Goal: Communication & Community: Answer question/provide support

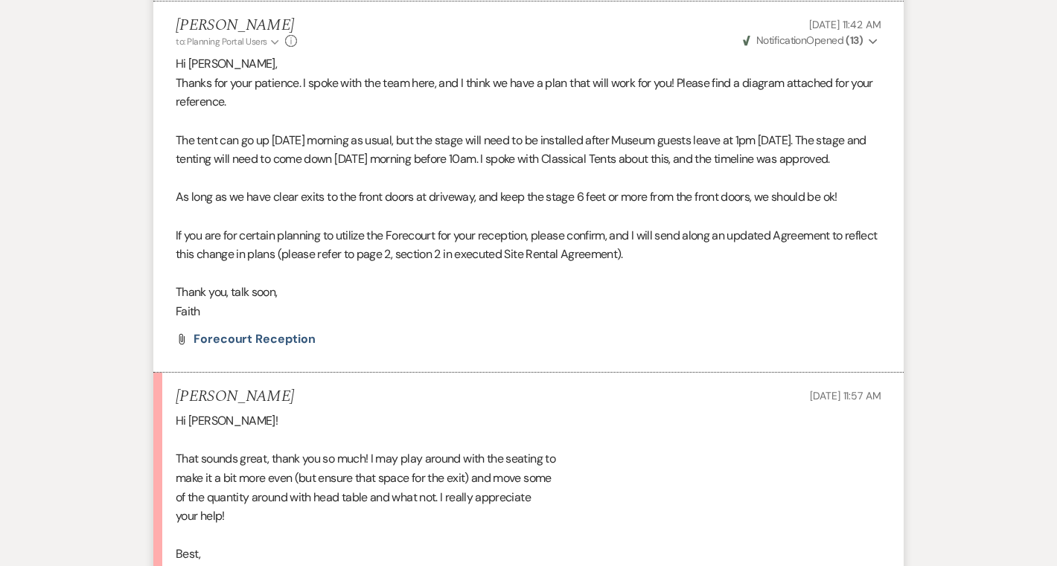
scroll to position [16177, 0]
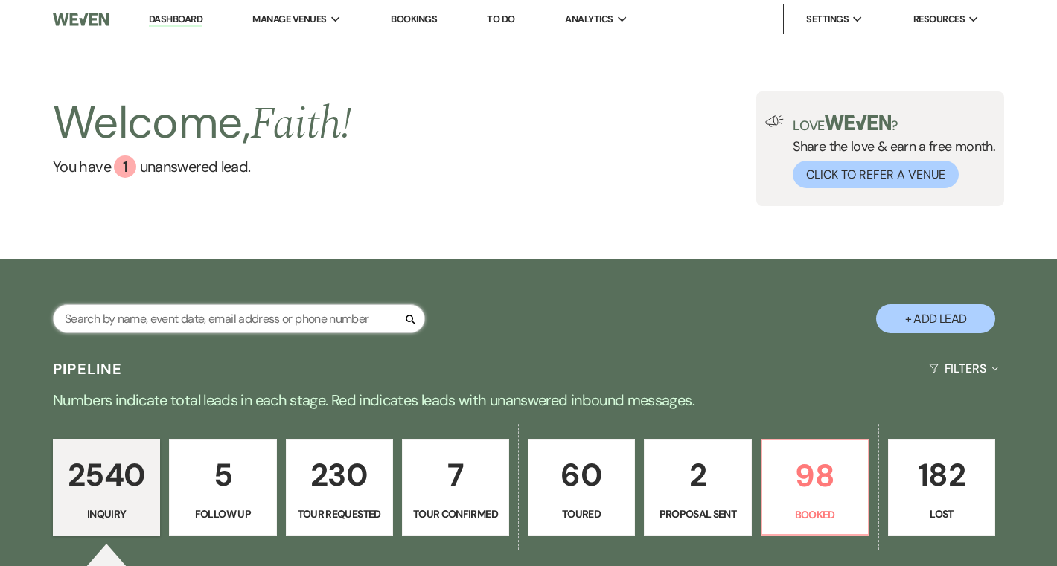
click at [301, 326] on input "text" at bounding box center [239, 318] width 372 height 29
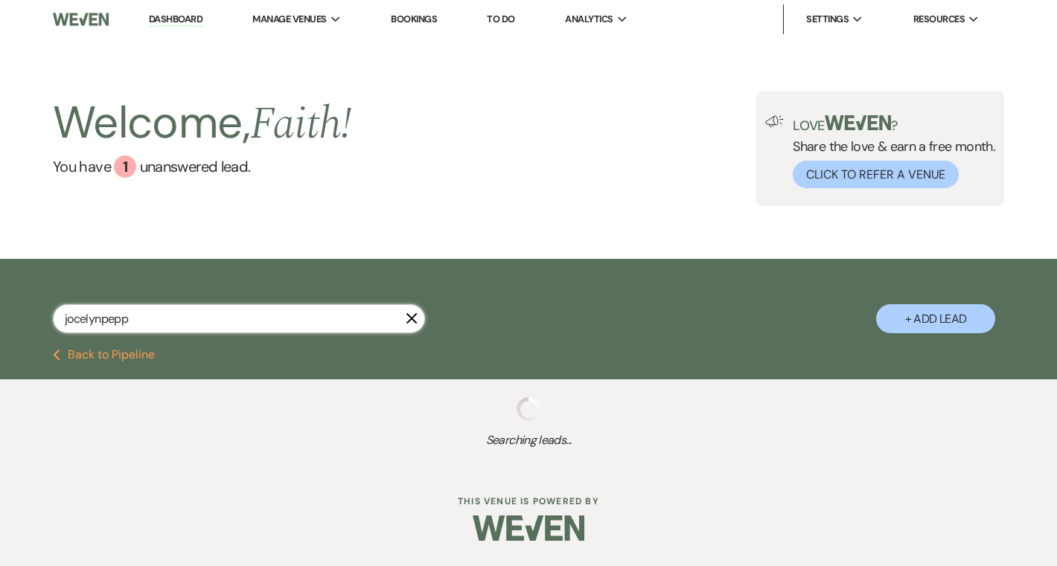
type input "jocelynpeppr"
select select "5"
select select "8"
select select "4"
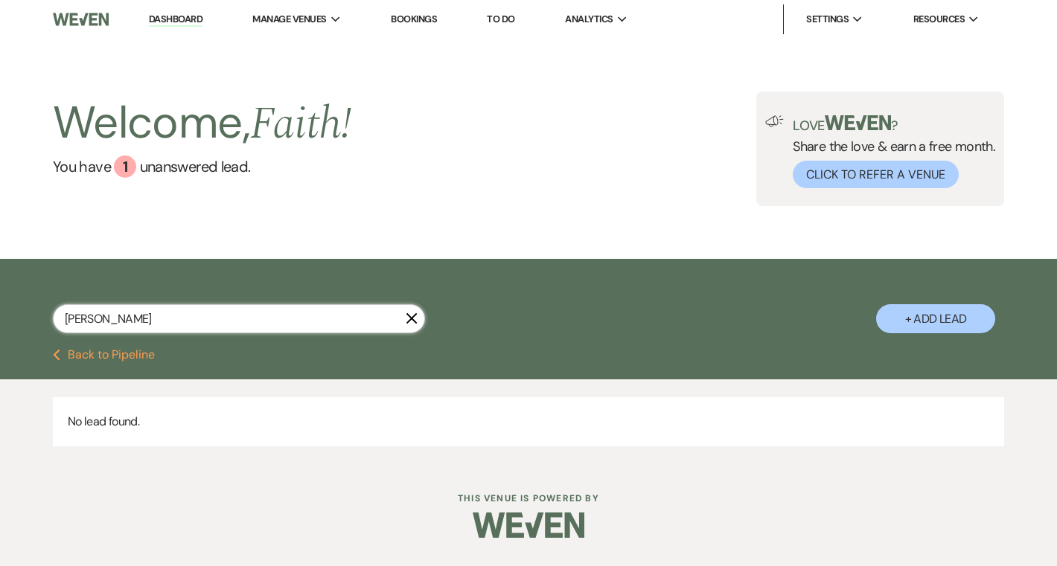
type input "jocelyn pepper"
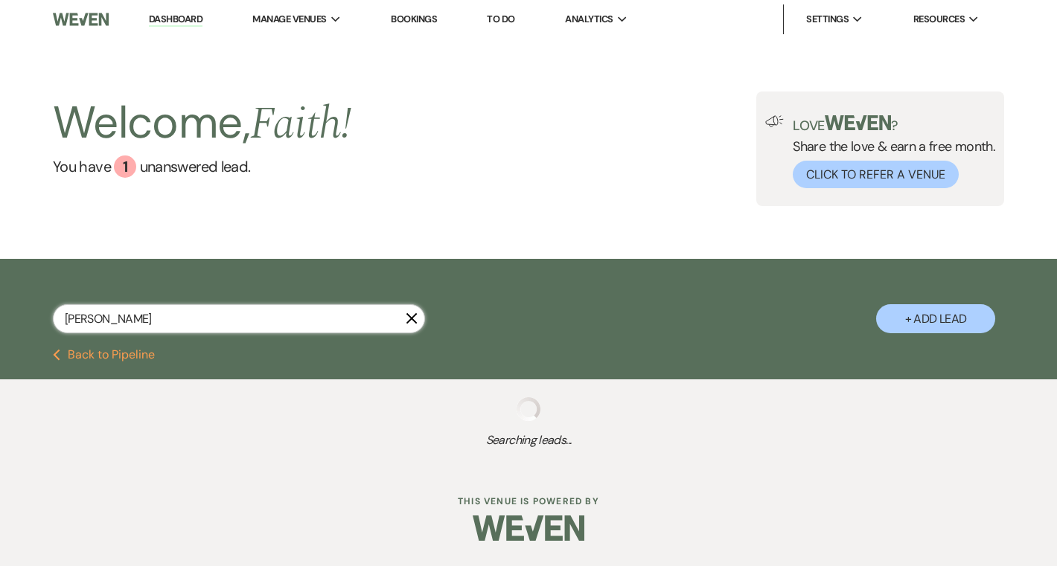
select select "5"
select select "8"
select select "4"
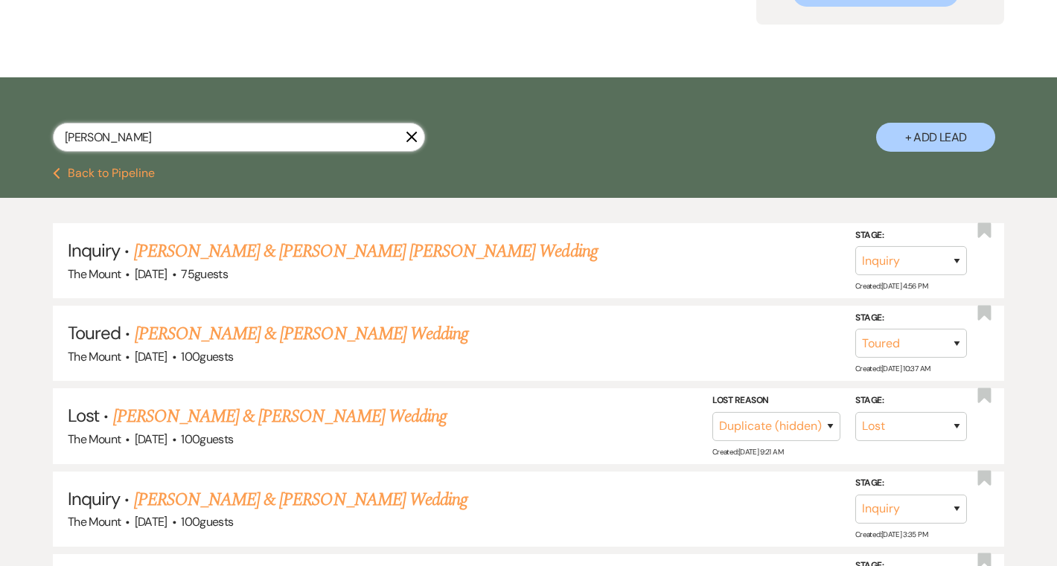
scroll to position [183, 0]
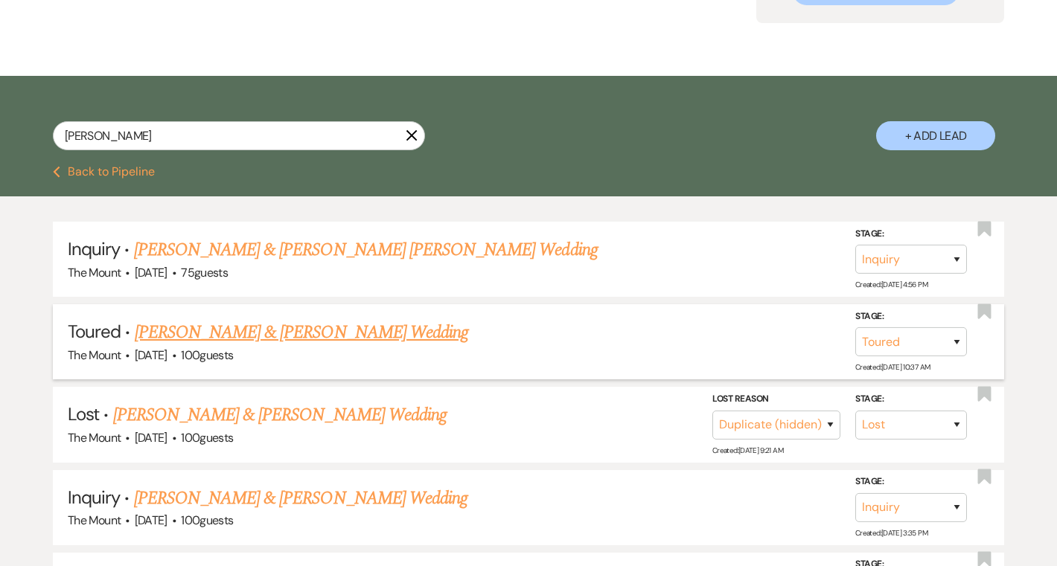
click at [289, 330] on link "David Matthews & Jocelyn Pepper's Wedding" at bounding box center [301, 332] width 333 height 27
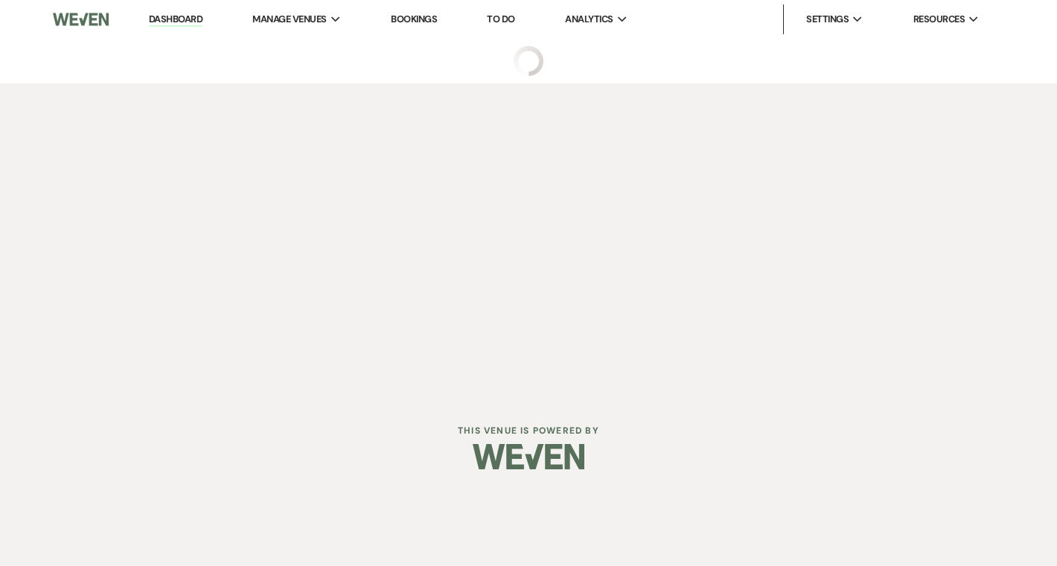
select select "5"
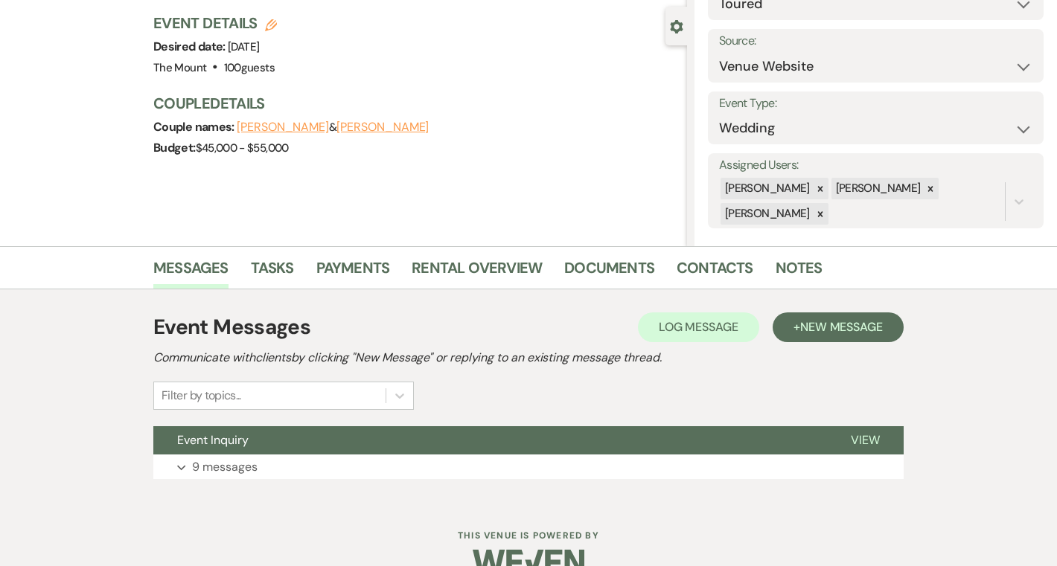
scroll to position [159, 0]
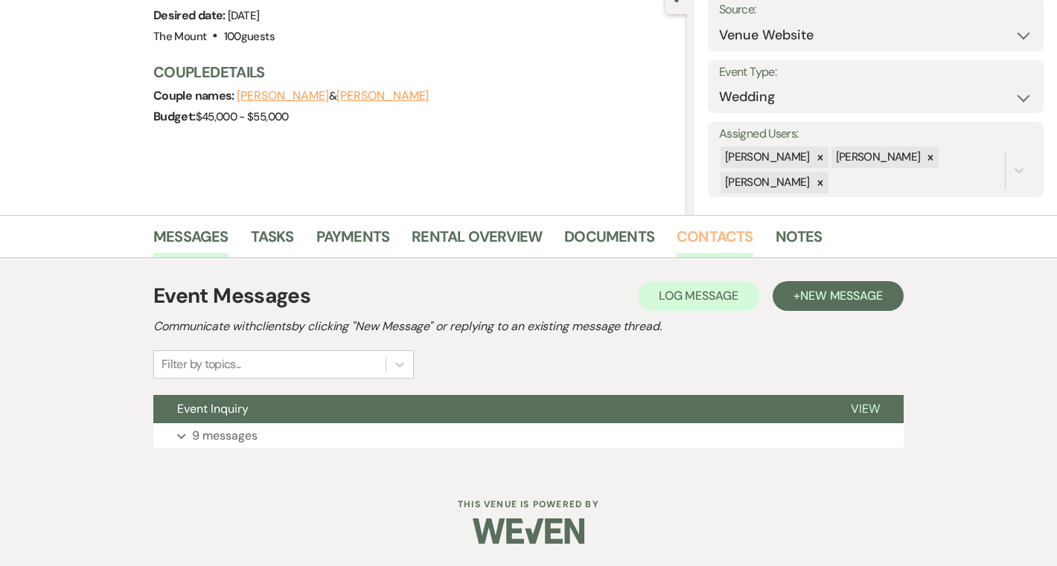
click at [683, 230] on link "Contacts" at bounding box center [714, 241] width 77 height 33
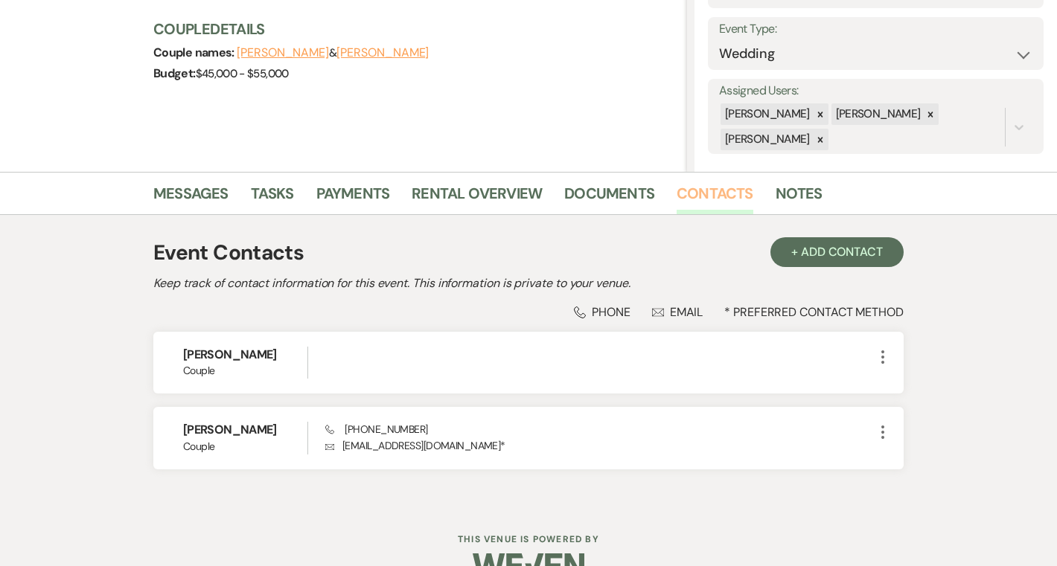
scroll to position [236, 0]
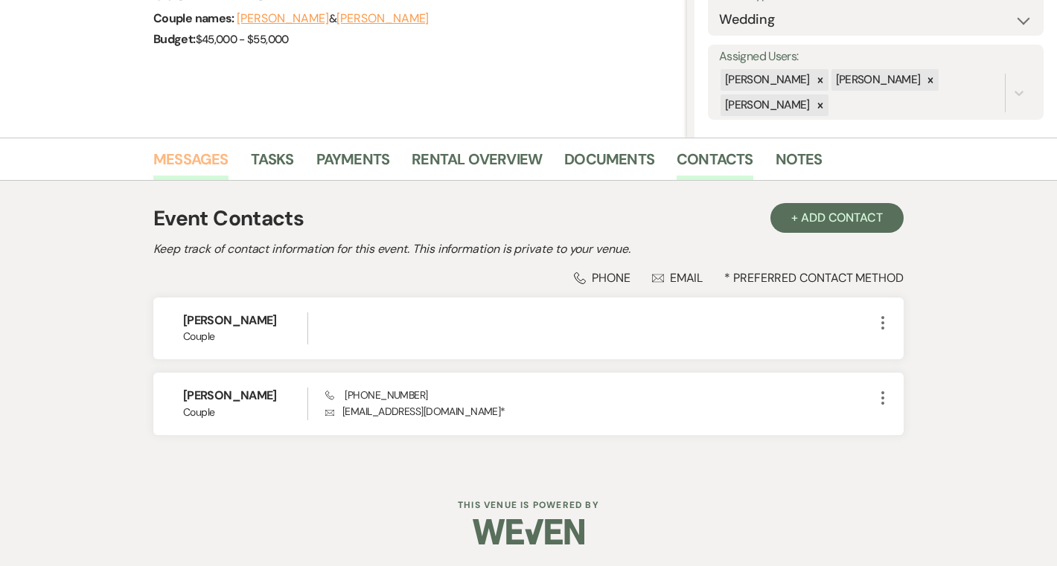
click at [178, 153] on link "Messages" at bounding box center [190, 163] width 75 height 33
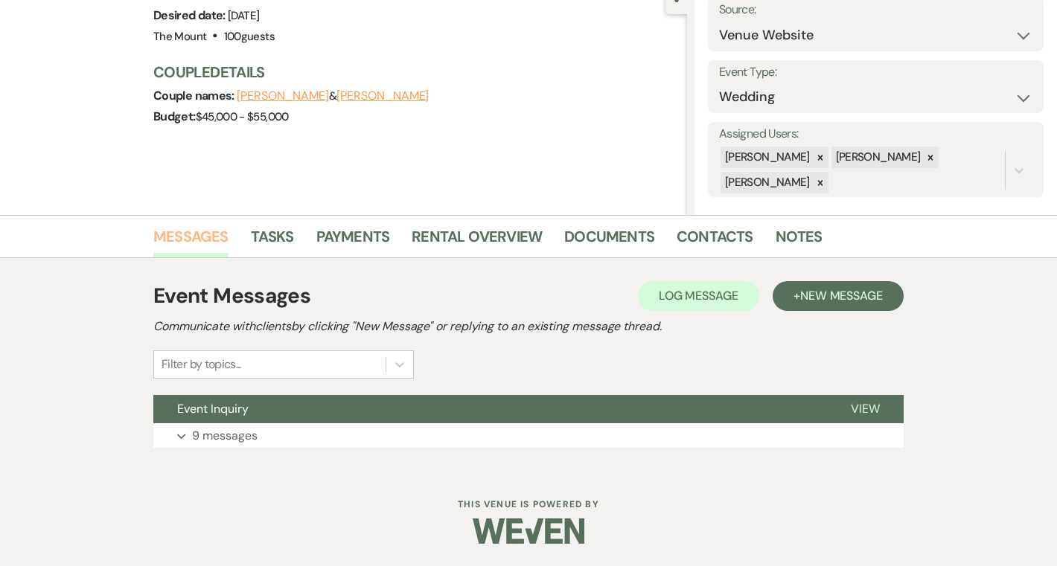
scroll to position [159, 0]
click at [268, 435] on button "Expand 9 messages" at bounding box center [528, 435] width 750 height 25
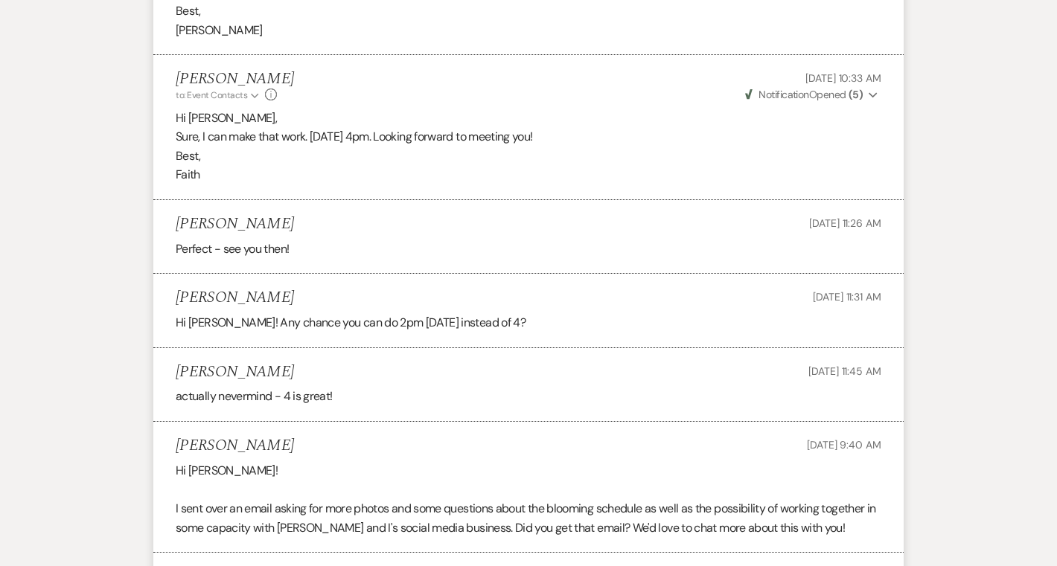
scroll to position [2373, 0]
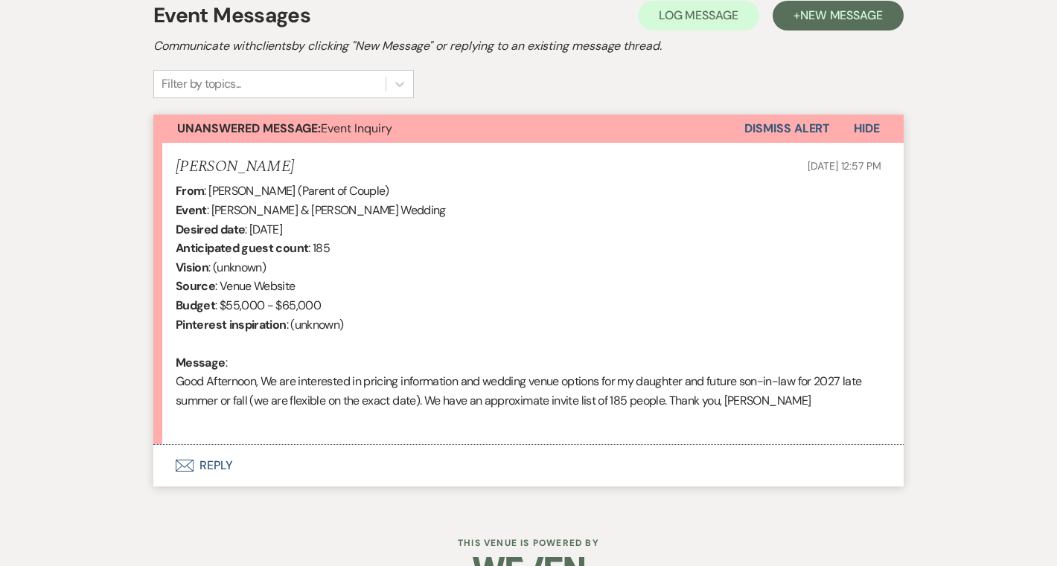
click at [202, 478] on button "Envelope Reply" at bounding box center [528, 466] width 750 height 42
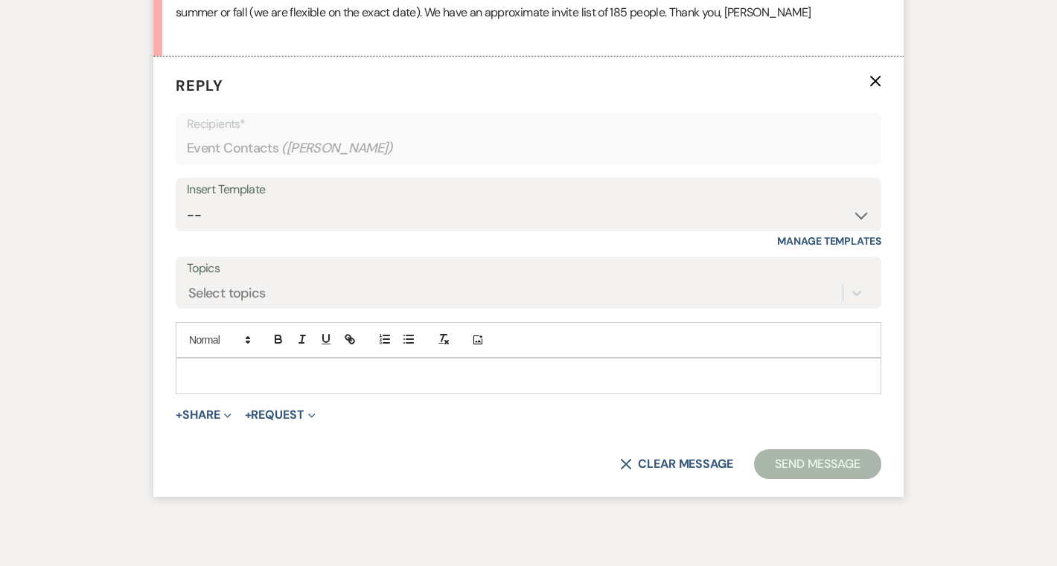
scroll to position [825, 0]
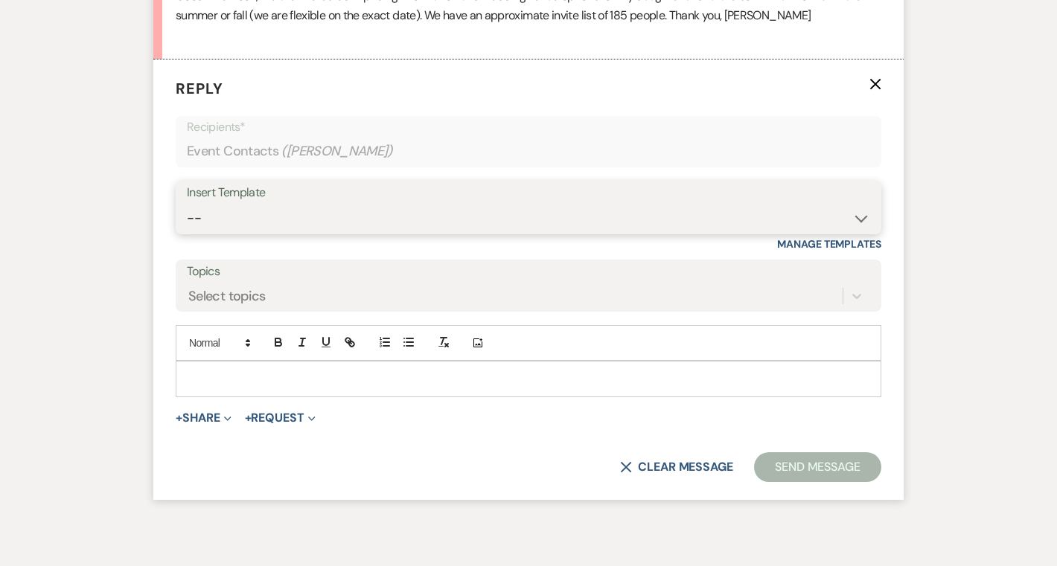
click at [231, 219] on select "-- Weven Planning Portal Introduction (Booked Events) Initial Inquiry Response …" at bounding box center [528, 218] width 683 height 29
select select "5515"
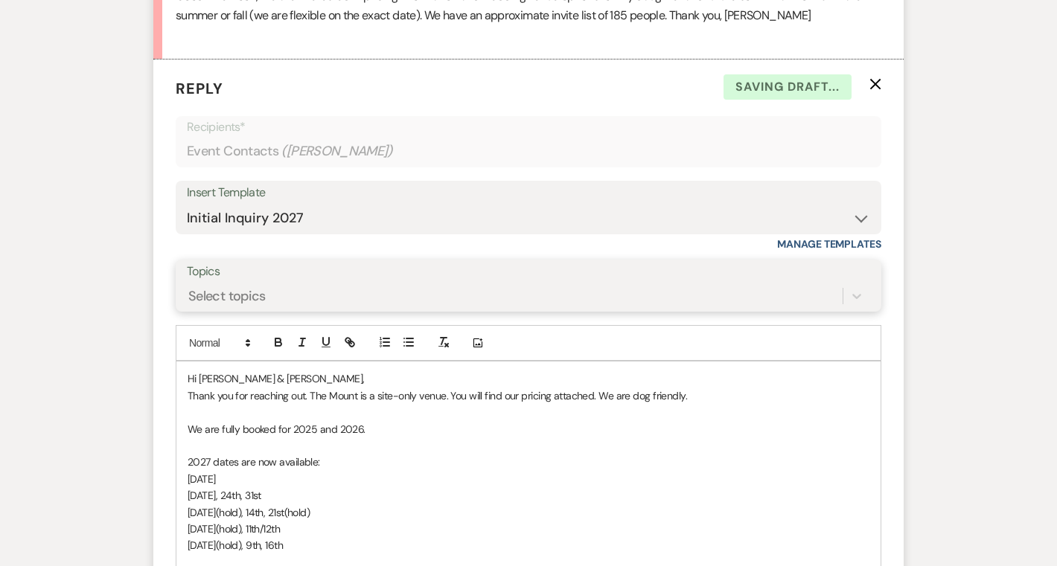
click at [248, 290] on div "Select topics" at bounding box center [226, 296] width 77 height 20
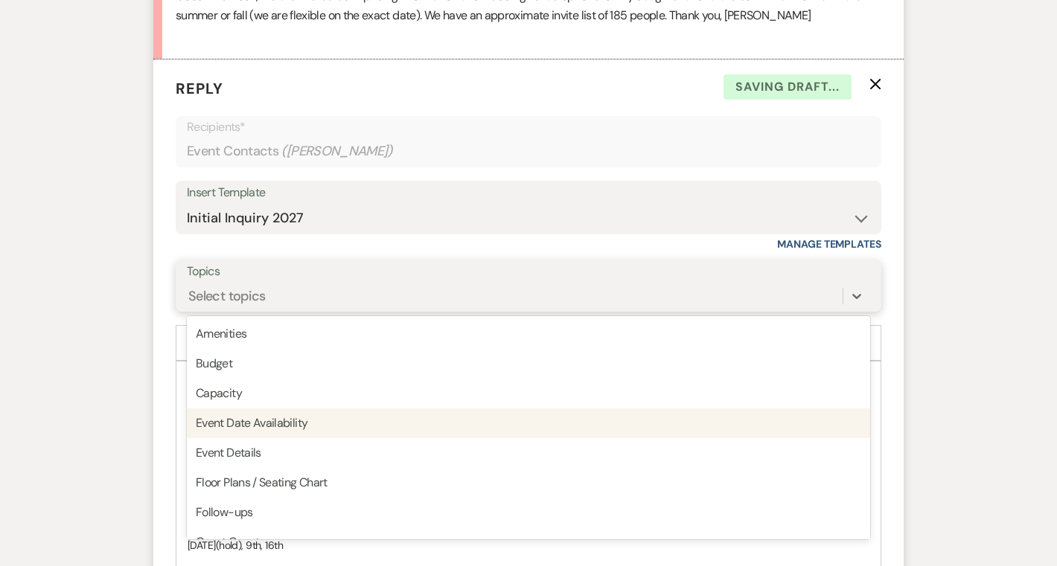
click at [263, 420] on div "Event Date Availability" at bounding box center [528, 424] width 683 height 30
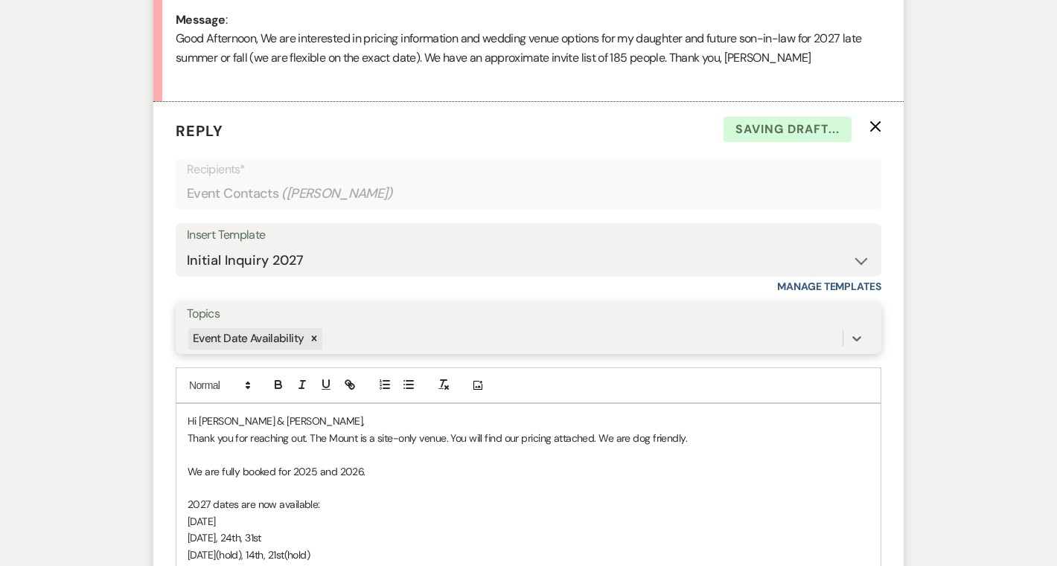
scroll to position [819, 0]
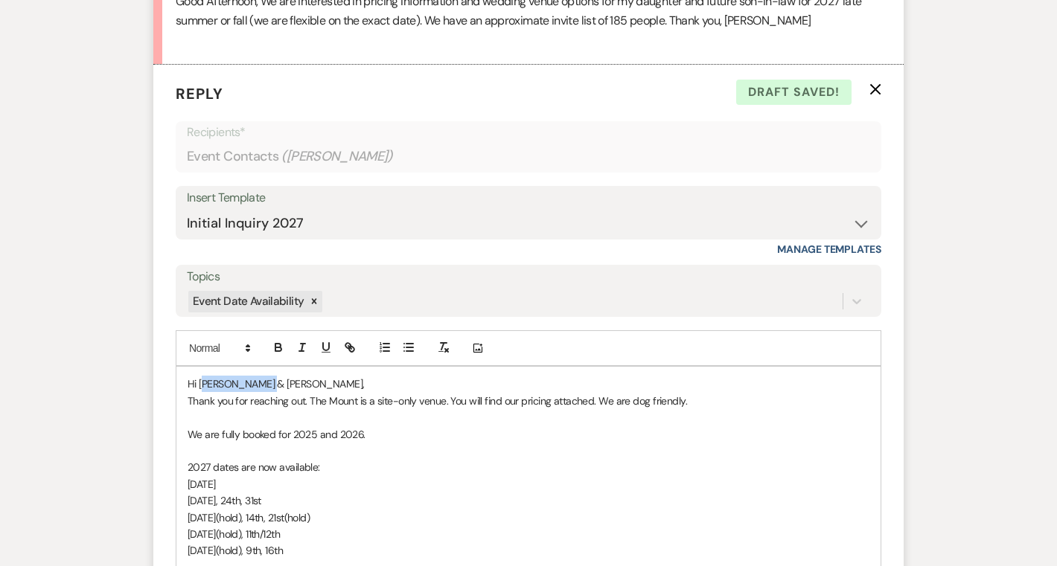
drag, startPoint x: 203, startPoint y: 383, endPoint x: 273, endPoint y: 382, distance: 70.0
click at [274, 382] on span "Hi Emma & Matthew," at bounding box center [276, 383] width 177 height 13
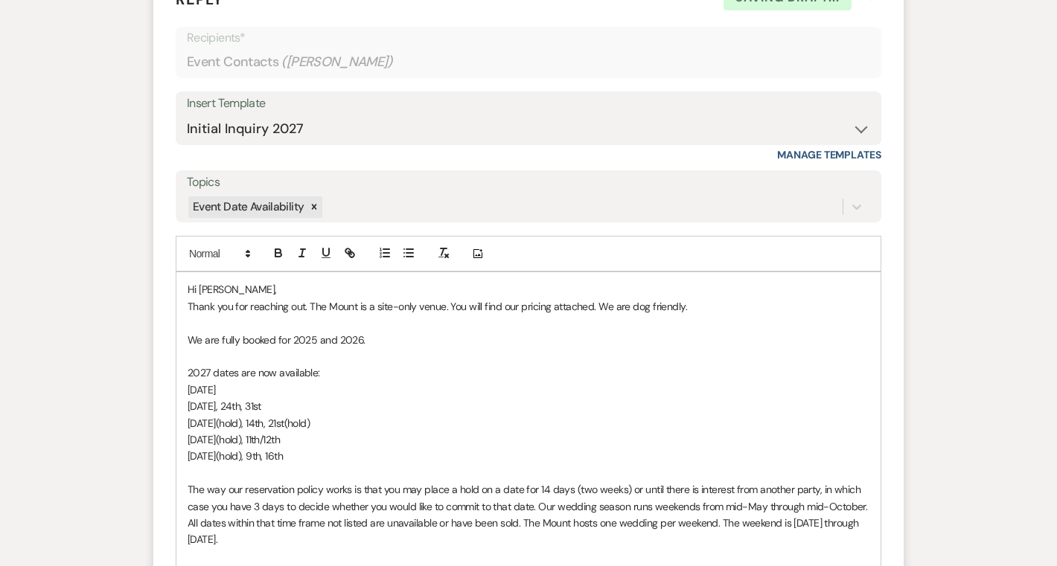
scroll to position [913, 0]
click at [549, 449] on p "October 2nd(hold), 9th, 16th" at bounding box center [529, 457] width 682 height 16
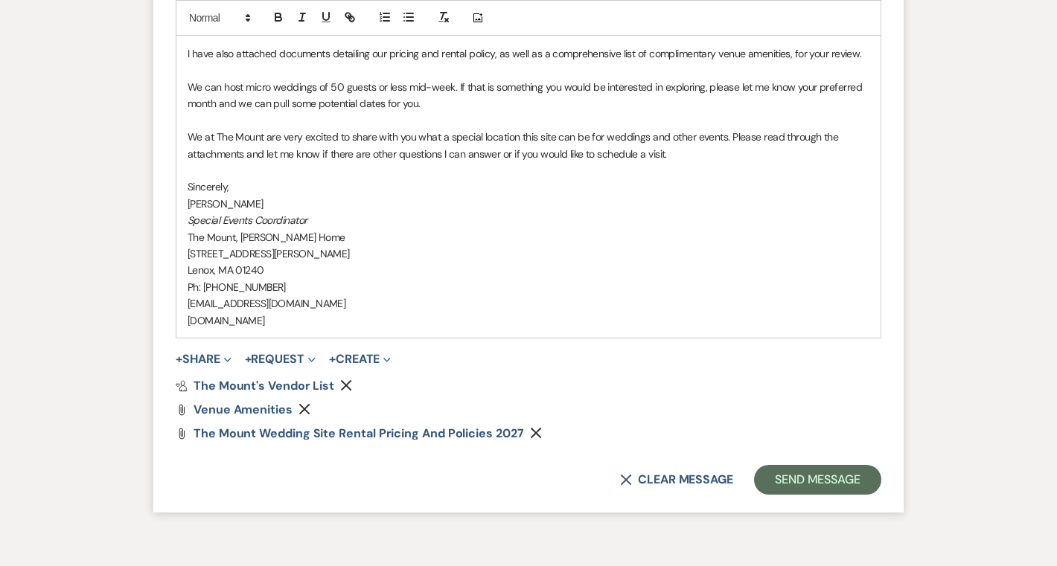
scroll to position [1609, 0]
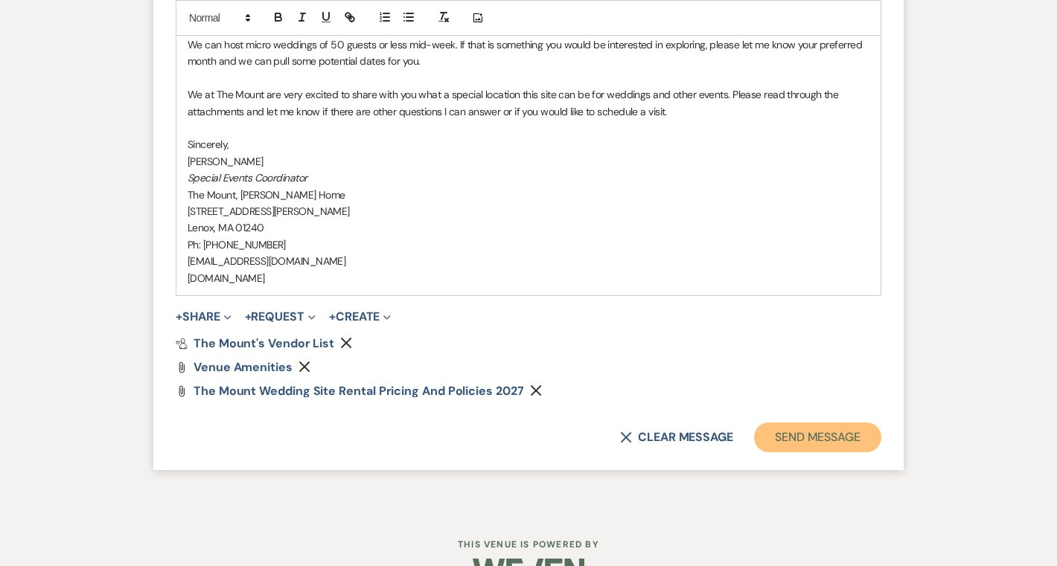
click at [786, 430] on button "Send Message" at bounding box center [817, 438] width 127 height 30
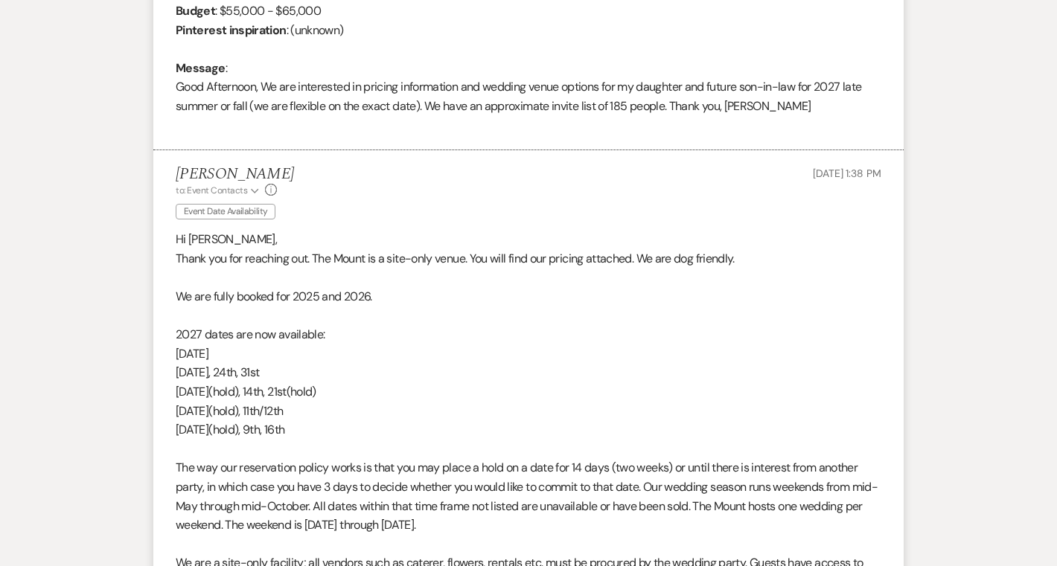
scroll to position [706, 0]
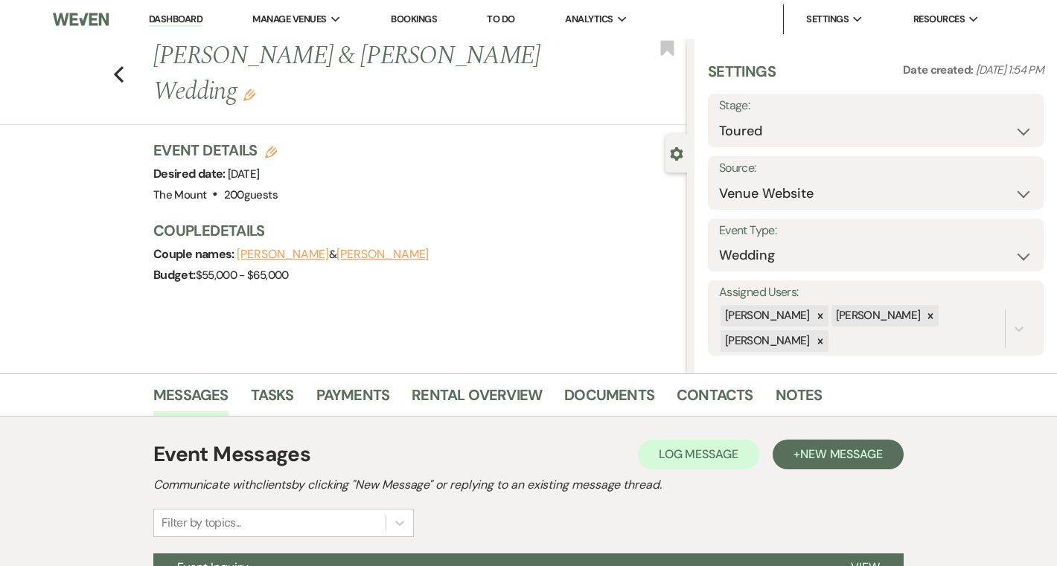
scroll to position [159, 0]
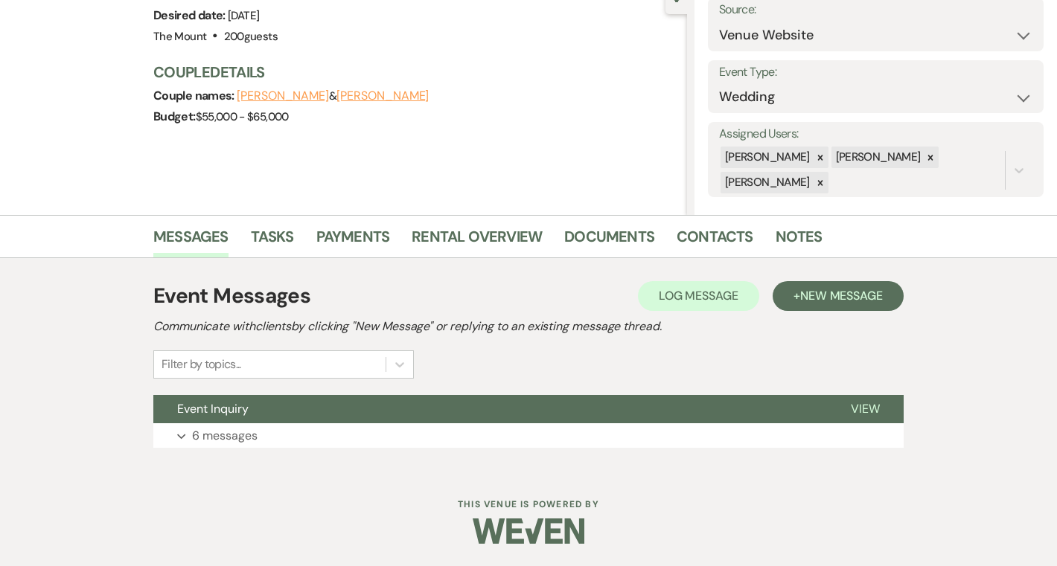
click at [200, 450] on div "Event Messages Log Log Message + New Message Communicate with clients by clicki…" at bounding box center [528, 364] width 750 height 182
click at [205, 435] on p "6 messages" at bounding box center [224, 435] width 65 height 19
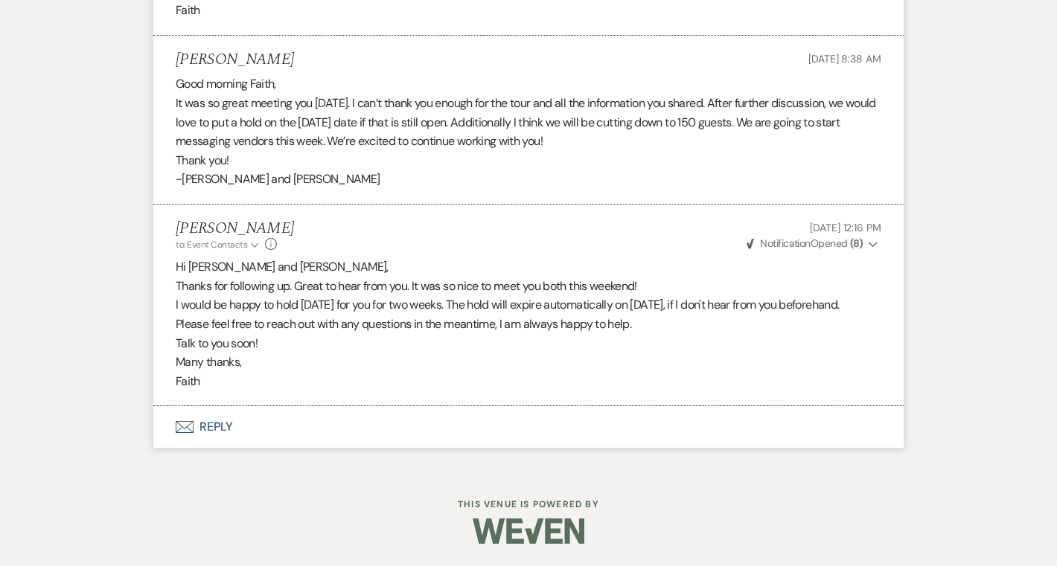
scroll to position [2279, 0]
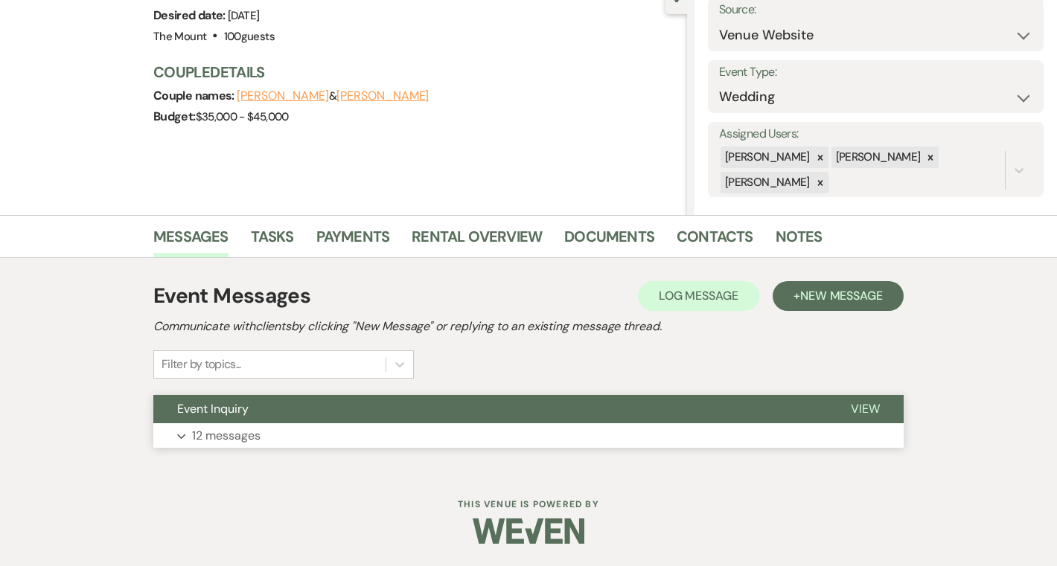
click at [242, 445] on button "Expand 12 messages" at bounding box center [528, 435] width 750 height 25
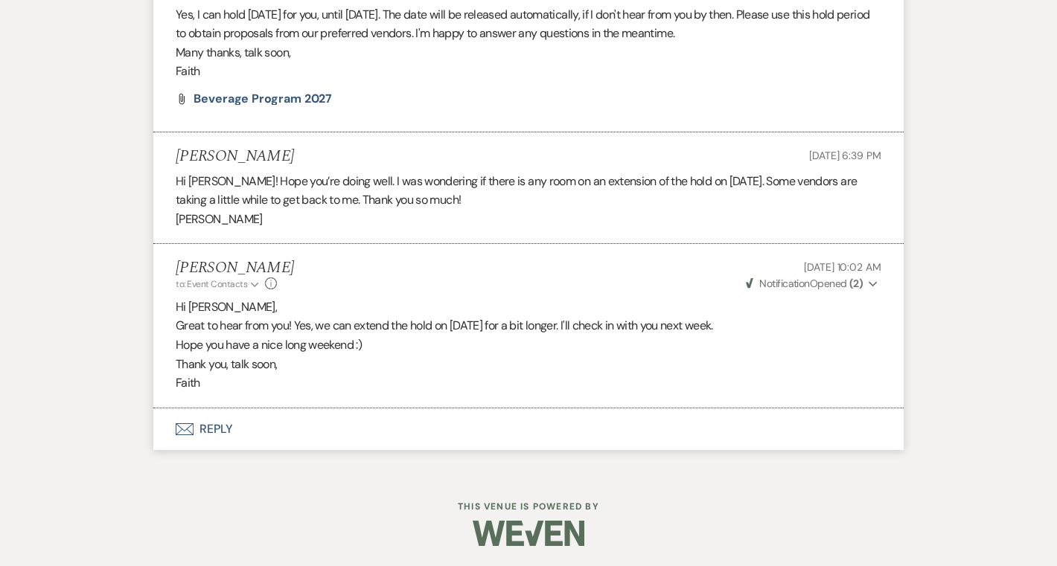
scroll to position [6476, 0]
click at [214, 438] on button "Envelope Reply" at bounding box center [528, 428] width 750 height 42
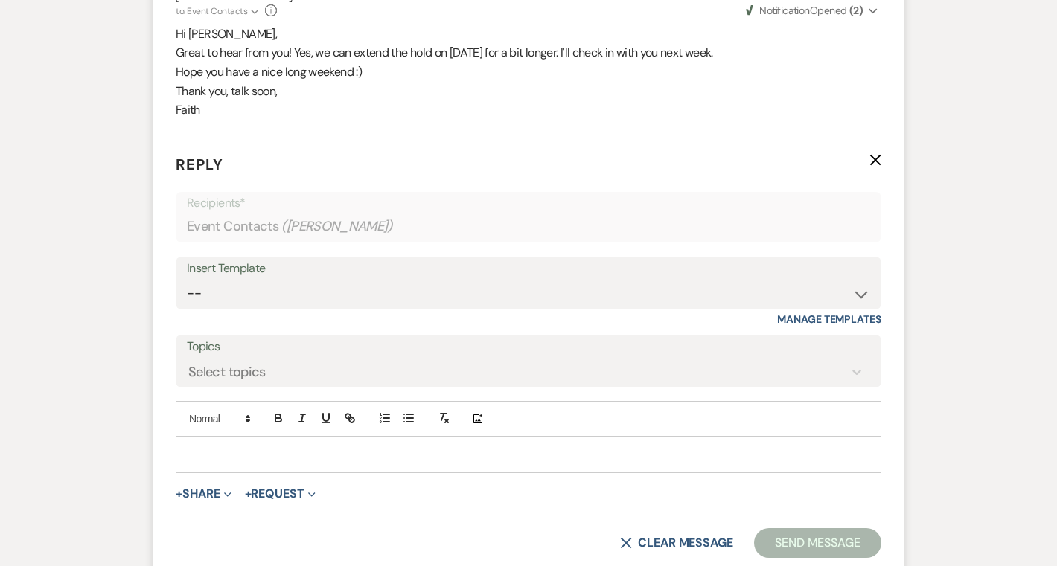
scroll to position [6749, 0]
click at [343, 443] on div at bounding box center [528, 453] width 704 height 34
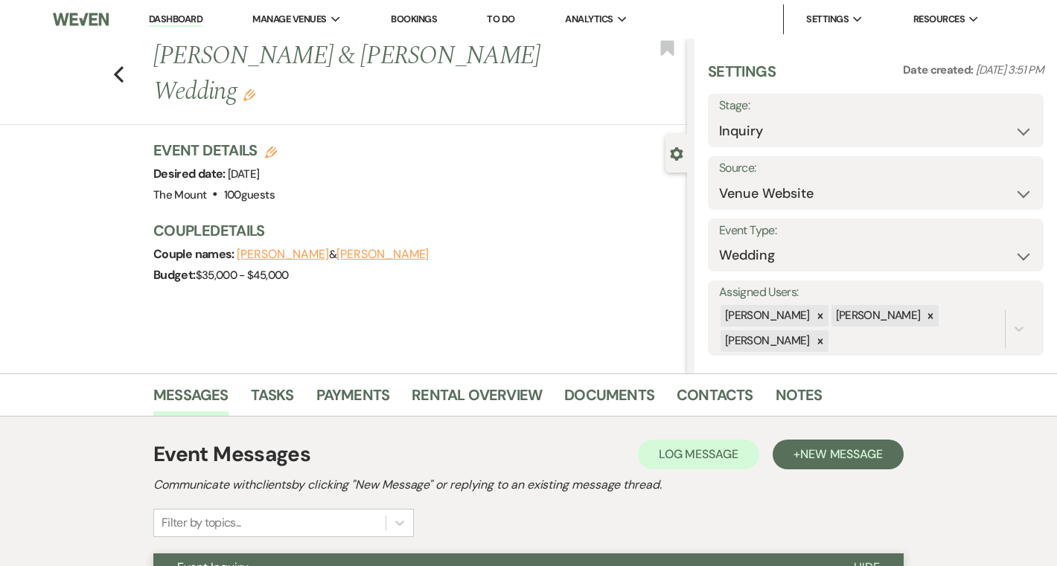
scroll to position [13, 0]
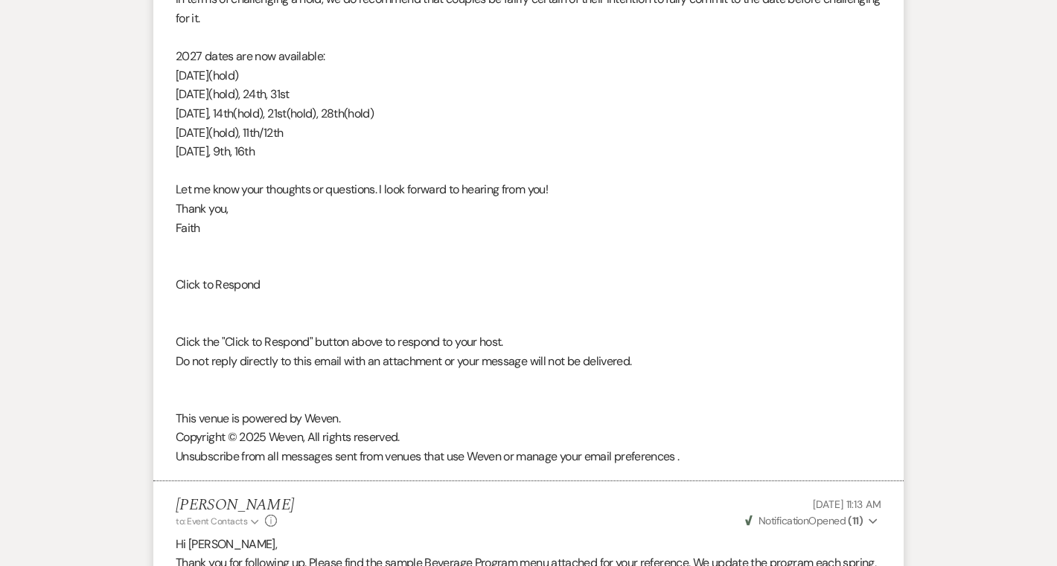
scroll to position [6909, 0]
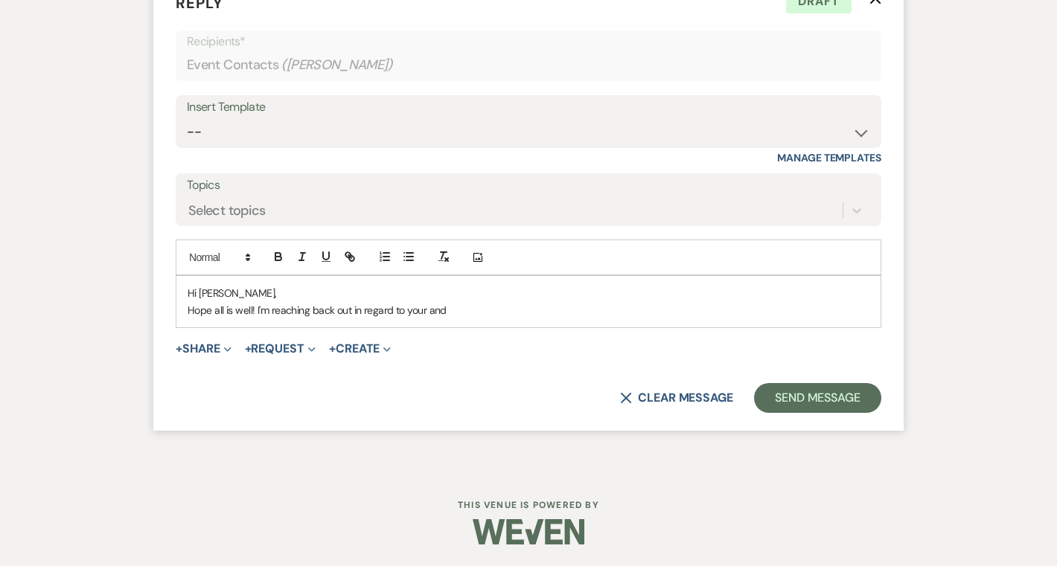
click at [584, 310] on p "Hope all is well! I'm reaching back out in regard to your and" at bounding box center [529, 310] width 682 height 16
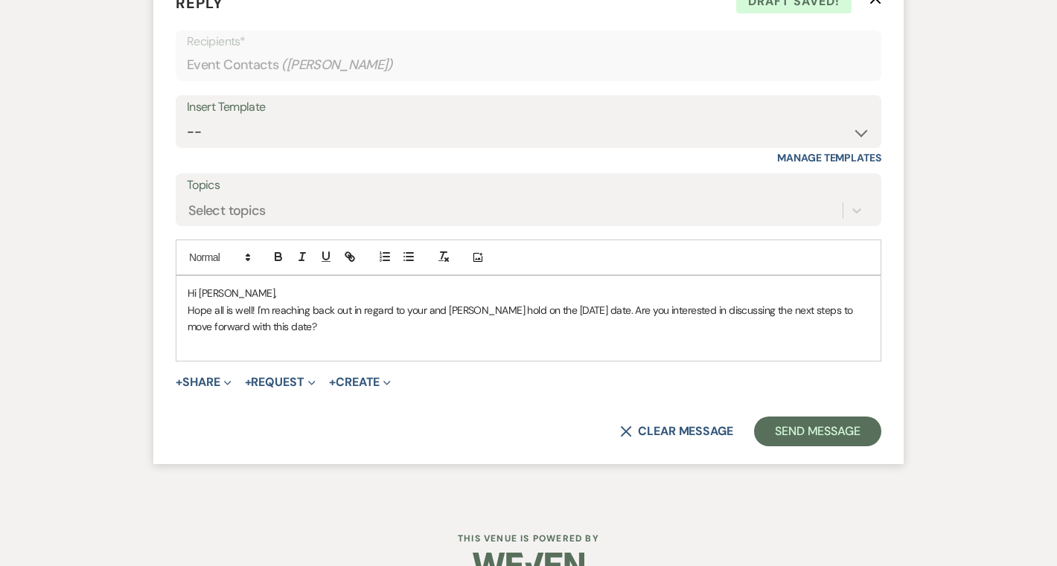
drag, startPoint x: 313, startPoint y: 328, endPoint x: 257, endPoint y: 326, distance: 56.6
click at [257, 327] on p "Hope all is well! I'm reaching back out in regard to your and Connor's hold on …" at bounding box center [529, 318] width 682 height 33
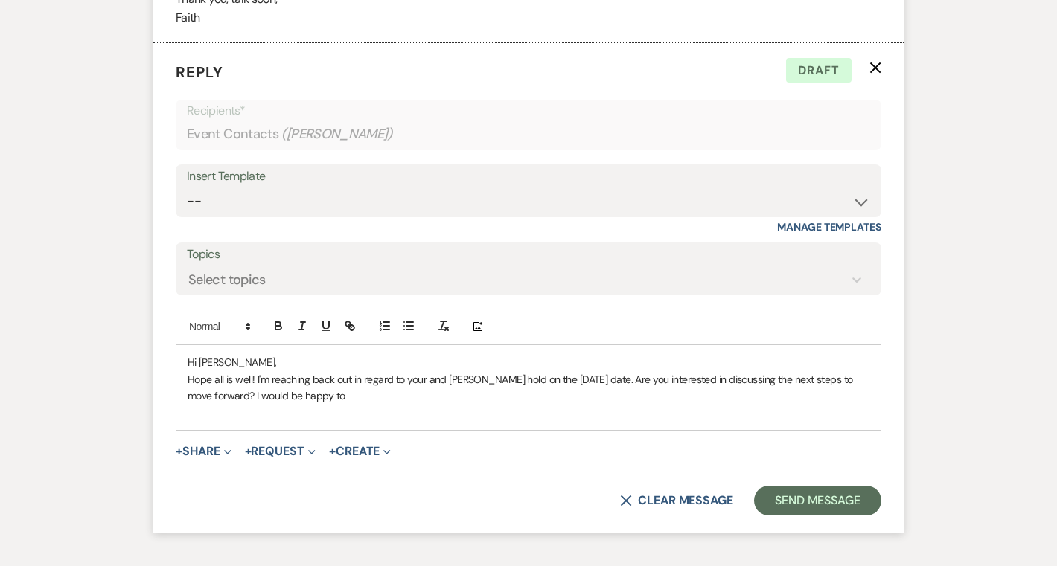
scroll to position [6943, 0]
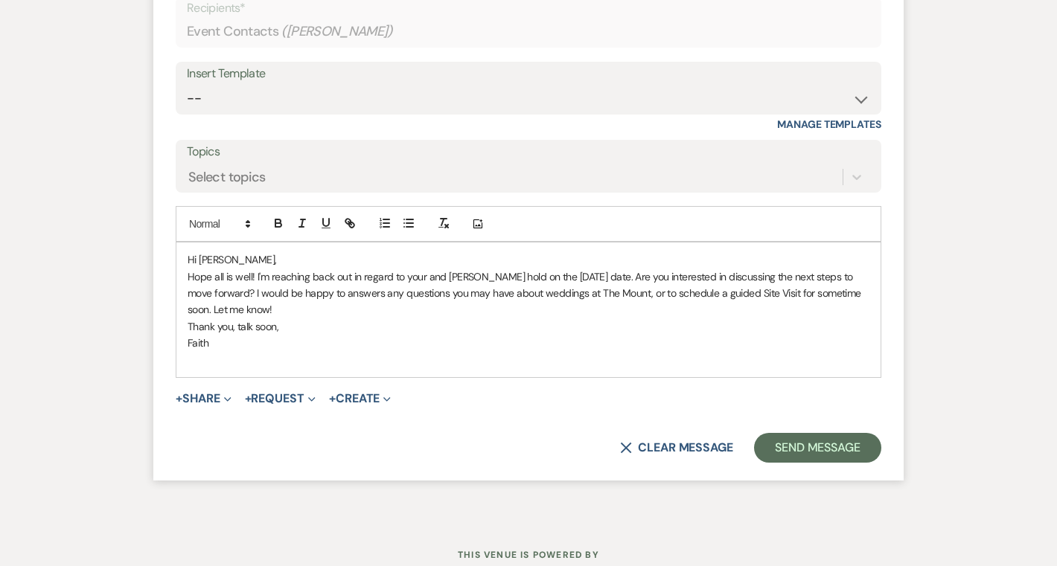
click at [257, 294] on p "Hope all is well! I'm reaching back out in regard to your and Connor's hold on …" at bounding box center [529, 294] width 682 height 50
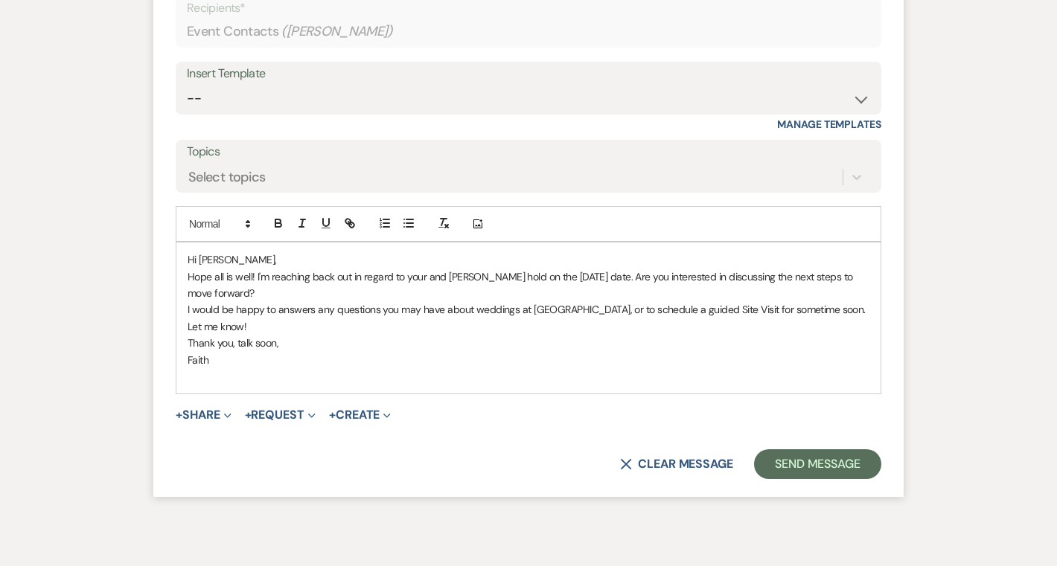
click at [417, 379] on p at bounding box center [529, 376] width 682 height 16
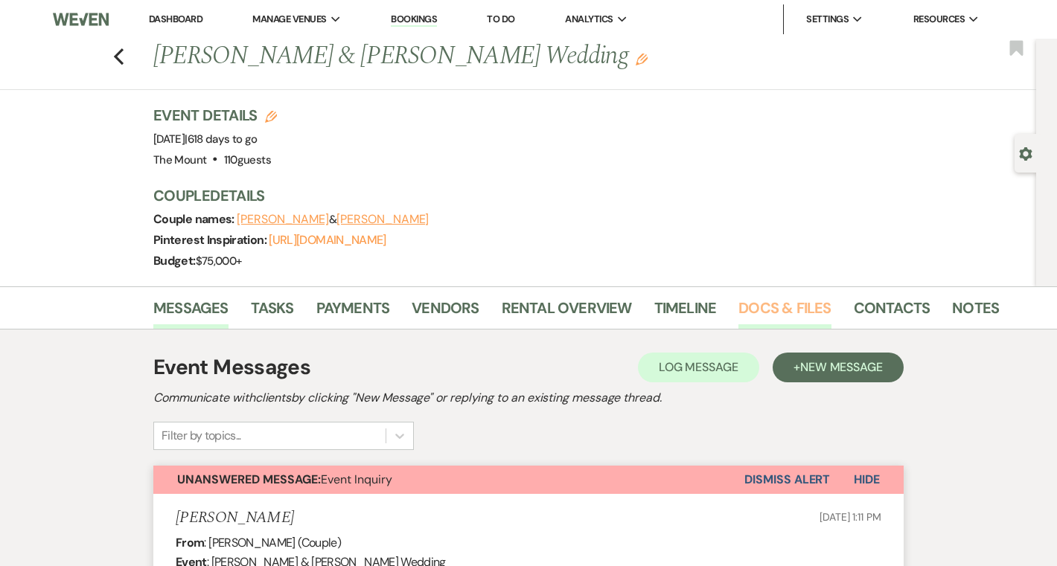
click at [763, 306] on link "Docs & Files" at bounding box center [784, 312] width 92 height 33
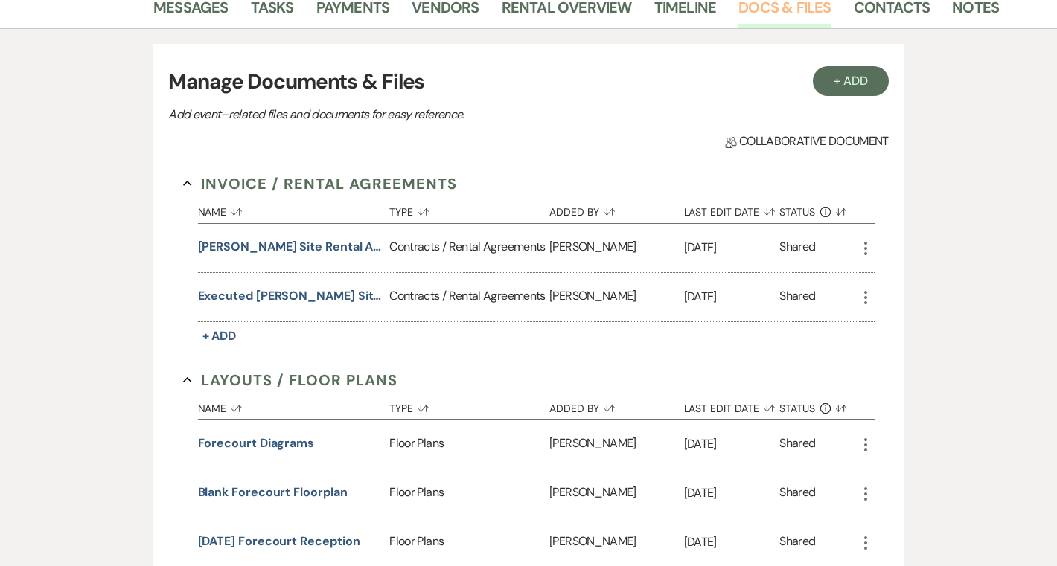
scroll to position [306, 0]
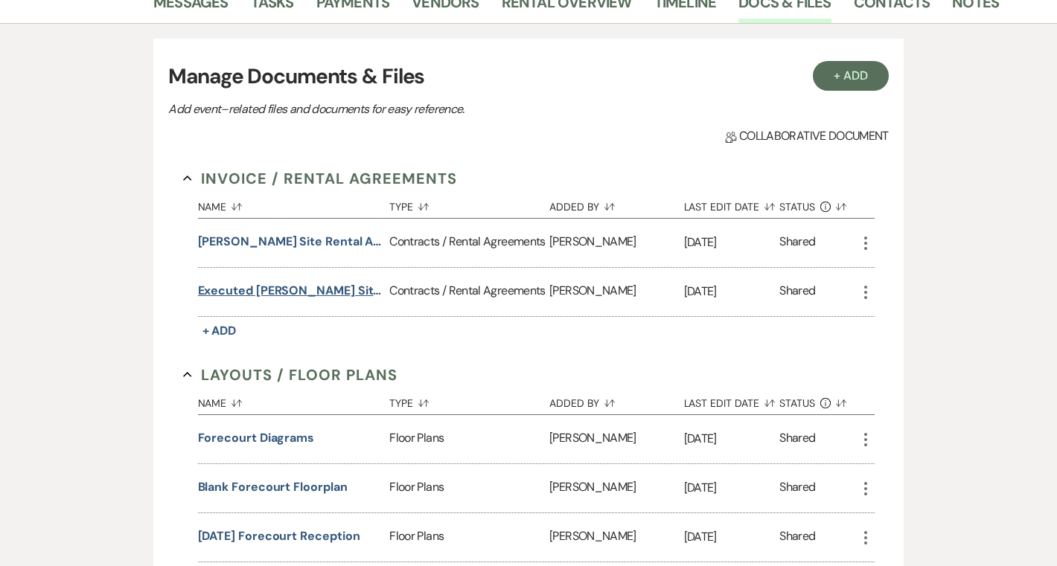
click at [348, 288] on button "Executed Girard-McCormick Site Rental Agreement" at bounding box center [291, 291] width 186 height 18
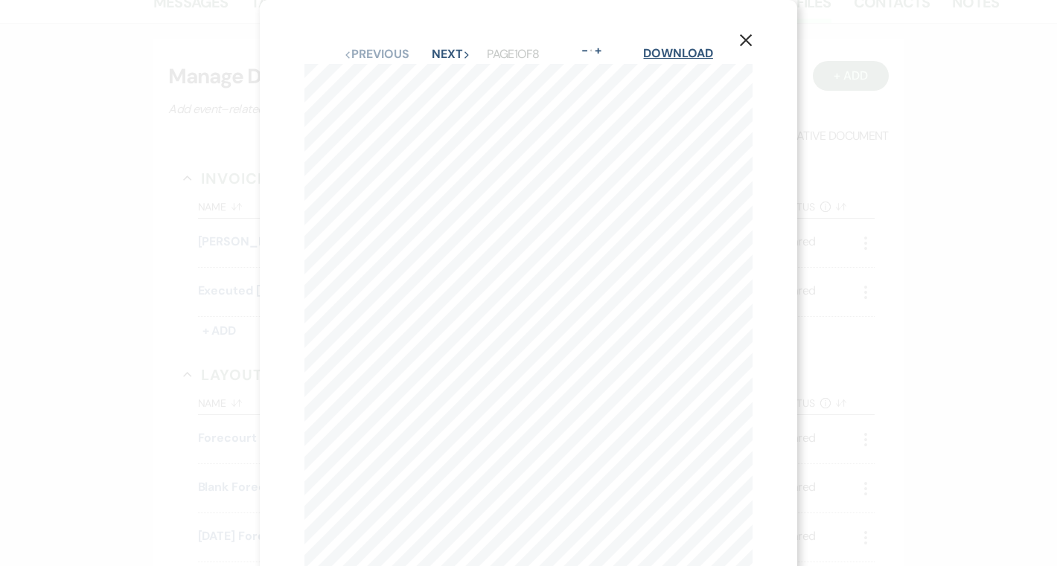
click at [653, 50] on link "Download" at bounding box center [677, 53] width 69 height 16
click at [743, 41] on icon "X" at bounding box center [745, 39] width 13 height 13
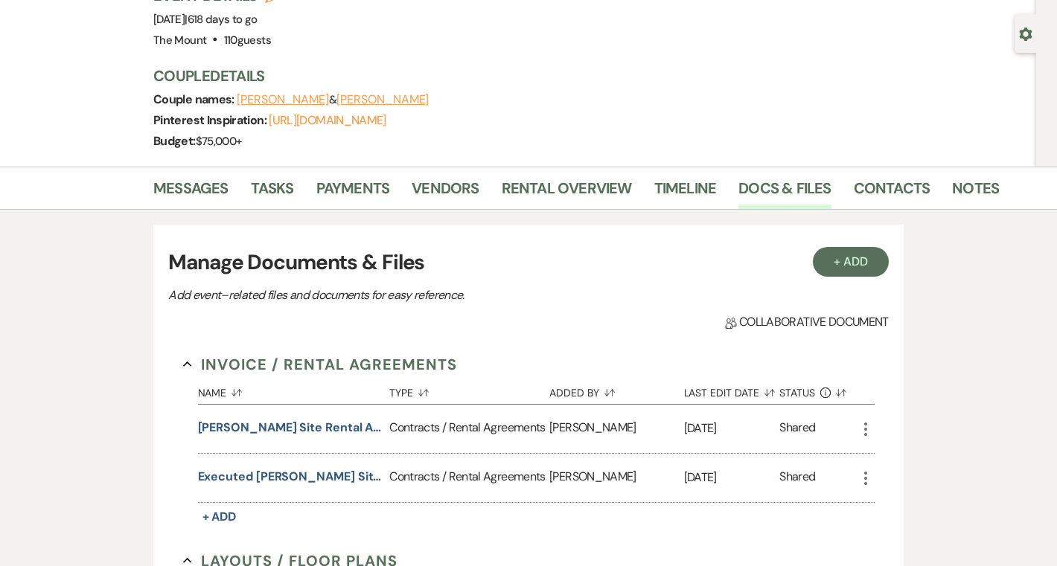
scroll to position [118, 0]
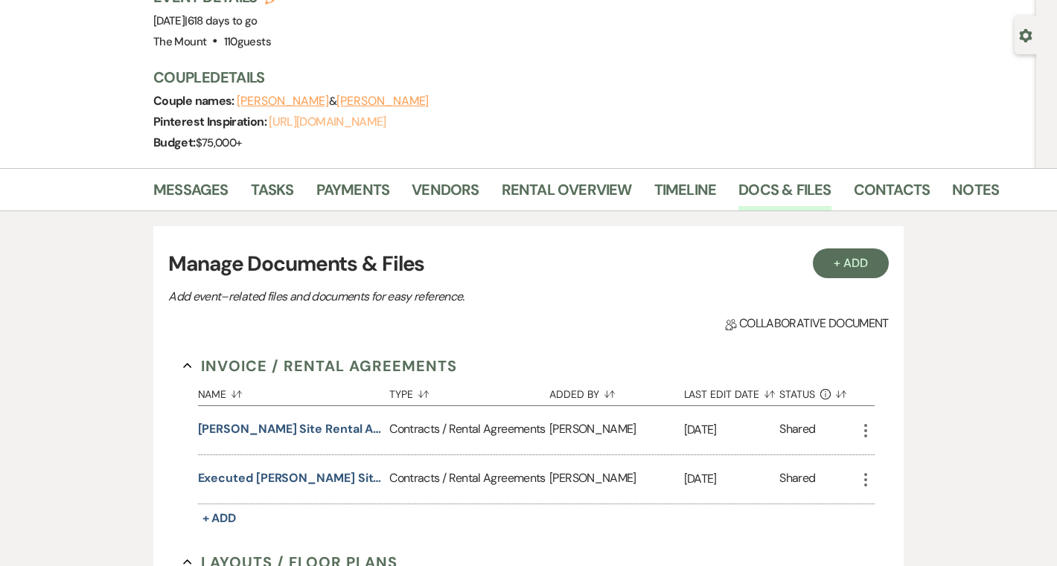
click at [292, 129] on link "https://pin.it/47L92crW7" at bounding box center [327, 122] width 117 height 16
click at [199, 189] on link "Messages" at bounding box center [190, 194] width 75 height 33
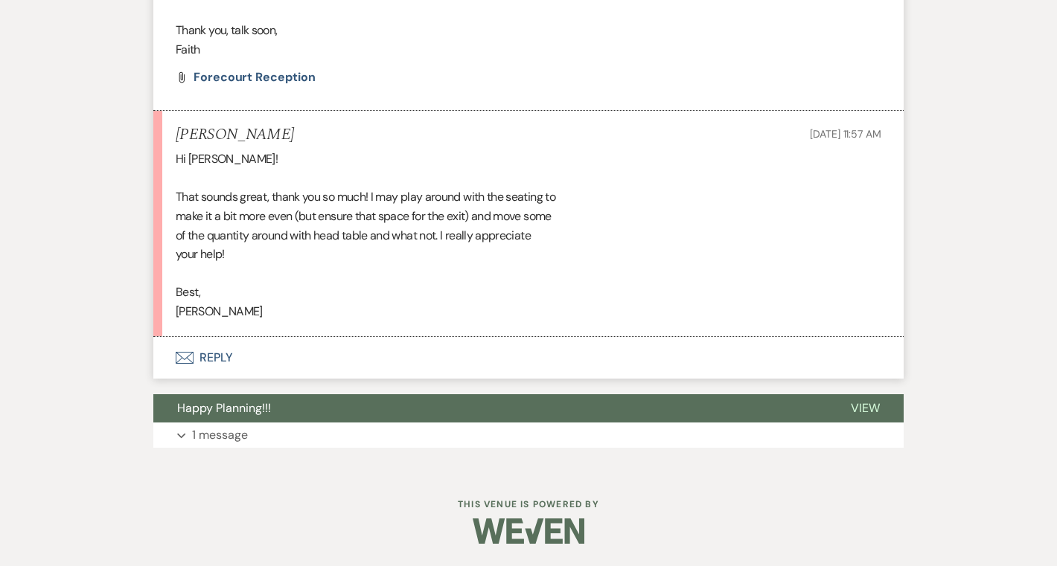
scroll to position [16458, 0]
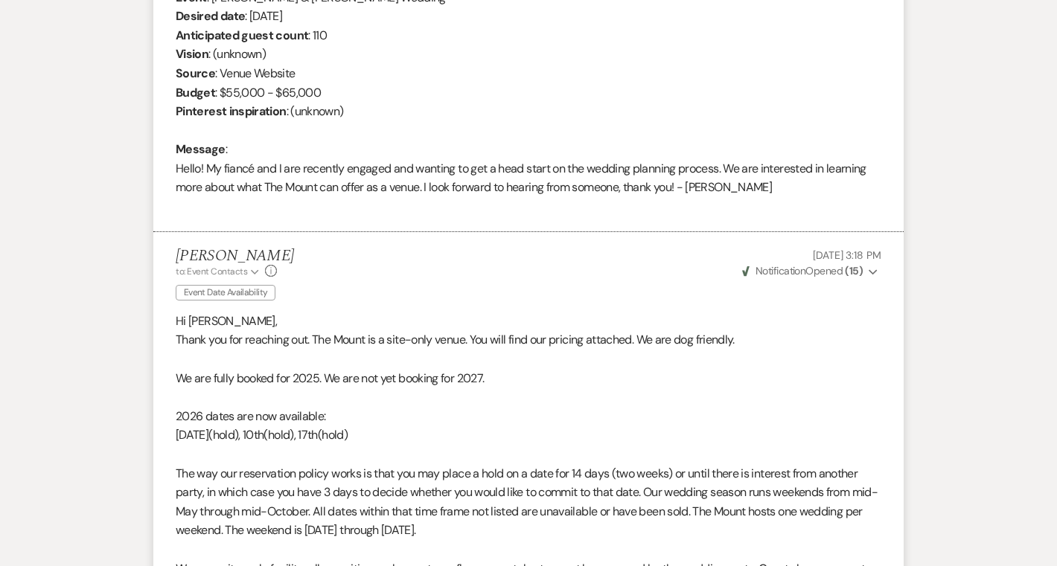
scroll to position [0, 0]
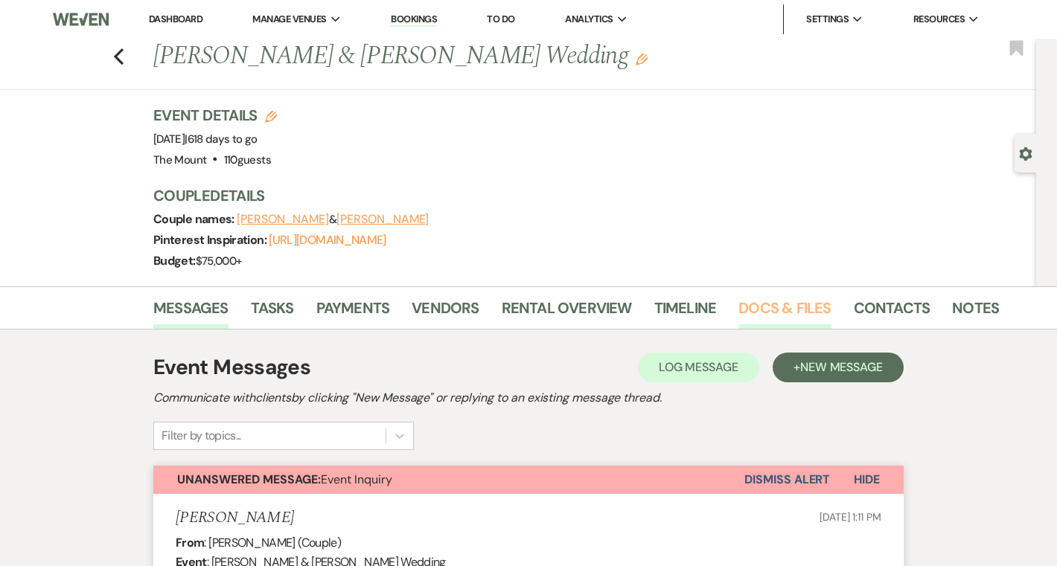
click at [762, 316] on link "Docs & Files" at bounding box center [784, 312] width 92 height 33
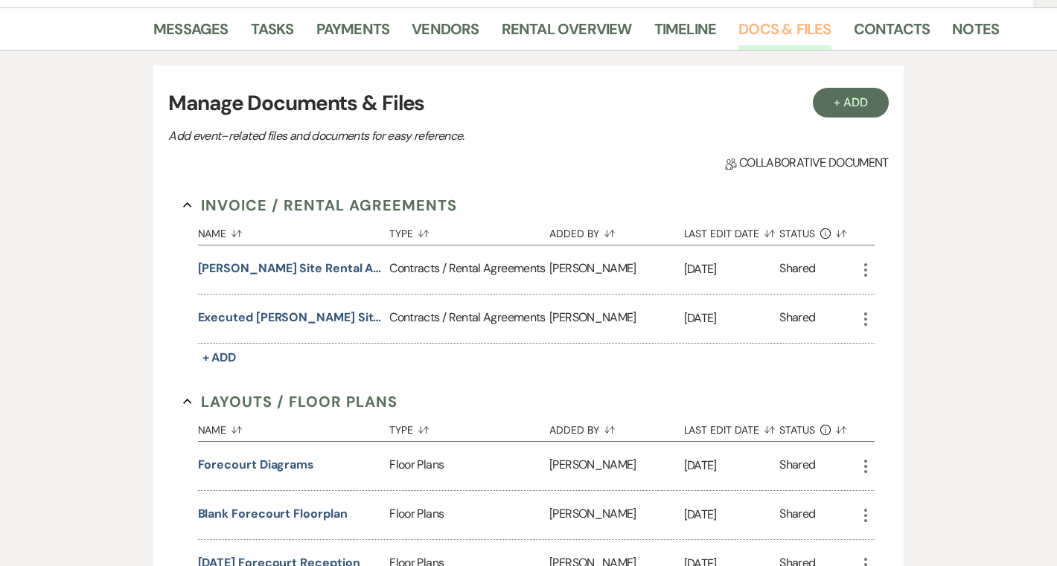
scroll to position [292, 0]
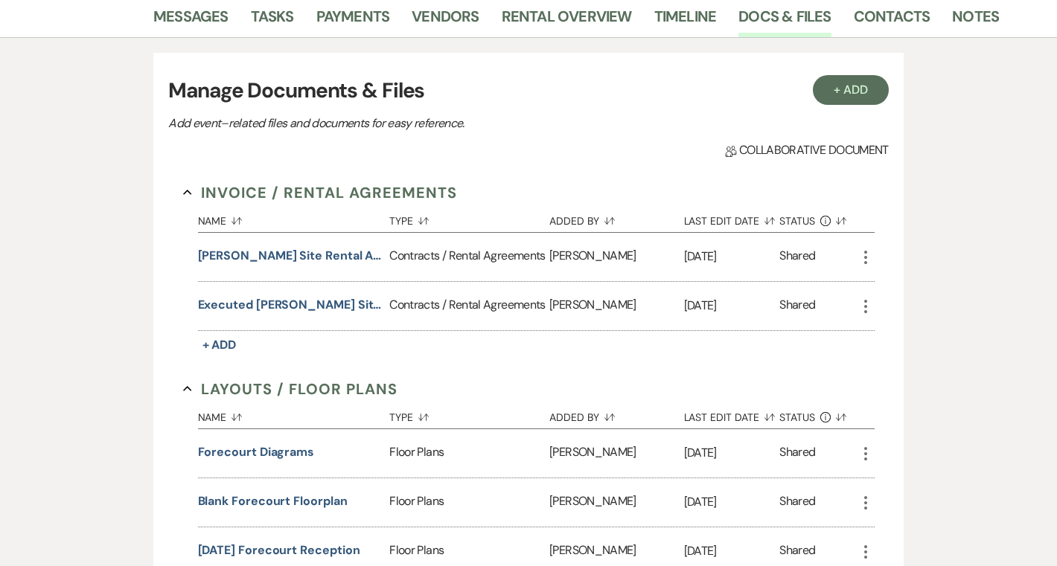
click at [861, 296] on button "More" at bounding box center [866, 305] width 18 height 19
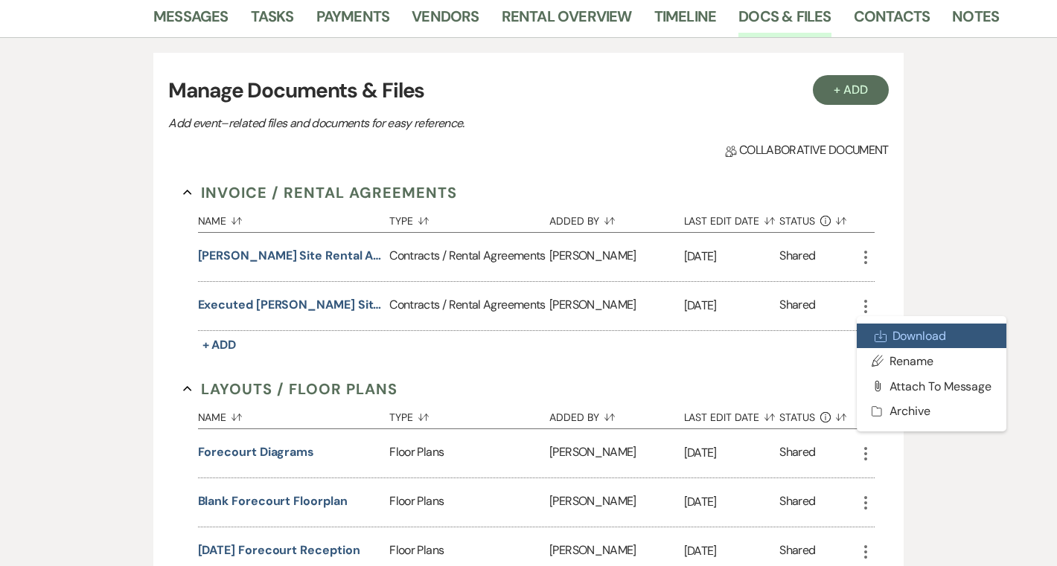
click at [900, 331] on link "Download Download" at bounding box center [932, 336] width 150 height 25
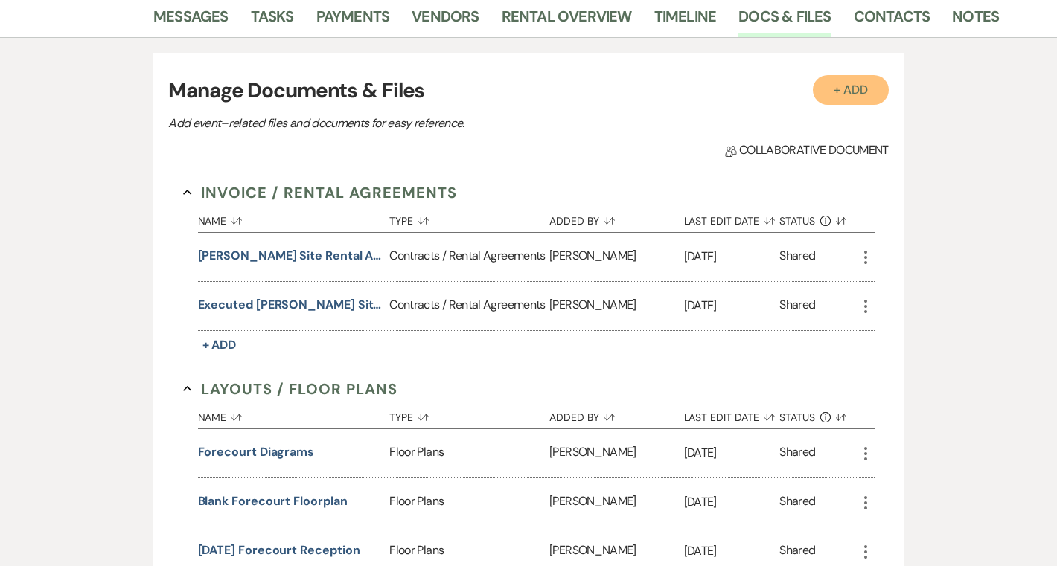
click at [853, 89] on button "+ Add" at bounding box center [851, 90] width 76 height 30
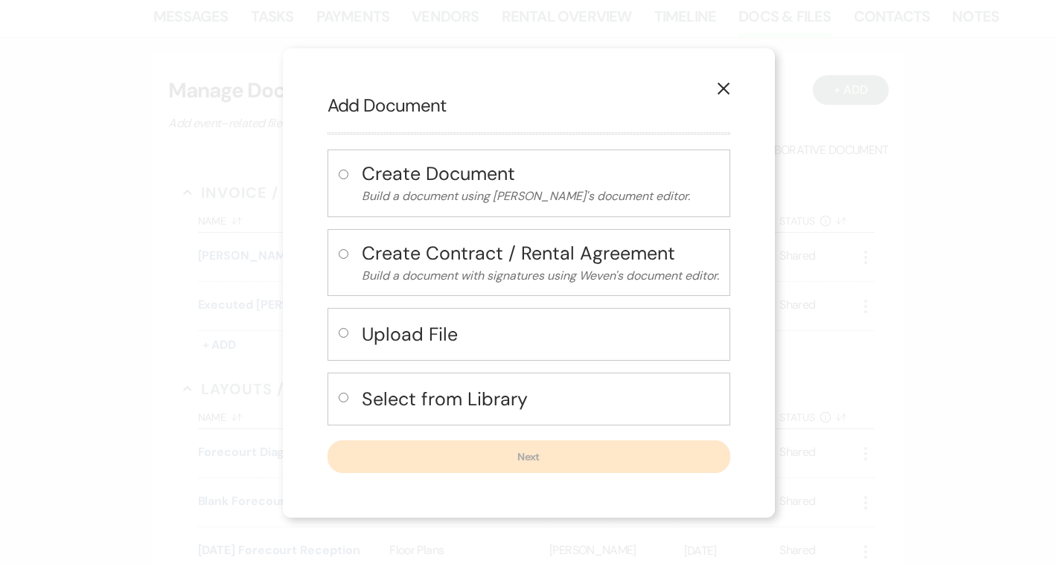
click at [720, 86] on icon "X" at bounding box center [723, 88] width 13 height 13
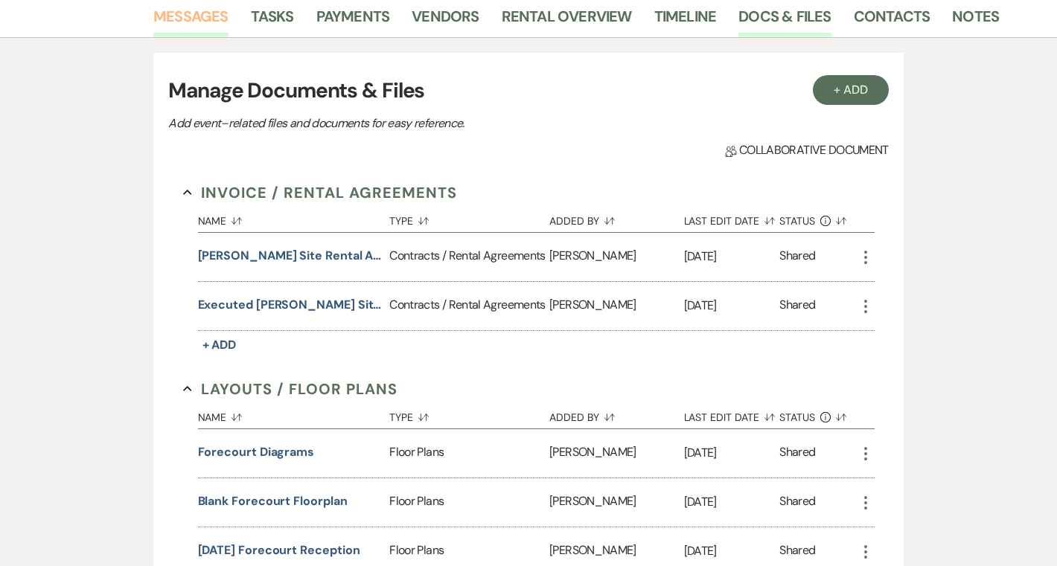
click at [208, 19] on link "Messages" at bounding box center [190, 20] width 75 height 33
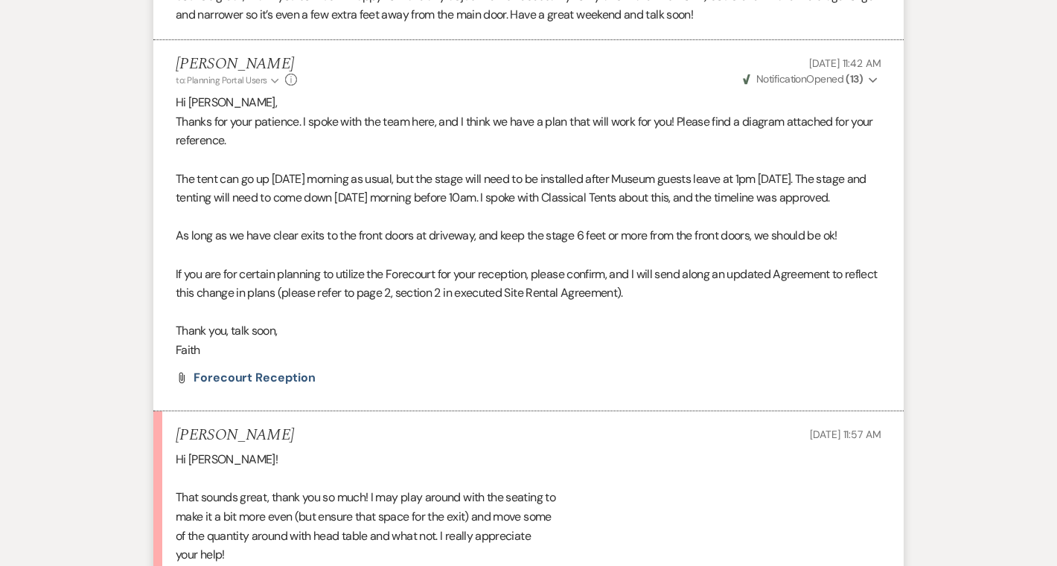
scroll to position [16458, 0]
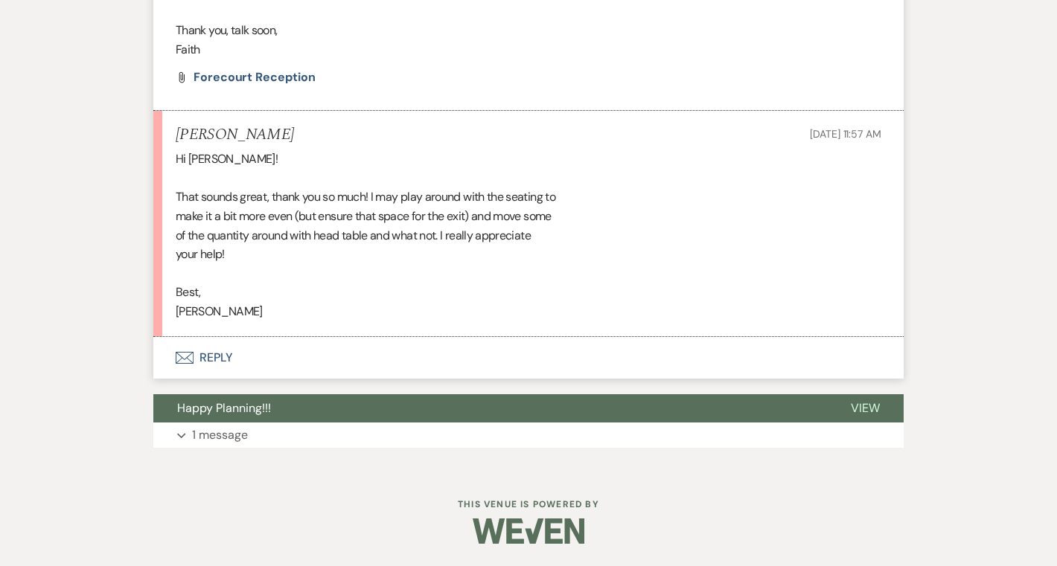
click at [211, 362] on button "Envelope Reply" at bounding box center [528, 358] width 750 height 42
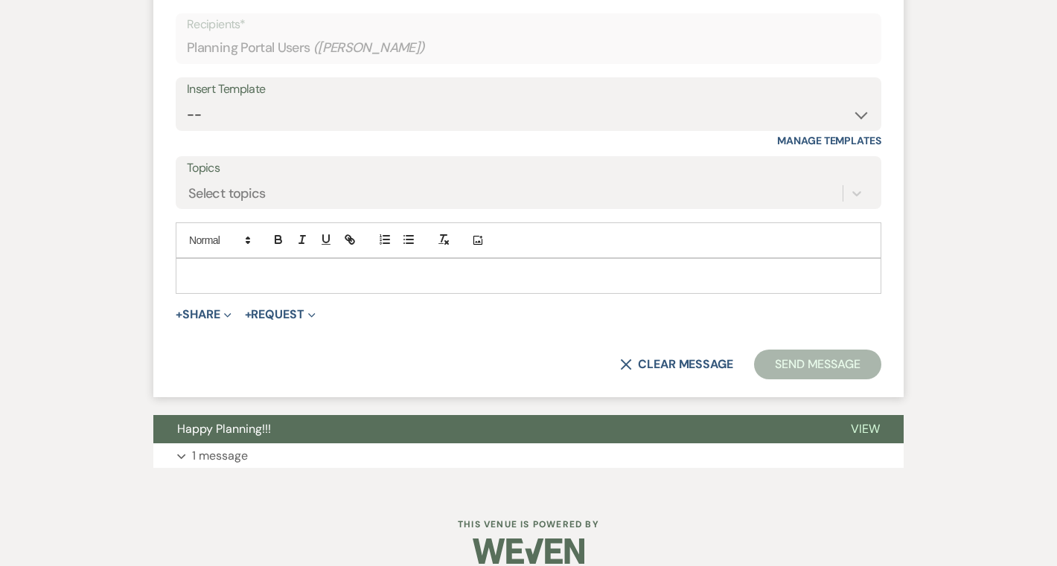
scroll to position [16836, 0]
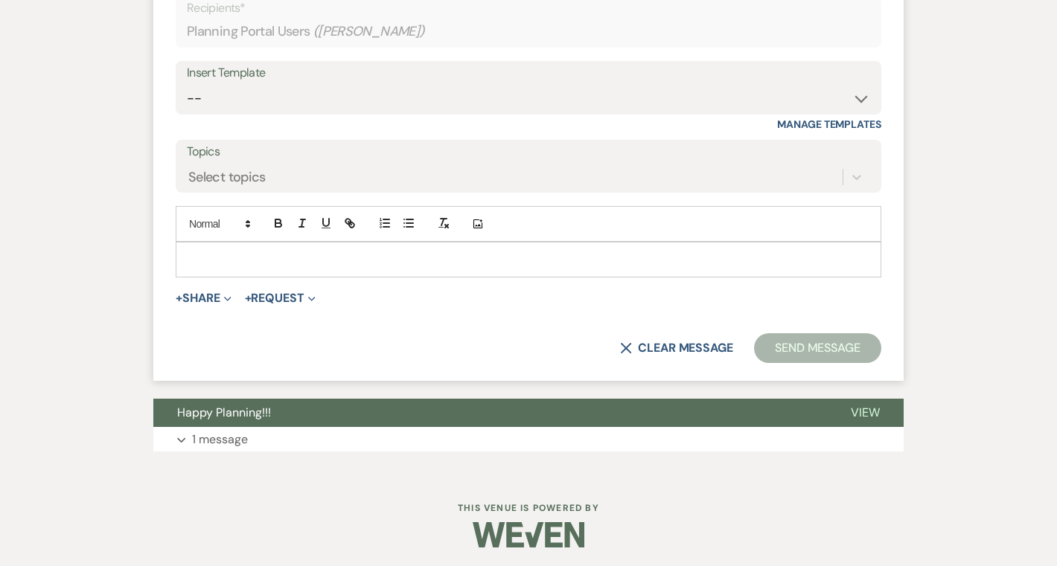
click at [232, 268] on p at bounding box center [529, 260] width 682 height 16
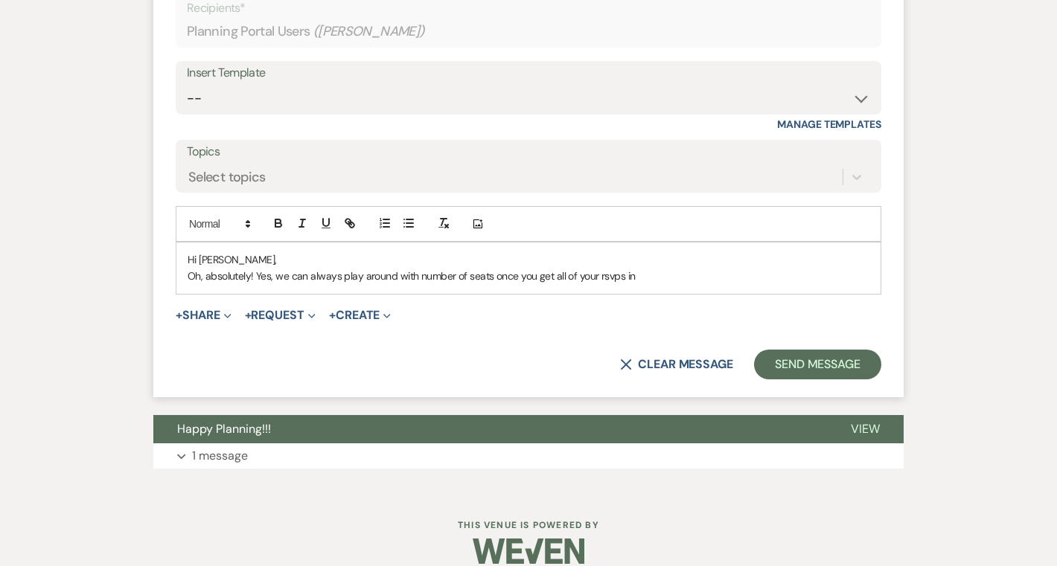
click at [275, 284] on p "Oh, absolutely! Yes, we can always play around with number of seats once you ge…" at bounding box center [529, 276] width 682 height 16
drag, startPoint x: 342, startPoint y: 295, endPoint x: 415, endPoint y: 298, distance: 73.7
click at [415, 284] on p "Oh, absolutely! Yes, we can always play around with number of seats once you ge…" at bounding box center [529, 276] width 682 height 16
click at [449, 284] on p "Oh, absolutely! Yes, we can always update number of seats once you get all of y…" at bounding box center [529, 276] width 682 height 16
click at [614, 284] on p "Oh, absolutely! Yes, we can always update number of seats etc. once you get all…" at bounding box center [529, 276] width 682 height 16
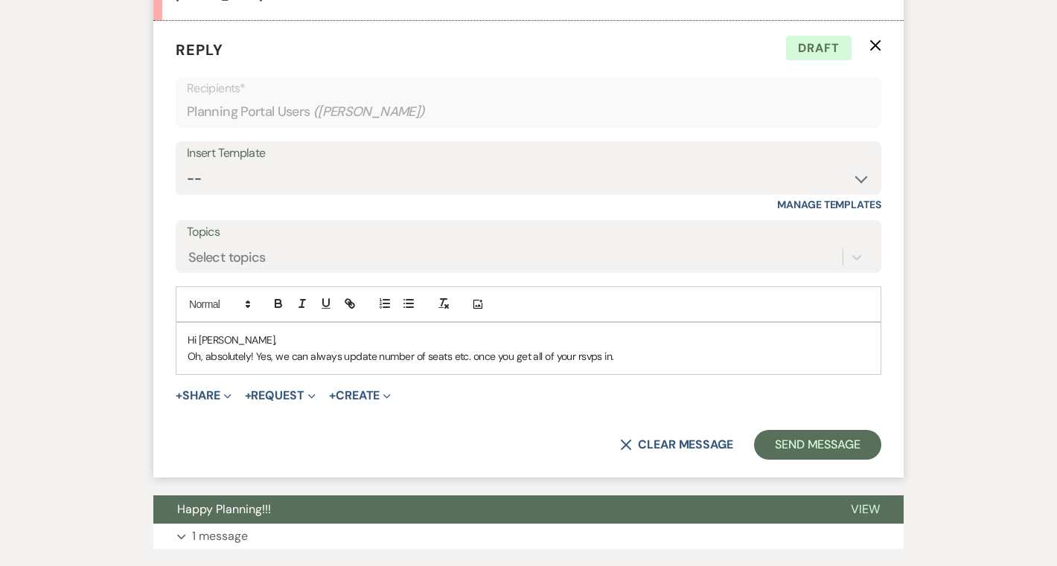
scroll to position [16763, 0]
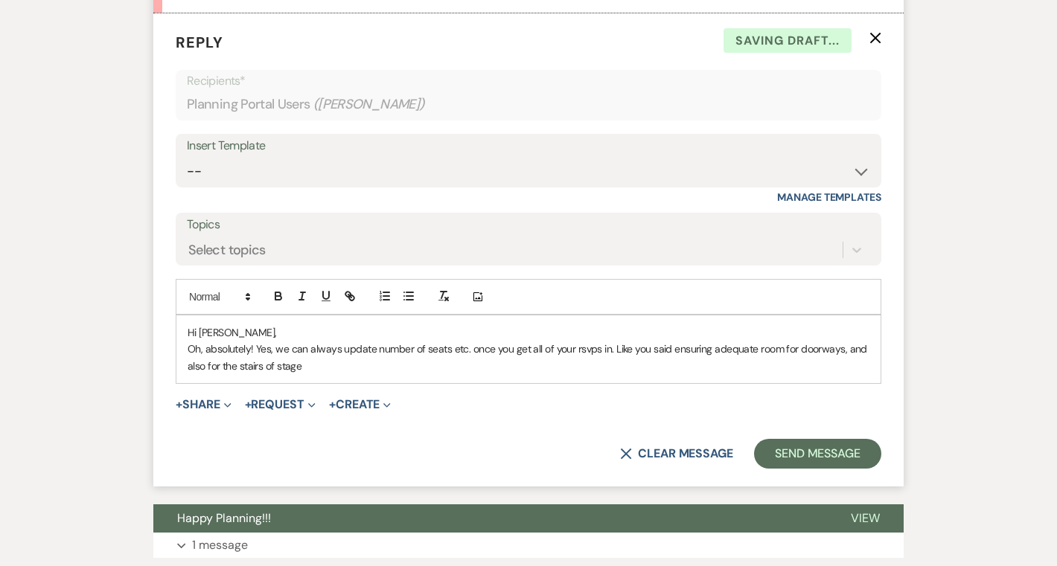
click at [469, 371] on p "Oh, absolutely! Yes, we can always update number of seats etc. once you get all…" at bounding box center [529, 357] width 682 height 33
click at [542, 374] on p "Oh, absolutely! Yes, we can always update number of seats once you get all of y…" at bounding box center [529, 357] width 682 height 33
click at [252, 374] on p "Oh, absolutely! Yes, we can always update number of seats once you get all of y…" at bounding box center [529, 357] width 682 height 33
click at [846, 361] on p "Oh, absolutely! Yes, we can always update number of seats once you get all of y…" at bounding box center [529, 357] width 682 height 33
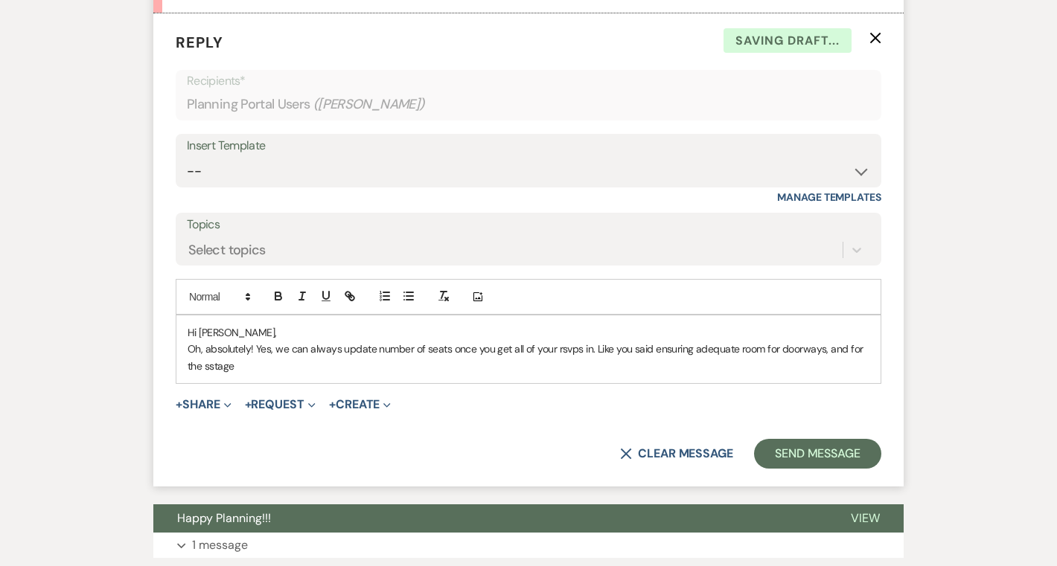
click at [577, 383] on div "Hi Isabelle, Oh, absolutely! Yes, we can always update number of seats once you…" at bounding box center [528, 350] width 704 height 68
click at [211, 374] on p "Oh, absolutely! Yes, we can always update number of seats once you get all of y…" at bounding box center [529, 357] width 682 height 33
click at [241, 374] on p "Oh, absolutely! Yes, we can always update number of seats once you get all of y…" at bounding box center [529, 357] width 682 height 33
click at [250, 374] on p "Oh, absolutely! Yes, we can always update number of seats once you get all of y…" at bounding box center [529, 357] width 682 height 33
click at [260, 374] on p "Oh, absolutely! Yes, we can always update number of seats once you get all of y…" at bounding box center [529, 357] width 682 height 33
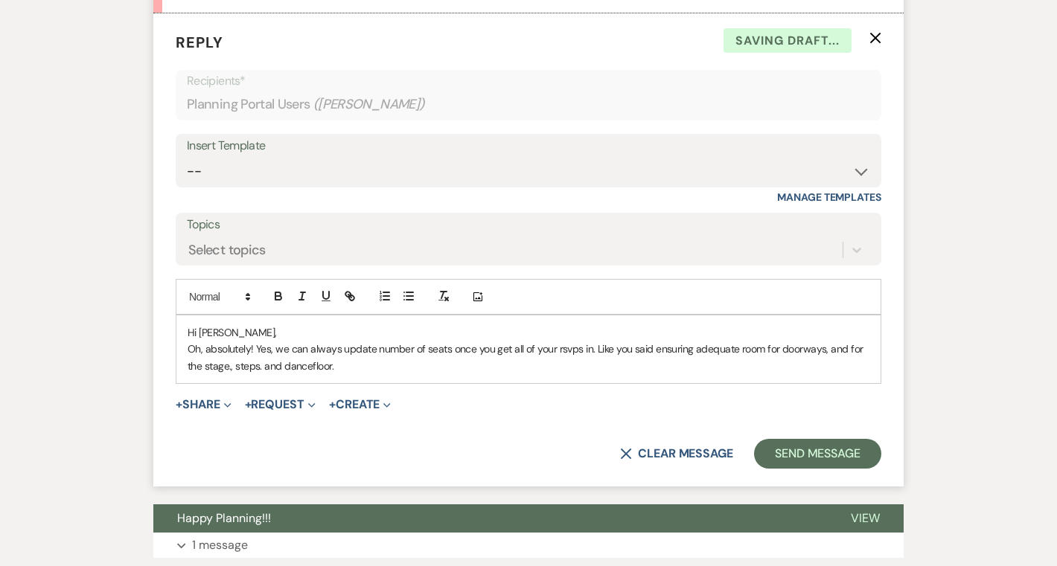
click at [310, 374] on p "Oh, absolutely! Yes, we can always update number of seats once you get all of y…" at bounding box center [529, 357] width 682 height 33
click at [348, 374] on p "Oh, absolutely! Yes, we can always update number of seats once you get all of y…" at bounding box center [529, 357] width 682 height 33
drag, startPoint x: 190, startPoint y: 365, endPoint x: 170, endPoint y: 339, distance: 32.9
click at [170, 339] on form "Reply X Draft Recipients* Planning Portal Users ( Isabelle Girard ) Insert Temp…" at bounding box center [528, 250] width 750 height 474
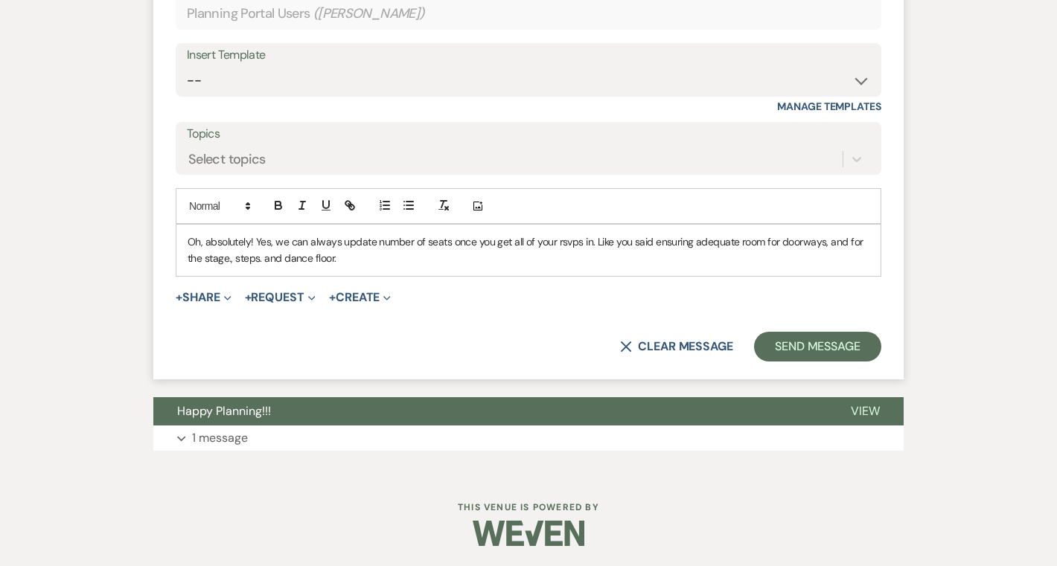
scroll to position [16860, 0]
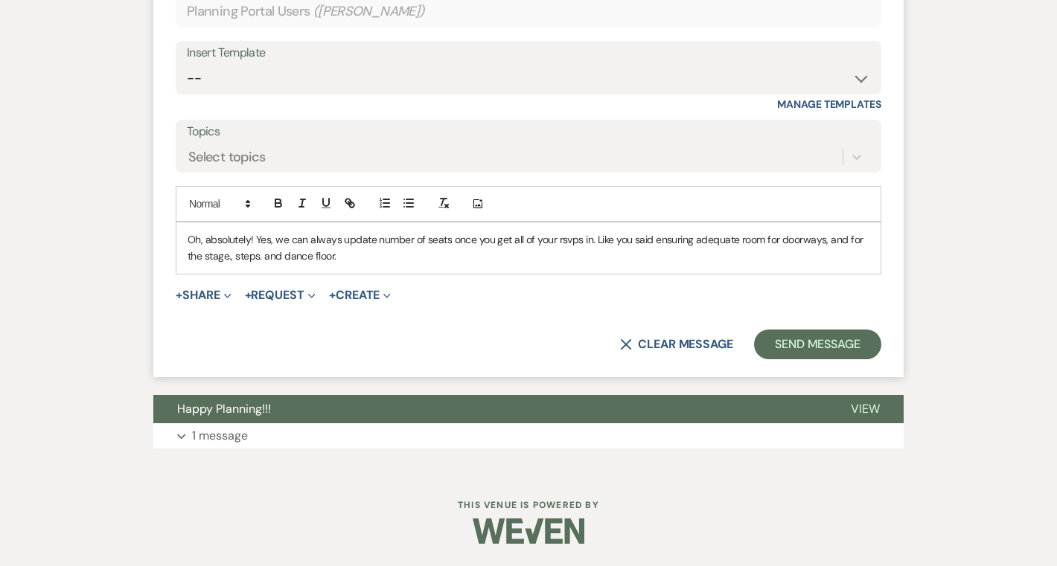
click at [654, 265] on p "Oh, absolutely! Yes, we can always update number of seats once you get all of y…" at bounding box center [529, 247] width 682 height 33
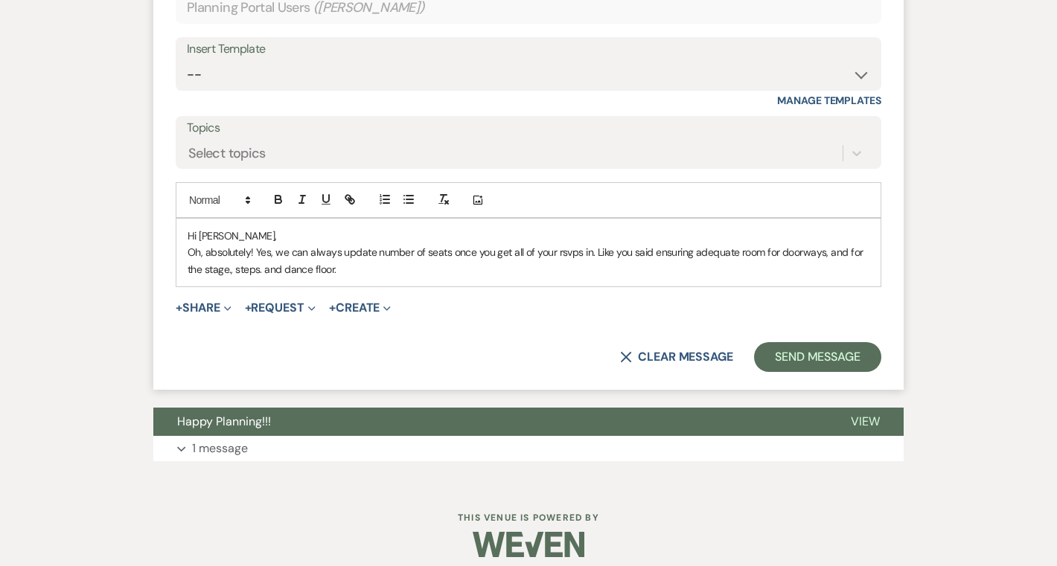
click at [353, 278] on p "Oh, absolutely! Yes, we can always update number of seats once you get all of y…" at bounding box center [529, 260] width 682 height 33
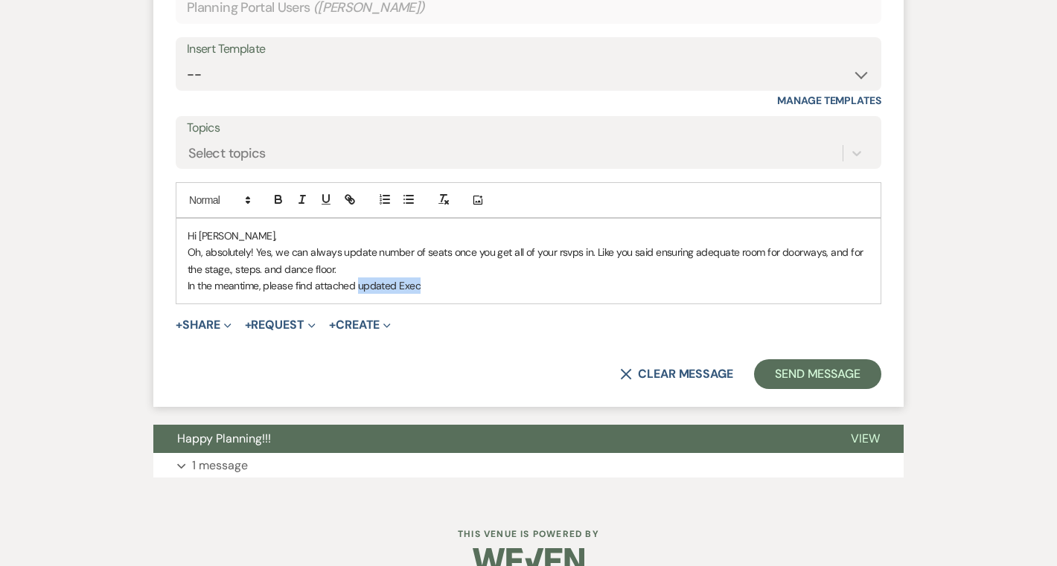
drag, startPoint x: 358, startPoint y: 306, endPoint x: 472, endPoint y: 304, distance: 113.9
click at [472, 294] on p "In the meantime, please find attached updated Exec" at bounding box center [529, 286] width 682 height 16
click at [392, 294] on p "In the meantime, please find attached the updated Executed Site Rental agreemen…" at bounding box center [529, 286] width 682 height 16
click at [422, 294] on p "In the meantime, please find attached the updated Executed Site Rental agreemen…" at bounding box center [529, 286] width 682 height 16
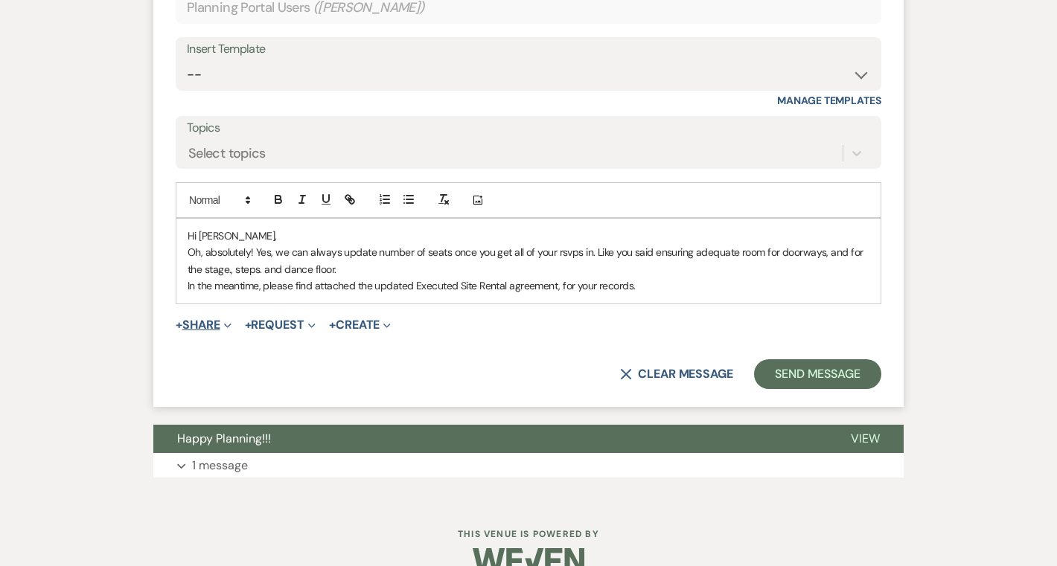
click at [182, 331] on span "+" at bounding box center [179, 325] width 7 height 12
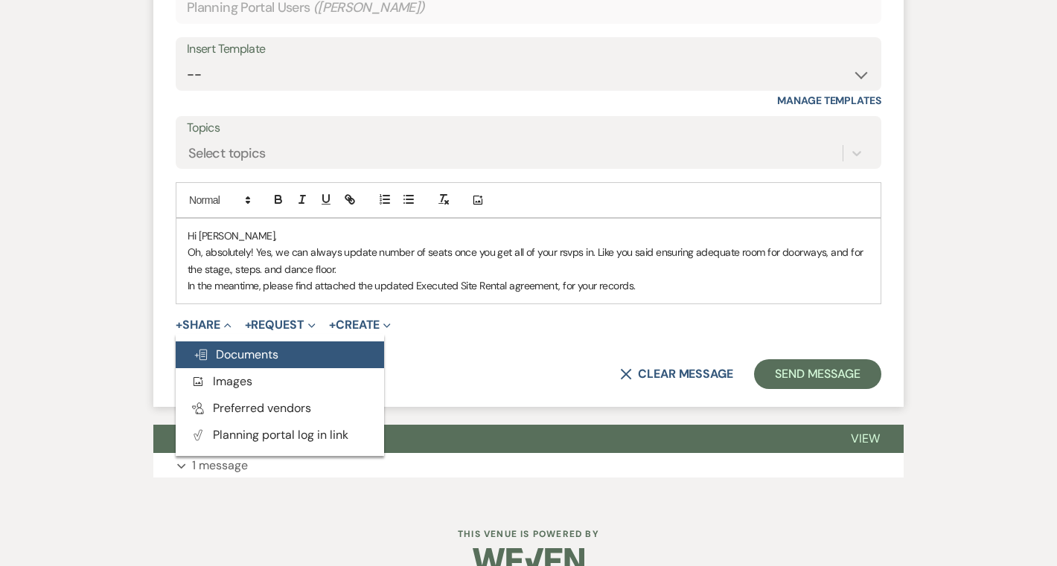
click at [231, 362] on span "Doc Upload Documents" at bounding box center [235, 355] width 85 height 16
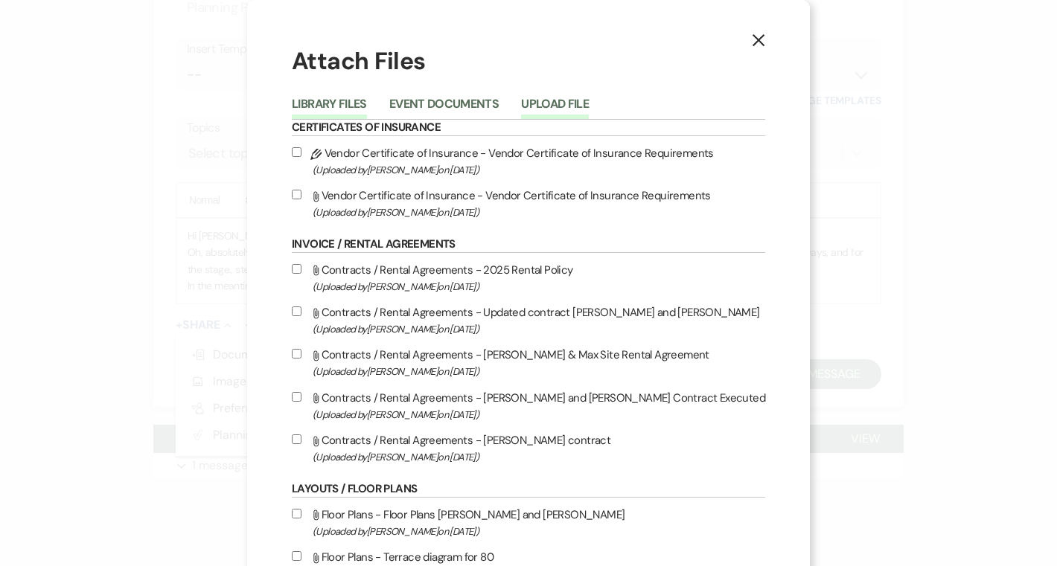
click at [569, 109] on button "Upload File" at bounding box center [555, 108] width 68 height 21
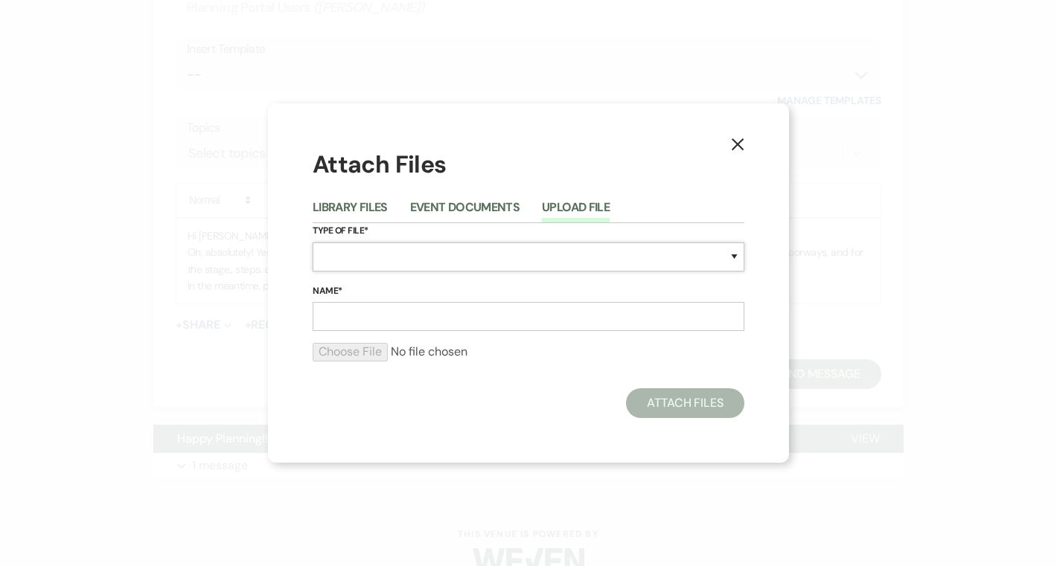
click at [495, 259] on select "Special Event Insurance Vendor Certificate of Insurance Contracts / Rental Agre…" at bounding box center [529, 257] width 432 height 29
select select "10"
click at [436, 328] on input "Name*" at bounding box center [529, 316] width 432 height 29
click at [381, 305] on input "Name*" at bounding box center [529, 316] width 432 height 29
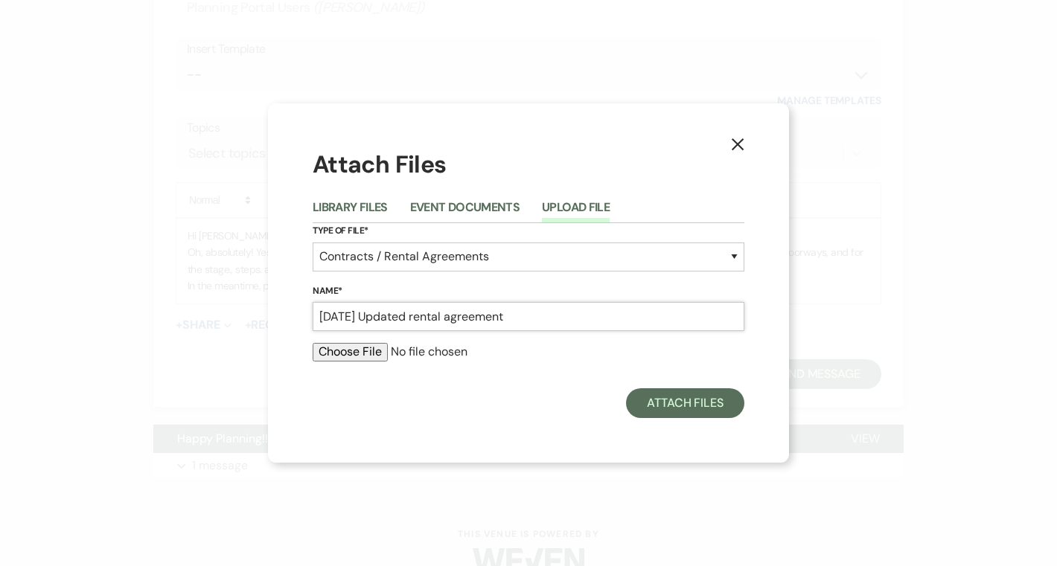
type input "6.26.27 Updated rental agreement"
click at [379, 354] on input "file" at bounding box center [529, 352] width 432 height 18
type input "C:\fakepath\Addendum_EXECUTED 06.26.27 Isabelle Girard Benjamin McCormick.pdf"
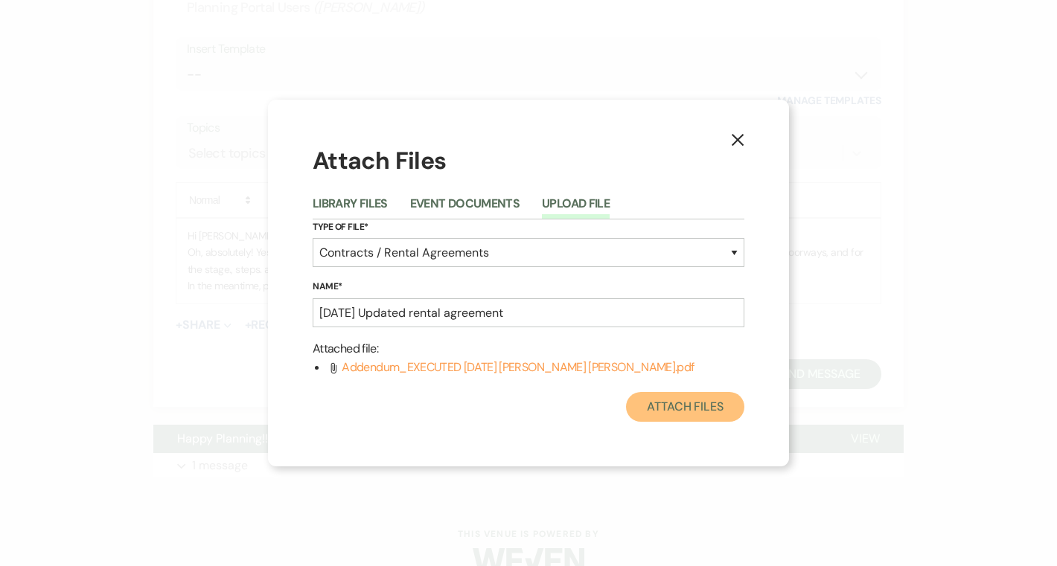
click at [675, 412] on button "Attach Files" at bounding box center [685, 407] width 118 height 30
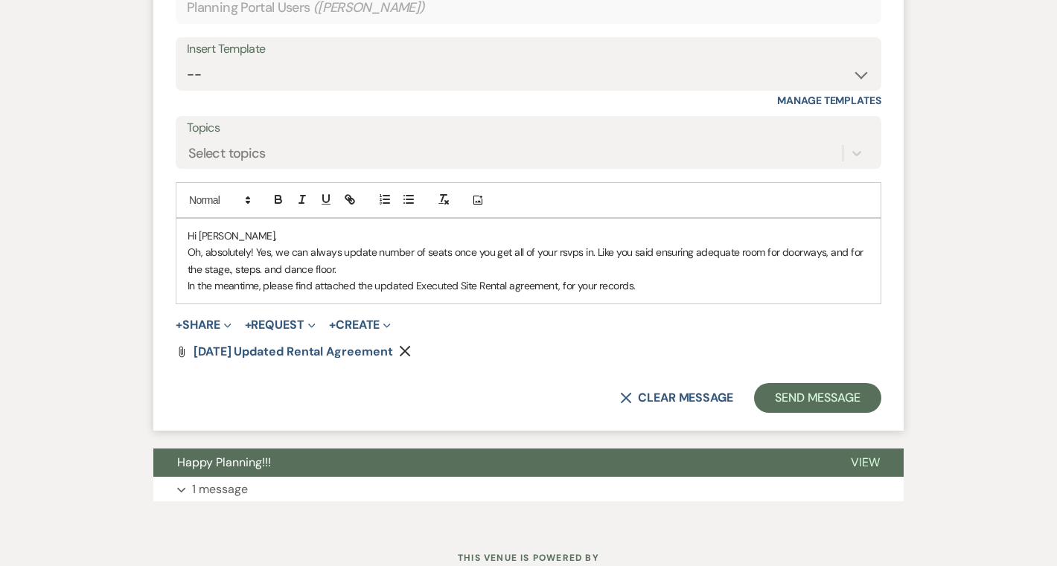
click at [447, 275] on p "Oh, absolutely! Yes, we can always update number of seats once you get all of y…" at bounding box center [529, 260] width 682 height 33
click at [694, 272] on p "Oh, absolutely! Yes, we can always update number of seats, especially once you …" at bounding box center [529, 260] width 682 height 33
click at [179, 304] on div "Hi Isabelle, Oh, absolutely! Yes, we can always update number of seats, especia…" at bounding box center [528, 261] width 704 height 85
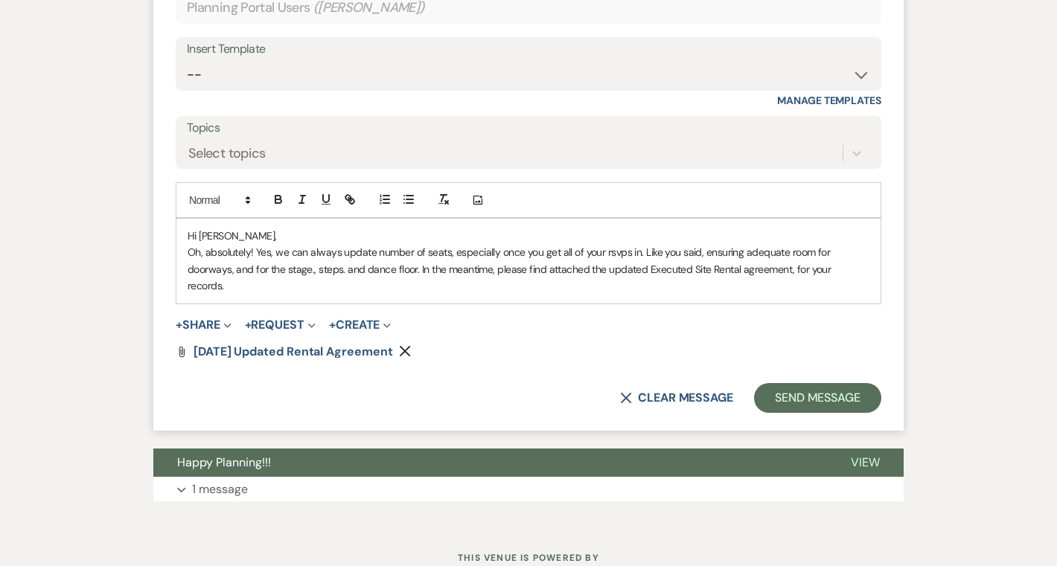
click at [868, 286] on p "Oh, absolutely! Yes, we can always update number of seats, especially once you …" at bounding box center [529, 269] width 682 height 50
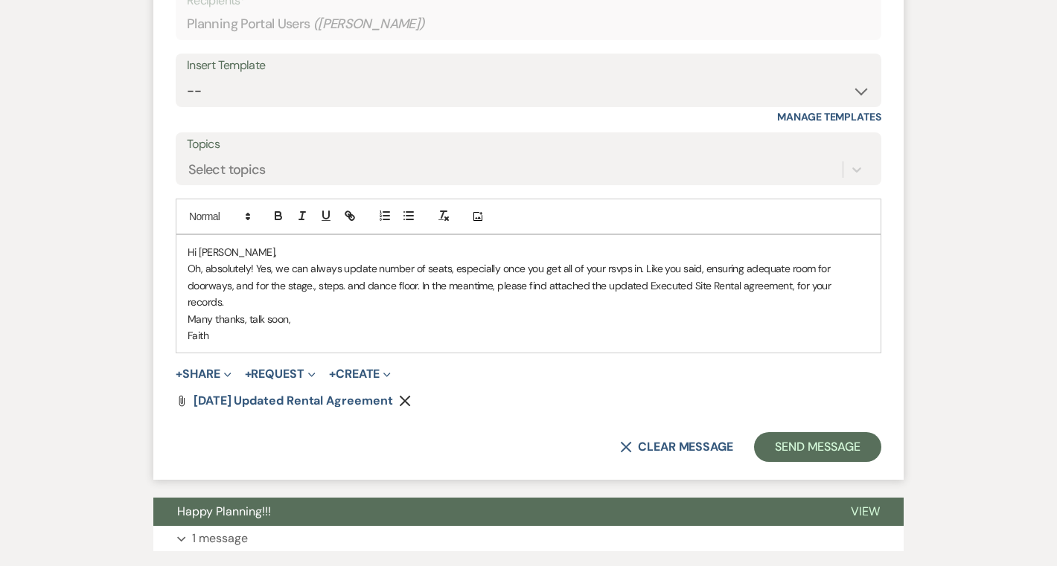
scroll to position [16838, 0]
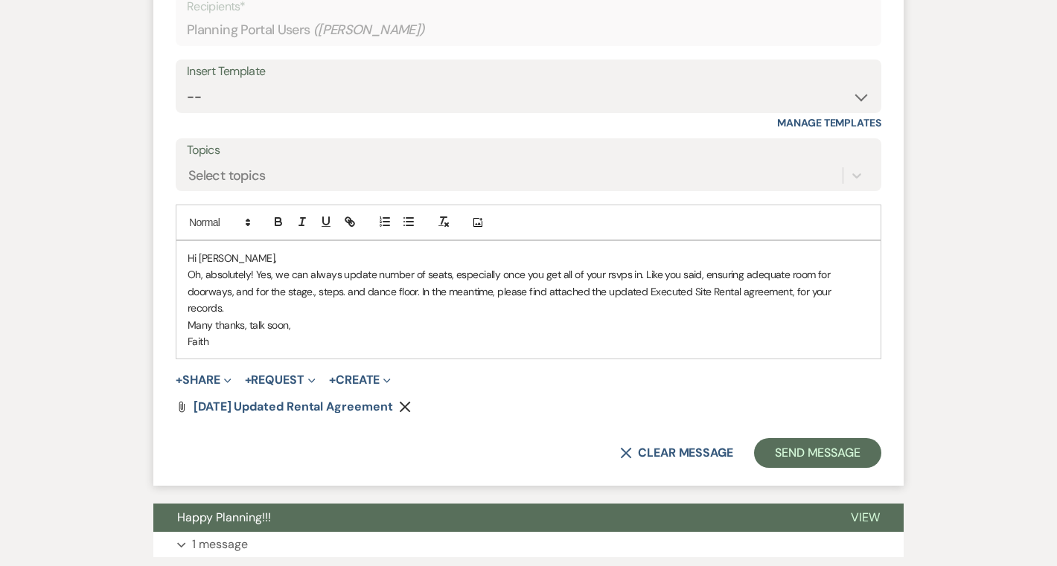
click at [860, 314] on p "Oh, absolutely! Yes, we can always update number of seats, especially once you …" at bounding box center [529, 291] width 682 height 50
click at [783, 310] on p "Oh, absolutely! Yes, we can always update number of seats, especially once you …" at bounding box center [529, 291] width 682 height 50
click at [435, 316] on p "Oh, absolutely! Yes, we can always update number of seats, especially once you …" at bounding box center [529, 291] width 682 height 50
click at [417, 307] on p "Oh, absolutely! Yes, we can always update number of seats, especially once you …" at bounding box center [529, 291] width 682 height 50
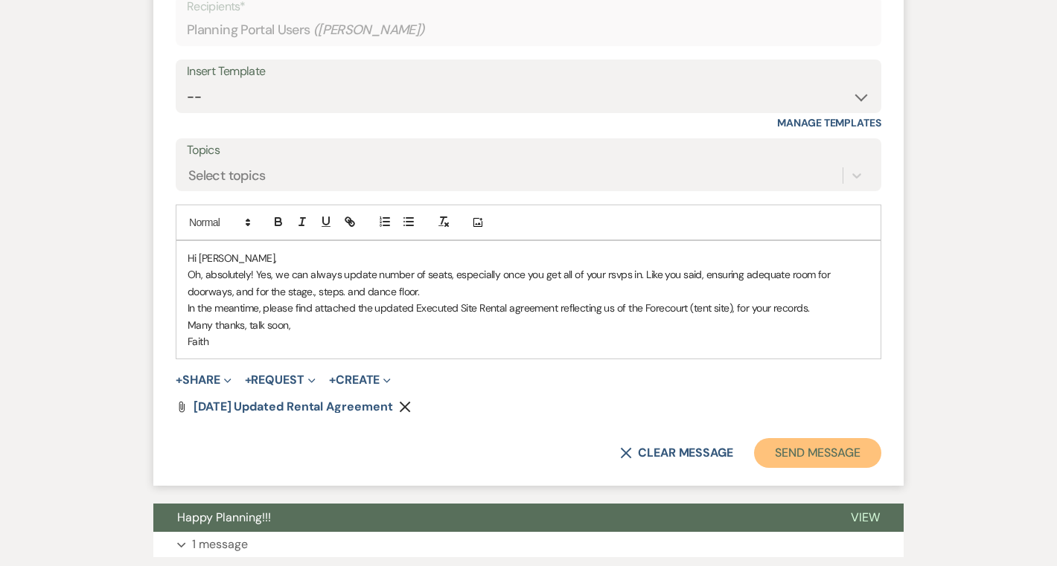
click at [801, 468] on button "Send Message" at bounding box center [817, 453] width 127 height 30
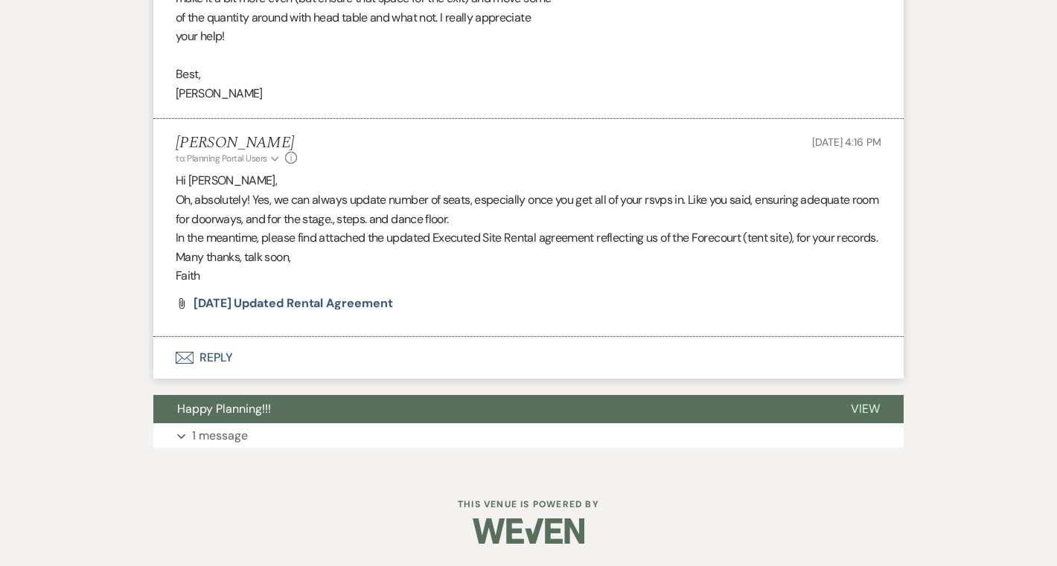
scroll to position [16696, 0]
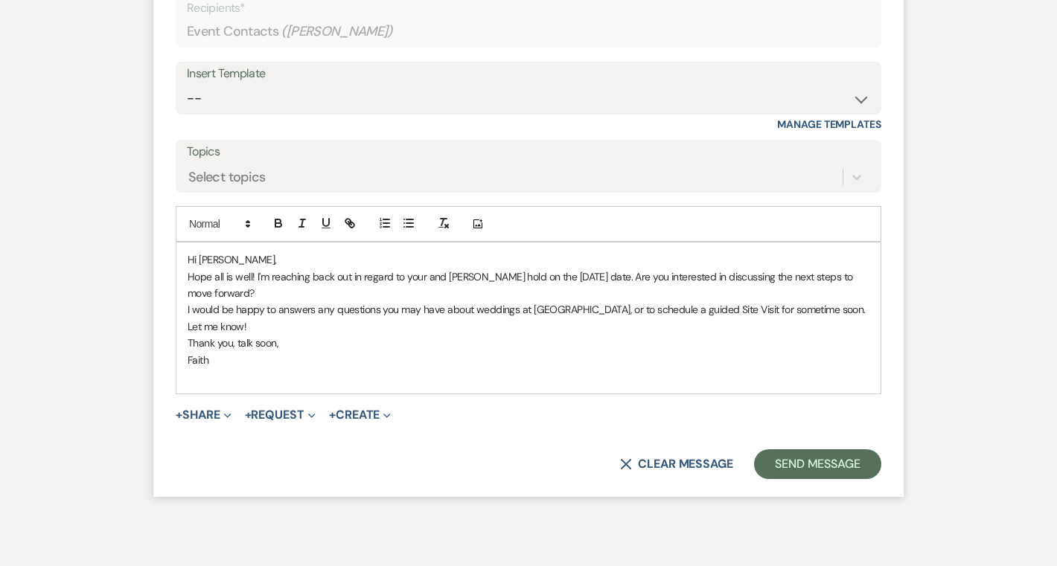
scroll to position [13, 0]
click at [186, 308] on div "Hi Nicole, Hope all is well! I'm reaching back out in regard to your and Connor…" at bounding box center [528, 318] width 704 height 151
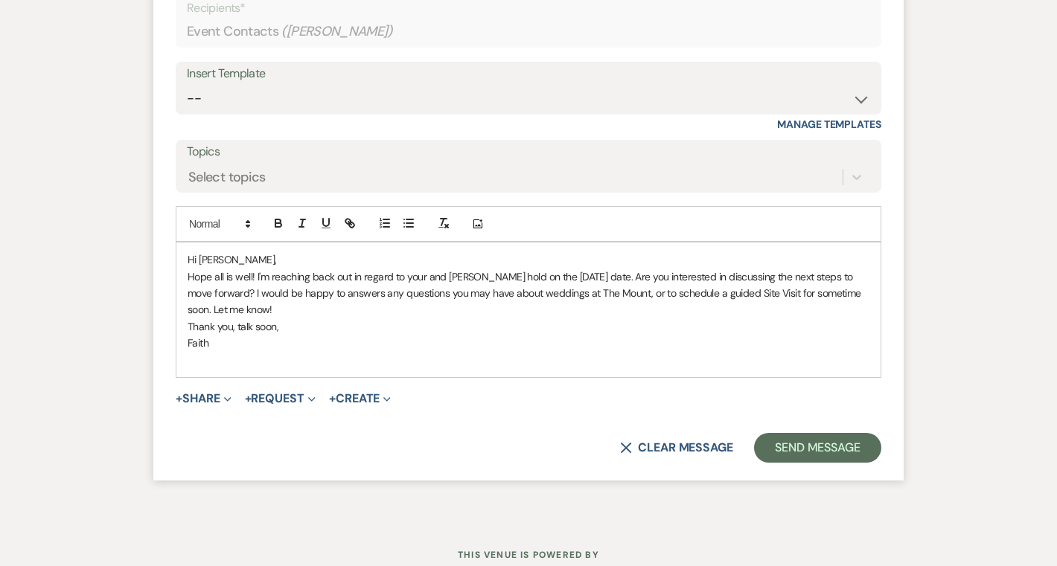
click at [357, 378] on form "Reply X Saving draft... Recipients* Event Contacts ( Nicole Tobin ) Insert Temp…" at bounding box center [528, 210] width 750 height 540
click at [378, 356] on p at bounding box center [529, 360] width 682 height 16
click at [784, 448] on button "Send Message" at bounding box center [817, 448] width 127 height 30
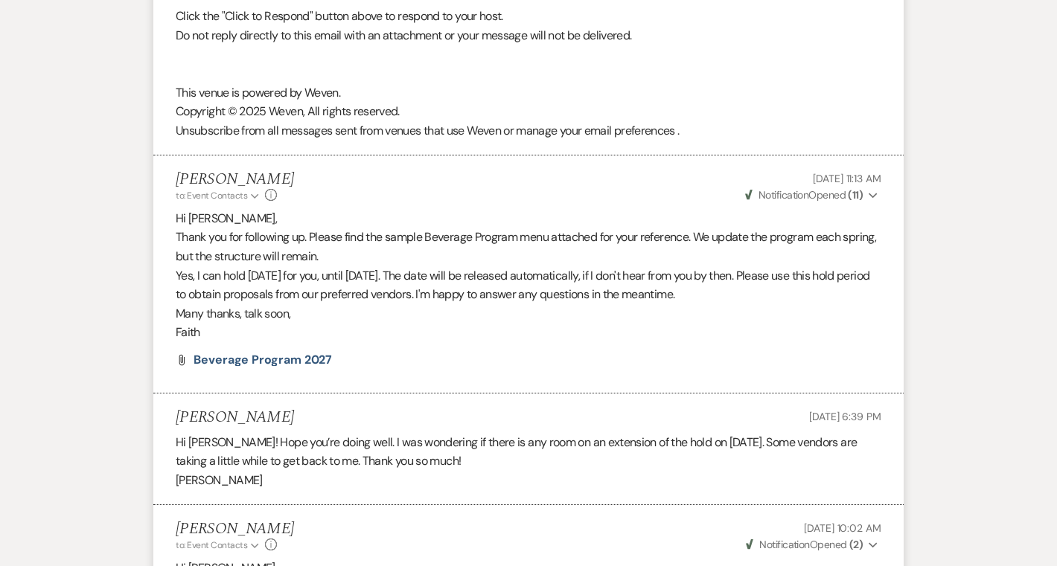
scroll to position [6678, 0]
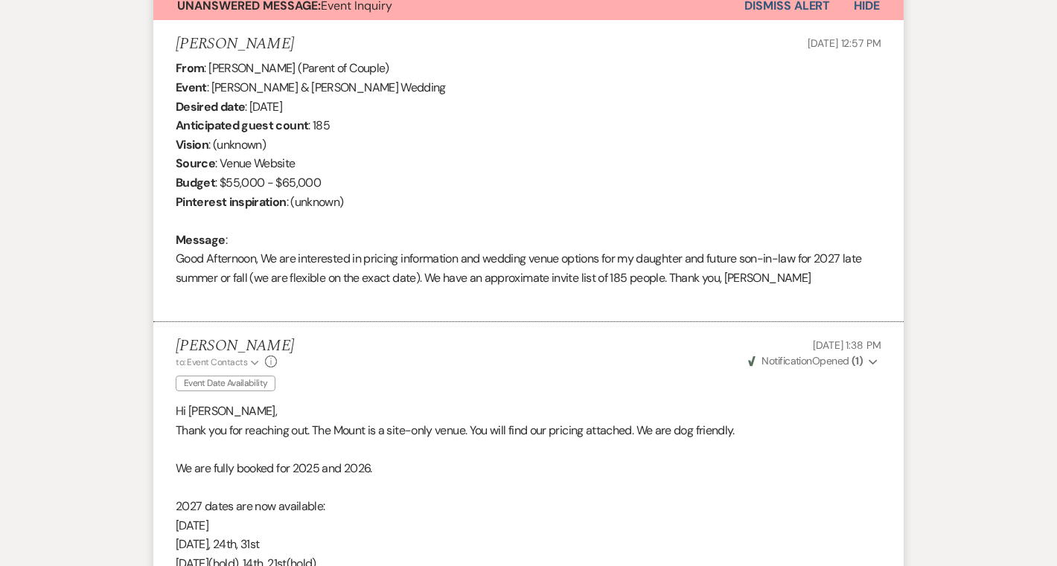
scroll to position [542, 0]
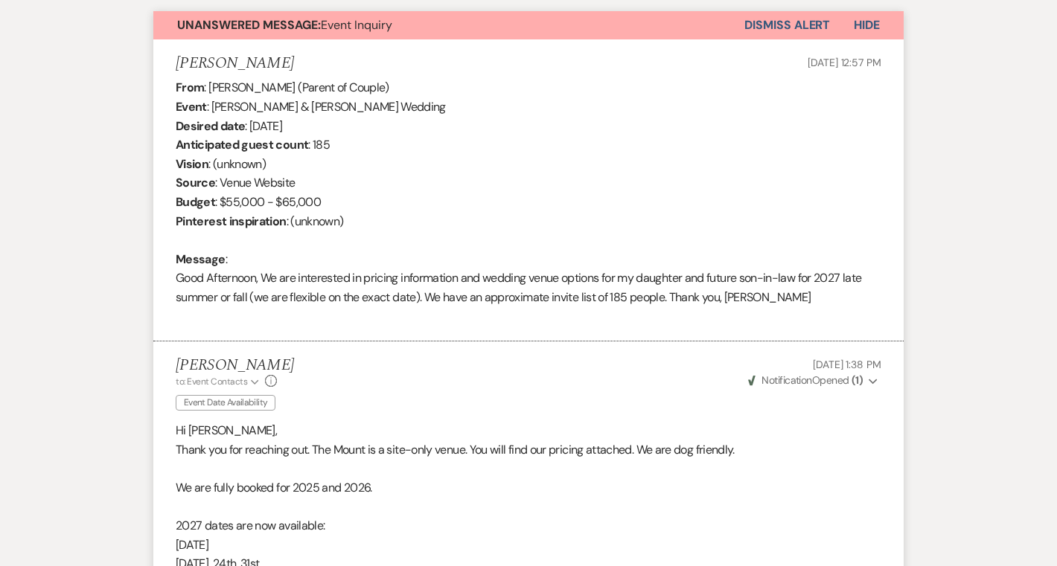
click at [778, 20] on button "Dismiss Alert" at bounding box center [787, 25] width 86 height 28
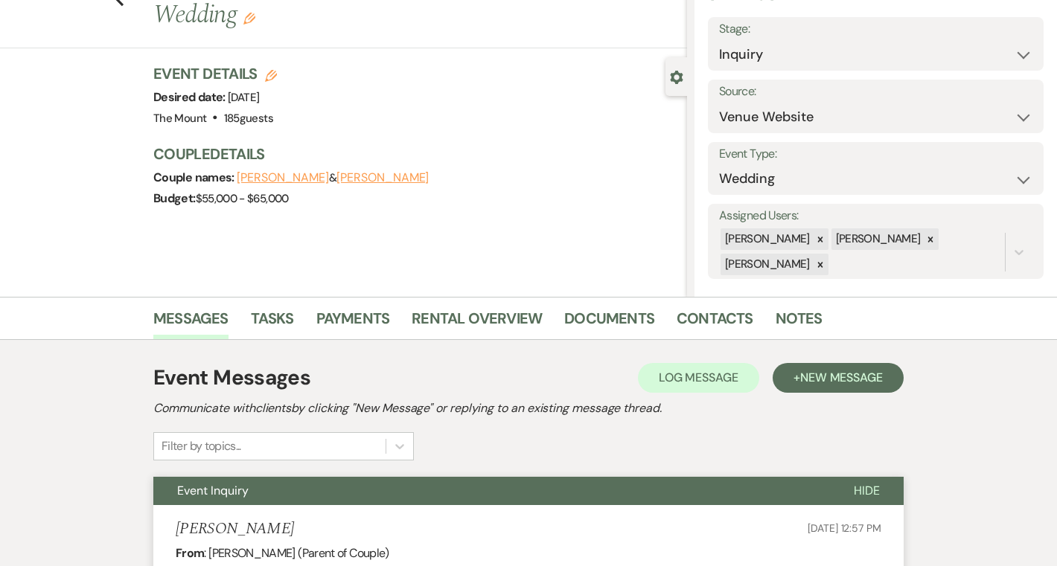
scroll to position [0, 0]
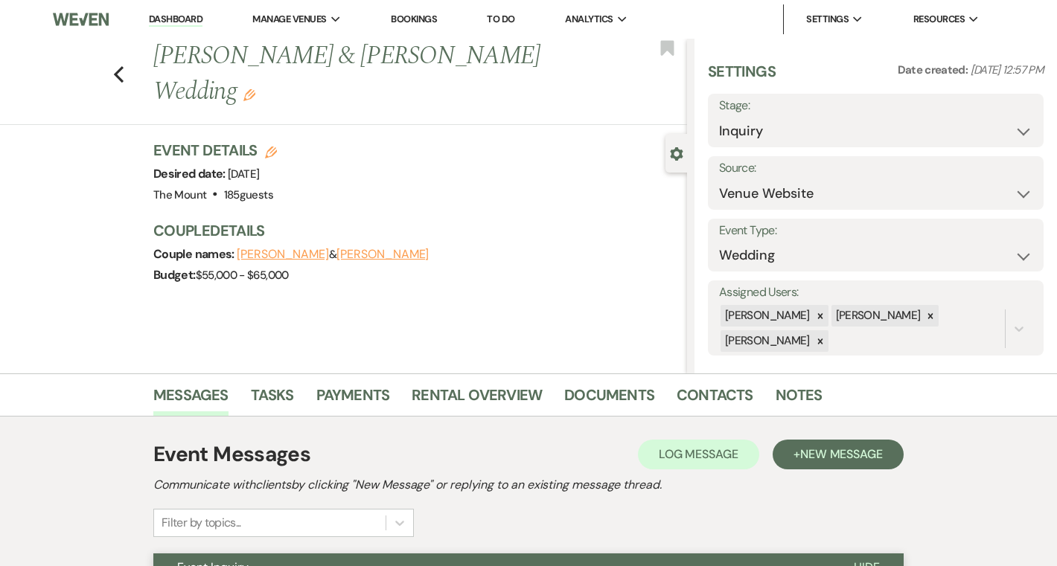
click at [192, 25] on link "Dashboard" at bounding box center [176, 20] width 54 height 14
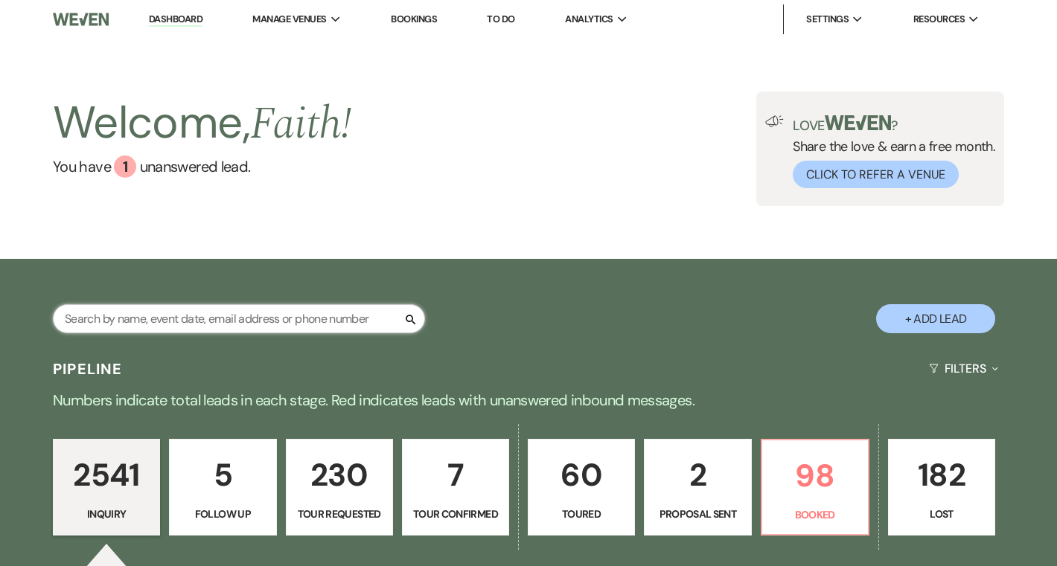
click at [350, 304] on input "text" at bounding box center [239, 318] width 372 height 29
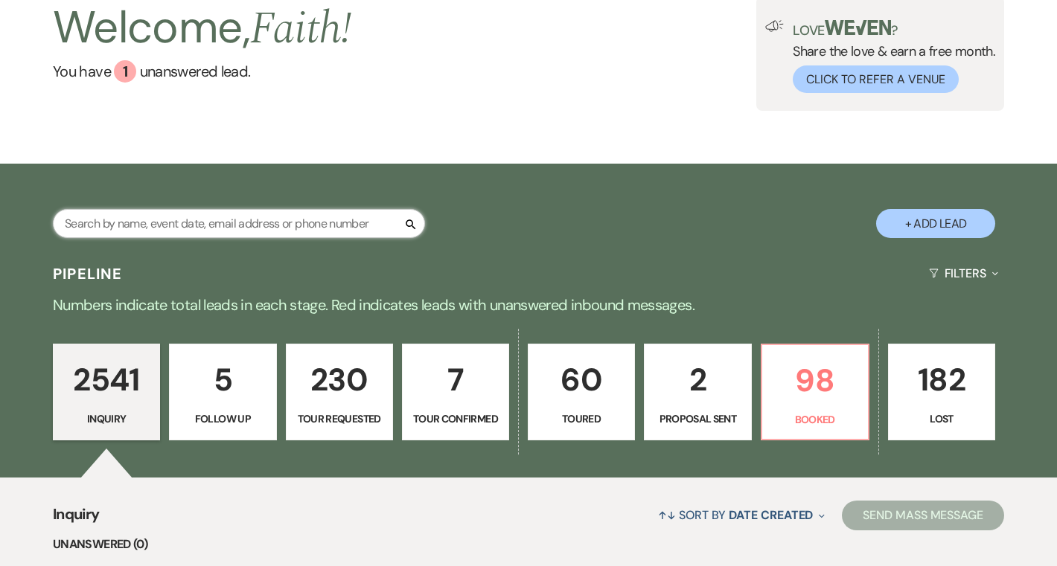
click at [353, 226] on input "text" at bounding box center [239, 223] width 372 height 29
type input "asiar"
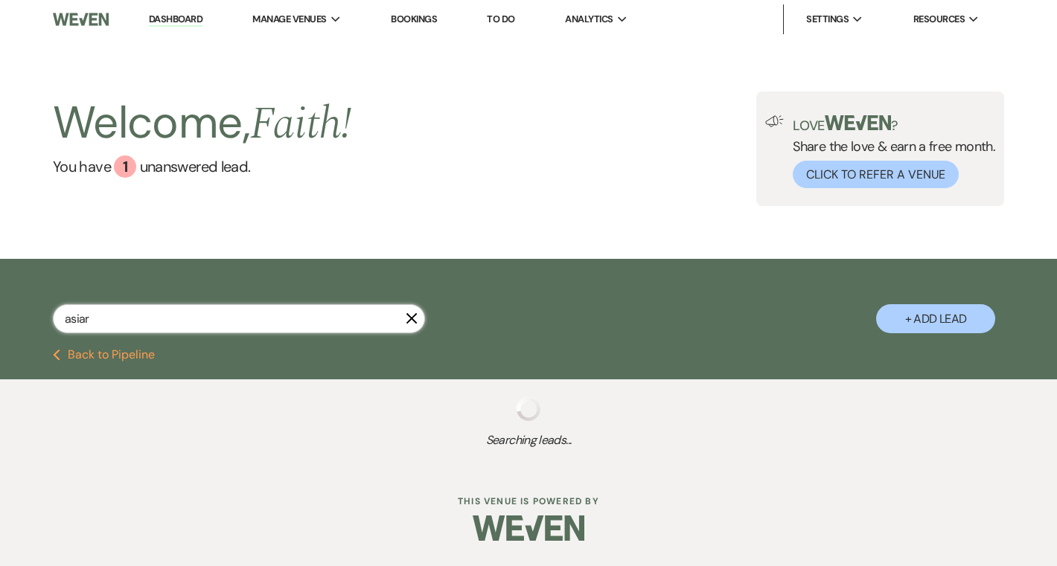
select select "2"
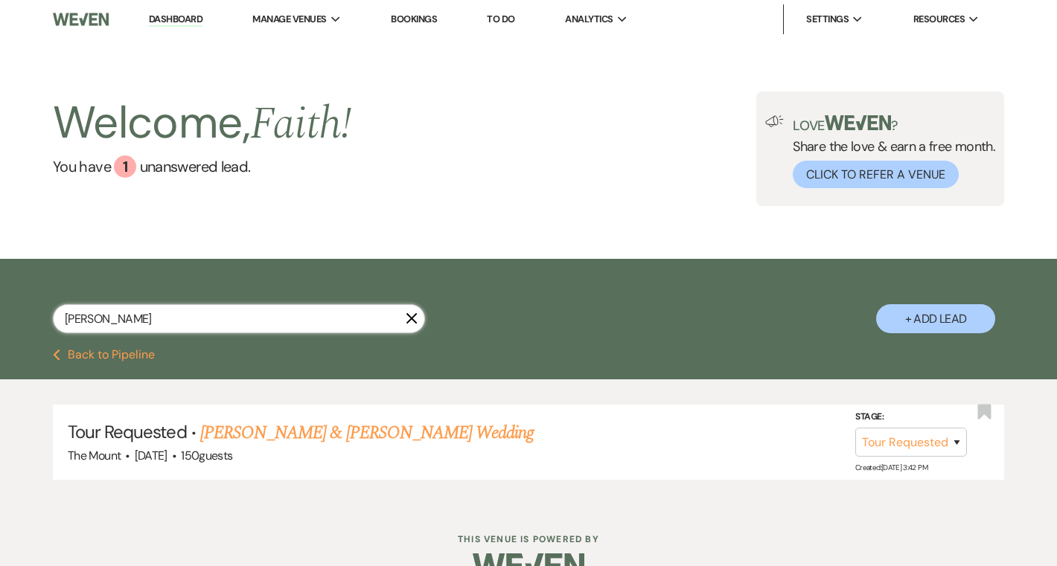
type input "asia rosow"
select select "2"
type input "asia rosow"
click at [317, 426] on link "Jack Howat & Asia Rosow's Wedding" at bounding box center [366, 433] width 333 height 27
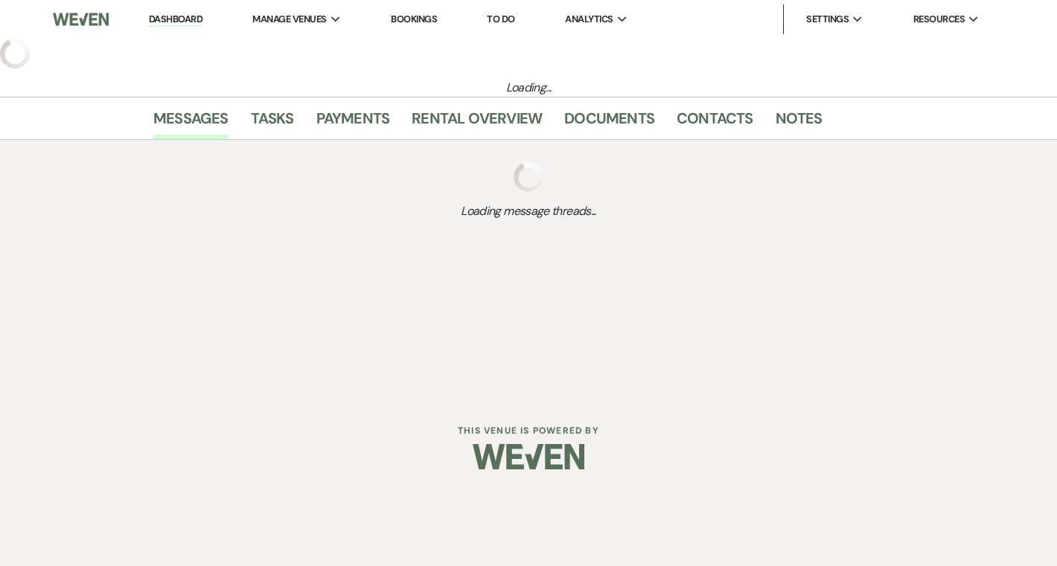
select select "2"
select select "5"
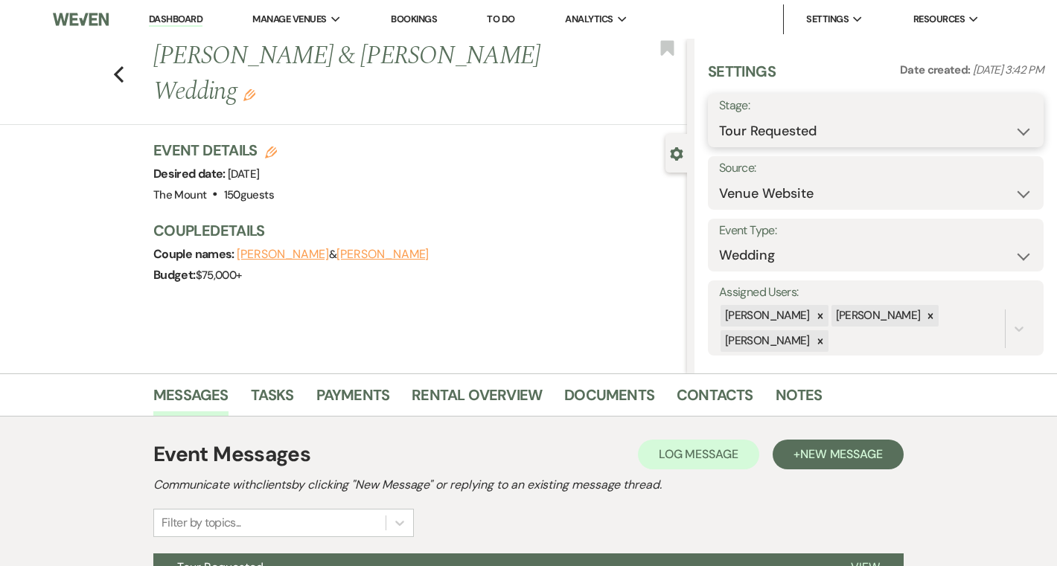
click at [909, 128] on select "Inquiry Follow Up Tour Requested Tour Confirmed Toured Proposal Sent Booked Lost" at bounding box center [875, 131] width 313 height 29
select select "4"
click at [994, 127] on button "Save" at bounding box center [1008, 121] width 71 height 30
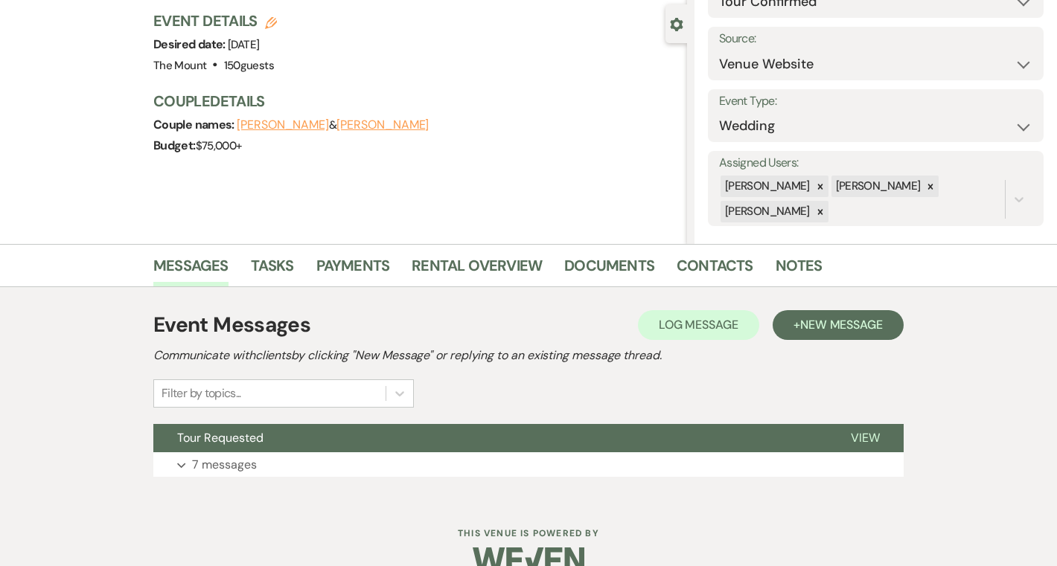
scroll to position [159, 0]
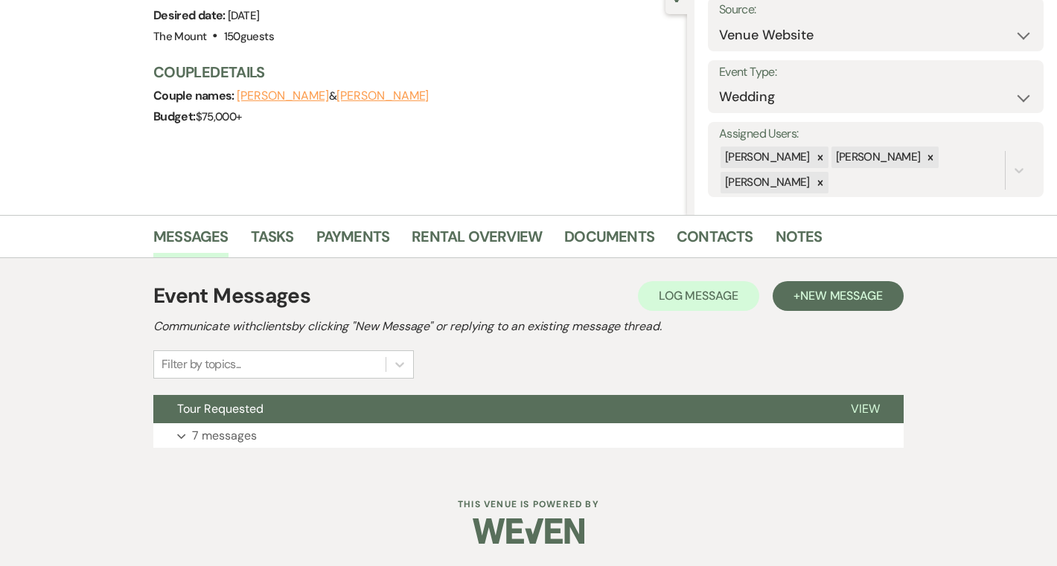
click at [237, 449] on div "Event Messages Log Log Message + New Message Communicate with clients by clicki…" at bounding box center [528, 364] width 750 height 182
click at [238, 441] on p "7 messages" at bounding box center [224, 435] width 65 height 19
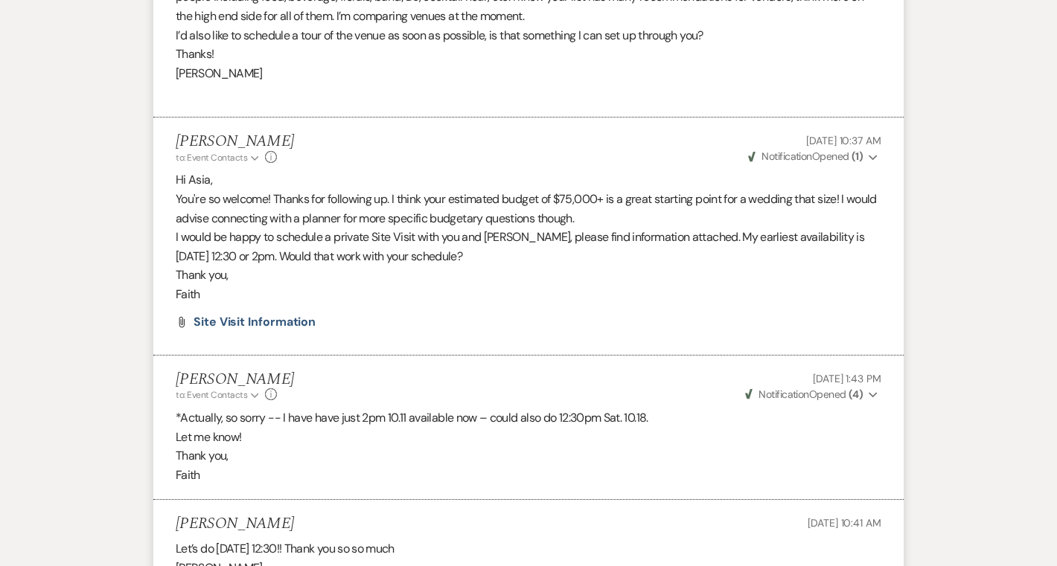
scroll to position [2265, 0]
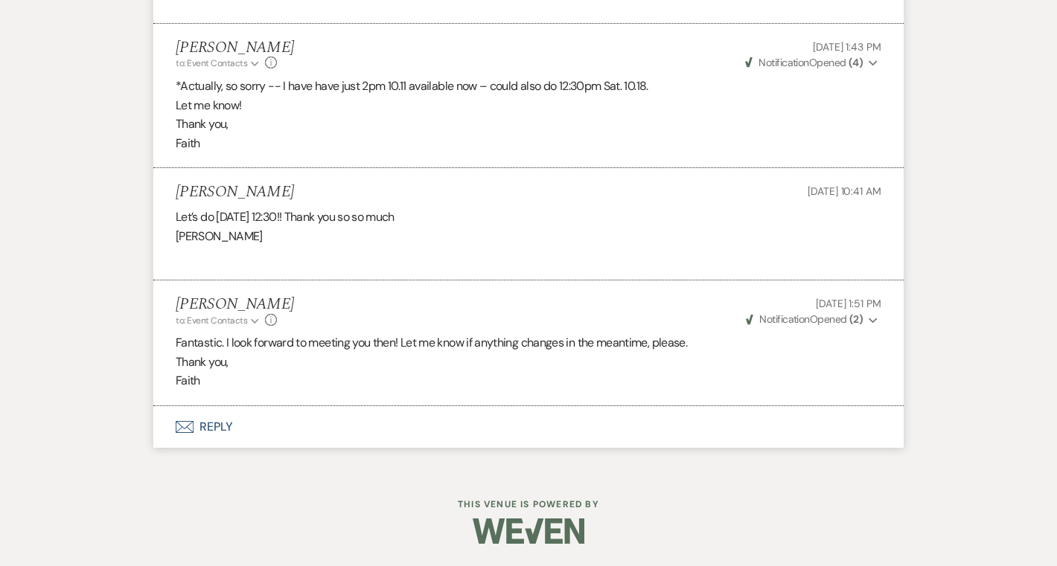
click at [206, 435] on button "Envelope Reply" at bounding box center [528, 427] width 750 height 42
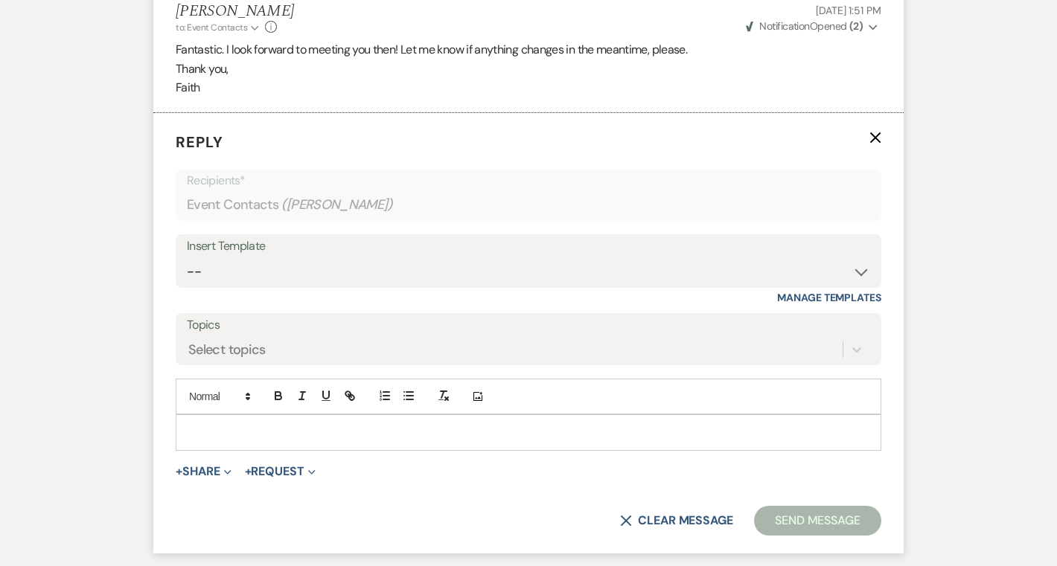
scroll to position [2566, 0]
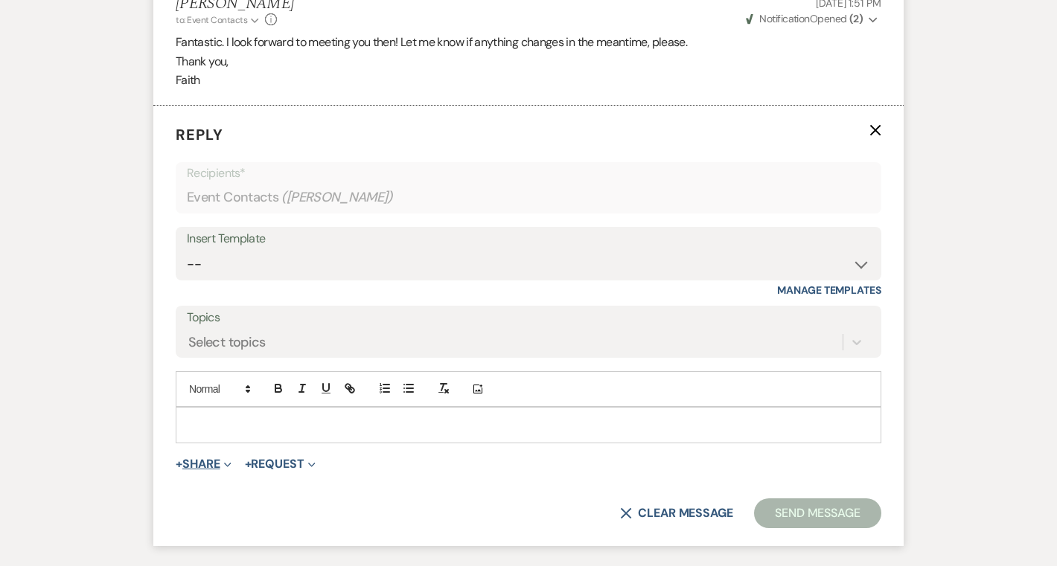
click at [202, 464] on button "+ Share Expand" at bounding box center [204, 464] width 56 height 12
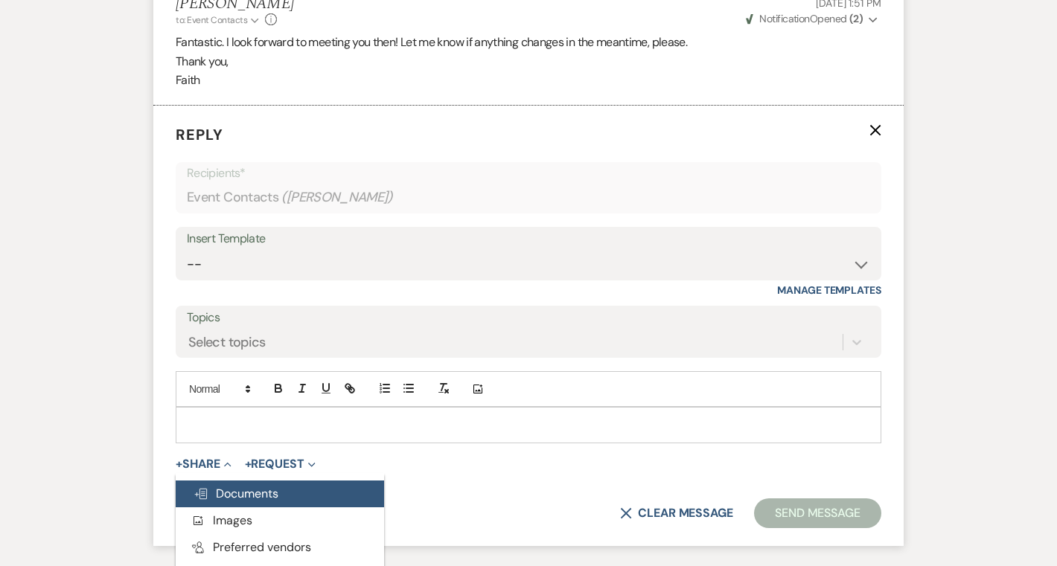
click at [205, 486] on span "Doc Upload Documents" at bounding box center [235, 494] width 85 height 16
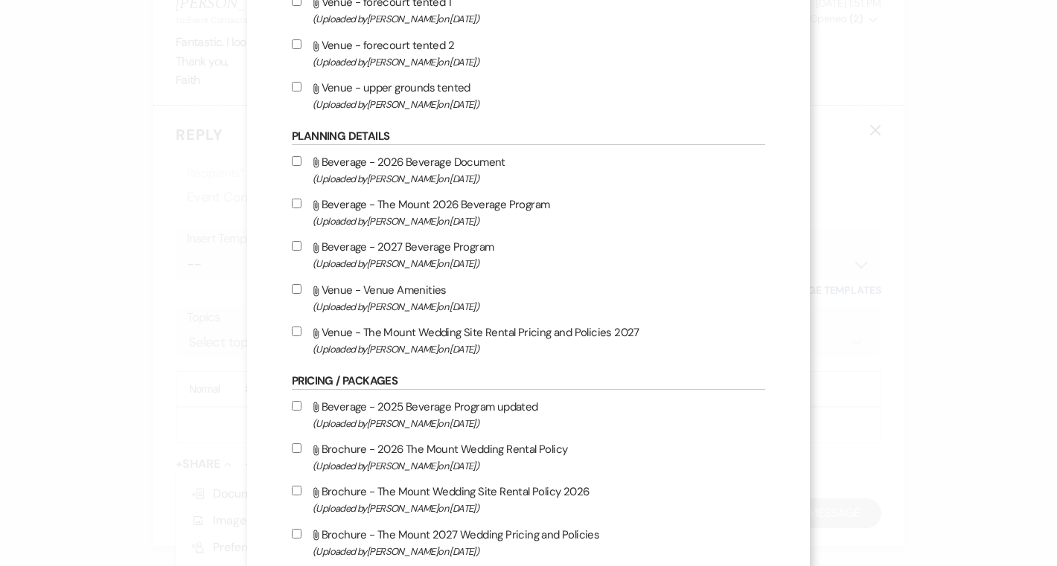
scroll to position [1514, 0]
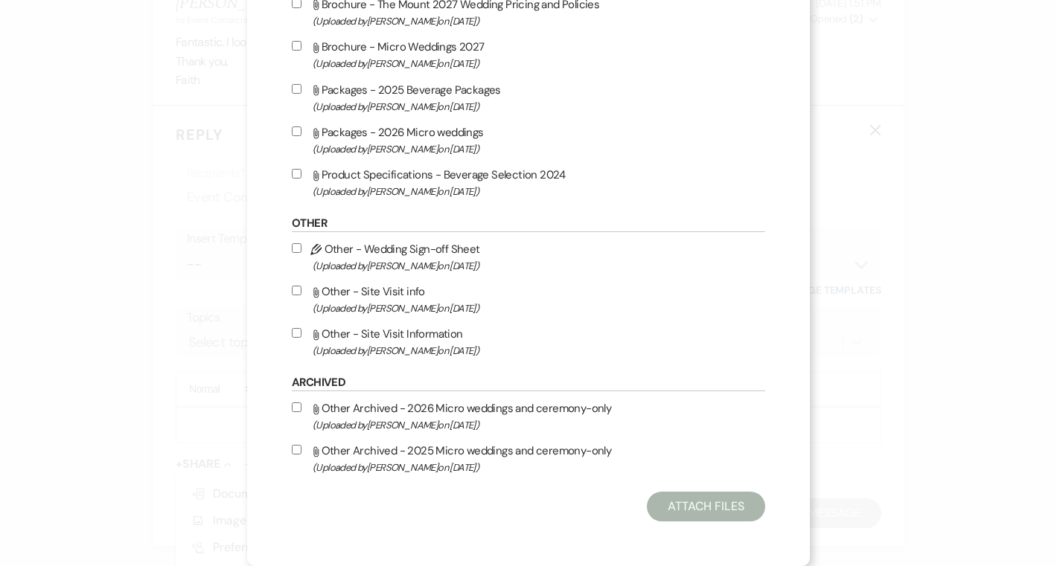
click at [385, 343] on span "(Uploaded by Faith Linz on Mar 19th, 2025 )" at bounding box center [539, 350] width 452 height 17
click at [301, 338] on input "Attach File Other - Site Visit Information (Uploaded by Faith Linz on Mar 19th,…" at bounding box center [297, 333] width 10 height 10
checkbox input "true"
click at [650, 510] on button "Attach Files" at bounding box center [706, 507] width 118 height 30
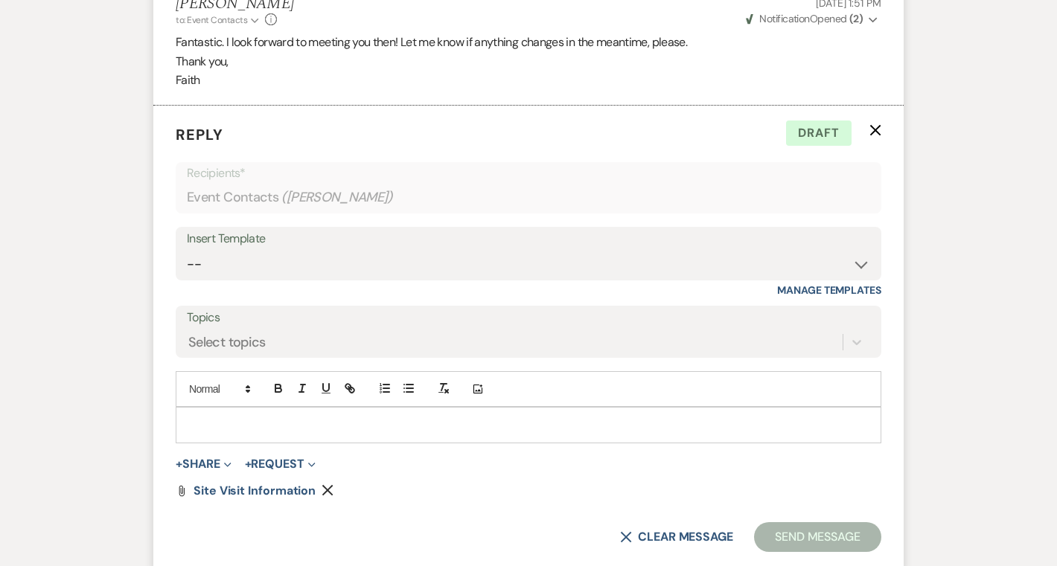
click at [624, 412] on div at bounding box center [528, 425] width 704 height 34
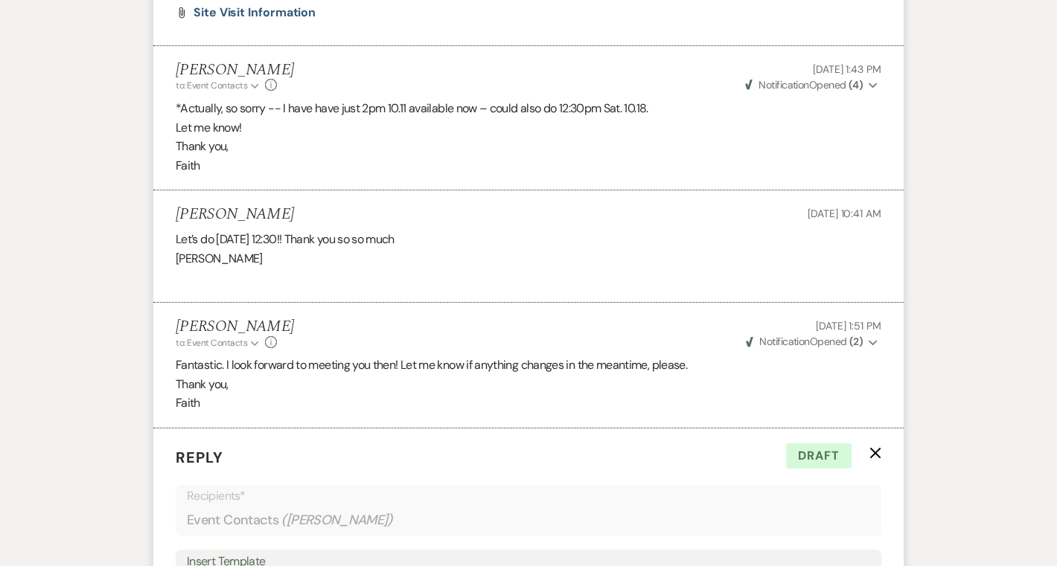
scroll to position [2705, 0]
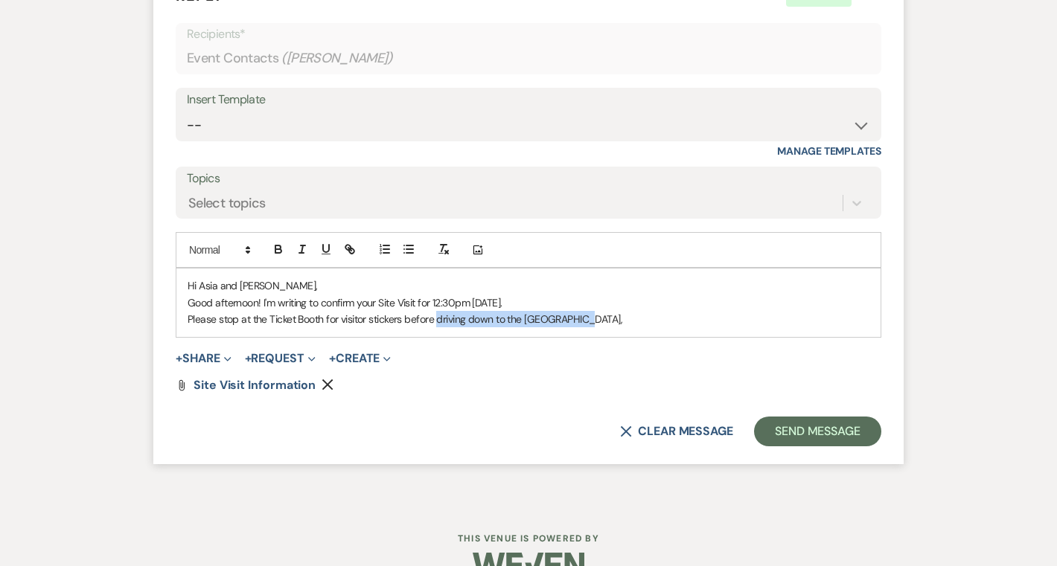
drag, startPoint x: 439, startPoint y: 321, endPoint x: 601, endPoint y: 324, distance: 161.5
click at [601, 324] on p "Please stop at the Ticket Booth for visitor stickers before driving down to the…" at bounding box center [529, 319] width 682 height 16
click at [496, 321] on p "Please stop at the Ticket Booth for visitor stickers before meeting me in the F…" at bounding box center [529, 319] width 682 height 16
drag, startPoint x: 506, startPoint y: 321, endPoint x: 649, endPoint y: 318, distance: 142.9
click at [649, 318] on p "Please stop at the Ticket Booth for visitor stickers before meeting me in the F…" at bounding box center [529, 319] width 682 height 16
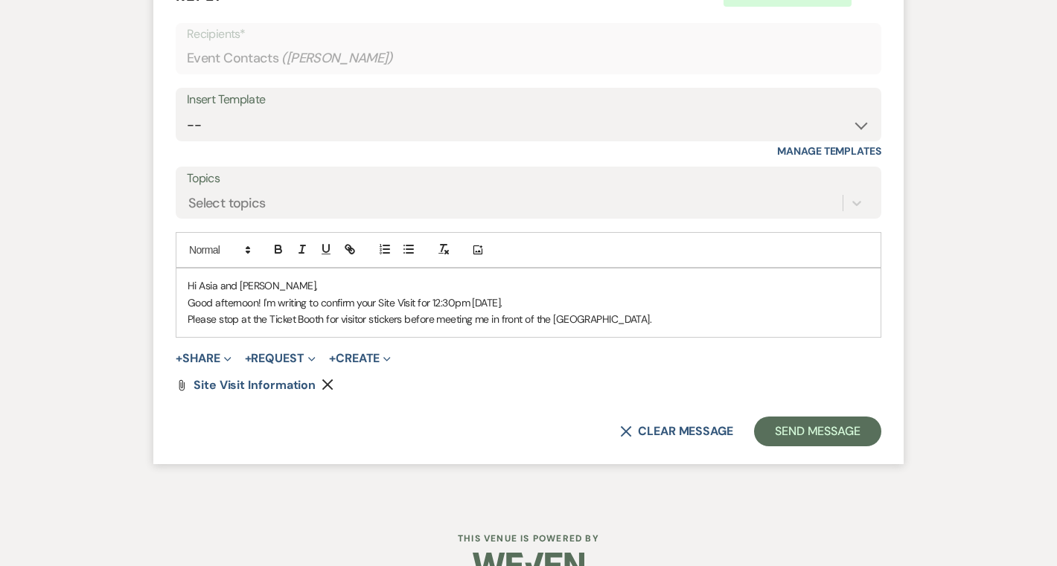
click at [502, 318] on p "Please stop at the Ticket Booth for visitor stickers before meeting me in front…" at bounding box center [529, 319] width 682 height 16
click at [609, 321] on p "Please stop at the Ticket Booth for visitor stickers before meeting me in front…" at bounding box center [529, 319] width 682 height 16
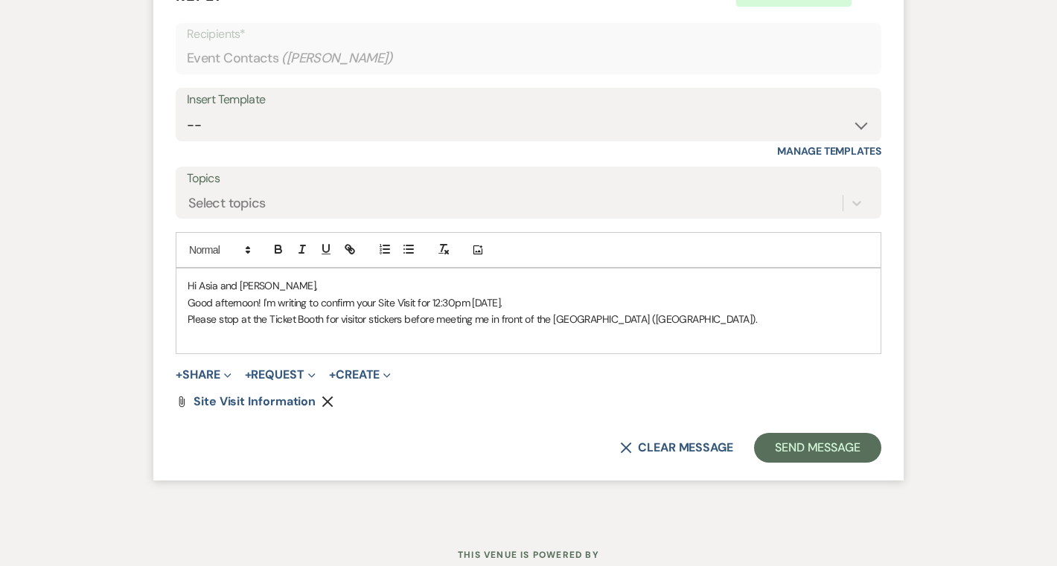
click at [477, 304] on p "Good afternoon! I'm writing to confirm your Site Visit for 12:30pm Saturday, Oc…" at bounding box center [529, 303] width 682 height 16
click at [446, 334] on p at bounding box center [529, 336] width 682 height 16
drag, startPoint x: 500, startPoint y: 350, endPoint x: 500, endPoint y: 340, distance: 10.4
click at [500, 346] on div "Hi Asia and Jack, Good afternoon! I'm writing to confirm your Site Visit for 12…" at bounding box center [528, 311] width 704 height 85
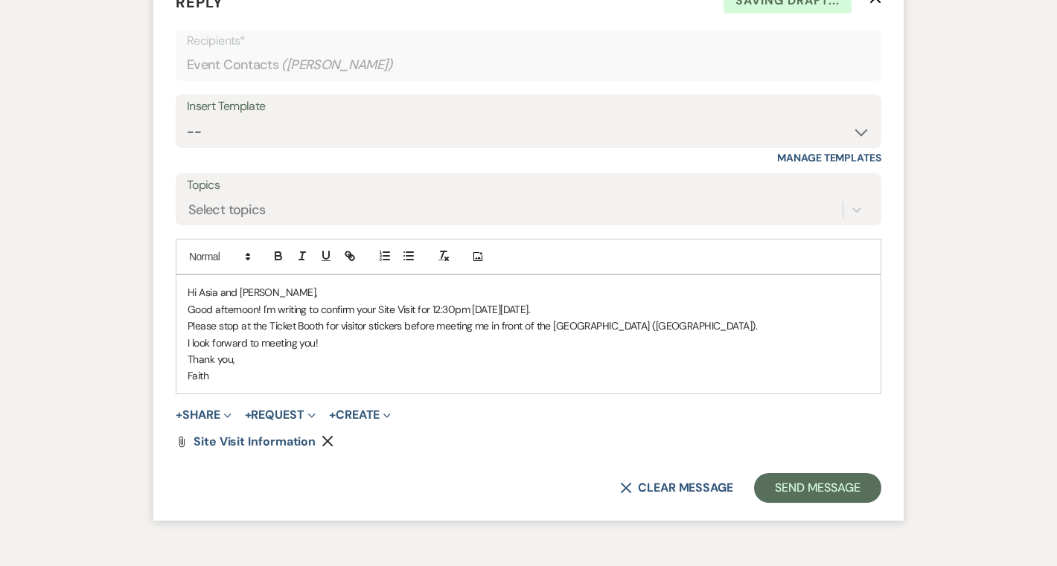
scroll to position [2700, 0]
click at [419, 308] on p "Good afternoon! I'm writing to confirm your Site Visit for 12:30pm this Saturda…" at bounding box center [529, 308] width 682 height 16
click at [496, 338] on p "I look forward to meeting you!" at bounding box center [529, 341] width 682 height 16
click at [185, 344] on div "Hi Asia and Jack, Good afternoon! I'm writing to confirm your Site Visit at The…" at bounding box center [528, 333] width 704 height 118
click at [186, 322] on div "Hi Asia and Jack, Good afternoon! I'm writing to confirm your Site Visit at The…" at bounding box center [528, 333] width 704 height 118
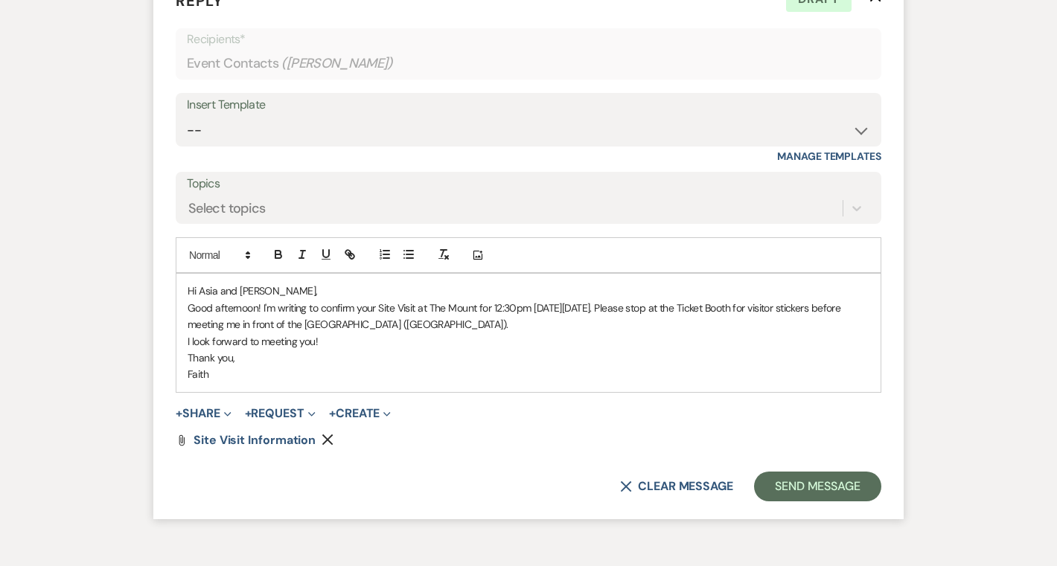
click at [380, 341] on p "I look forward to meeting you!" at bounding box center [529, 341] width 682 height 16
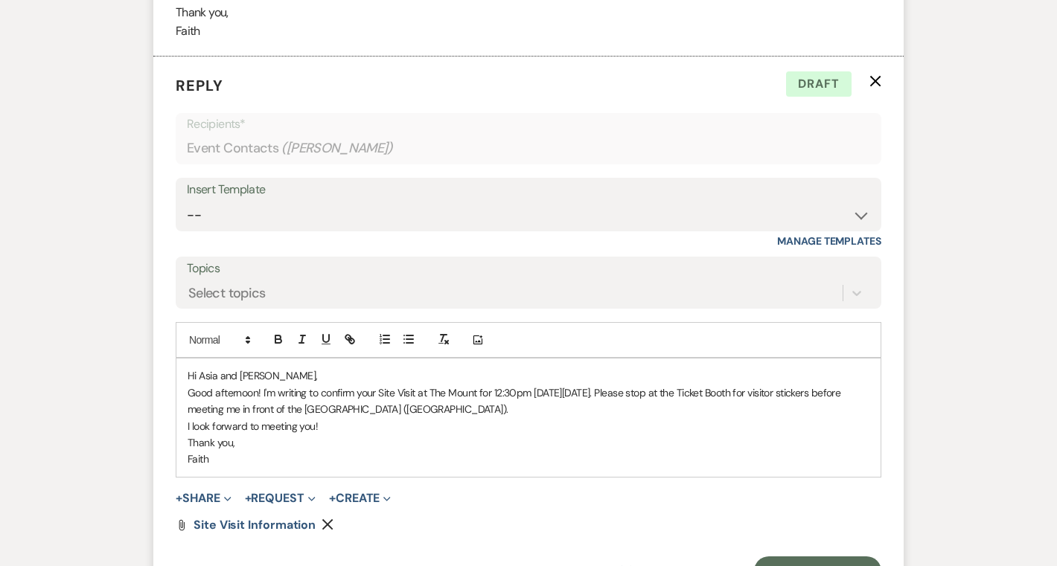
scroll to position [2788, 0]
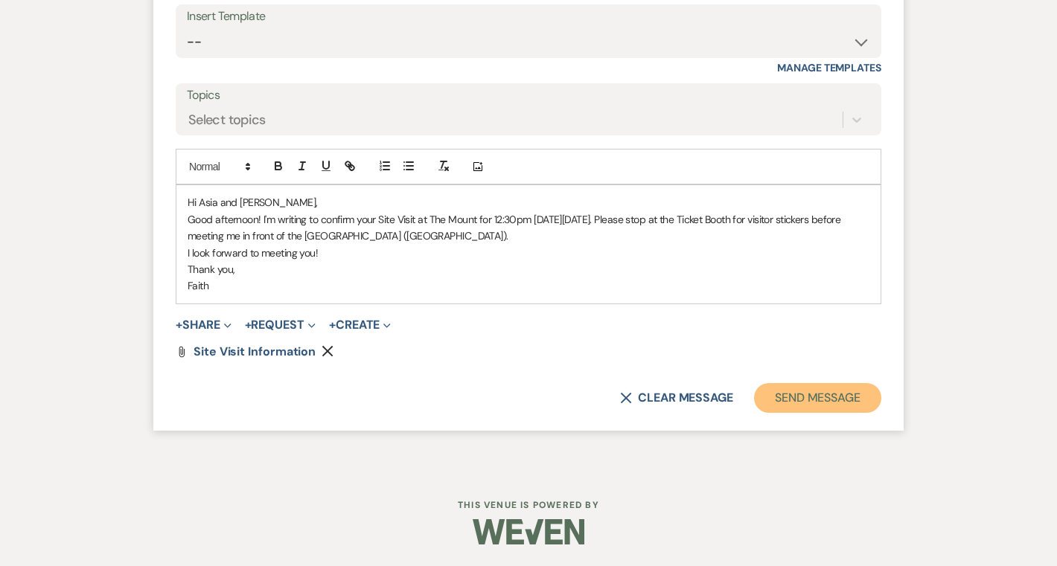
click at [866, 403] on button "Send Message" at bounding box center [817, 398] width 127 height 30
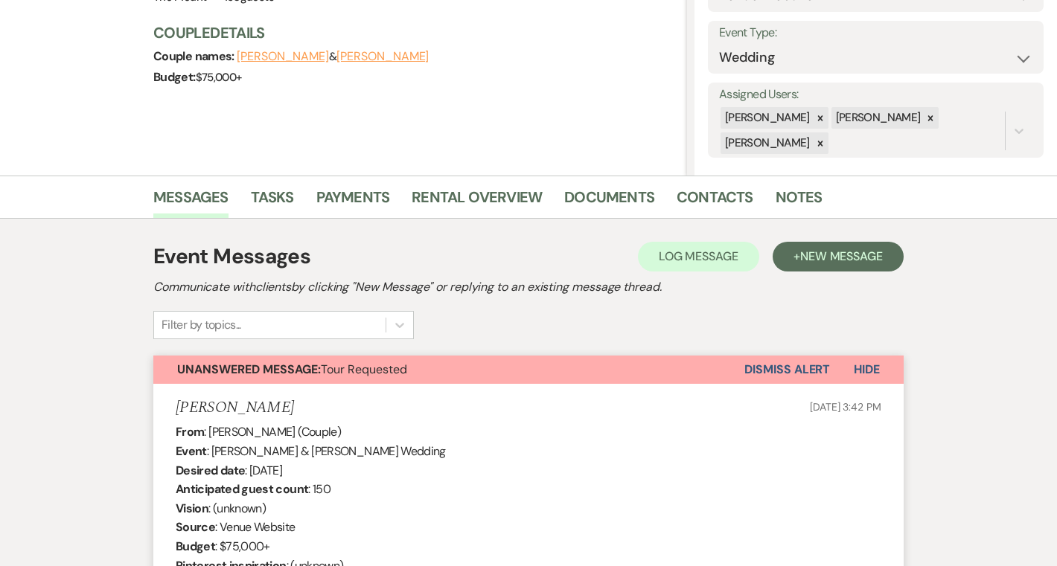
scroll to position [199, 0]
click at [788, 370] on button "Dismiss Alert" at bounding box center [787, 369] width 86 height 28
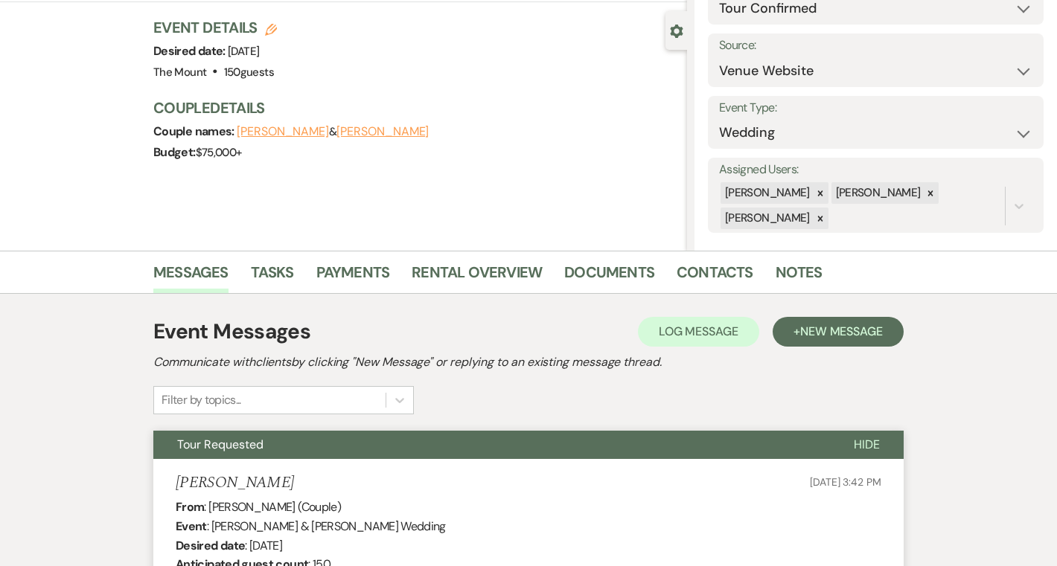
scroll to position [0, 0]
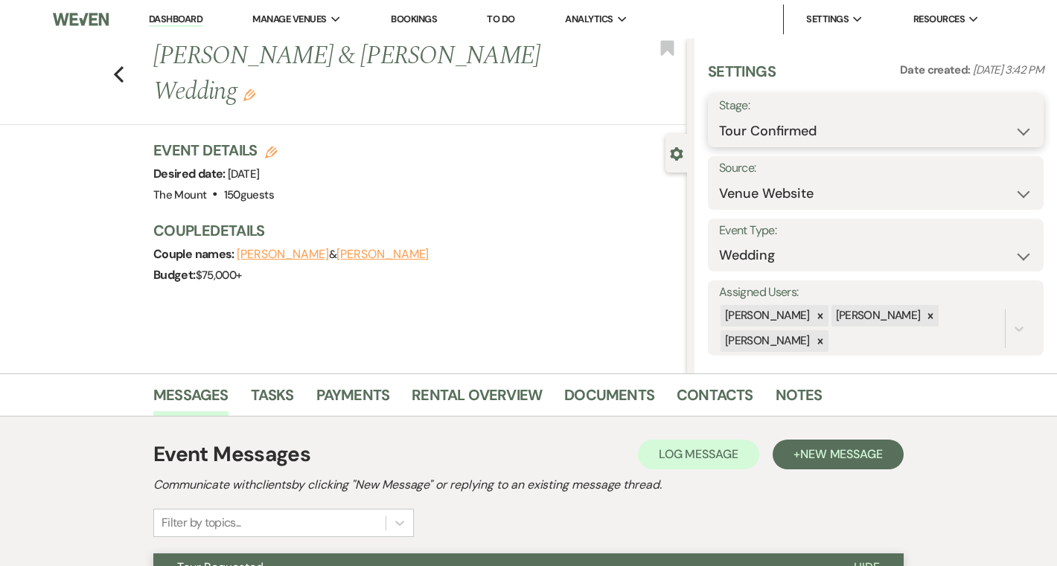
click at [733, 133] on select "Inquiry Follow Up Tour Requested Tour Confirmed Toured Proposal Sent Booked Lost" at bounding box center [875, 131] width 313 height 29
select select "8"
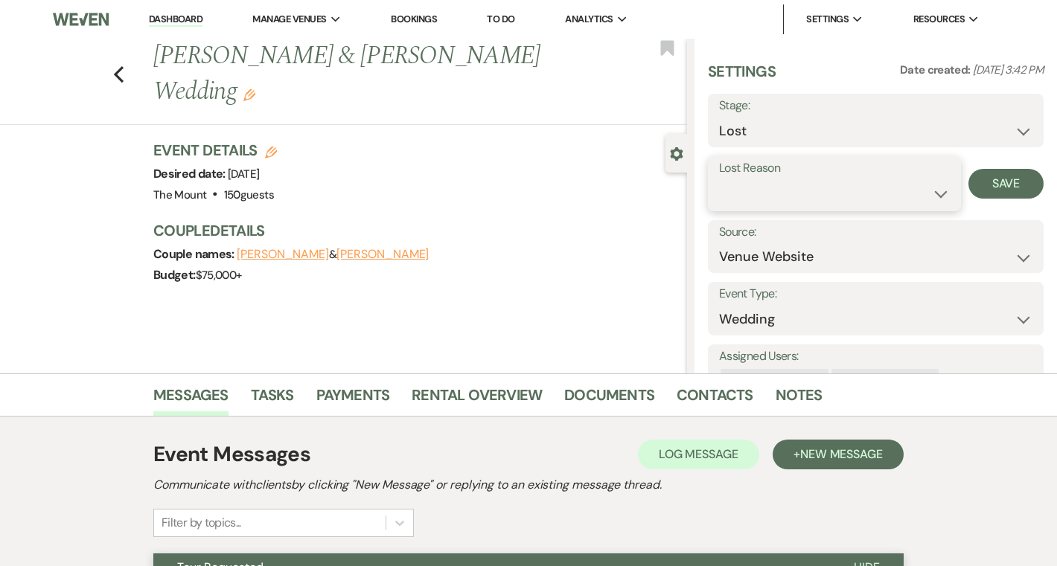
click at [822, 191] on select "Booked Elsewhere Budget Date Unavailable No Response Not a Good Match Capacity …" at bounding box center [834, 193] width 231 height 29
select select "6"
click at [1004, 184] on button "Save" at bounding box center [1005, 184] width 75 height 30
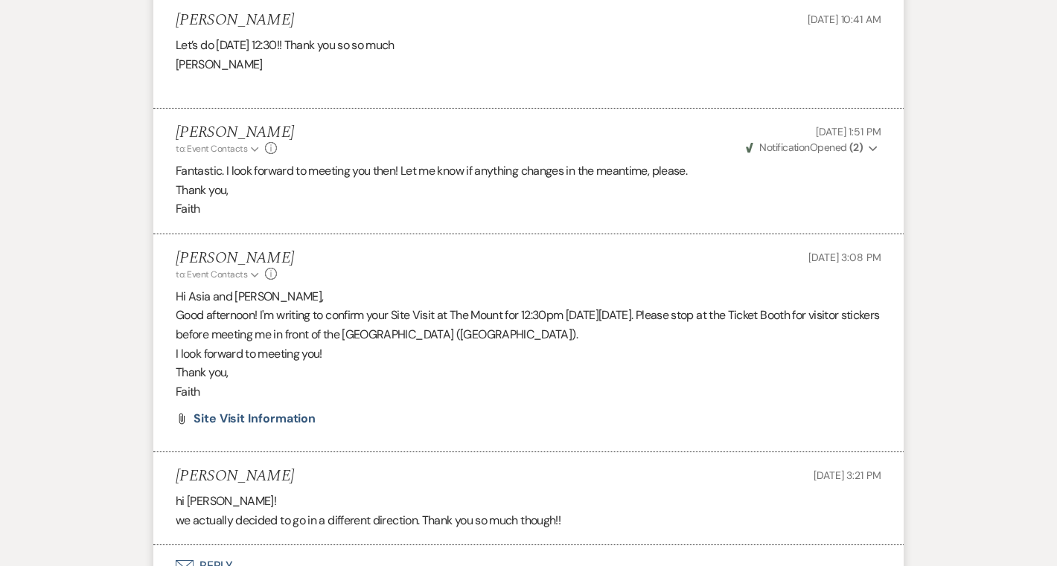
scroll to position [2576, 0]
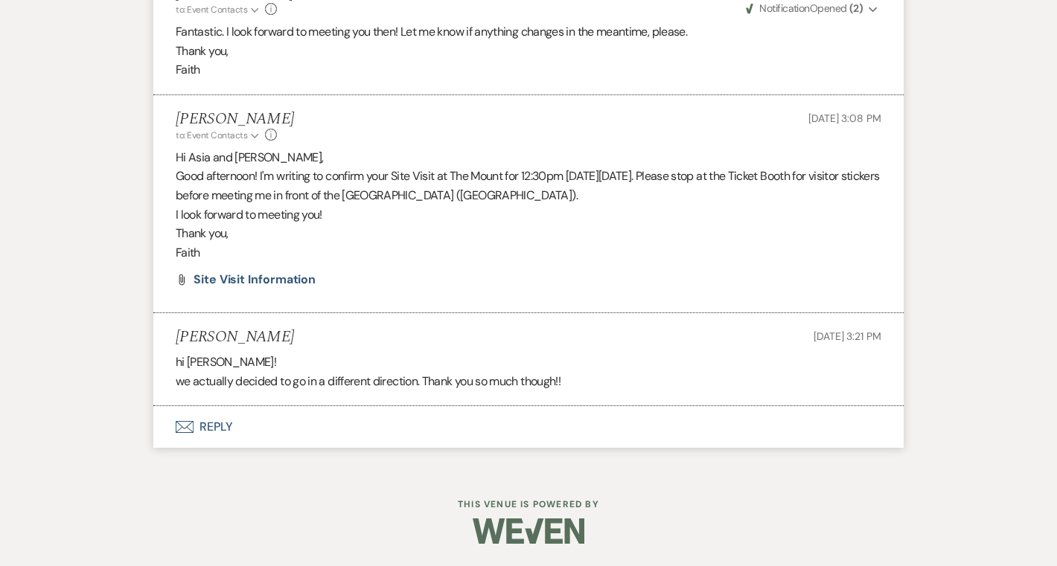
click at [186, 437] on button "Envelope Reply" at bounding box center [528, 427] width 750 height 42
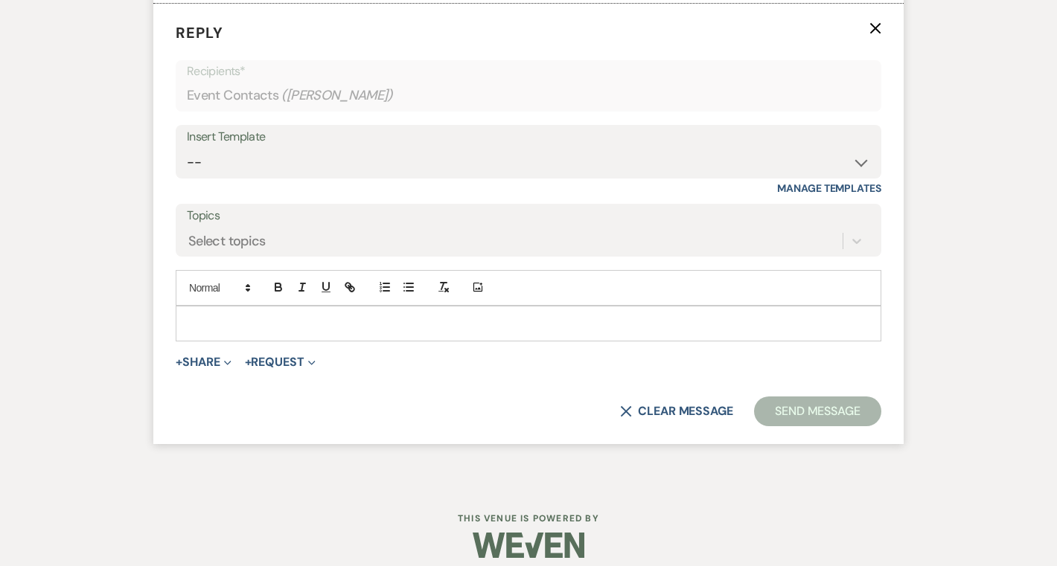
scroll to position [2992, 0]
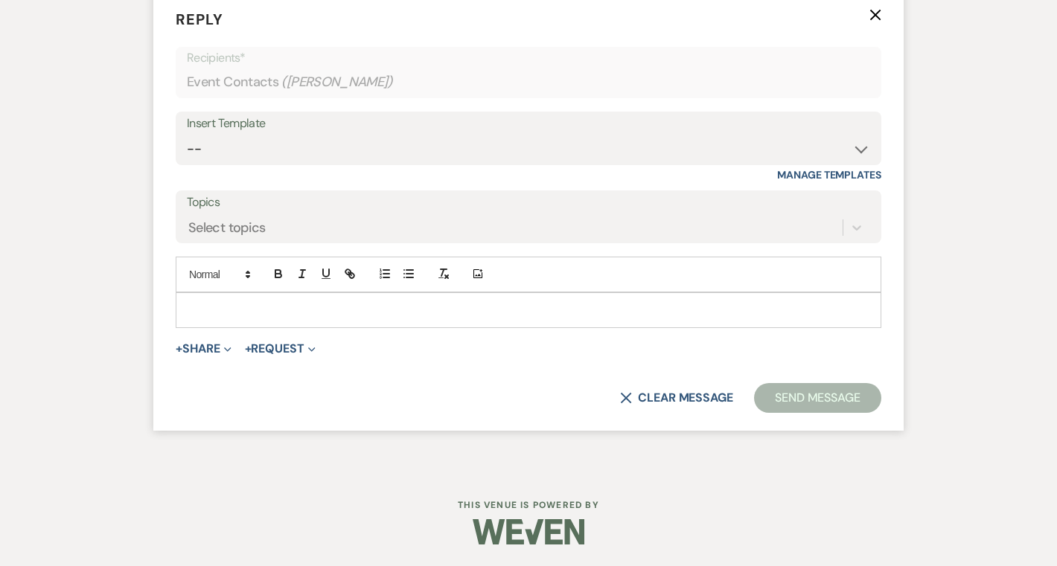
click at [374, 295] on div at bounding box center [528, 310] width 704 height 34
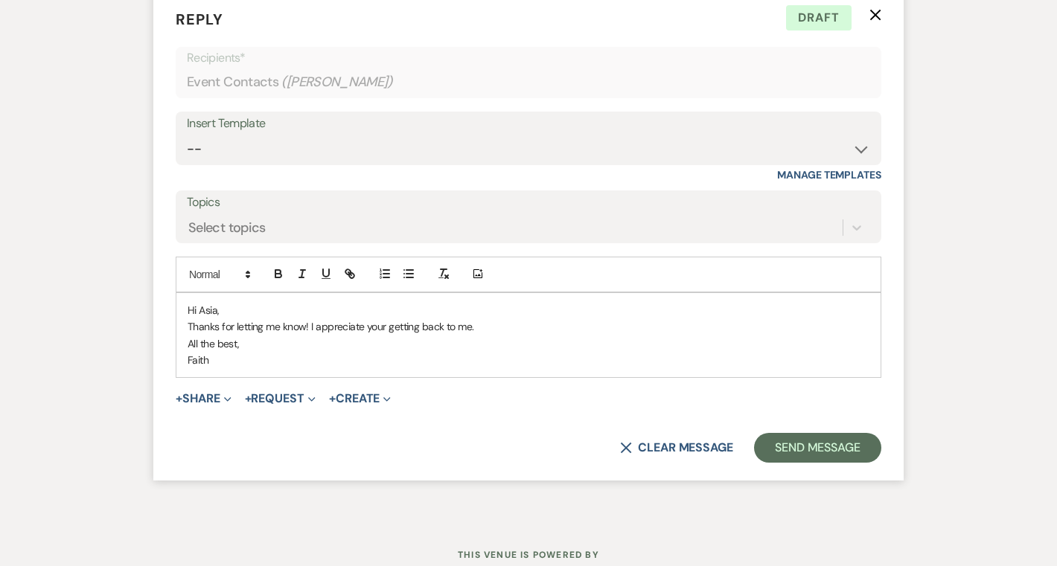
click at [260, 342] on p "All the best," at bounding box center [529, 344] width 682 height 16
drag, startPoint x: 255, startPoint y: 346, endPoint x: 170, endPoint y: 341, distance: 85.7
click at [170, 341] on form "Reply X Draft Recipients* Event Contacts ( Asia Rosow ) Insert Template -- Weve…" at bounding box center [528, 235] width 750 height 490
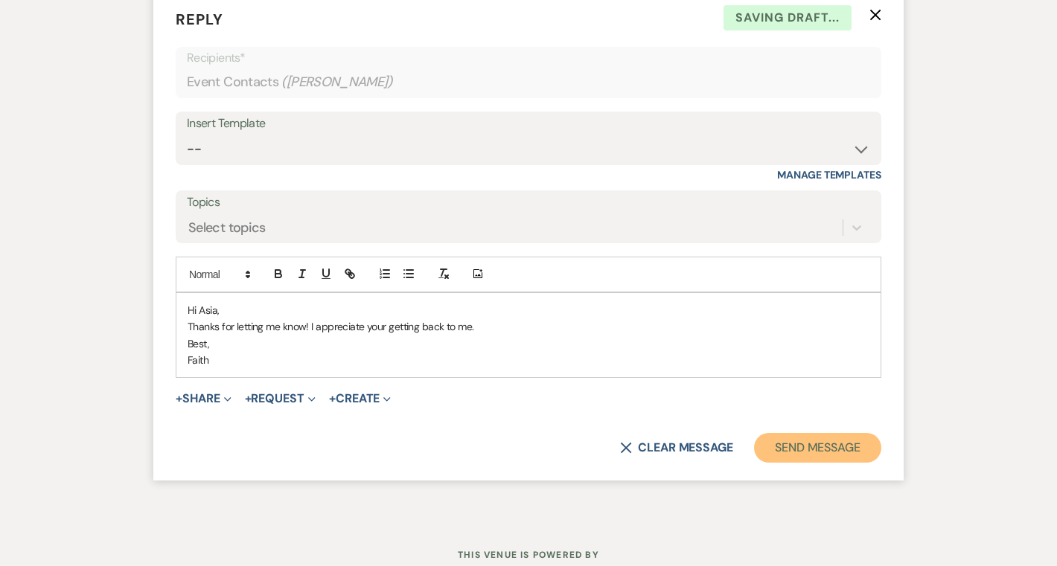
click at [782, 445] on button "Send Message" at bounding box center [817, 448] width 127 height 30
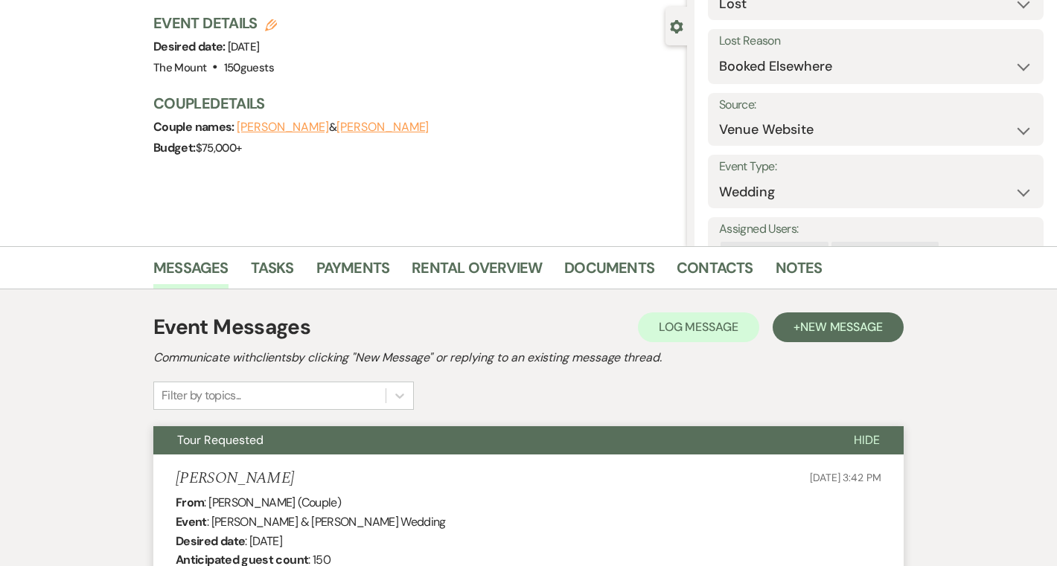
scroll to position [0, 0]
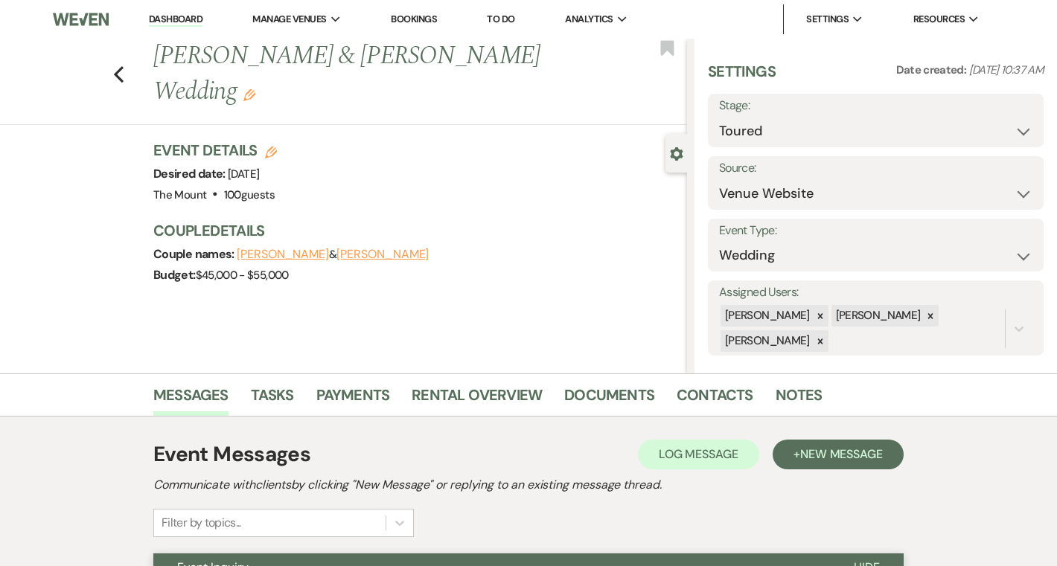
select select "5"
click at [176, 22] on link "Dashboard" at bounding box center [176, 20] width 54 height 14
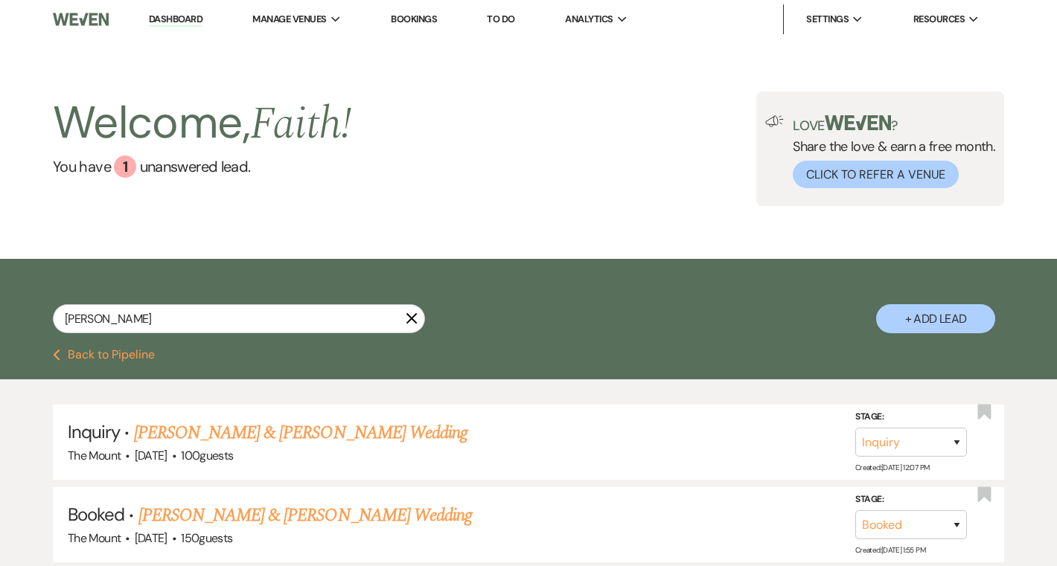
scroll to position [116, 0]
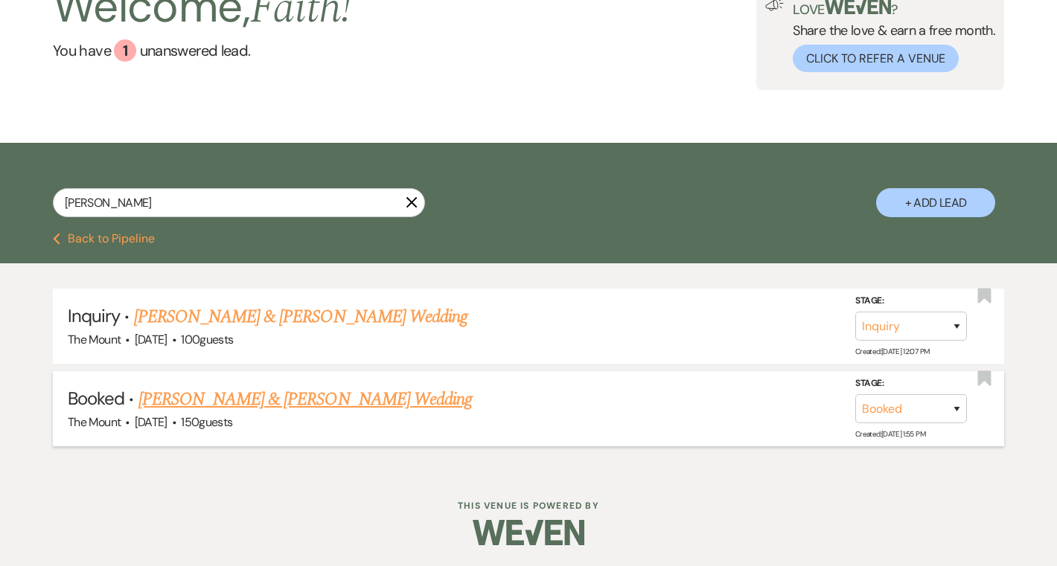
type input "[PERSON_NAME]"
click at [374, 406] on link "[PERSON_NAME] & [PERSON_NAME] Wedding" at bounding box center [304, 399] width 333 height 27
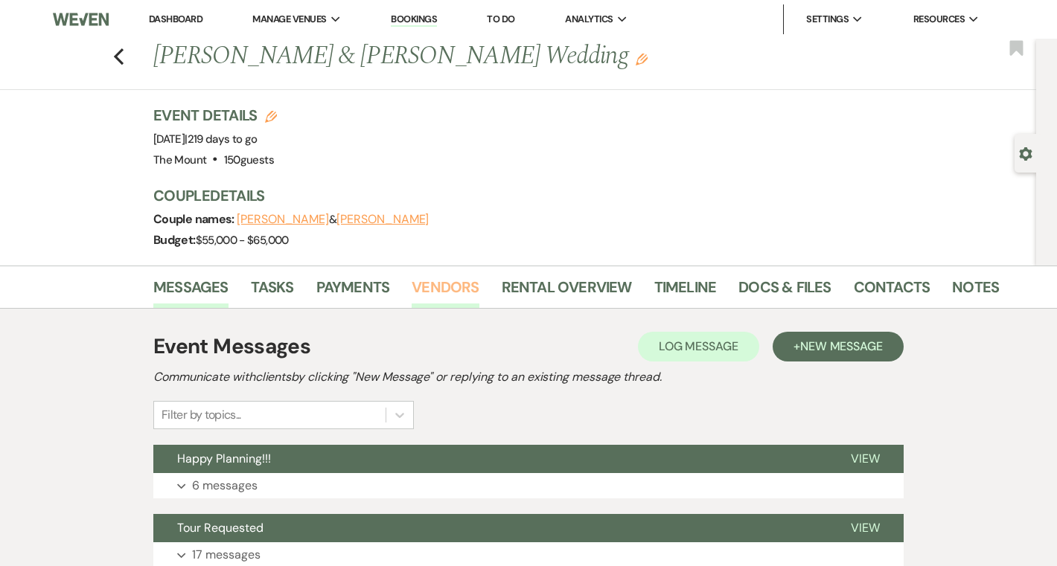
click at [431, 295] on link "Vendors" at bounding box center [445, 291] width 67 height 33
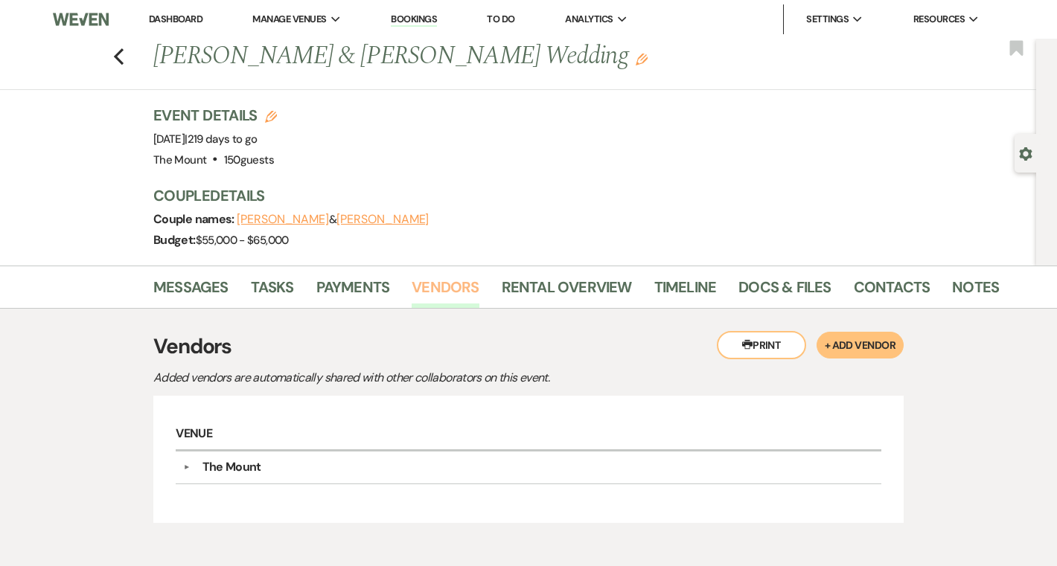
scroll to position [89, 0]
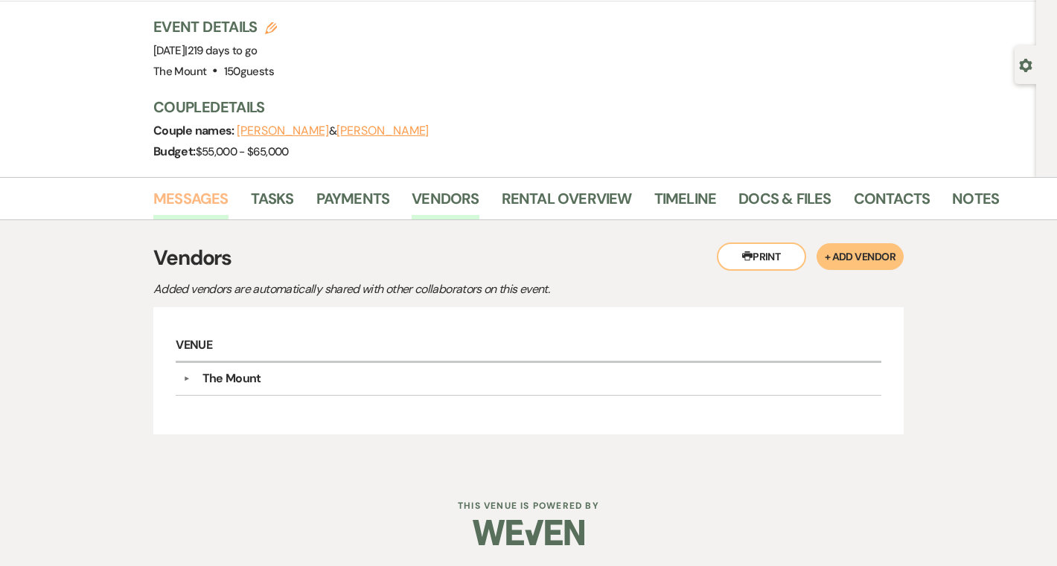
click at [188, 203] on link "Messages" at bounding box center [190, 203] width 75 height 33
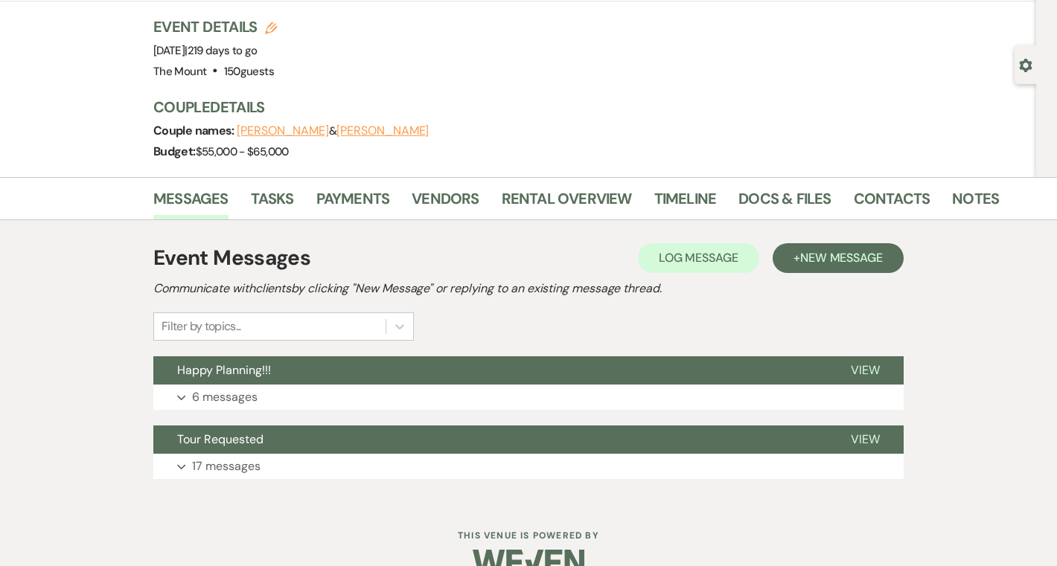
click at [282, 411] on div "Event Messages Log Log Message + New Message Communicate with clients by clicki…" at bounding box center [528, 361] width 750 height 252
click at [280, 391] on button "Expand 6 messages" at bounding box center [528, 397] width 750 height 25
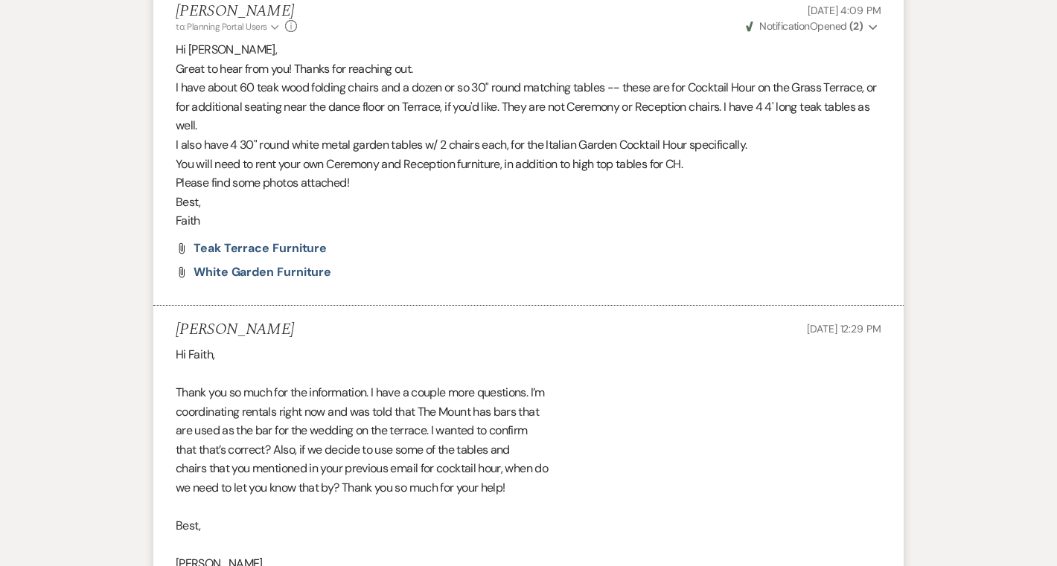
scroll to position [2009, 0]
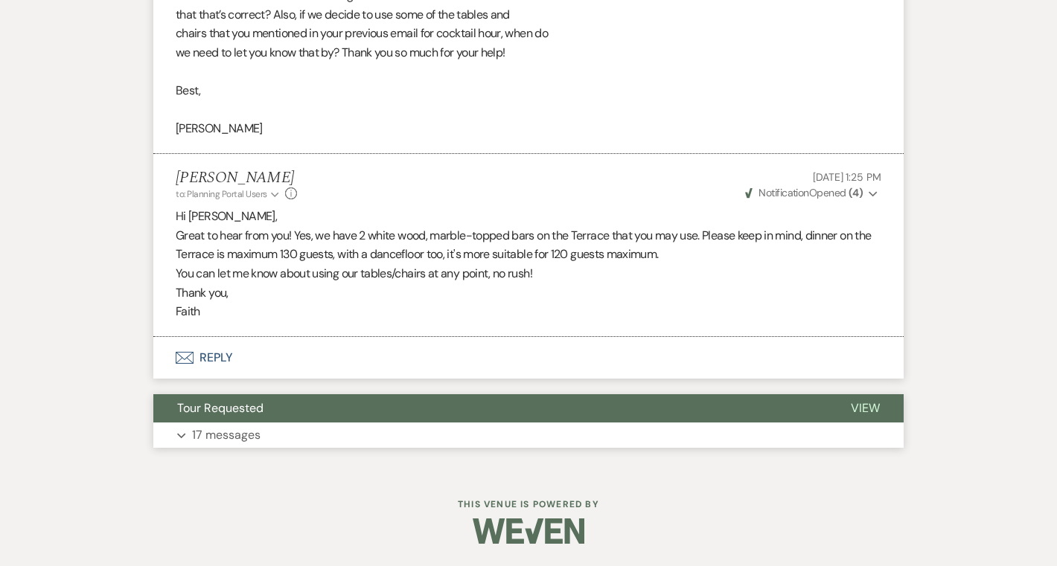
click at [234, 440] on p "17 messages" at bounding box center [226, 435] width 68 height 19
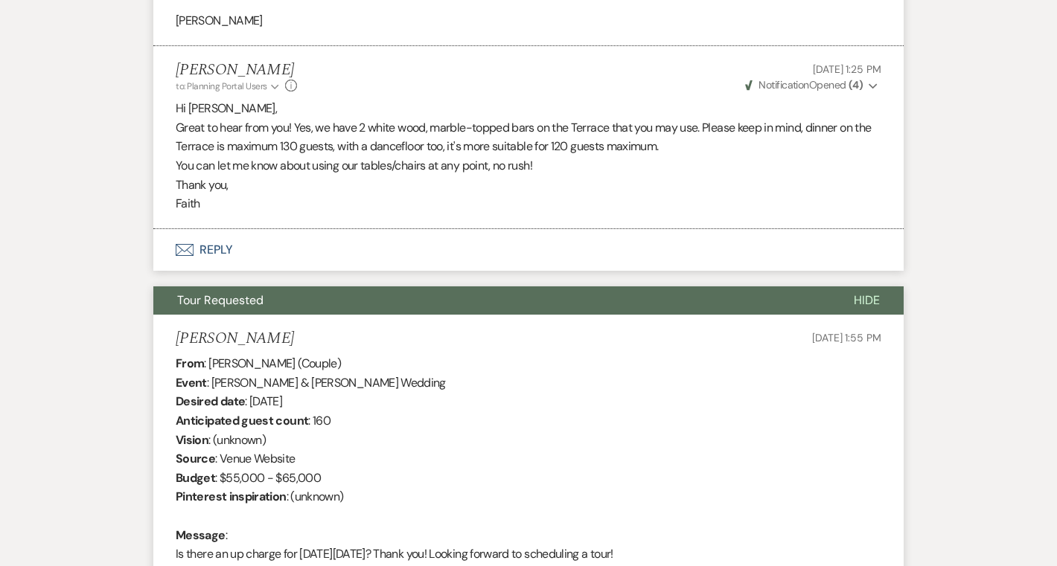
scroll to position [1959, 0]
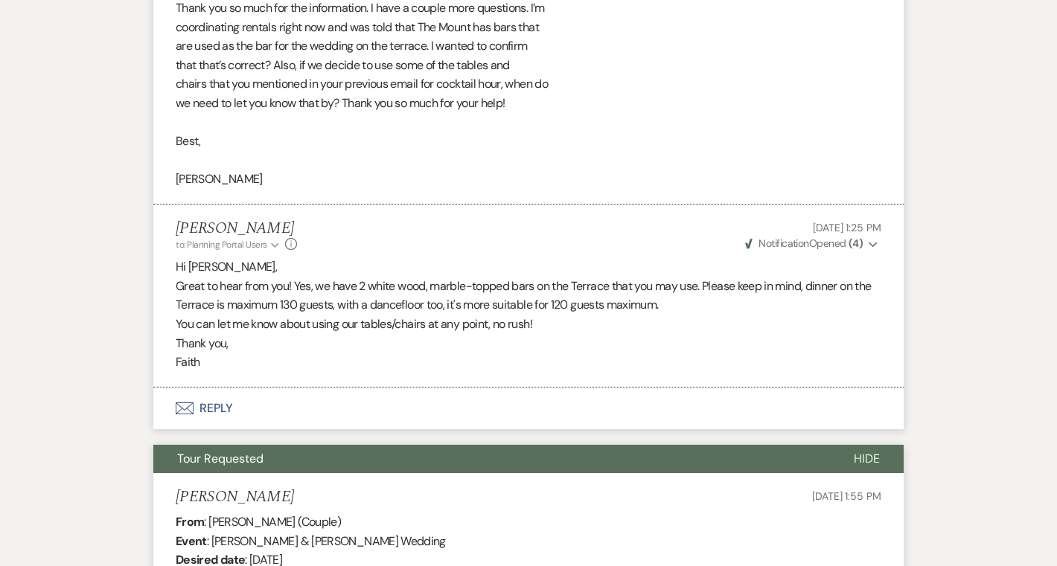
click at [868, 467] on button "Hide" at bounding box center [867, 459] width 74 height 28
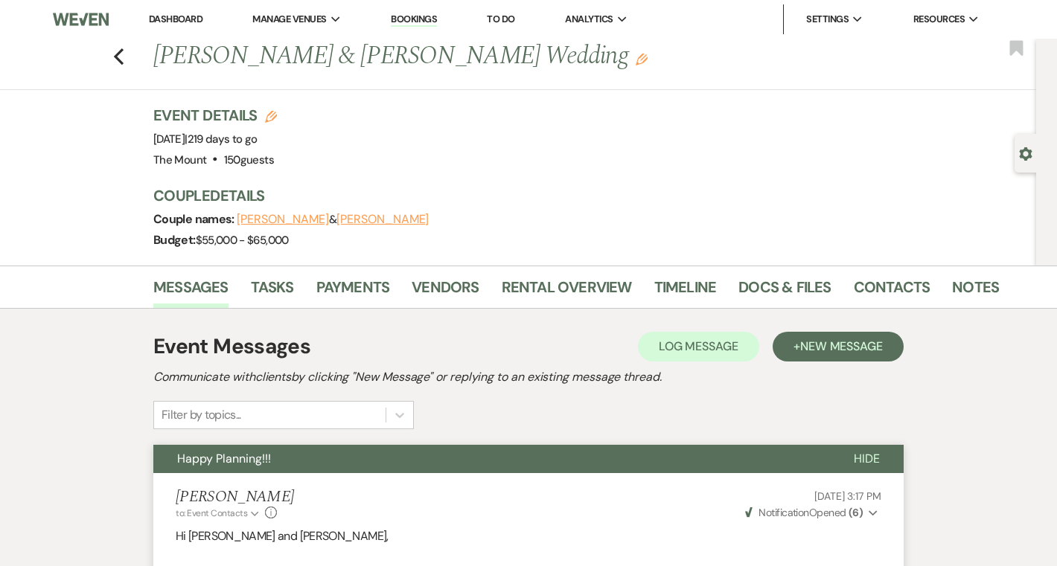
scroll to position [40, 0]
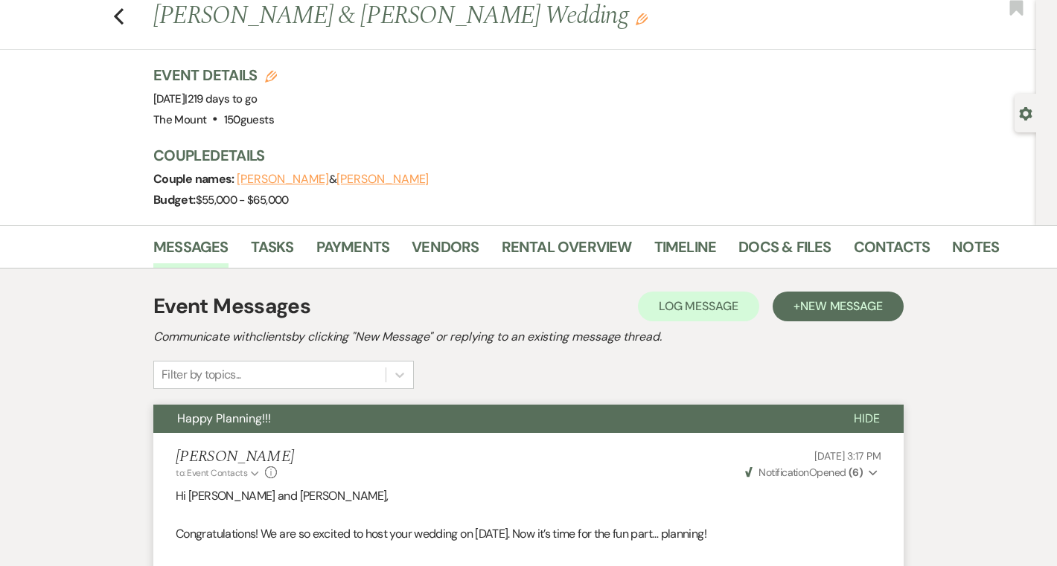
click at [865, 422] on span "Hide" at bounding box center [867, 419] width 26 height 16
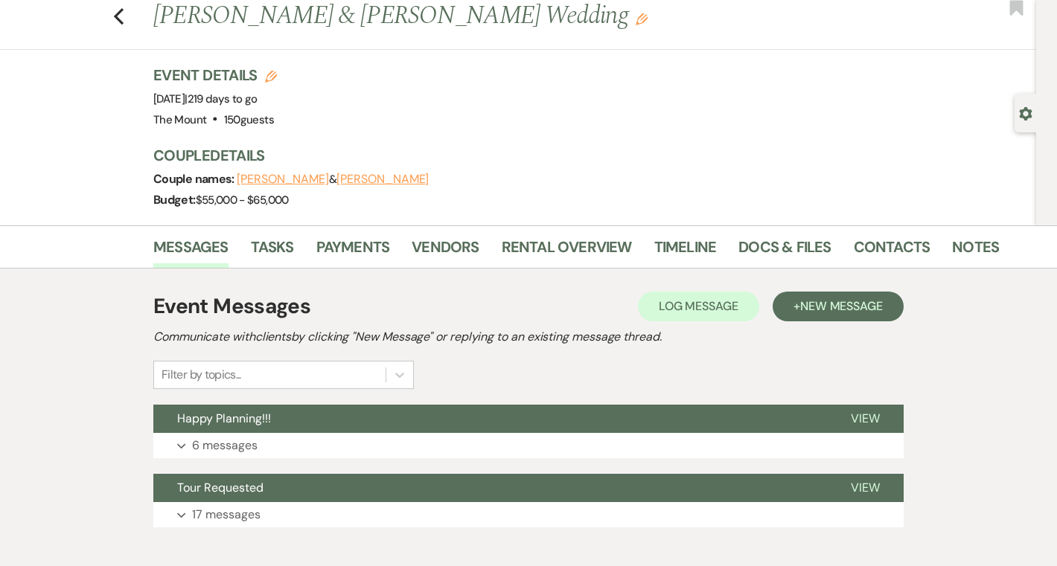
scroll to position [16, 0]
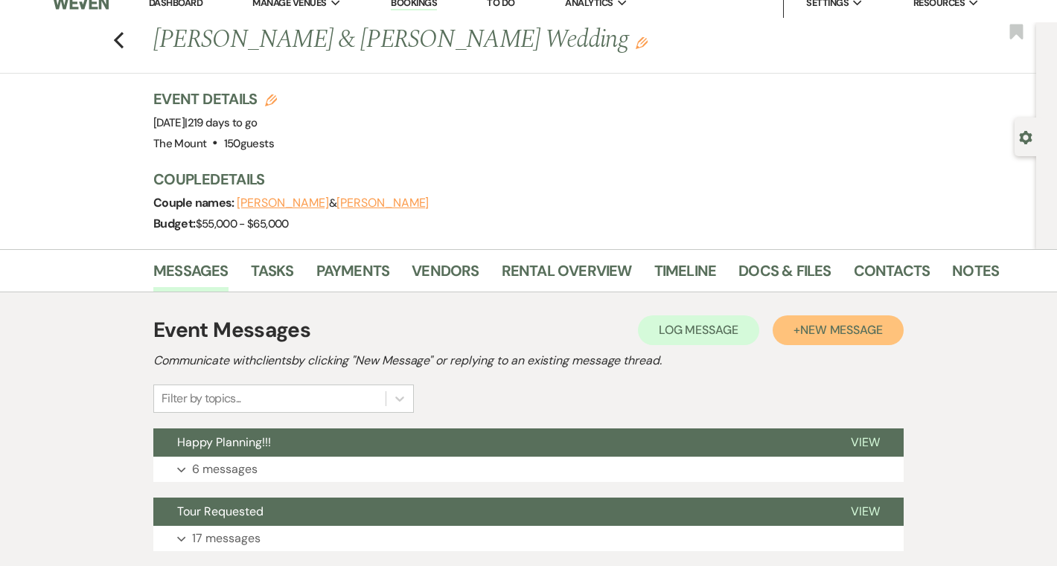
click at [791, 319] on button "+ New Message" at bounding box center [837, 331] width 131 height 30
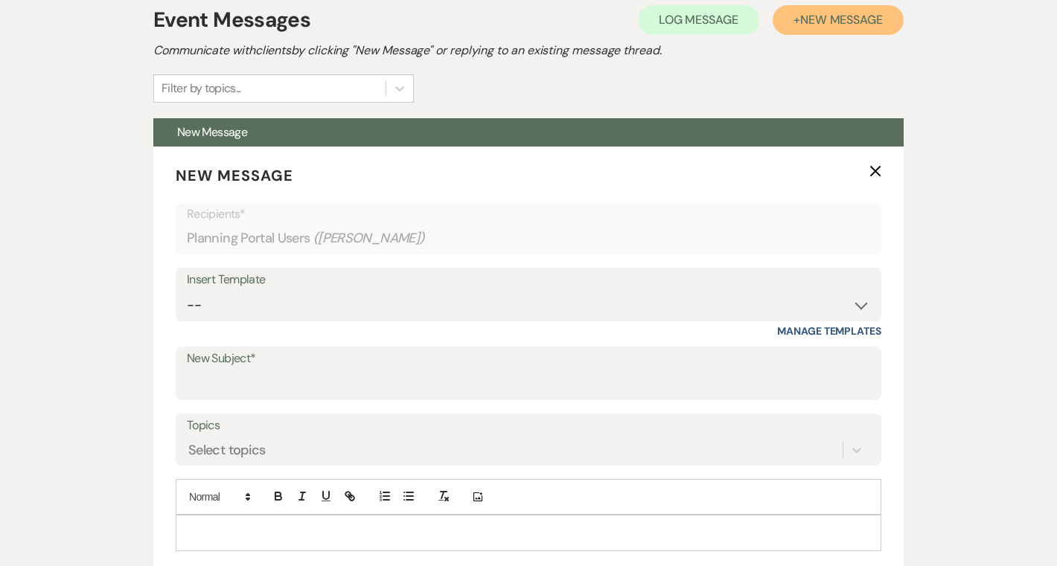
scroll to position [333, 0]
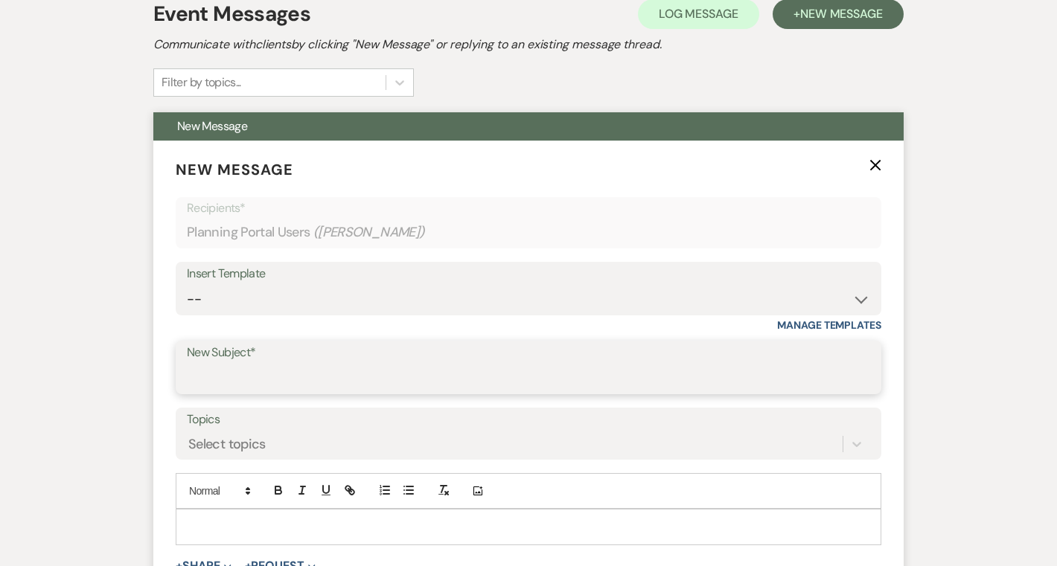
click at [531, 367] on input "New Subject*" at bounding box center [528, 378] width 683 height 29
type input "T"
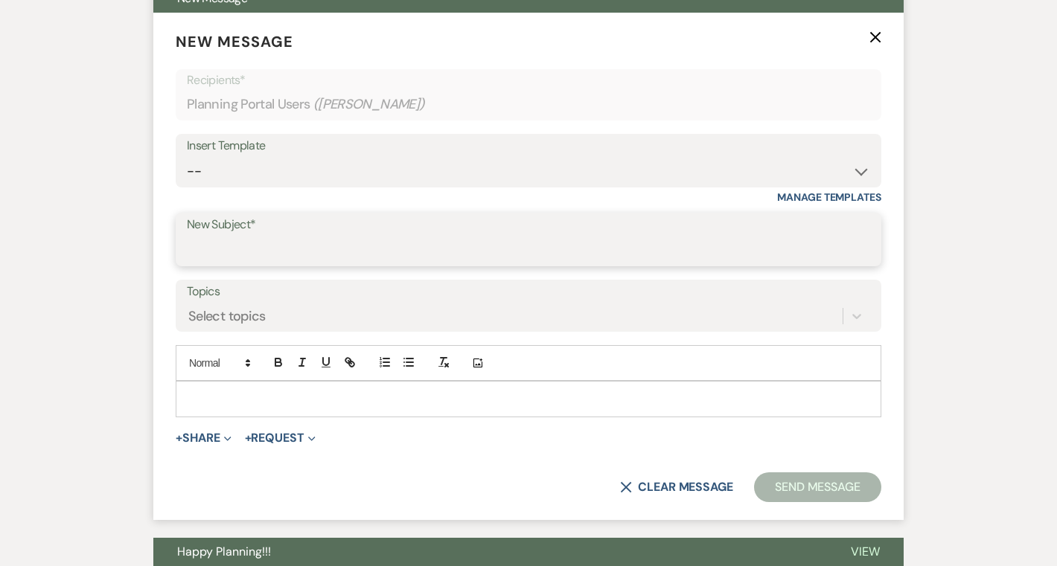
scroll to position [463, 0]
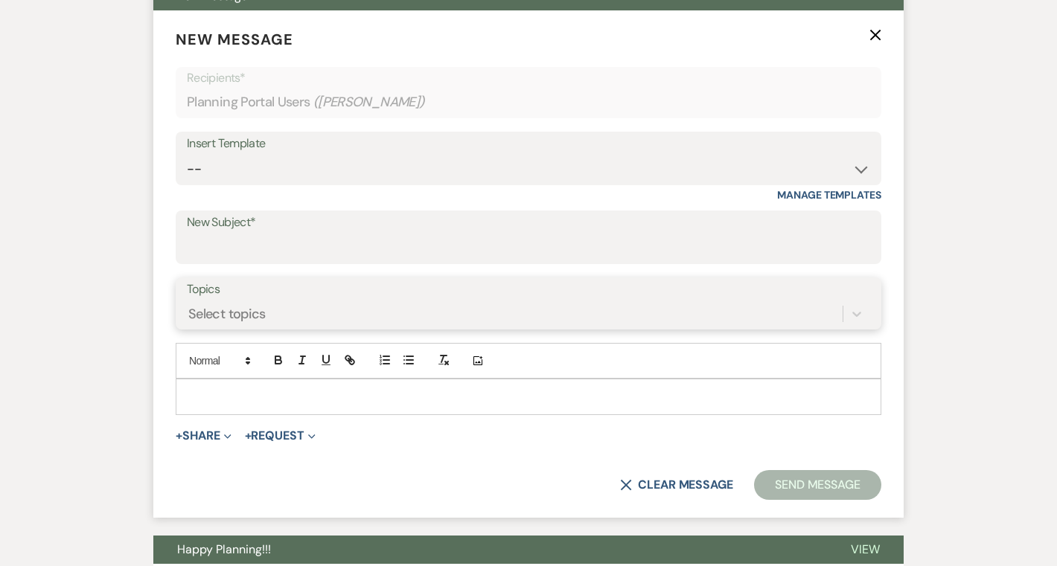
click at [545, 307] on div "Select topics" at bounding box center [515, 314] width 656 height 26
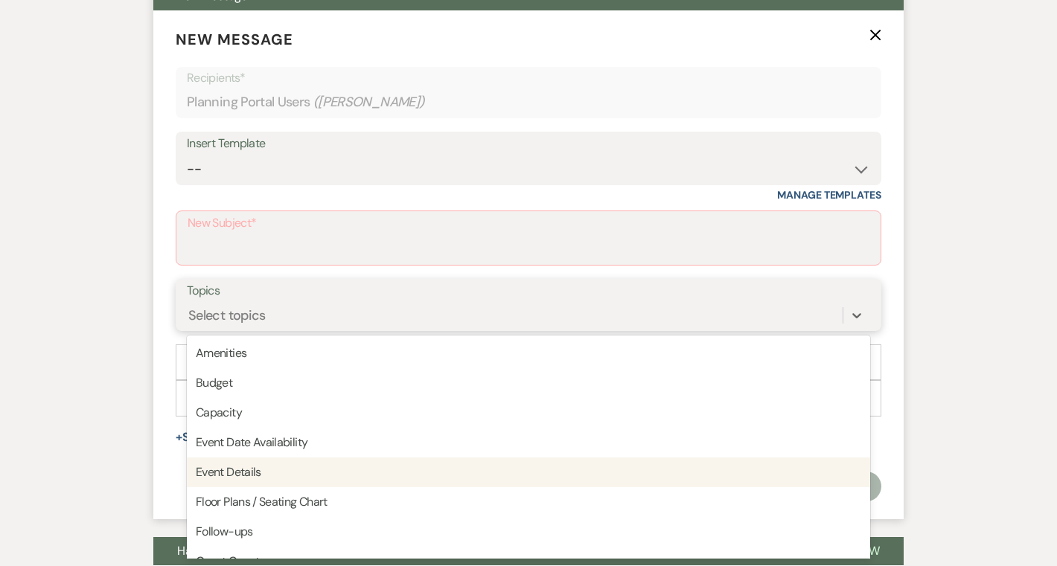
click at [429, 481] on div "Event Details" at bounding box center [528, 473] width 683 height 30
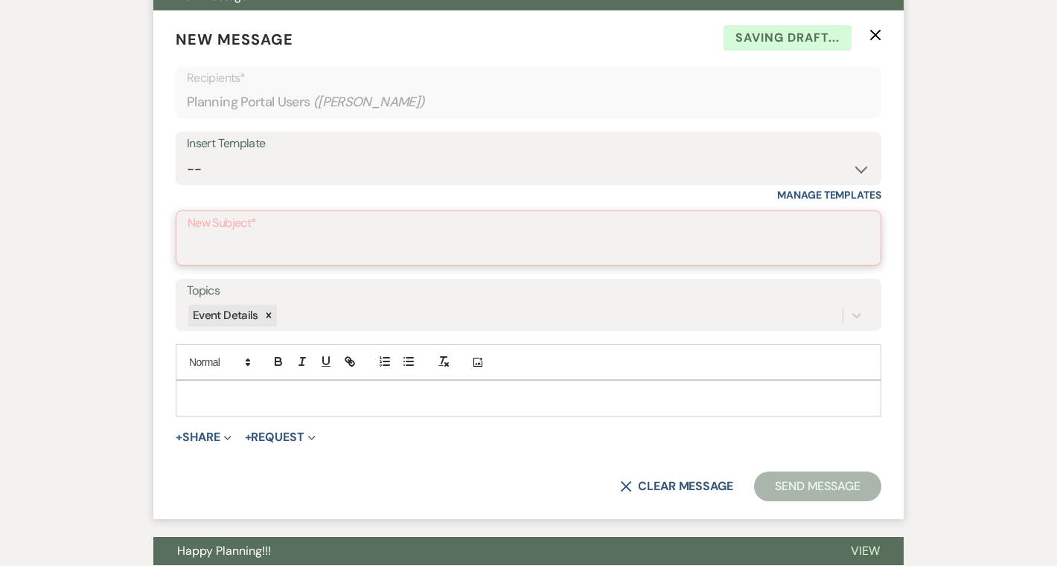
click at [394, 261] on input "New Subject*" at bounding box center [529, 248] width 682 height 29
type input "Day-of Details"
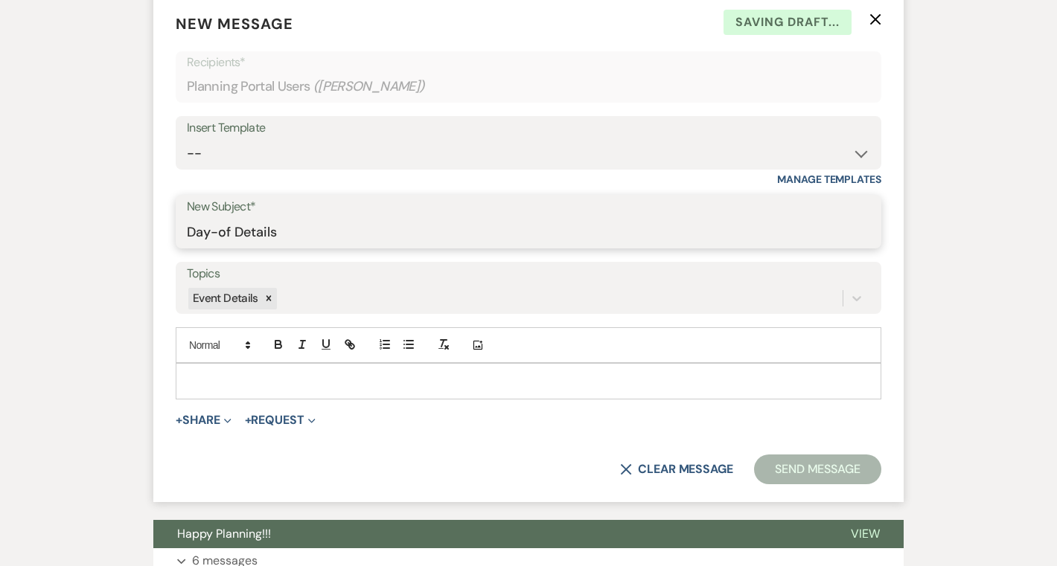
scroll to position [479, 0]
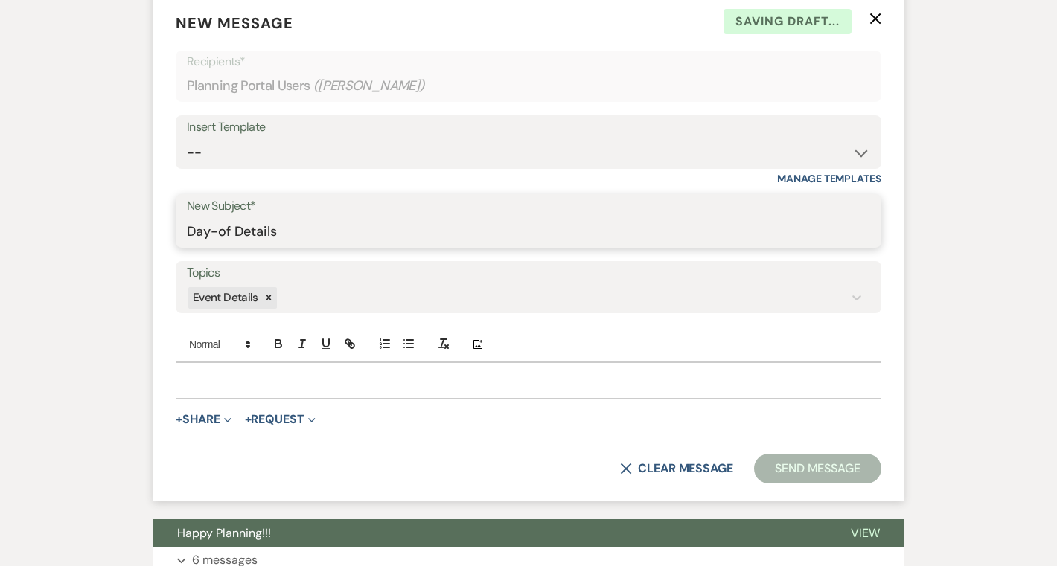
click at [416, 224] on input "Day-of Details" at bounding box center [528, 231] width 683 height 29
click at [319, 387] on p at bounding box center [529, 380] width 682 height 16
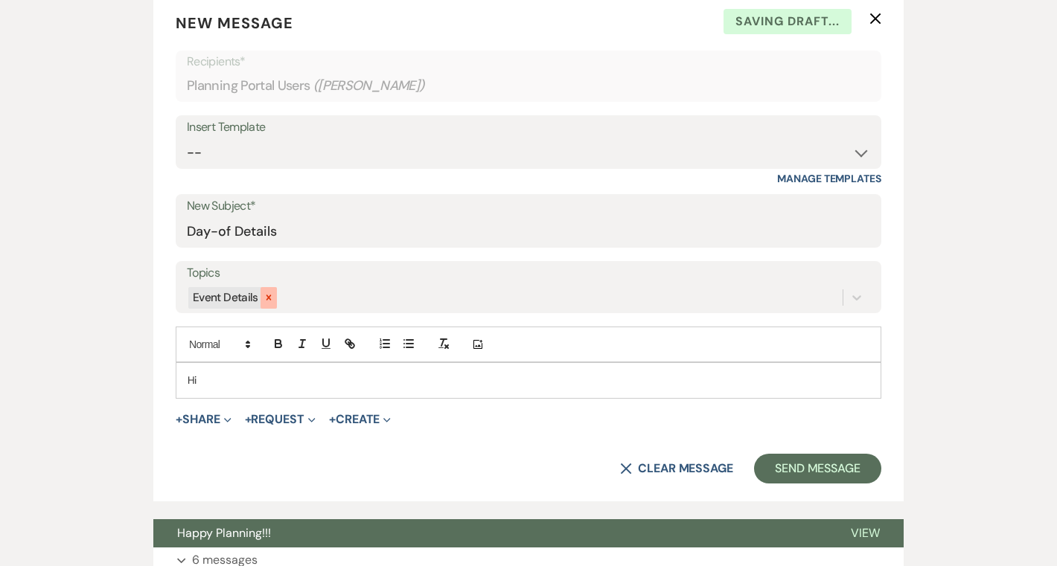
click at [264, 303] on icon at bounding box center [268, 297] width 10 height 10
click at [248, 380] on p "Hi" at bounding box center [529, 380] width 682 height 16
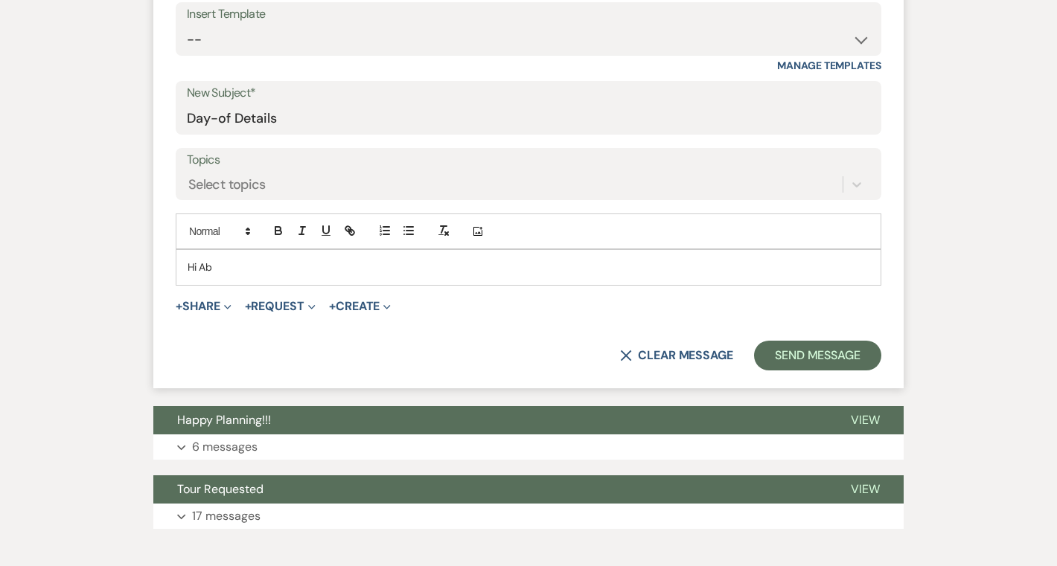
scroll to position [673, 0]
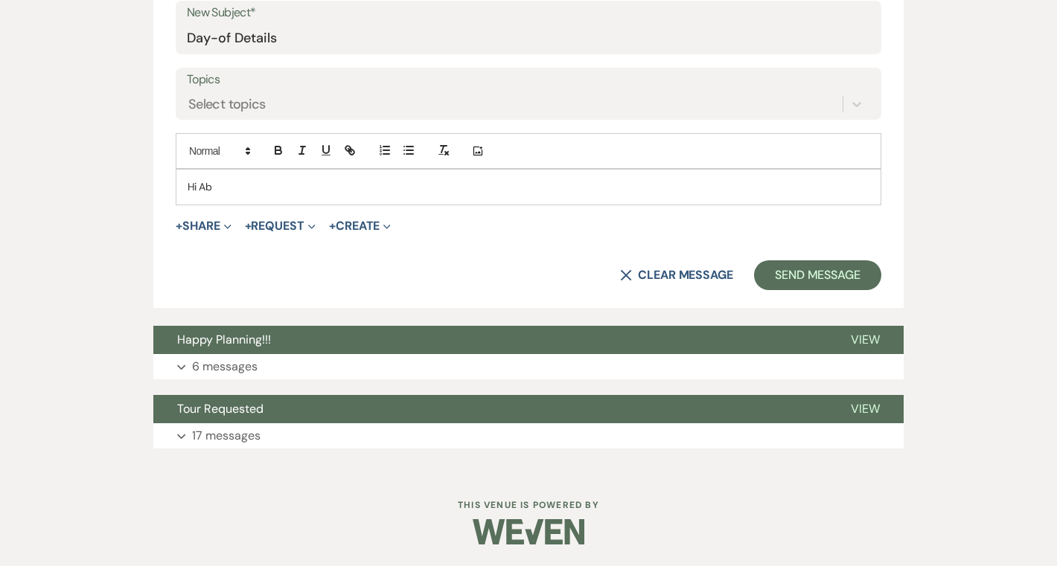
click at [199, 385] on div "Event Messages Log Log Message + New Message Communicate with clients by clicki…" at bounding box center [528, 53] width 750 height 805
click at [201, 356] on button "Expand 6 messages" at bounding box center [528, 366] width 750 height 25
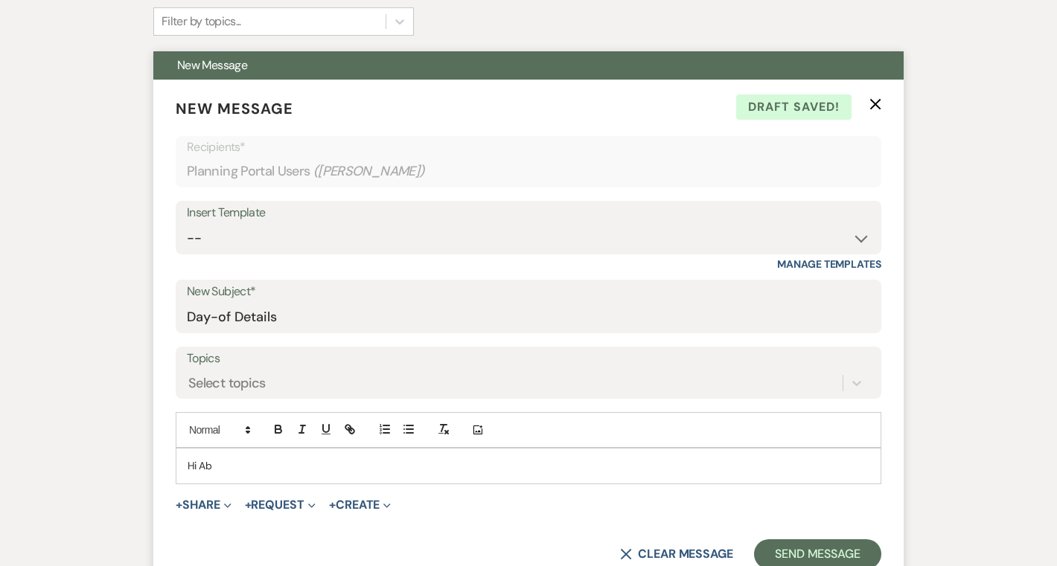
scroll to position [414, 0]
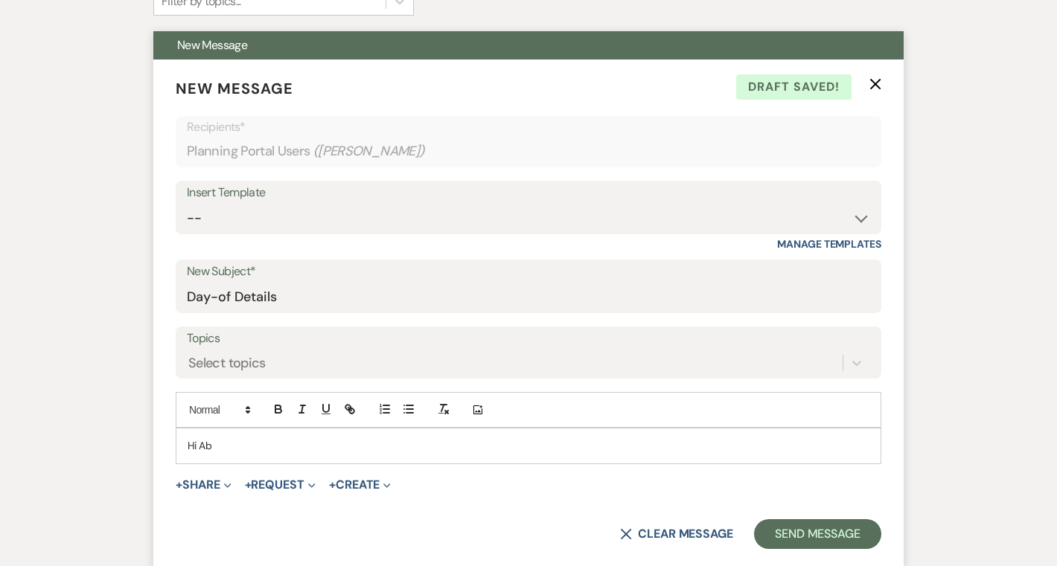
click at [246, 438] on p "Hi Ab" at bounding box center [529, 446] width 682 height 16
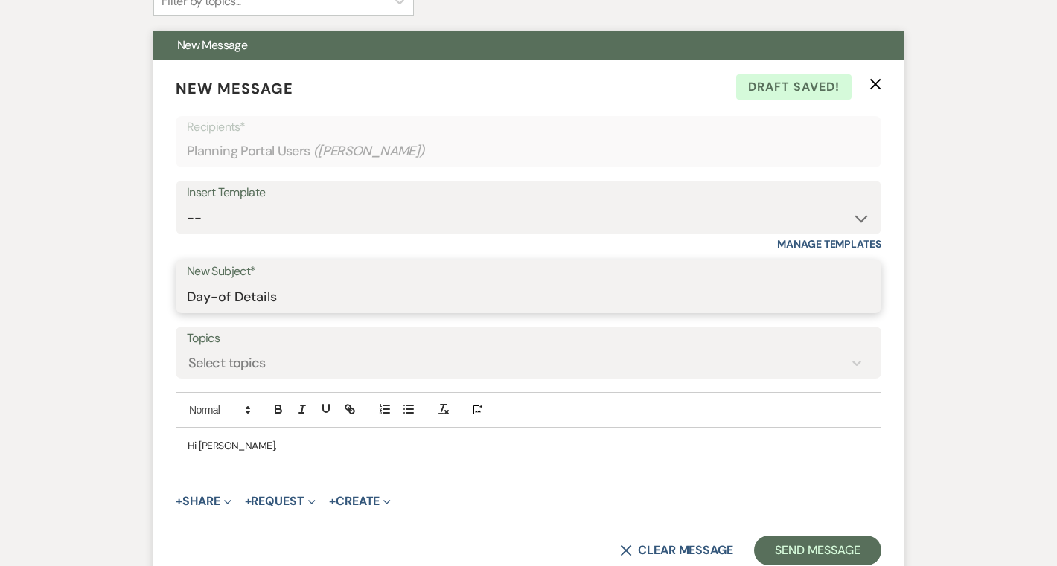
click at [313, 296] on input "Day-of Details" at bounding box center [528, 297] width 683 height 29
drag, startPoint x: 313, startPoint y: 296, endPoint x: 153, endPoint y: 260, distance: 164.8
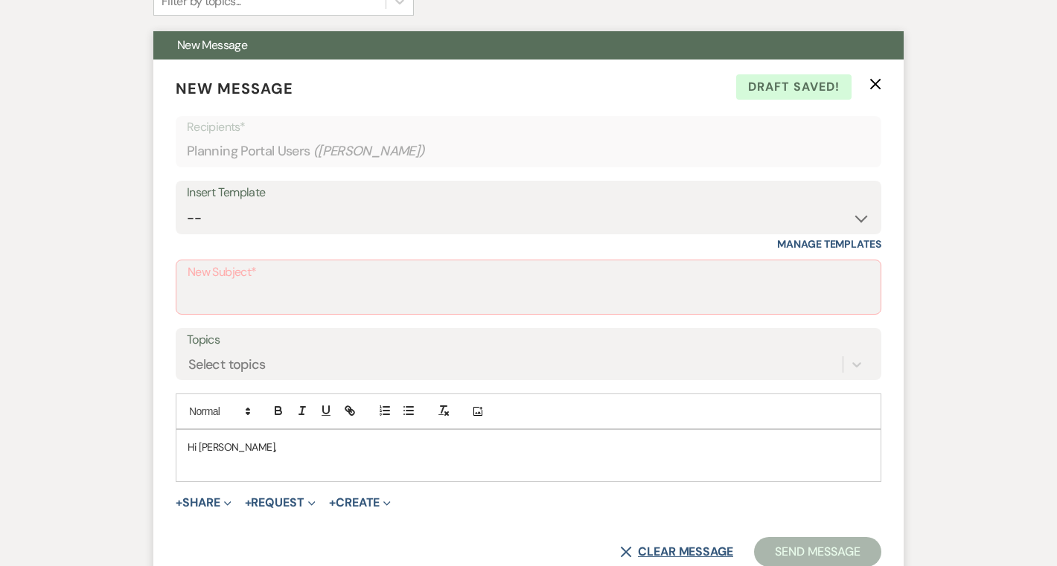
click at [630, 553] on button "X Clear message" at bounding box center [676, 552] width 113 height 12
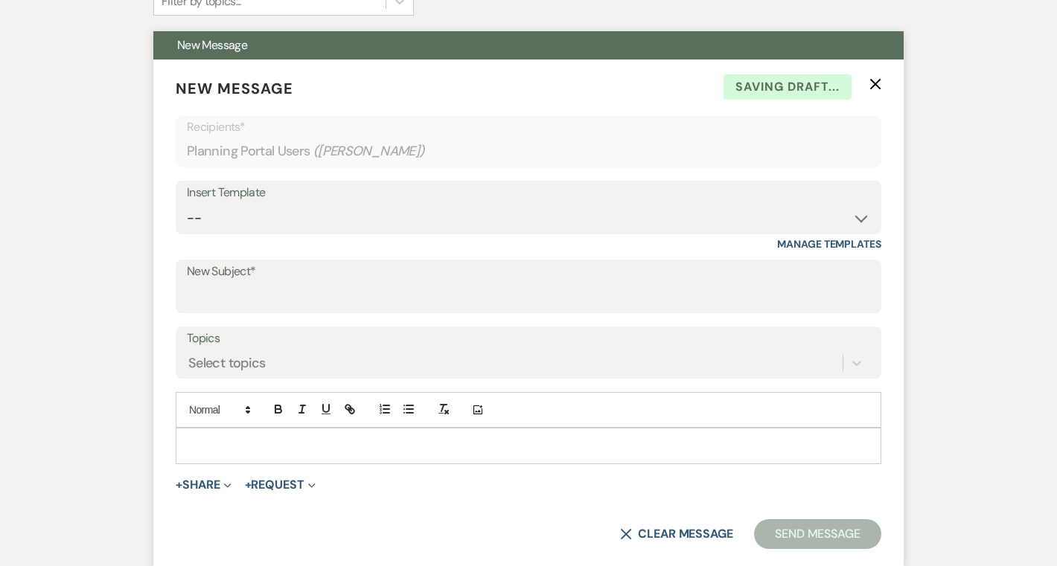
click at [876, 86] on use "button" at bounding box center [875, 84] width 11 height 11
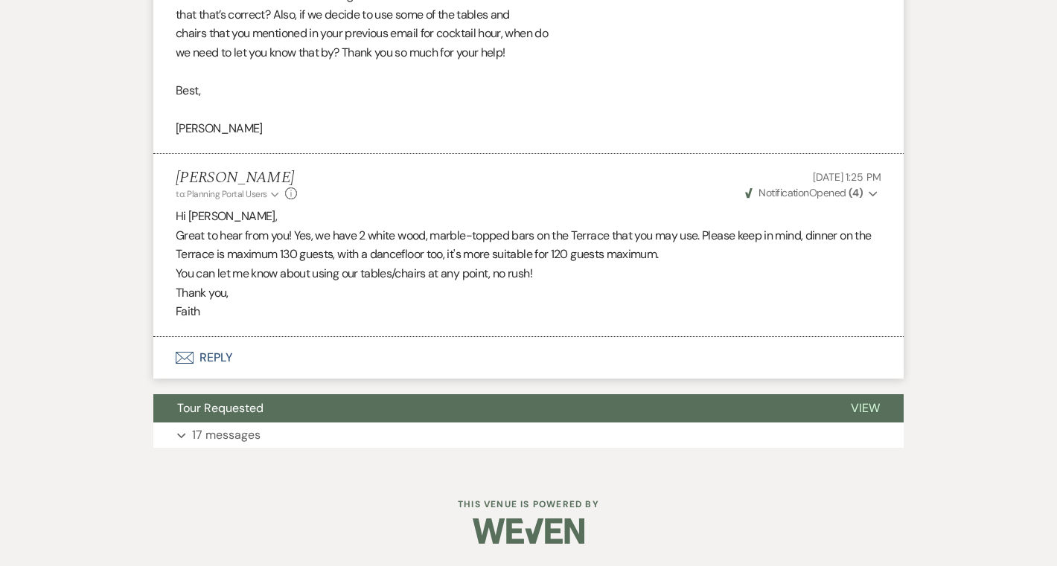
scroll to position [2009, 0]
click at [207, 359] on button "Envelope Reply" at bounding box center [528, 358] width 750 height 42
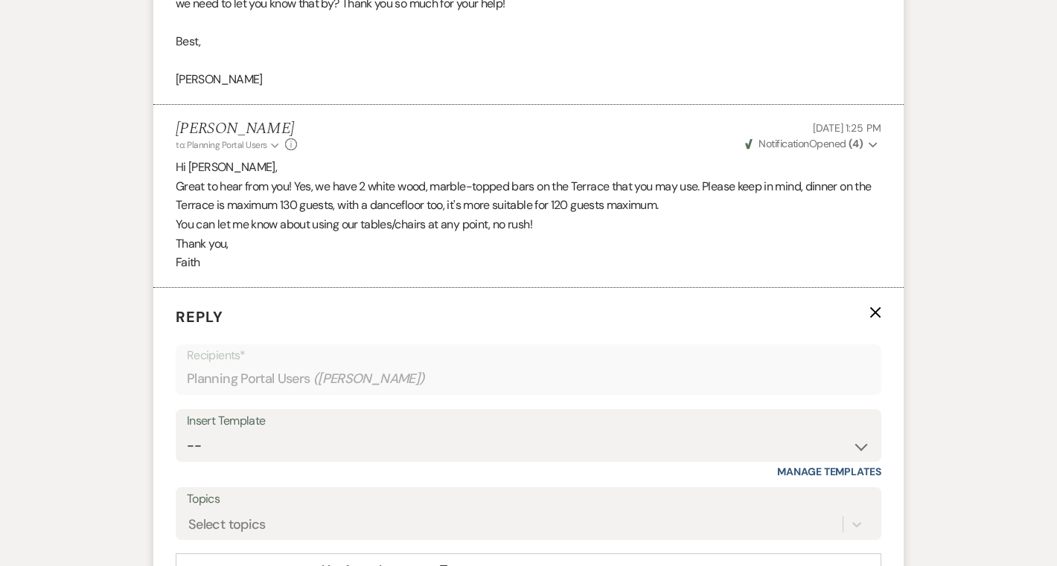
scroll to position [2283, 0]
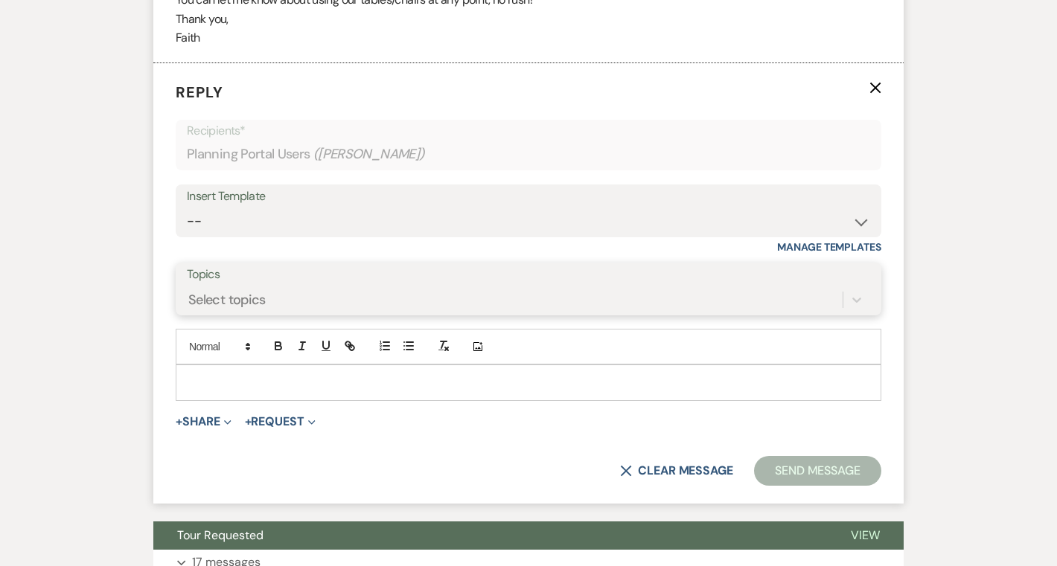
click at [224, 304] on div "Select topics" at bounding box center [226, 300] width 77 height 20
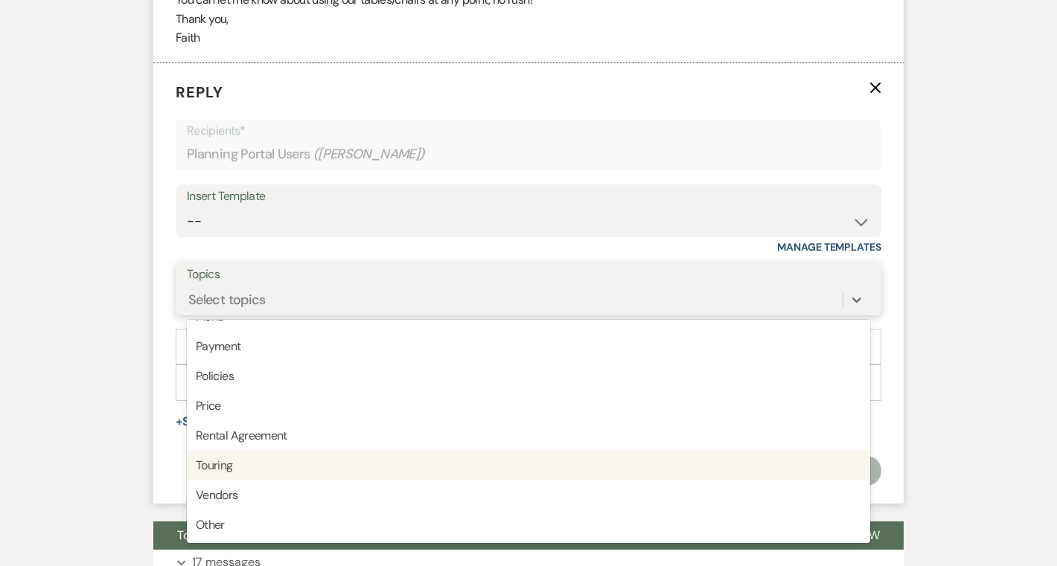
scroll to position [374, 0]
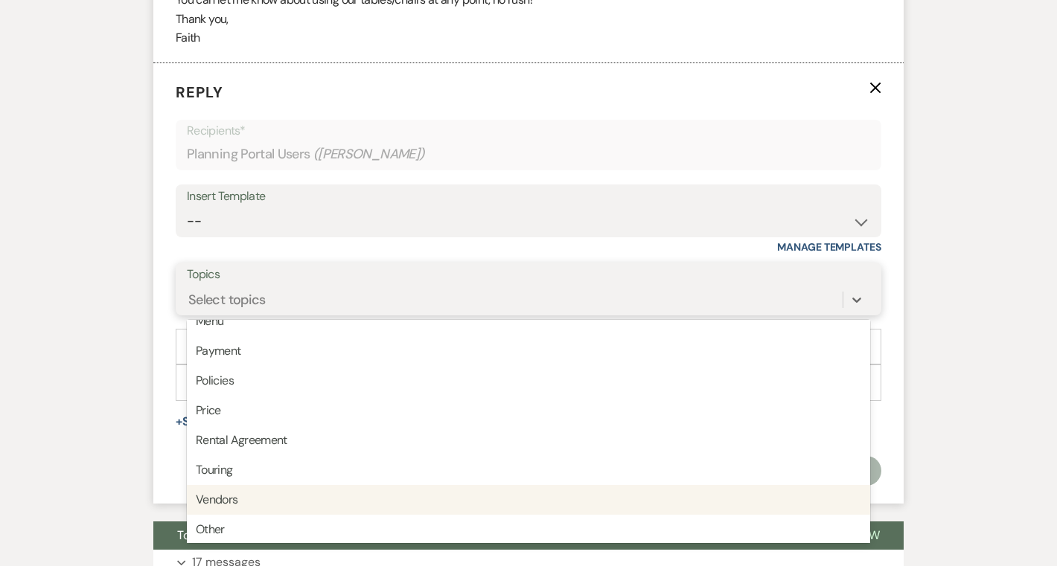
click at [243, 503] on div "Vendors" at bounding box center [528, 500] width 683 height 30
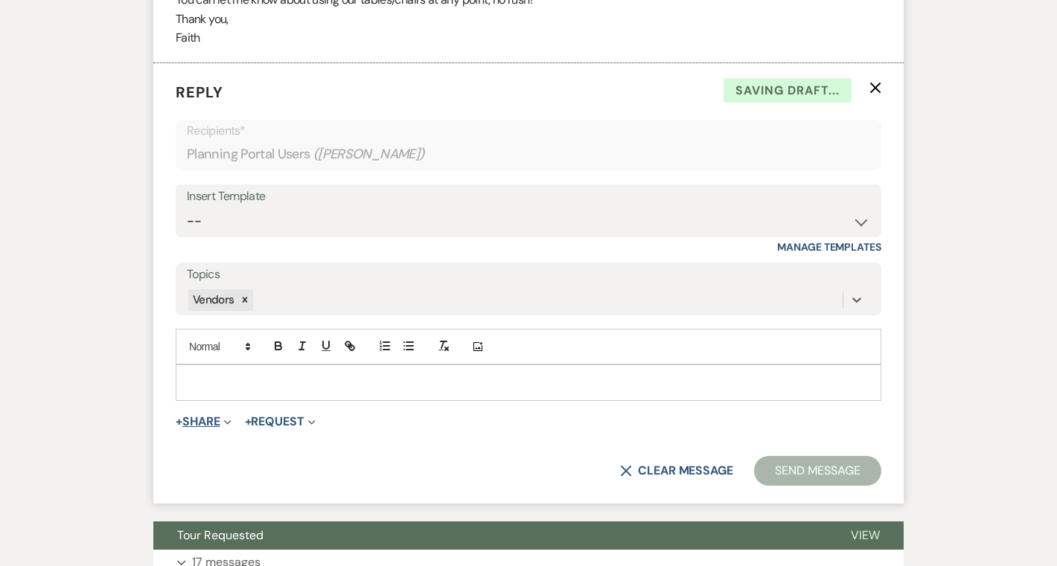
click at [231, 420] on use "button" at bounding box center [227, 422] width 7 height 4
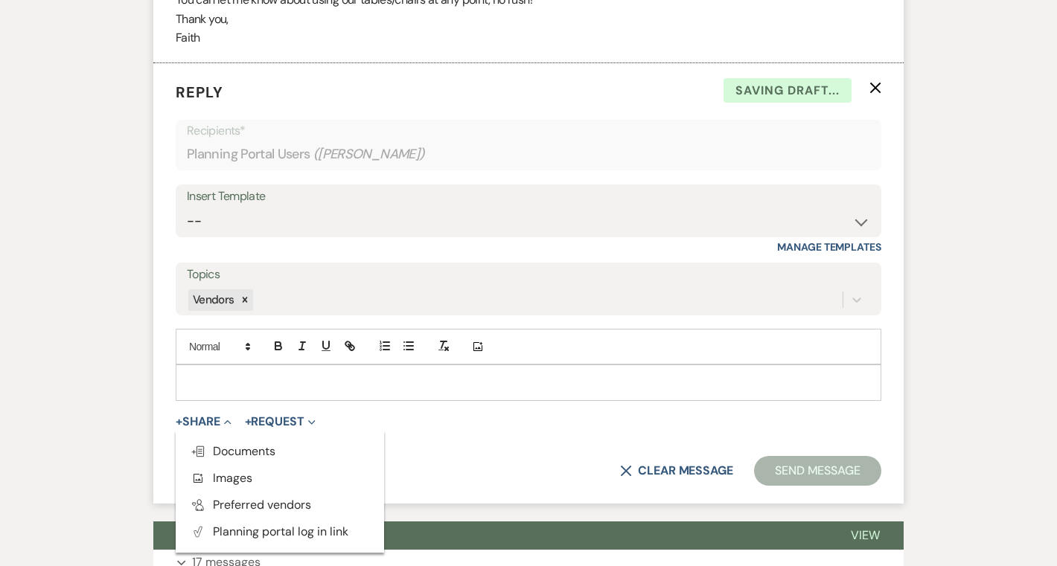
click at [238, 368] on div at bounding box center [528, 382] width 704 height 34
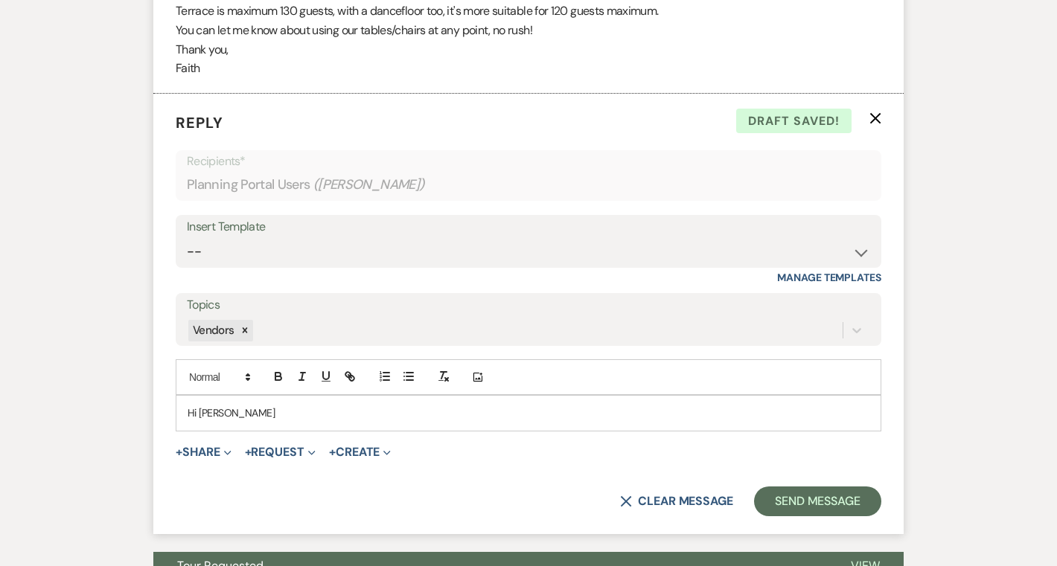
scroll to position [2409, 0]
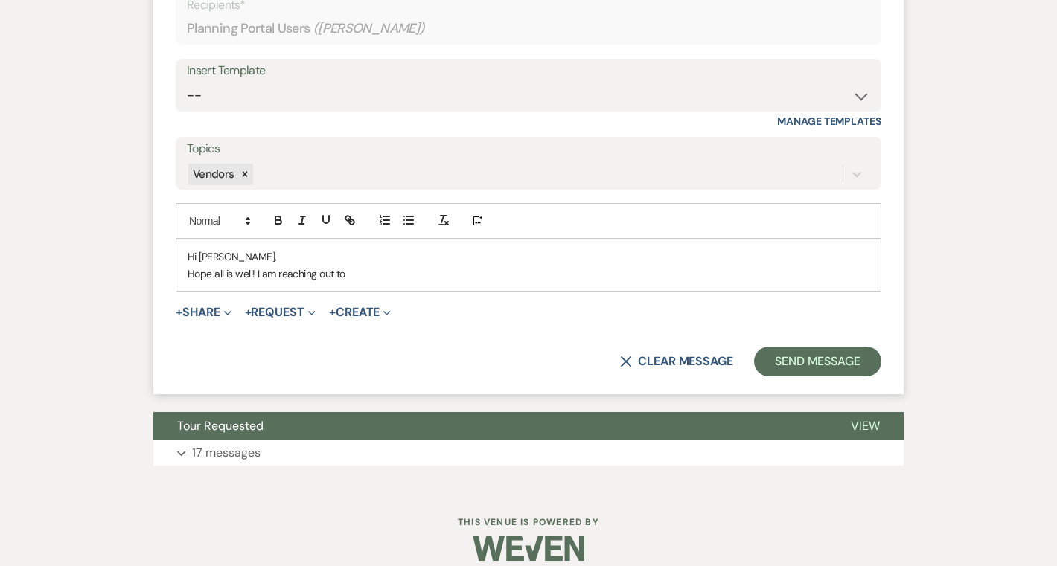
drag, startPoint x: 261, startPoint y: 275, endPoint x: 461, endPoint y: 273, distance: 199.4
click at [461, 273] on p "Hope all is well! I am reaching out to" at bounding box center [529, 274] width 682 height 16
drag, startPoint x: 256, startPoint y: 272, endPoint x: 168, endPoint y: 272, distance: 87.8
click at [168, 272] on form "Reply X Saving draft... Recipients* Planning Portal Users ( Abigail Rasmussen )…" at bounding box center [528, 165] width 750 height 457
click at [406, 270] on p "Good afternoon! I'm just touching base. Hope" at bounding box center [529, 274] width 682 height 16
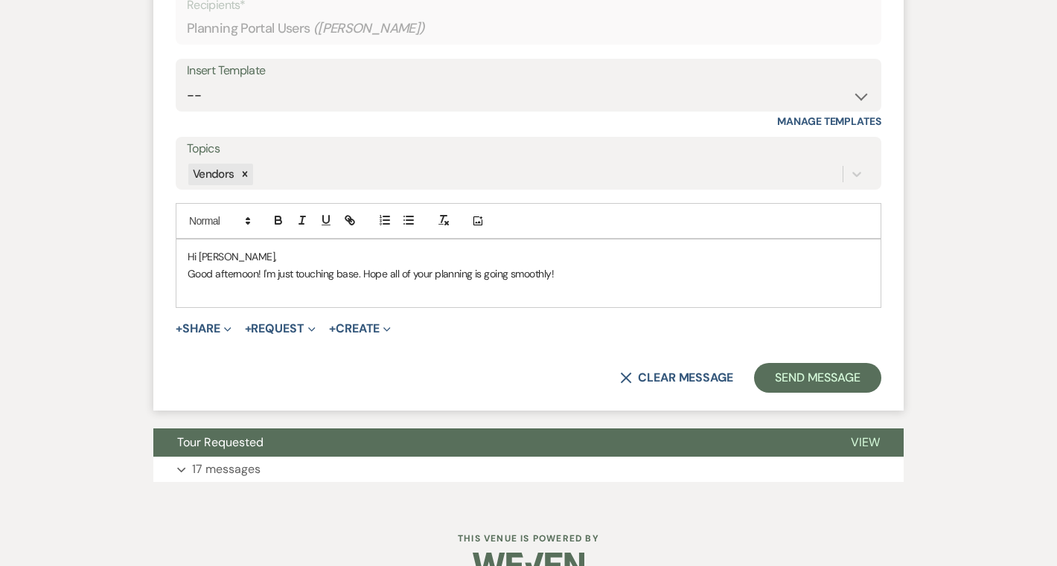
click at [281, 278] on p "Good afternoon! I'm just touching base. Hope all of your planning is going smoo…" at bounding box center [529, 274] width 682 height 16
click at [261, 271] on p "Good afternoon! I'm just touching base. Hope all of your planning is going smoo…" at bounding box center [529, 274] width 682 height 16
drag, startPoint x: 301, startPoint y: 267, endPoint x: 266, endPoint y: 272, distance: 35.3
click at [266, 272] on p "Good afternoon! I'm just touching base. Hope all of your planning is going smoo…" at bounding box center [529, 274] width 682 height 16
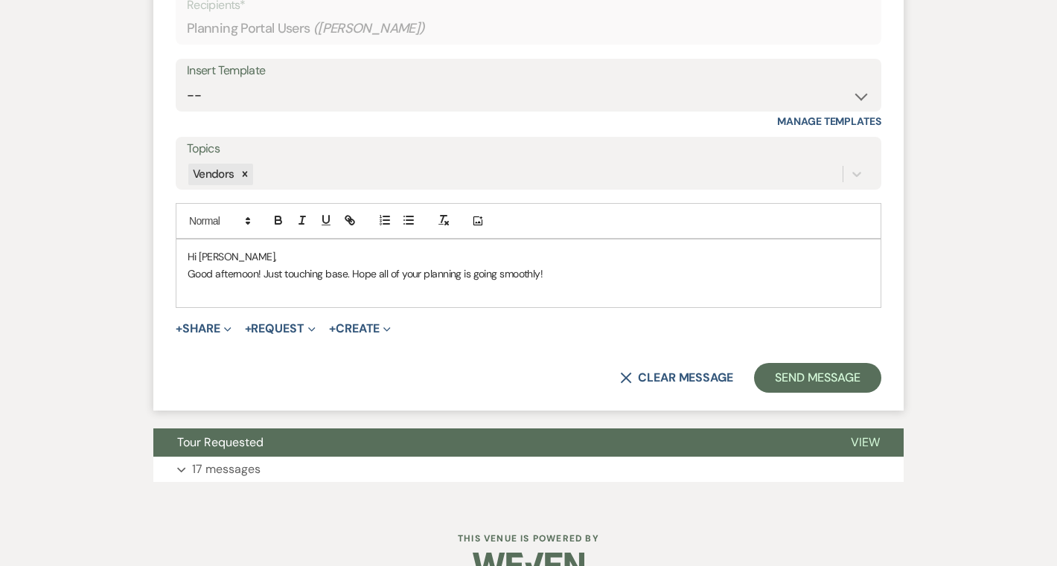
click at [351, 280] on p "Good afternoon! Just touching base. Hope all of your planning is going smoothly!" at bounding box center [529, 274] width 682 height 16
click at [566, 273] on p "Good afternoon! Just touching base – hope all of your planning is going smoothl…" at bounding box center [529, 274] width 682 height 16
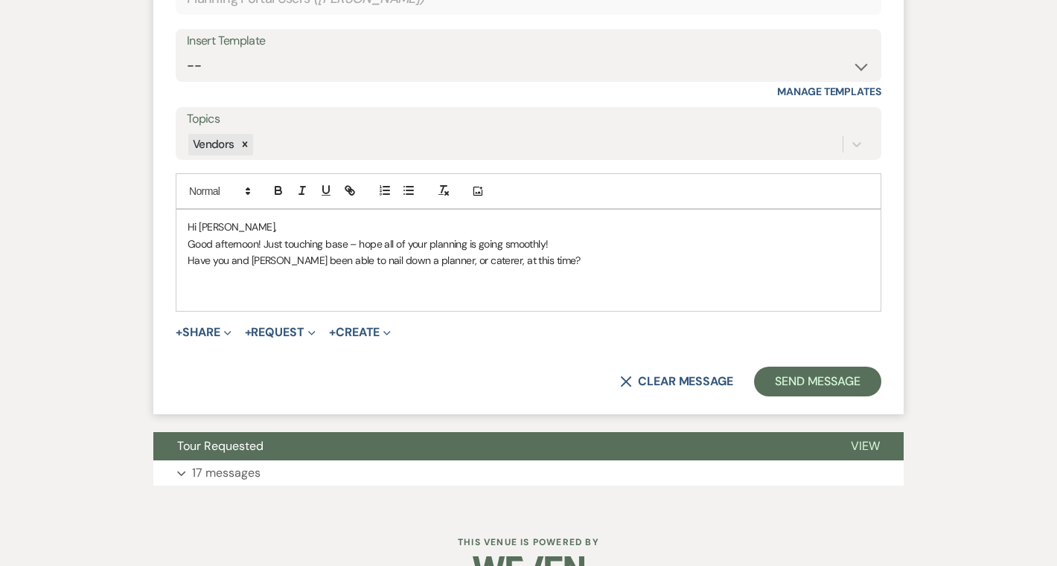
scroll to position [2441, 0]
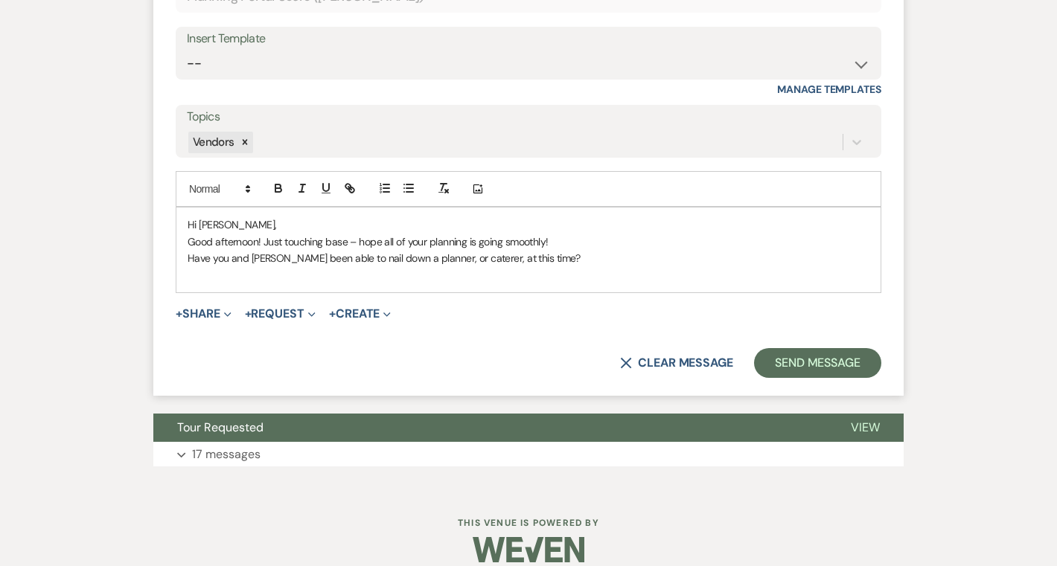
click at [346, 279] on p at bounding box center [529, 274] width 682 height 16
click at [292, 271] on p "Please know you can always upl" at bounding box center [529, 274] width 682 height 16
click at [310, 270] on p "Please know you can upl" at bounding box center [529, 274] width 682 height 16
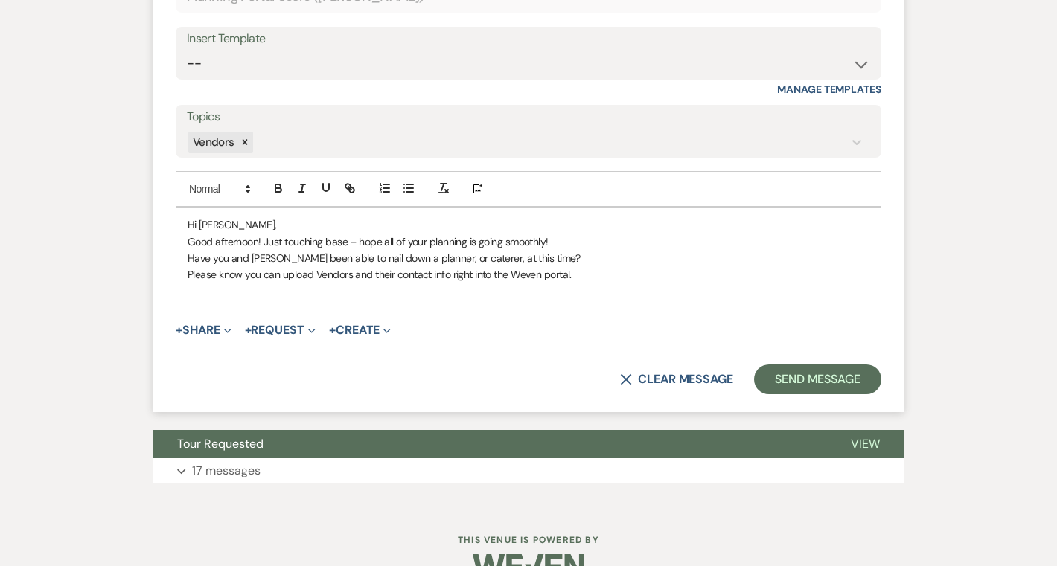
scroll to position [2448, 0]
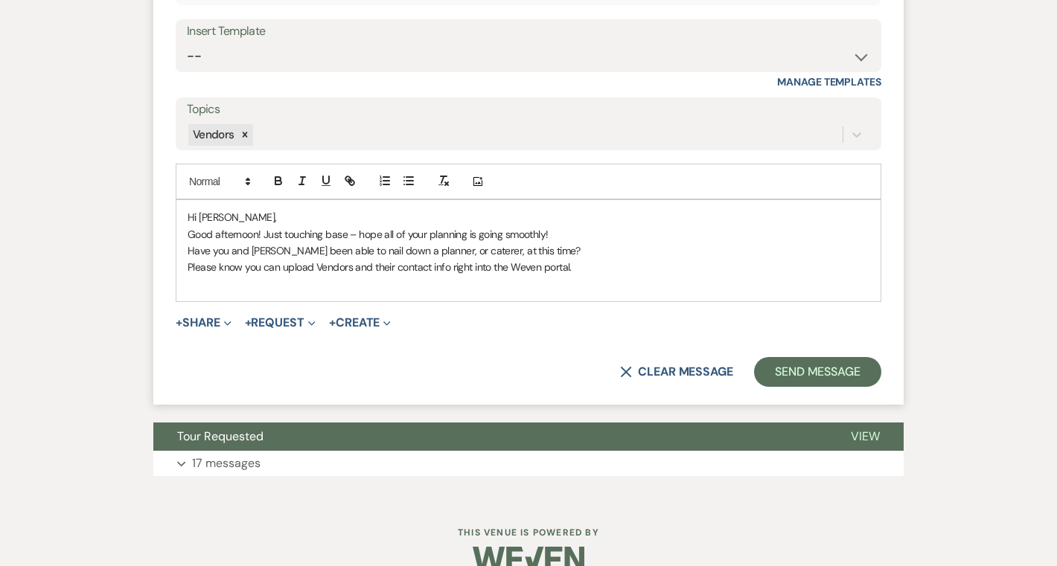
click at [434, 248] on p "Have you and Isaac been able to nail down a planner, or caterer, at this time?" at bounding box center [529, 251] width 682 height 16
click at [470, 252] on p "Have you and Isaac been able to nail down a planner, or caterer, at this time?" at bounding box center [529, 251] width 682 height 16
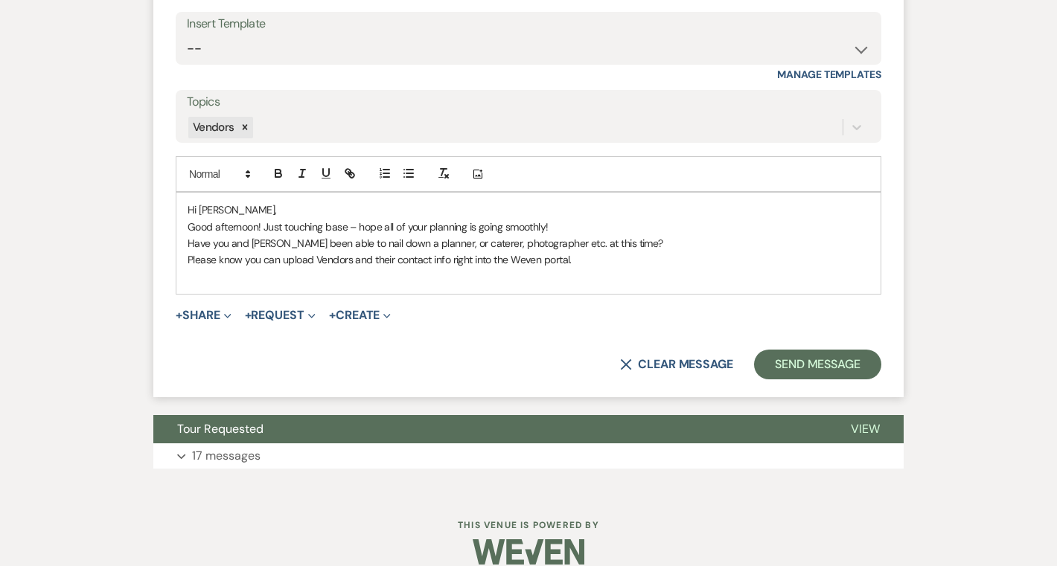
click at [591, 259] on p "Please know you can upload Vendors and their contact info right into the Weven …" at bounding box center [529, 260] width 682 height 16
click at [185, 263] on div "Hi Abigail, Good afternoon! Just touching base – hope all of your planning is g…" at bounding box center [528, 243] width 704 height 101
click at [304, 266] on p "Have you and Isaac been able to nail down a planner, or caterer, photographer e…" at bounding box center [529, 251] width 682 height 33
click at [327, 266] on p "Have you and Isaac been able to nail down a planner, or caterer, photographer e…" at bounding box center [529, 251] width 682 height 33
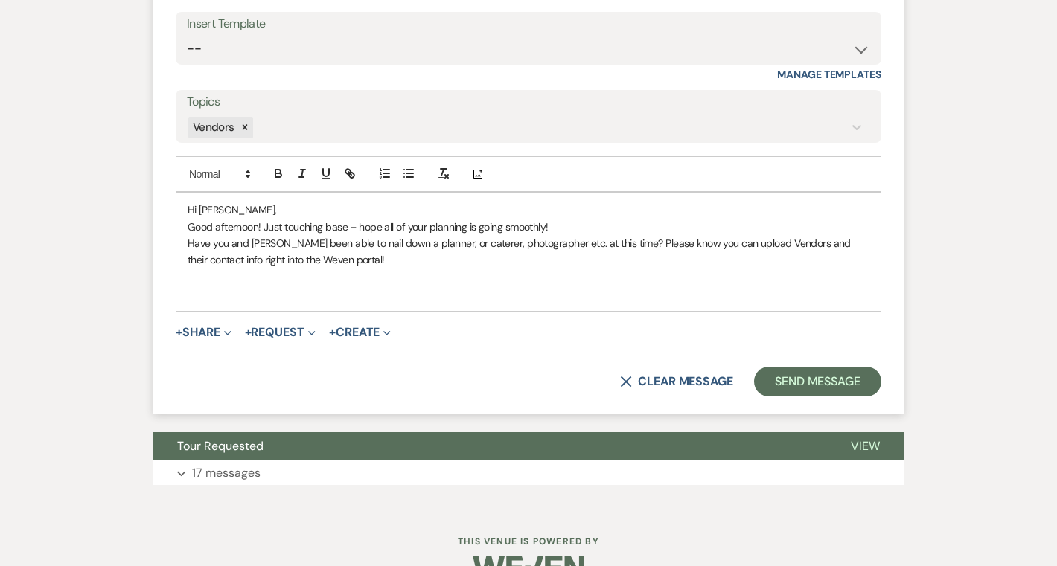
click at [549, 226] on p "Good afternoon! Just touching base – hope all of your planning is going smoothl…" at bounding box center [529, 227] width 682 height 16
click at [315, 275] on p at bounding box center [529, 277] width 682 height 16
click at [315, 266] on p "Have you and Isaac been able to nail down a planner, or caterer, photographer e…" at bounding box center [529, 251] width 682 height 33
click at [325, 298] on p at bounding box center [529, 293] width 682 height 16
click at [311, 286] on p at bounding box center [529, 293] width 682 height 16
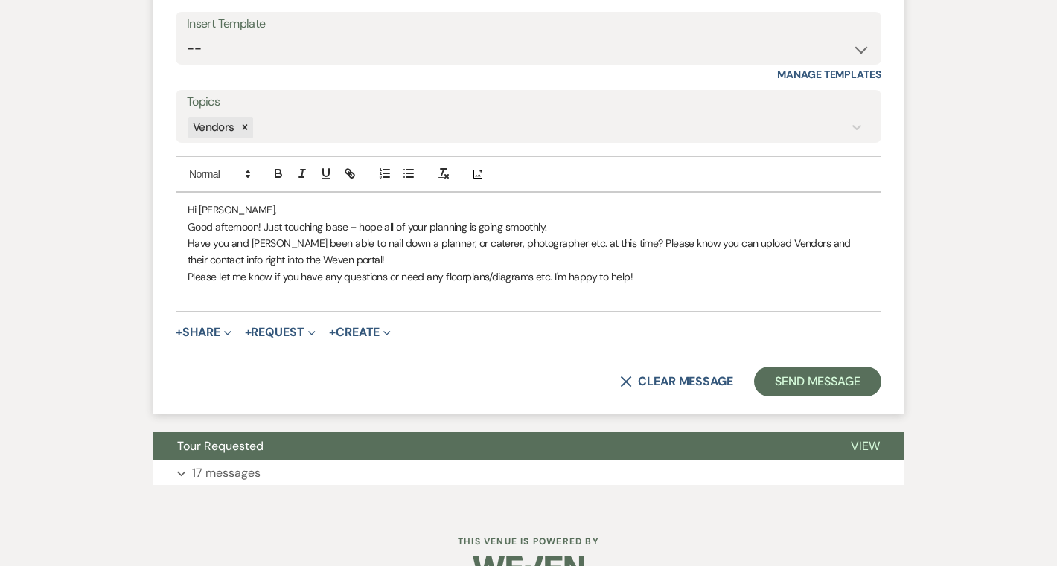
click at [358, 229] on p "Good afternoon! Just touching base – hope all of your planning is going smoothl…" at bounding box center [529, 227] width 682 height 16
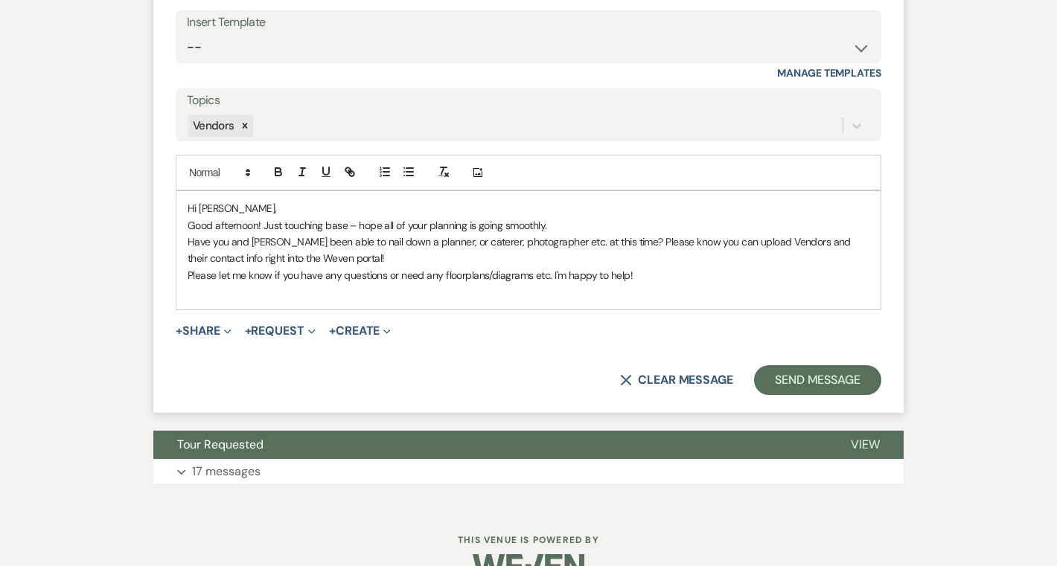
scroll to position [2464, 0]
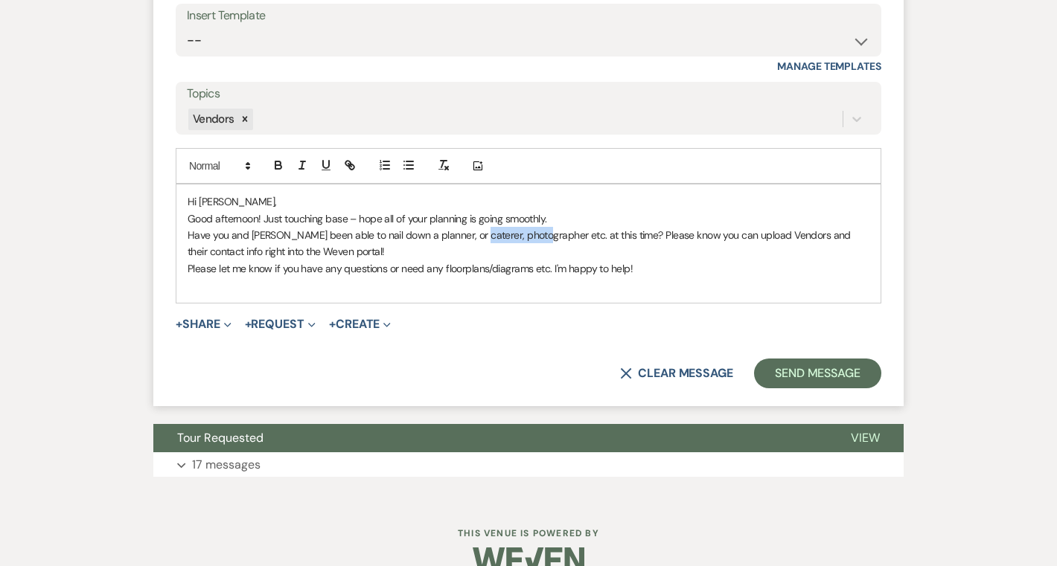
drag, startPoint x: 467, startPoint y: 239, endPoint x: 530, endPoint y: 240, distance: 63.3
click at [530, 240] on p "Have you and Isaac been able to nail down a planner, or caterer, photographer e…" at bounding box center [529, 243] width 682 height 33
click at [640, 281] on p at bounding box center [529, 285] width 682 height 16
drag, startPoint x: 464, startPoint y: 268, endPoint x: 464, endPoint y: 304, distance: 36.5
click at [464, 295] on div "Hi Abigail, Good afternoon! Just touching base – hope all of your planning is g…" at bounding box center [528, 244] width 704 height 118
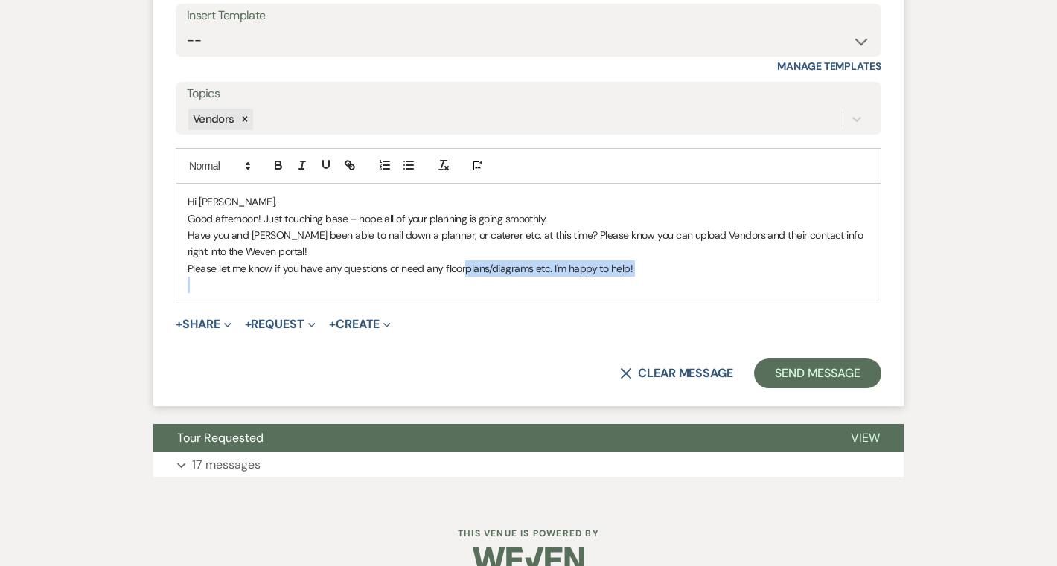
click at [464, 268] on p "Please let me know if you have any questions or need any floorplans/diagrams et…" at bounding box center [529, 268] width 682 height 16
click at [672, 268] on p "Please let me know if you have any questions or need any floor plans/diagrams e…" at bounding box center [529, 268] width 682 height 16
click at [575, 265] on p "Please let me know if you have any questions or need any floor plans/diagrams e…" at bounding box center [529, 268] width 682 height 16
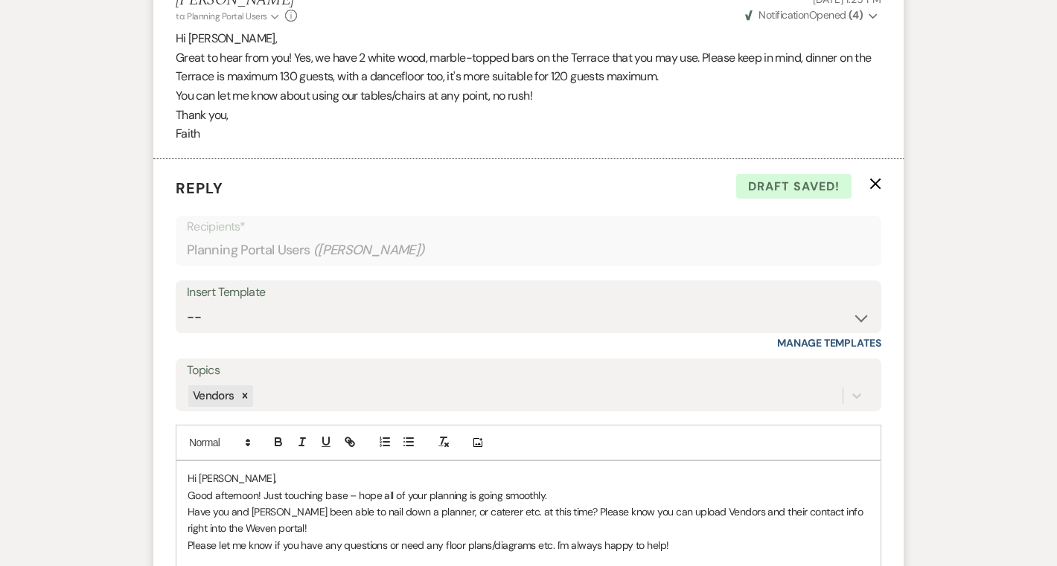
scroll to position [2492, 0]
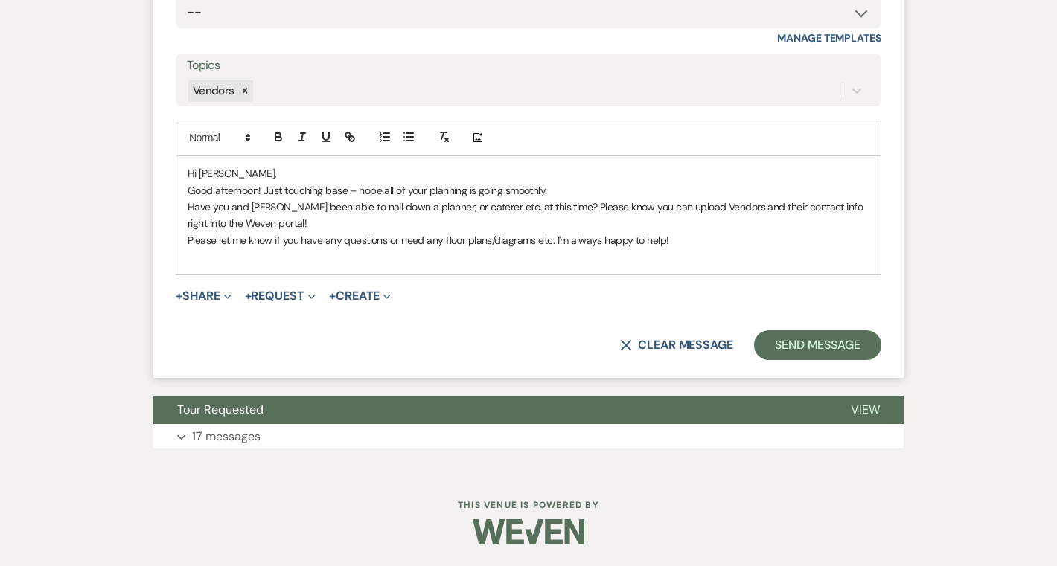
click at [687, 236] on p "Please let me know if you have any questions or need any floor plans/diagrams e…" at bounding box center [529, 240] width 682 height 16
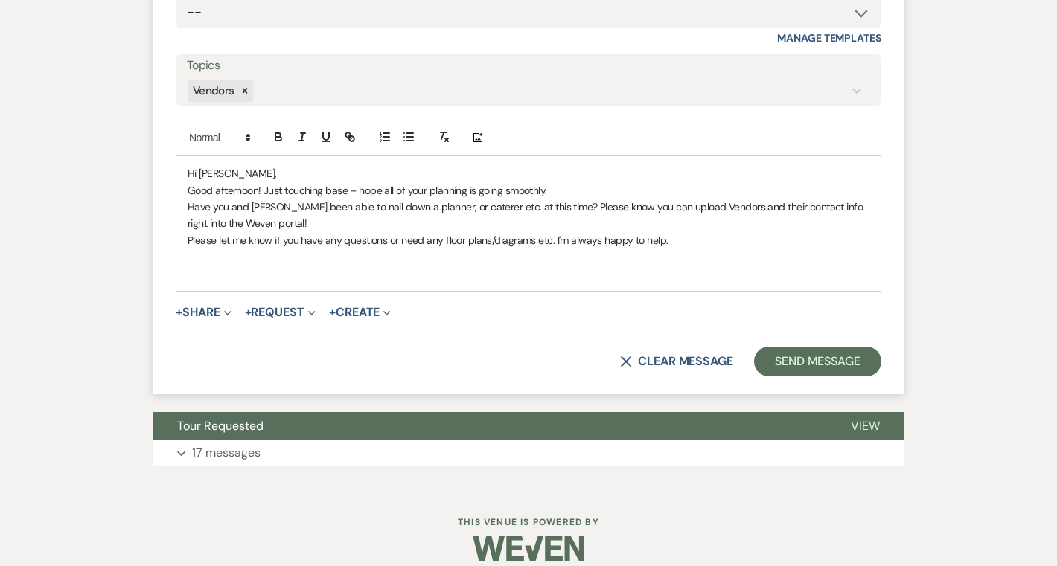
click at [190, 238] on p "Please let me know if you have any questions or need any floor plans/diagrams e…" at bounding box center [529, 240] width 682 height 16
click at [243, 244] on p "Please let me know if you have any questions or need any floor plans/diagrams e…" at bounding box center [529, 240] width 682 height 16
click at [249, 263] on p at bounding box center [529, 257] width 682 height 16
drag, startPoint x: 543, startPoint y: 207, endPoint x: 603, endPoint y: 207, distance: 59.5
click at [603, 207] on p "Have you and Isaac been able to nail down a planner, or caterer etc. at this ti…" at bounding box center [529, 215] width 682 height 33
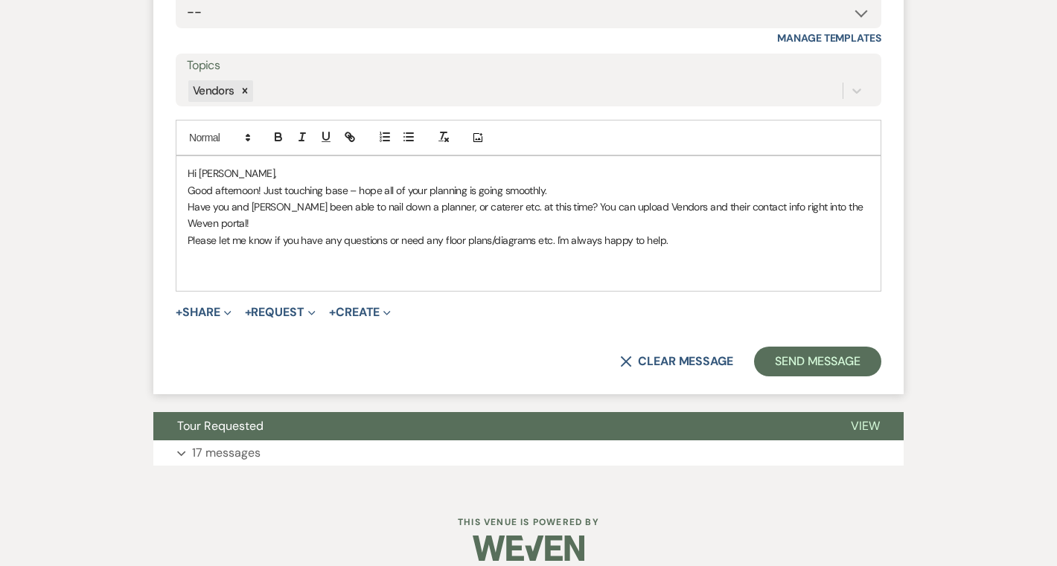
click at [669, 235] on p "Please let me know if you have any questions or need any floor plans/diagrams e…" at bounding box center [529, 240] width 682 height 16
click at [184, 208] on div "Hi Abigail, Good afternoon! Just touching base – hope all of your planning is g…" at bounding box center [528, 223] width 704 height 135
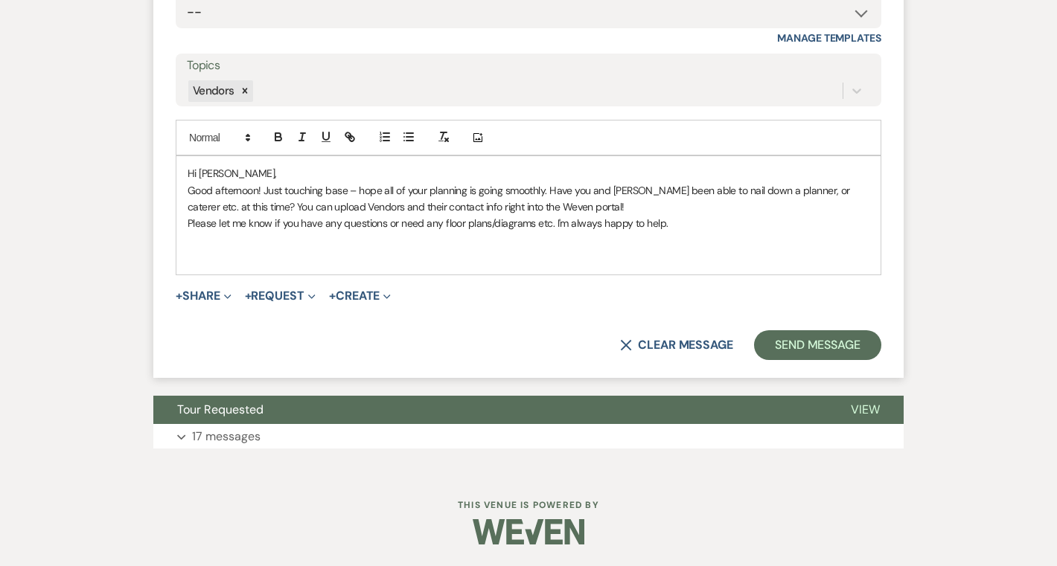
click at [683, 225] on p "Please let me know if you have any questions or need any floor plans/diagrams e…" at bounding box center [529, 223] width 682 height 16
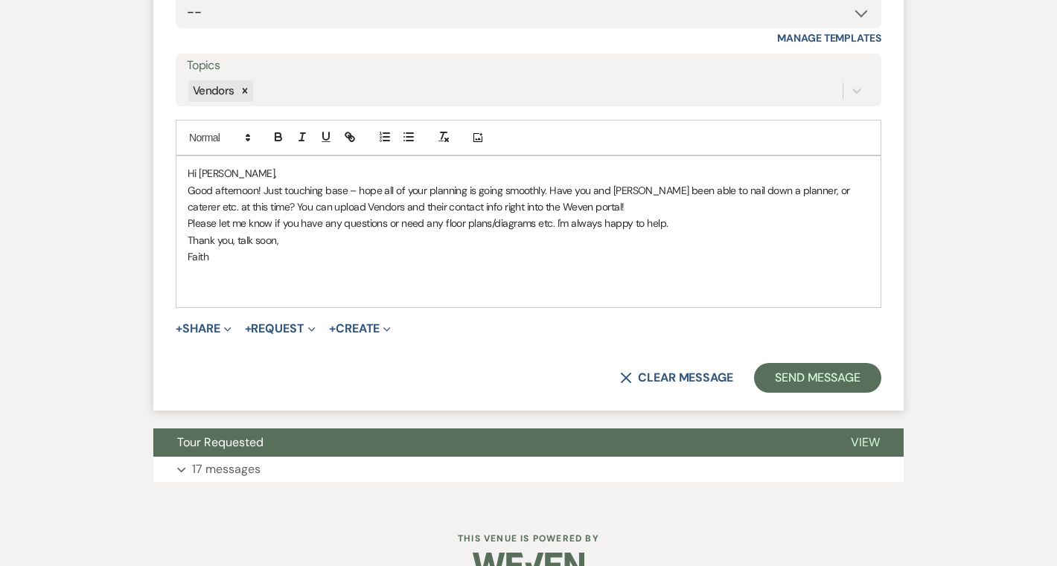
click at [469, 289] on p at bounding box center [529, 290] width 682 height 16
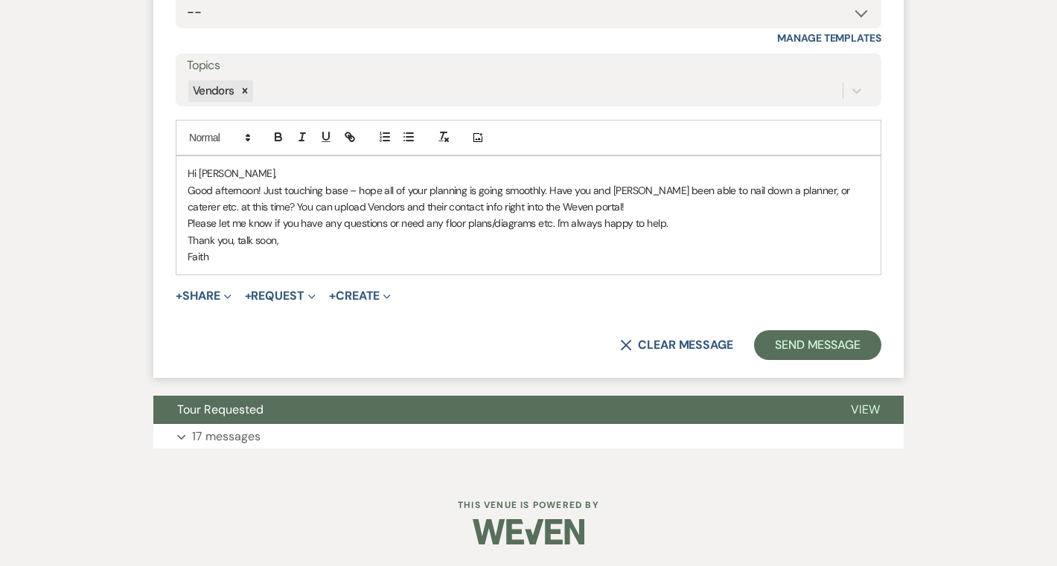
click at [554, 224] on p "Please let me know if you have any questions or need any floor plans/diagrams e…" at bounding box center [529, 223] width 682 height 16
click at [801, 340] on button "Send Message" at bounding box center [817, 345] width 127 height 30
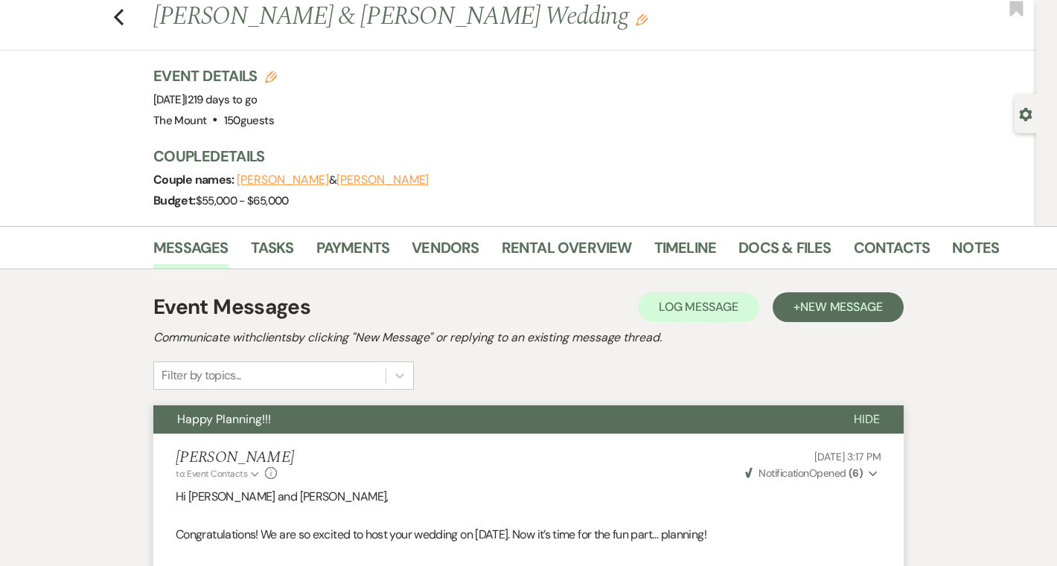
scroll to position [37, 0]
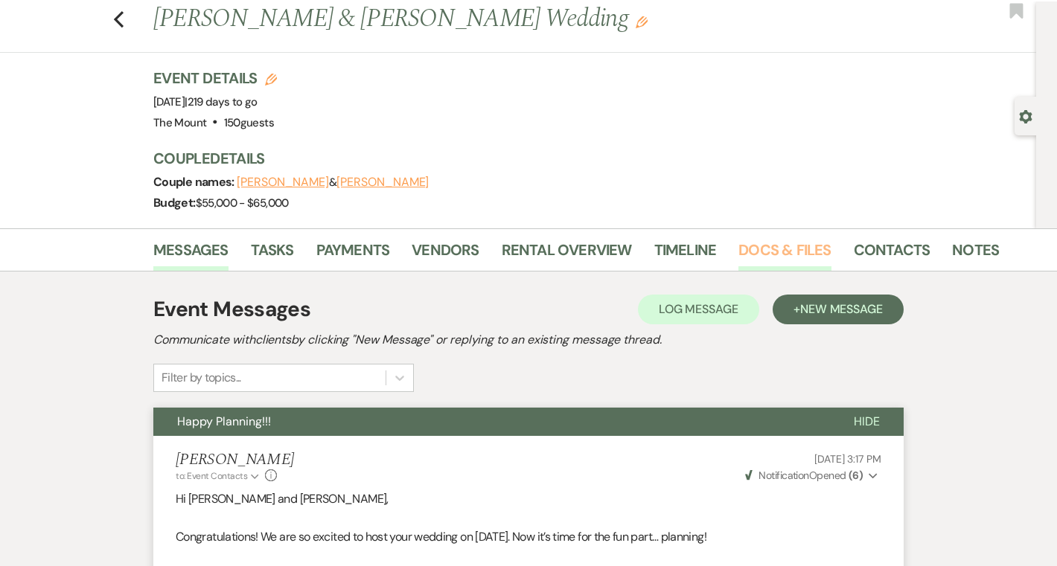
click at [751, 253] on link "Docs & Files" at bounding box center [784, 254] width 92 height 33
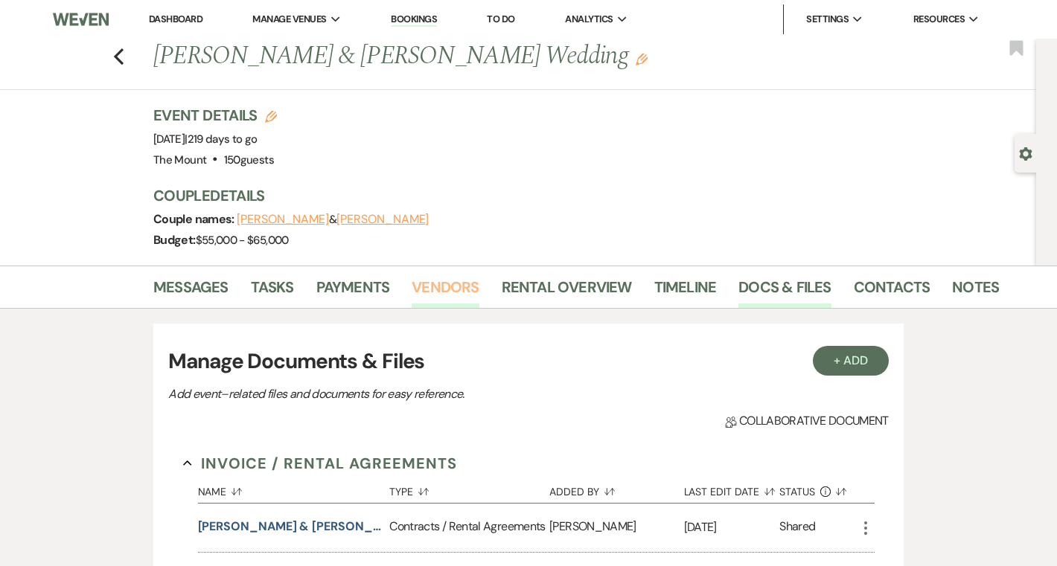
click at [444, 289] on link "Vendors" at bounding box center [445, 291] width 67 height 33
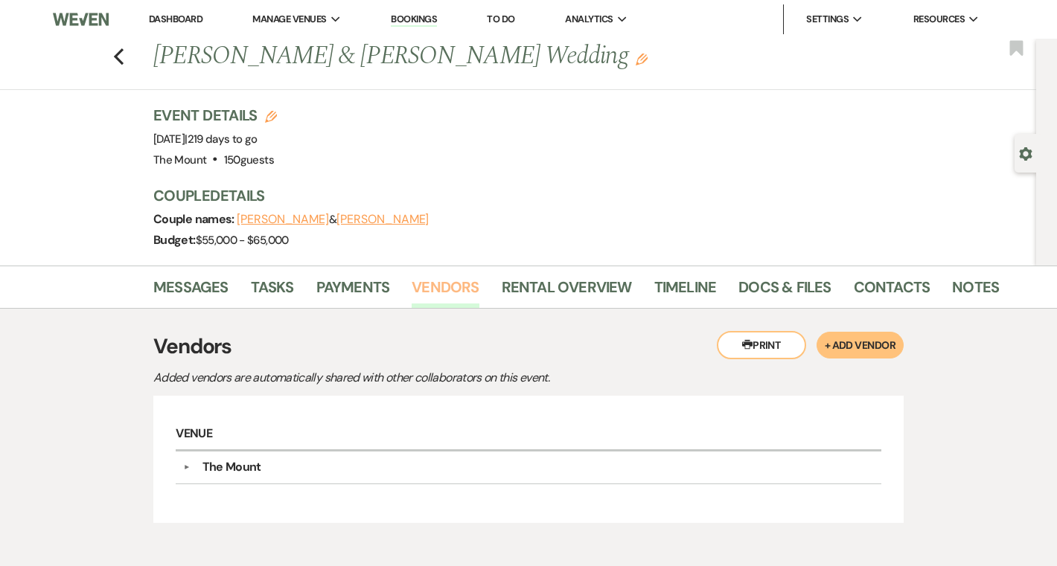
scroll to position [89, 0]
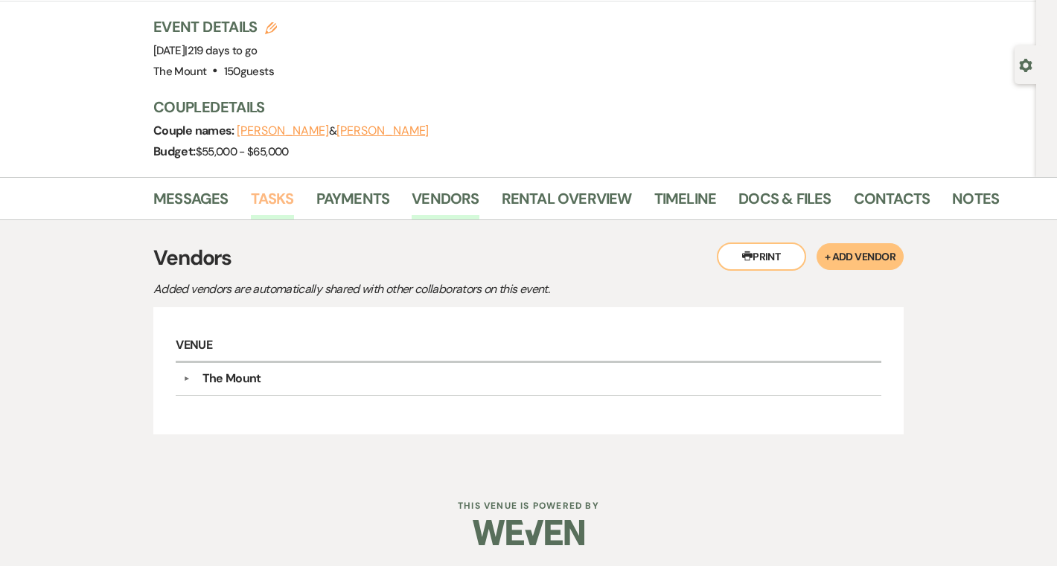
click at [272, 203] on link "Tasks" at bounding box center [272, 203] width 43 height 33
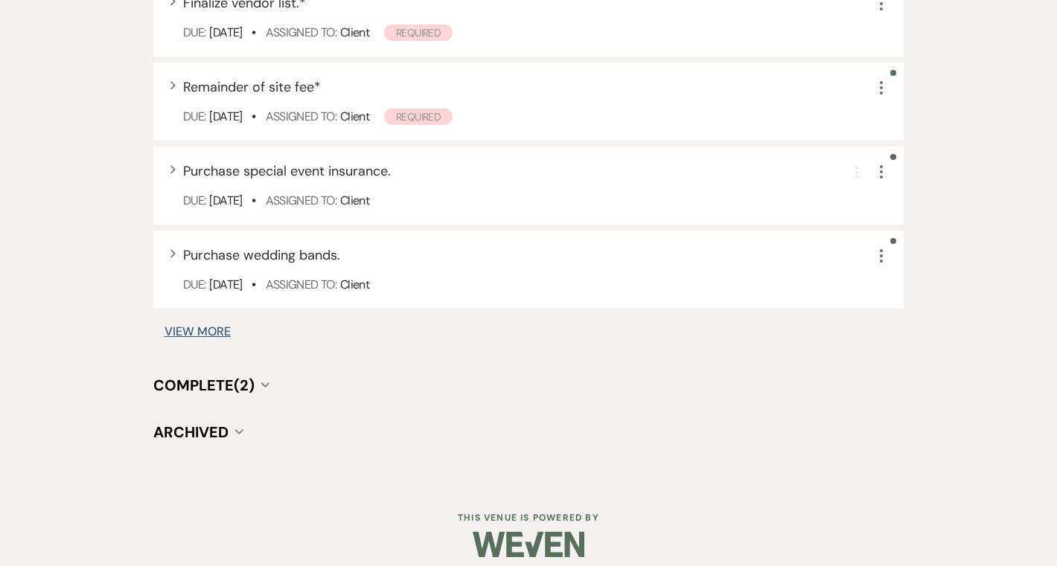
scroll to position [2037, 0]
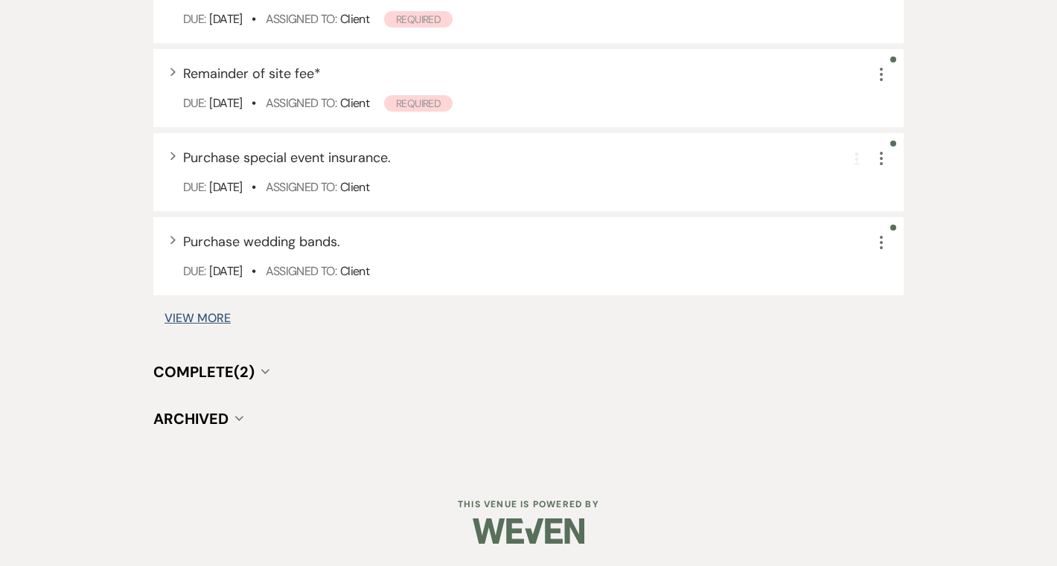
click at [247, 374] on span "Complete (2)" at bounding box center [203, 371] width 101 height 19
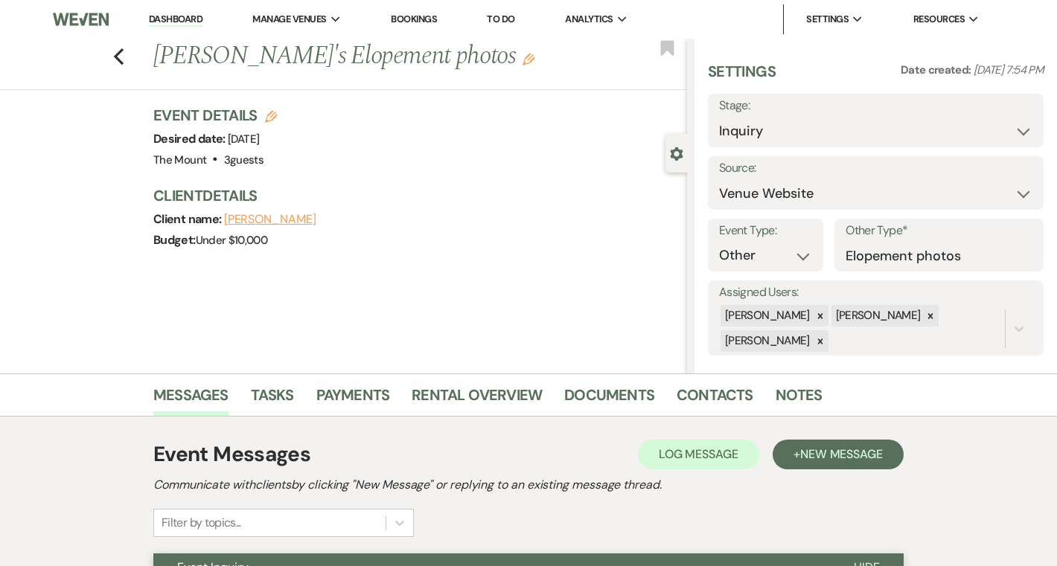
click at [168, 21] on link "Dashboard" at bounding box center [176, 20] width 54 height 14
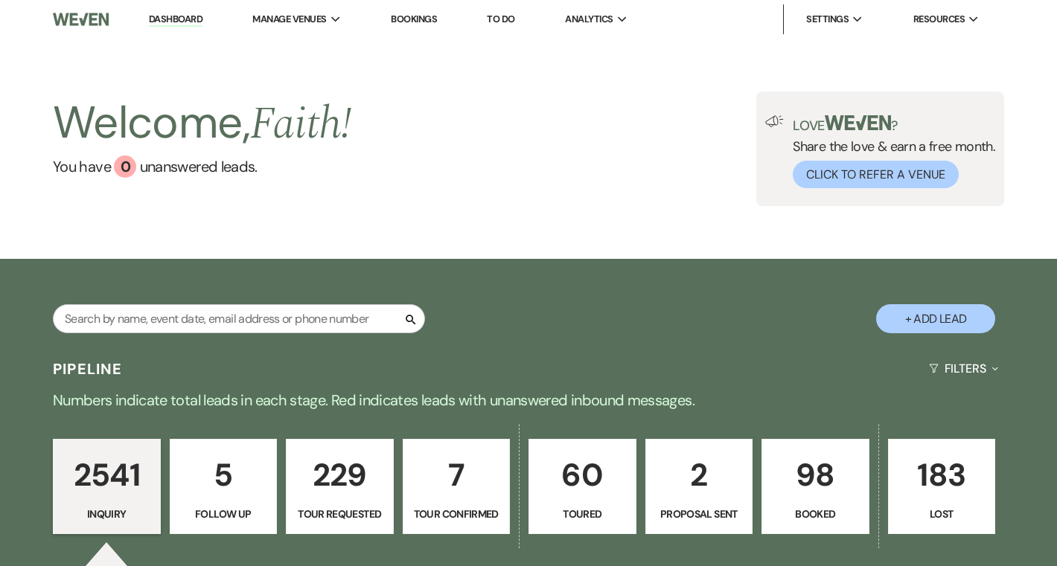
click at [942, 486] on p "183" at bounding box center [941, 475] width 89 height 50
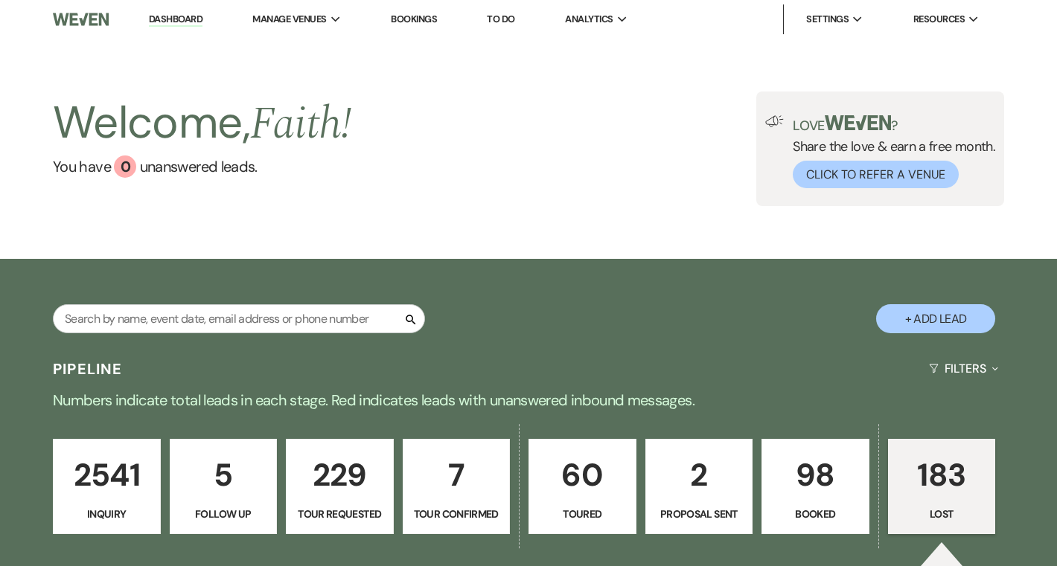
select select "8"
select select "6"
select select "8"
select select "6"
select select "8"
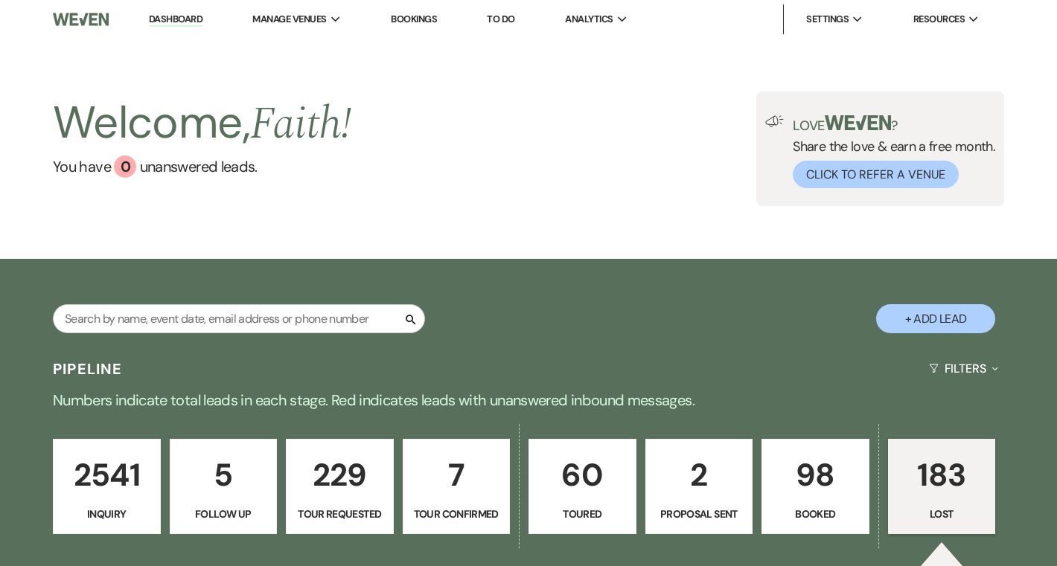
select select "1"
select select "8"
select select "10"
select select "8"
select select "6"
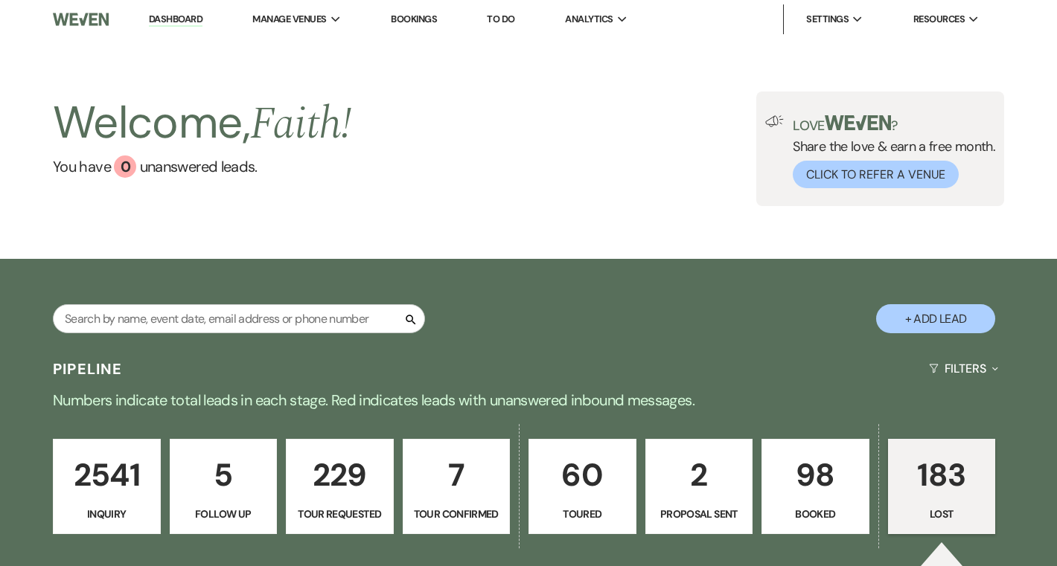
select select "8"
select select "5"
select select "8"
select select "10"
select select "8"
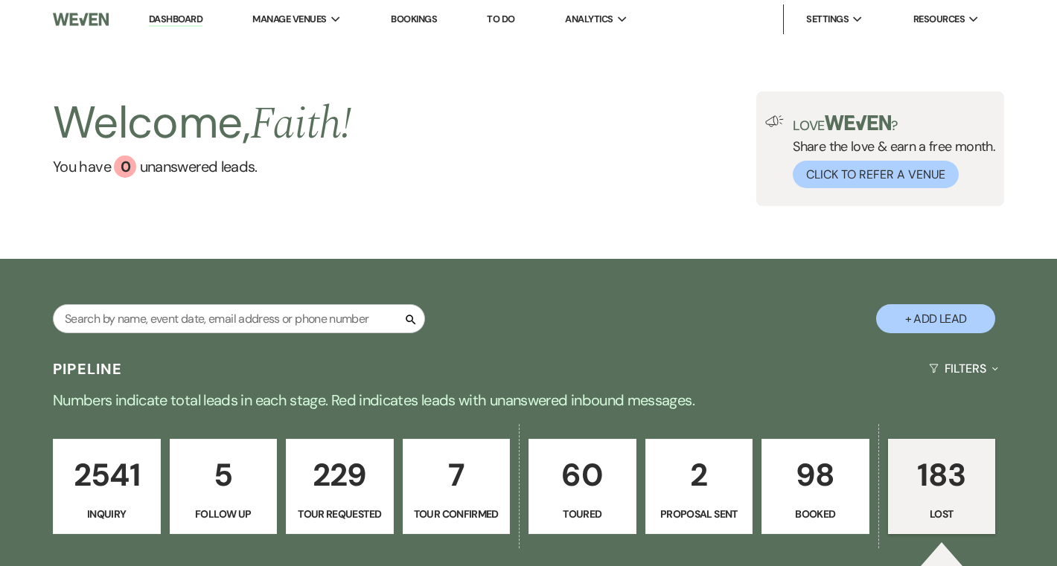
select select "6"
select select "8"
select select "6"
select select "8"
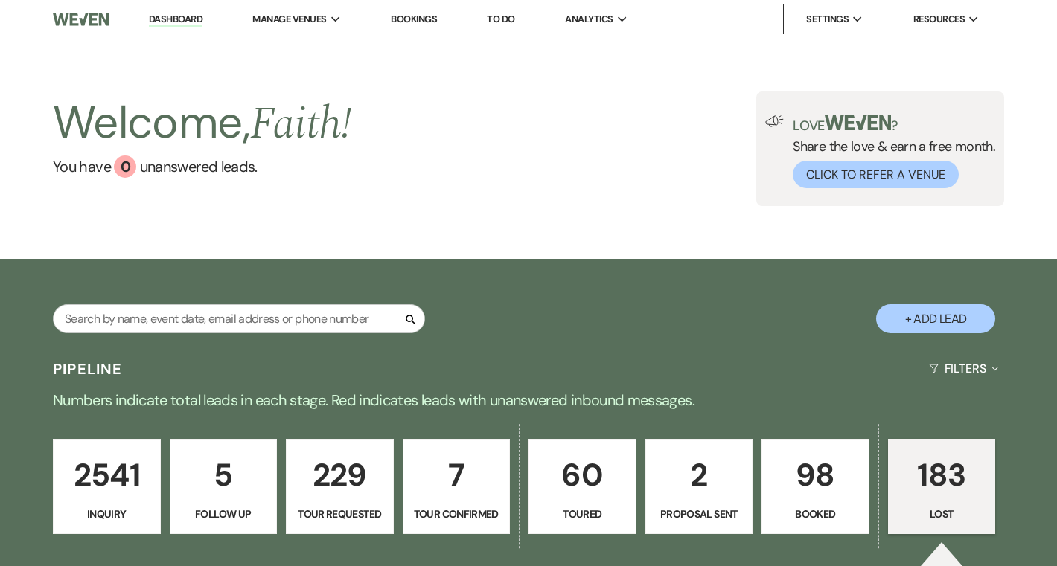
select select "8"
select select "6"
select select "8"
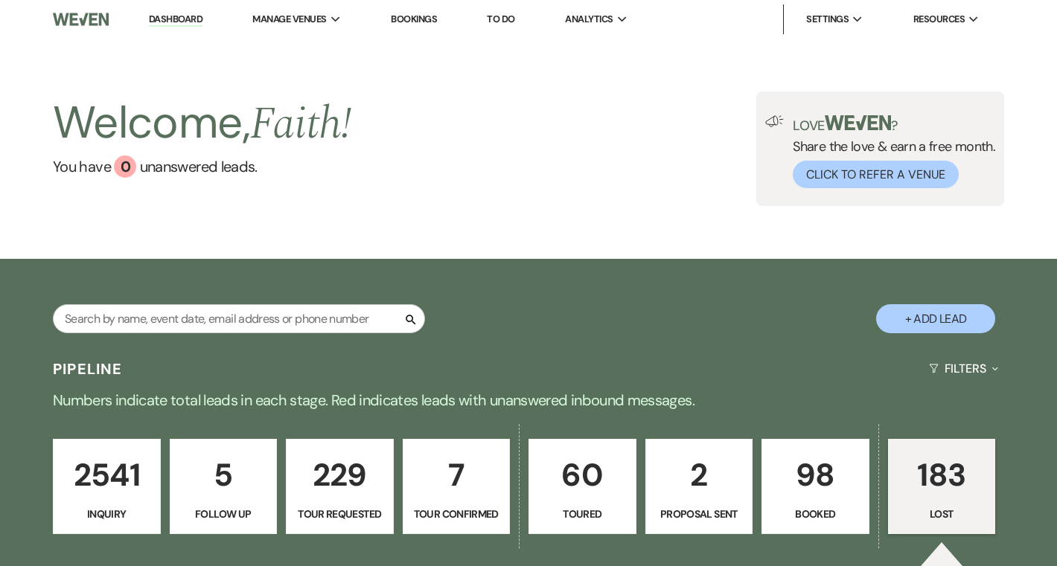
select select "6"
select select "8"
select select "10"
select select "8"
select select "10"
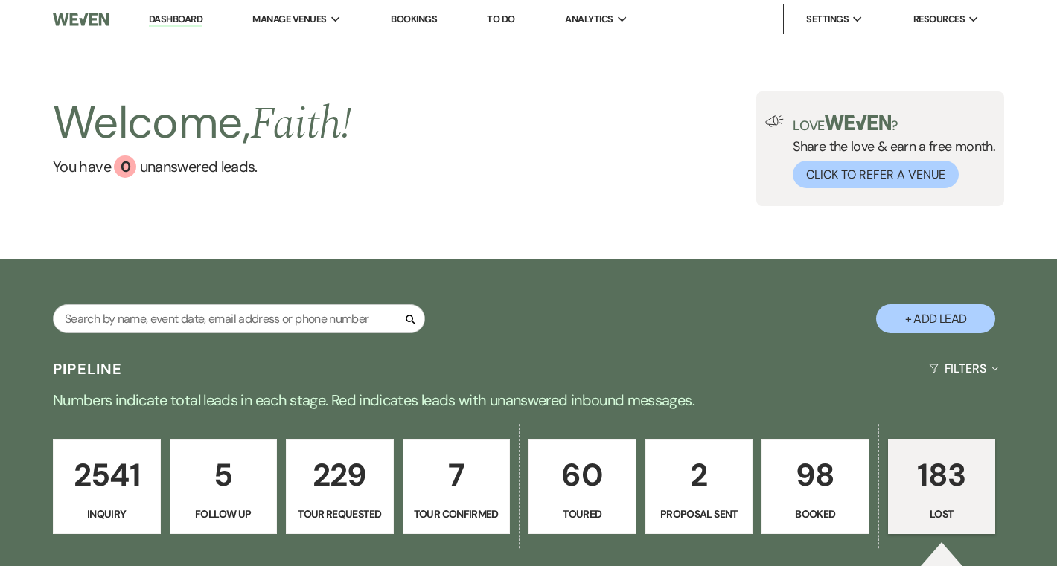
select select "8"
select select "10"
select select "8"
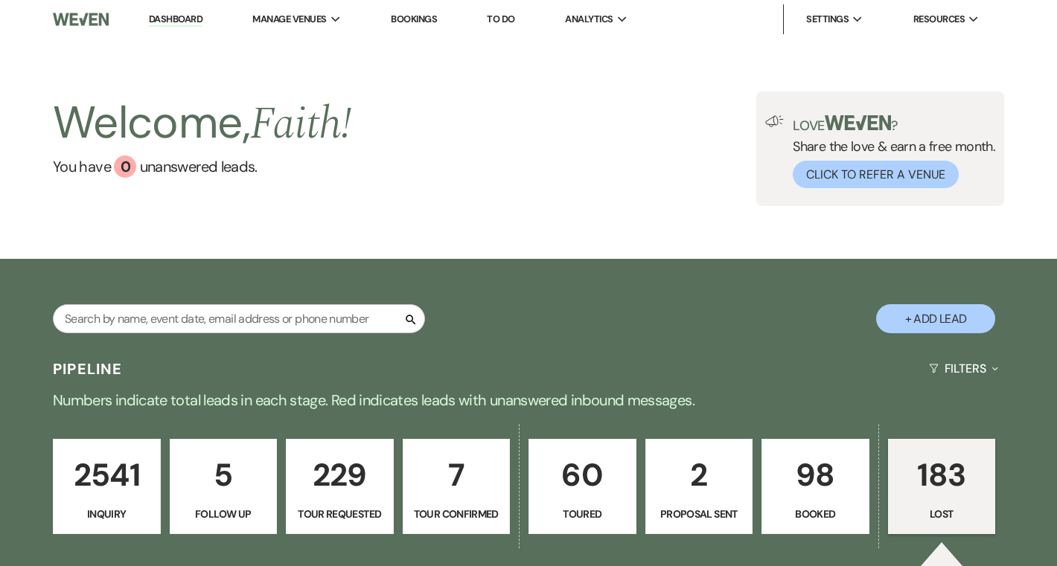
select select "6"
select select "8"
select select "10"
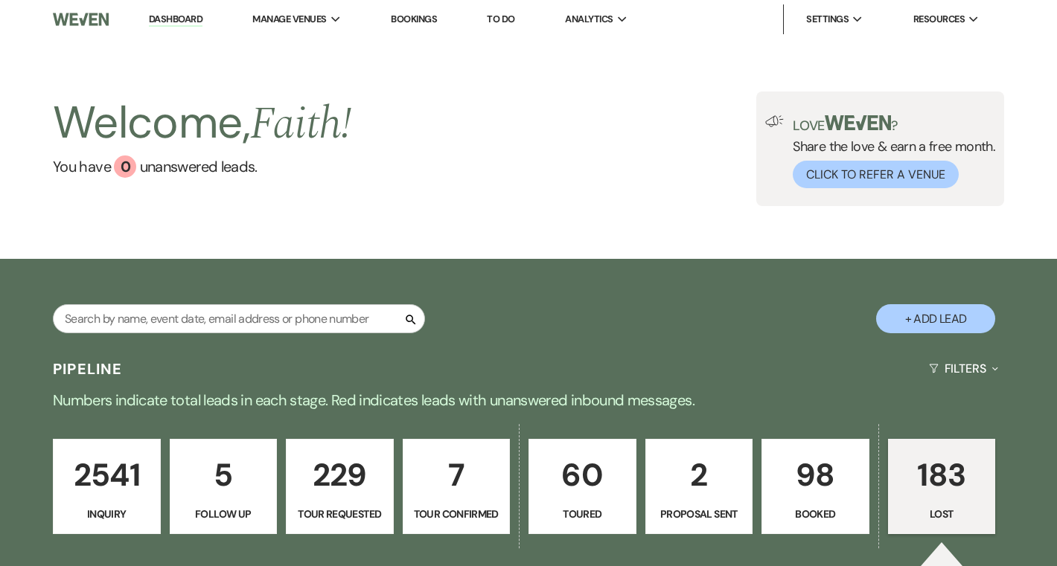
select select "8"
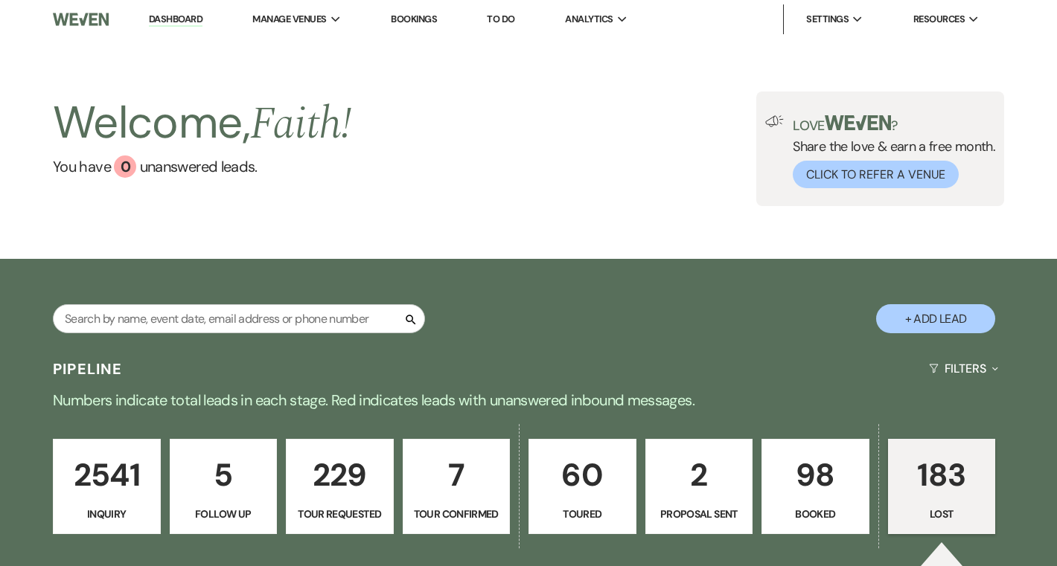
select select "8"
select select "7"
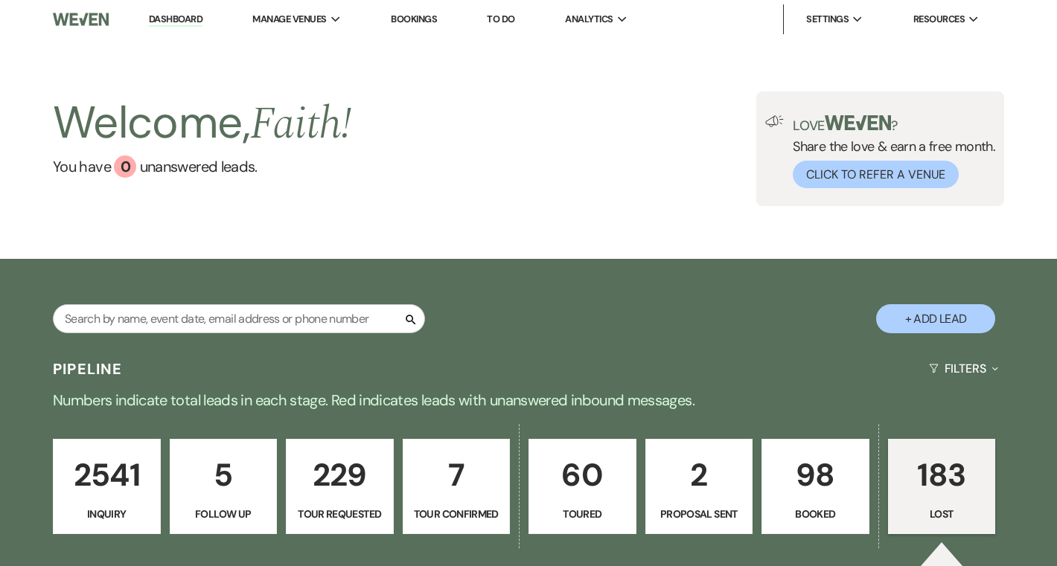
select select "8"
select select "10"
select select "8"
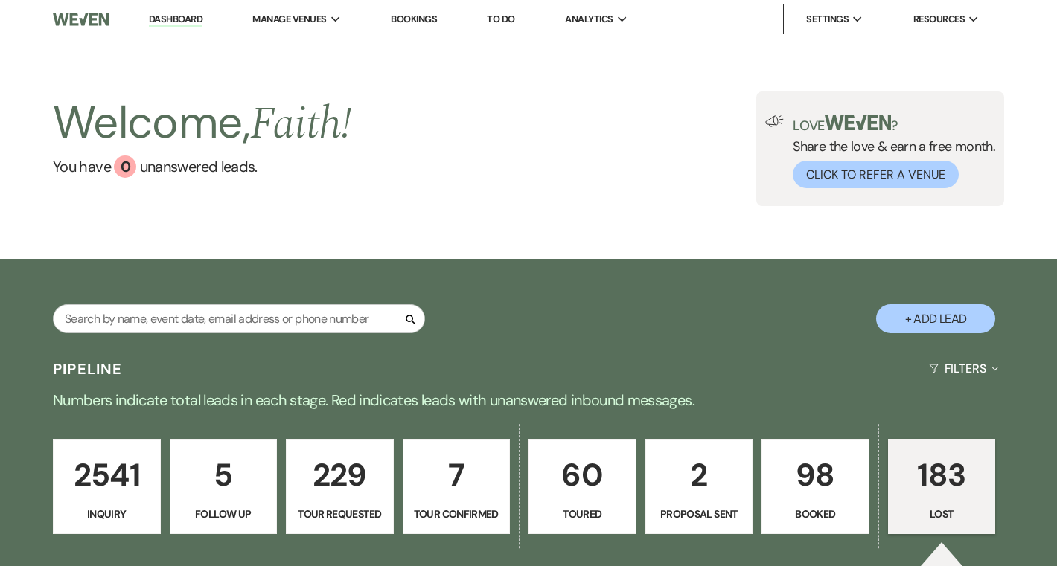
select select "6"
select select "8"
select select "1"
select select "8"
select select "7"
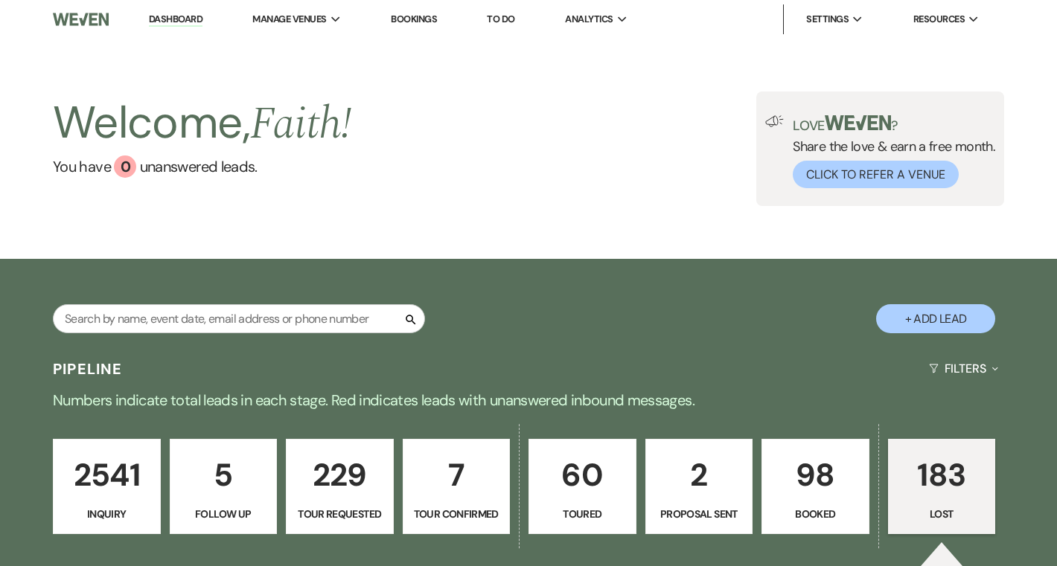
select select "8"
select select "1"
select select "8"
select select "10"
select select "8"
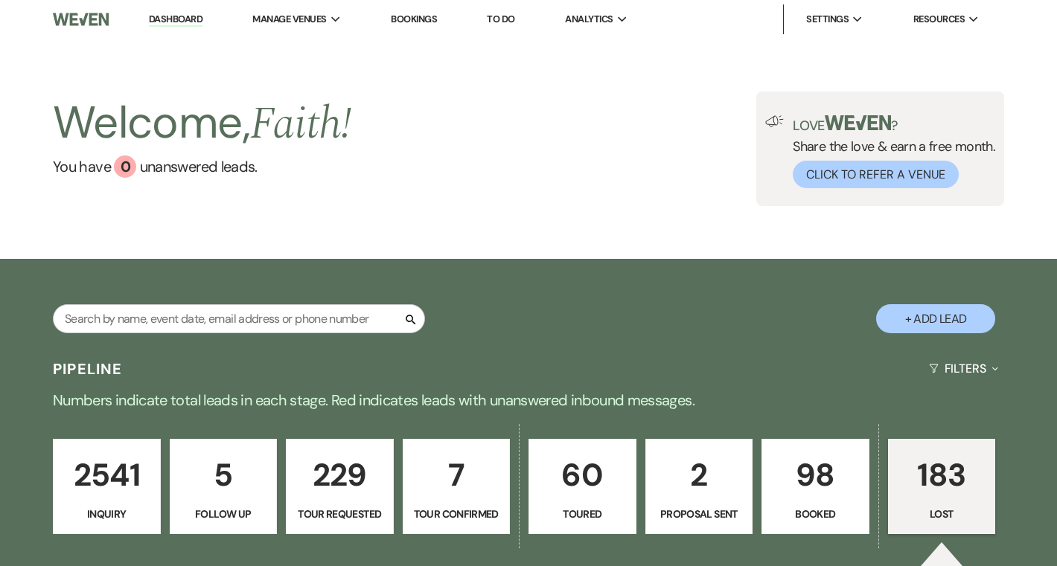
select select "8"
select select "10"
select select "8"
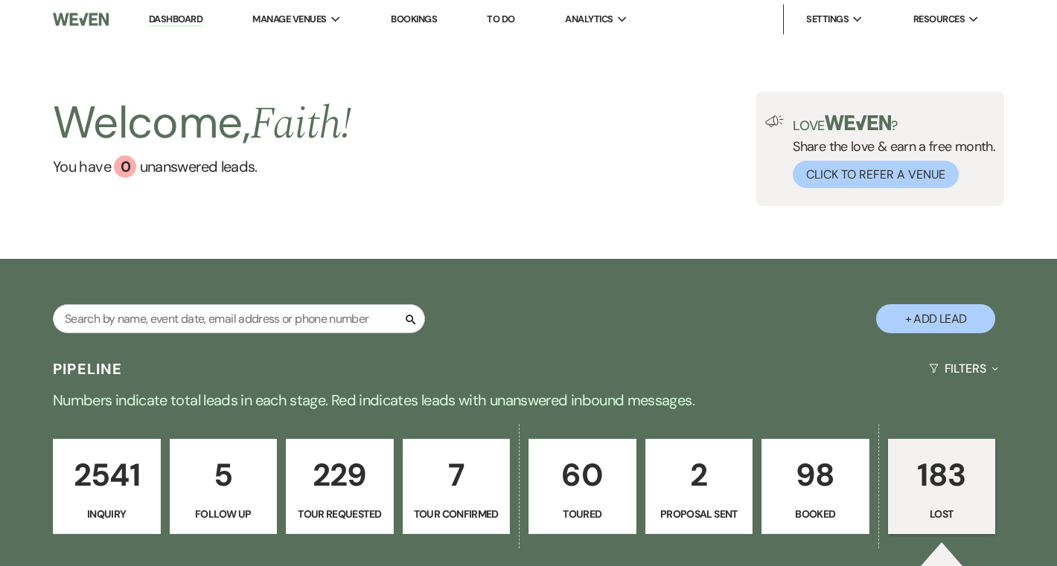
select select "8"
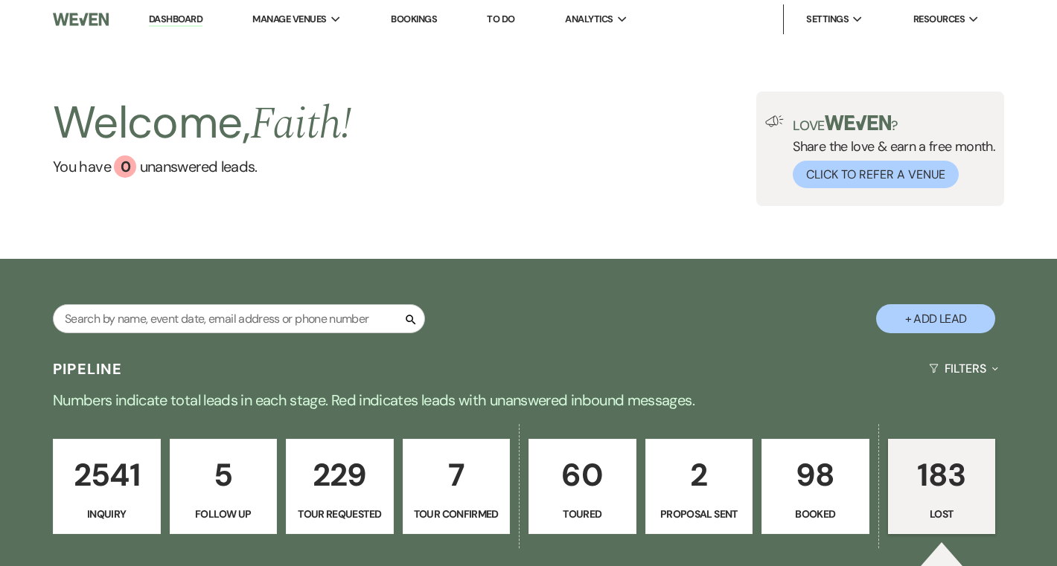
select select "6"
select select "8"
select select "7"
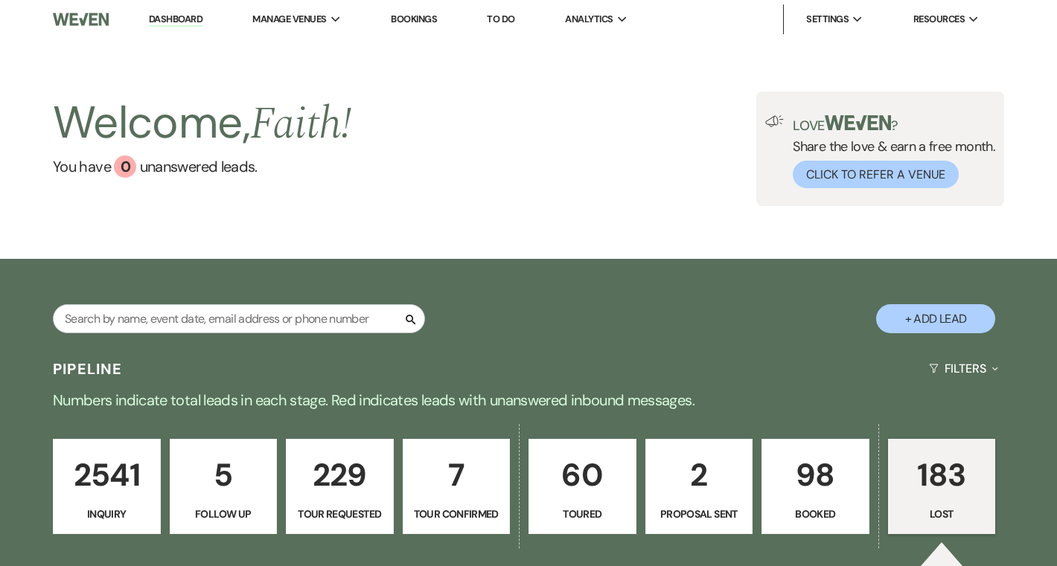
select select "8"
select select "7"
select select "8"
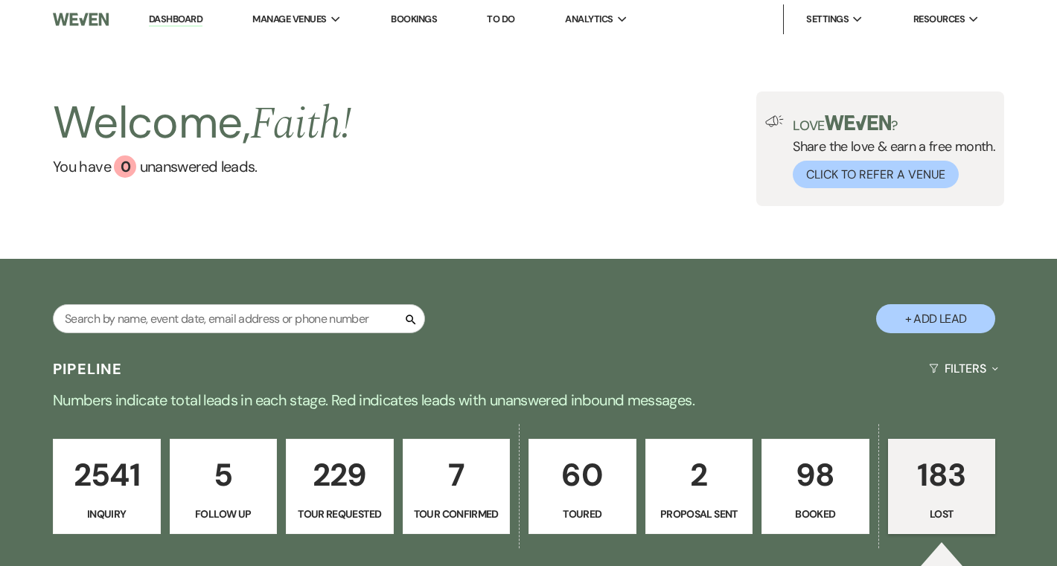
select select "10"
select select "8"
select select "6"
select select "8"
select select "6"
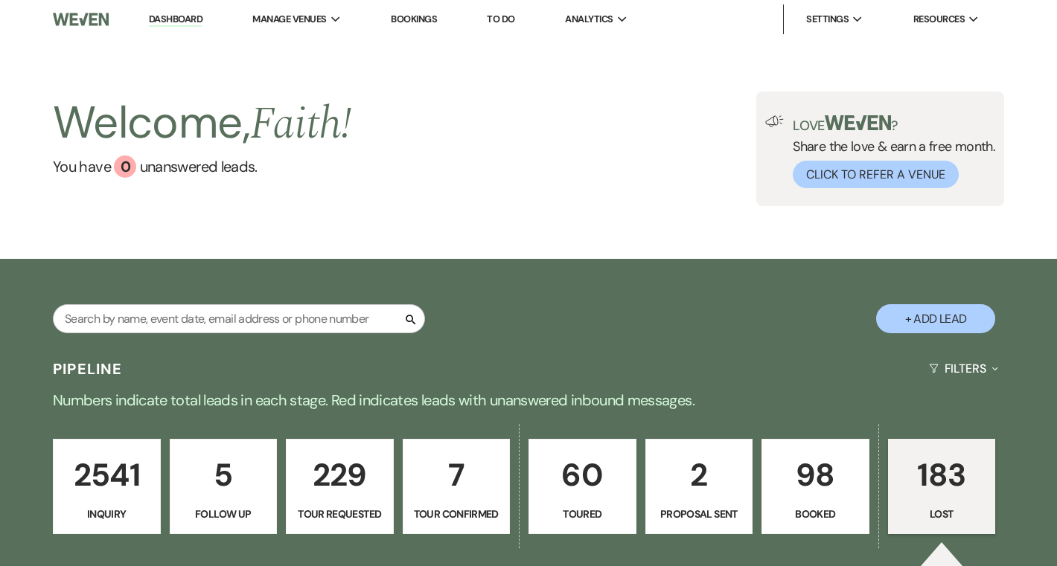
select select "8"
select select "5"
select select "8"
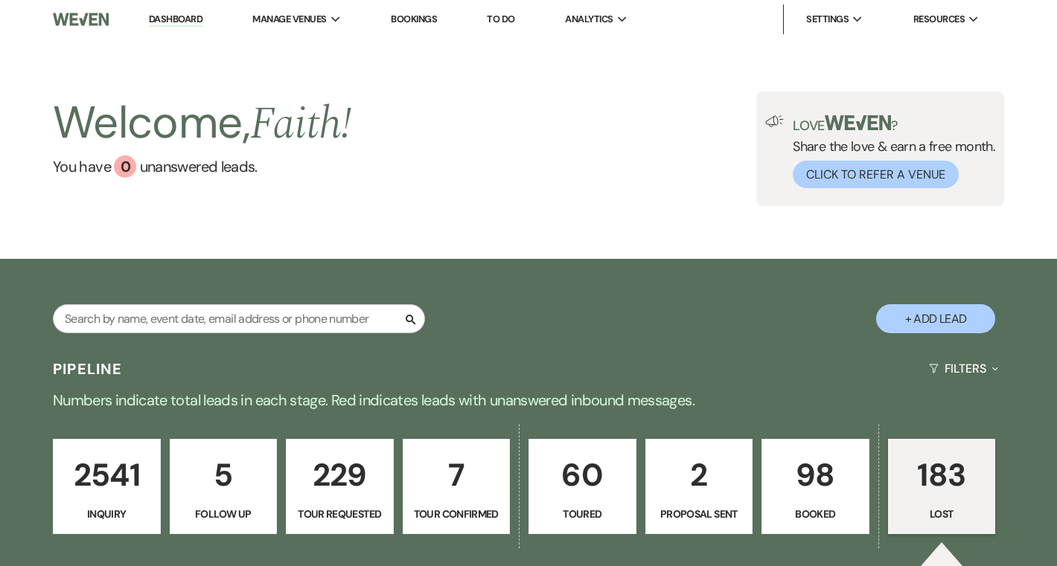
select select "8"
select select "6"
select select "8"
select select "11"
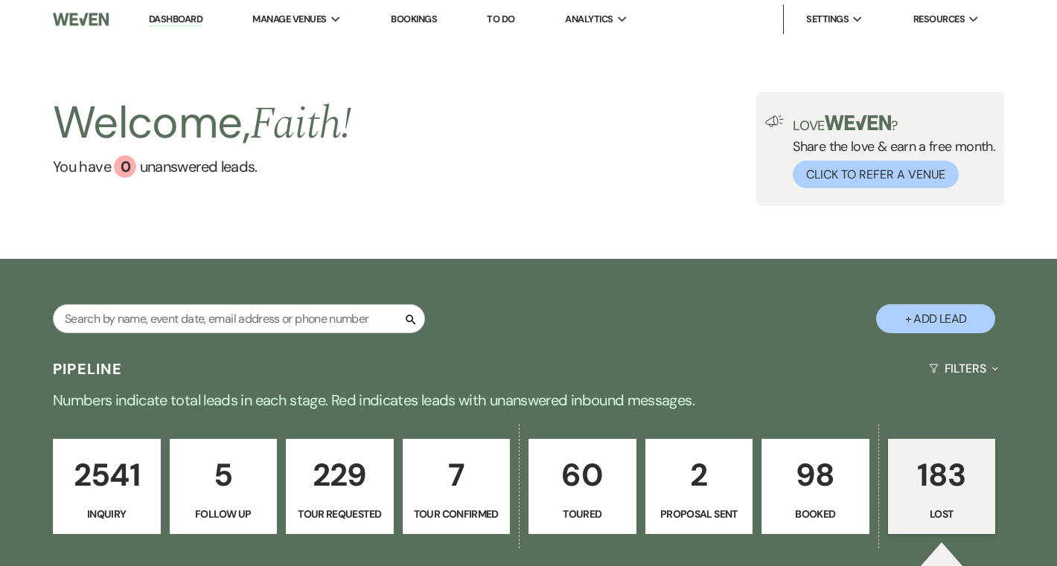
select select "8"
select select "6"
select select "8"
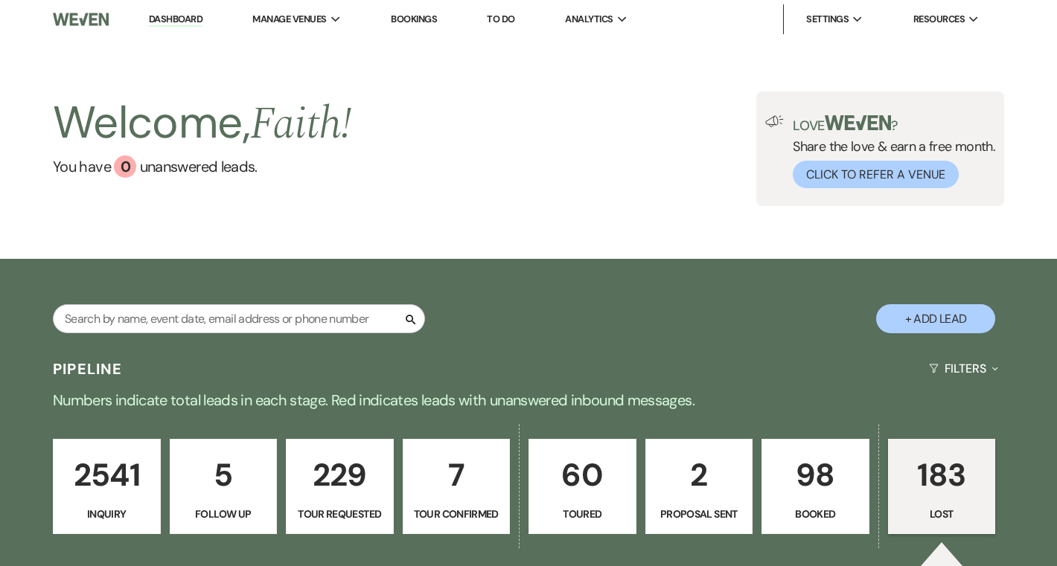
select select "10"
select select "8"
select select "5"
select select "8"
select select "6"
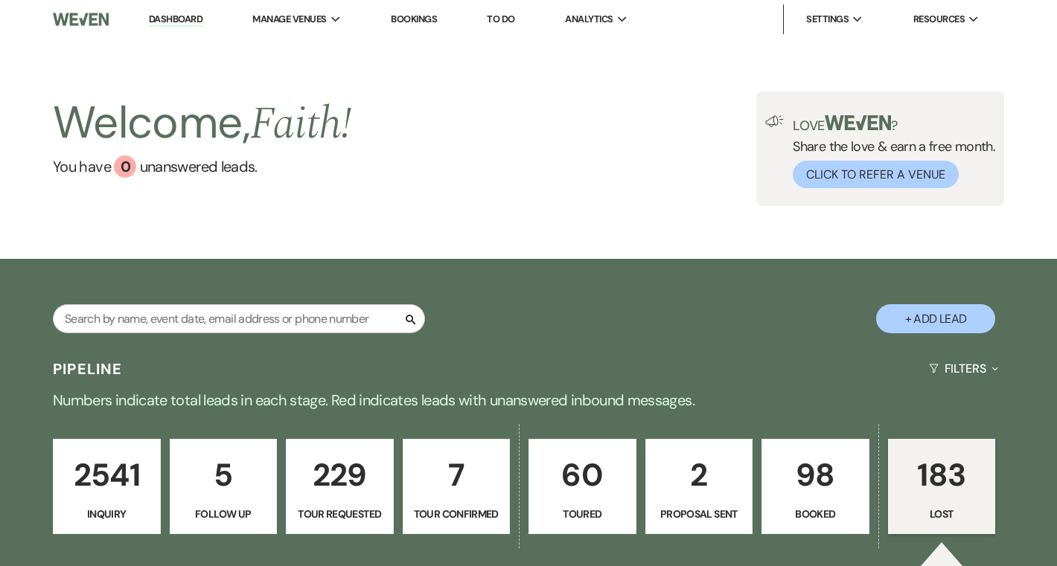
select select "8"
select select "5"
select select "8"
select select "5"
select select "8"
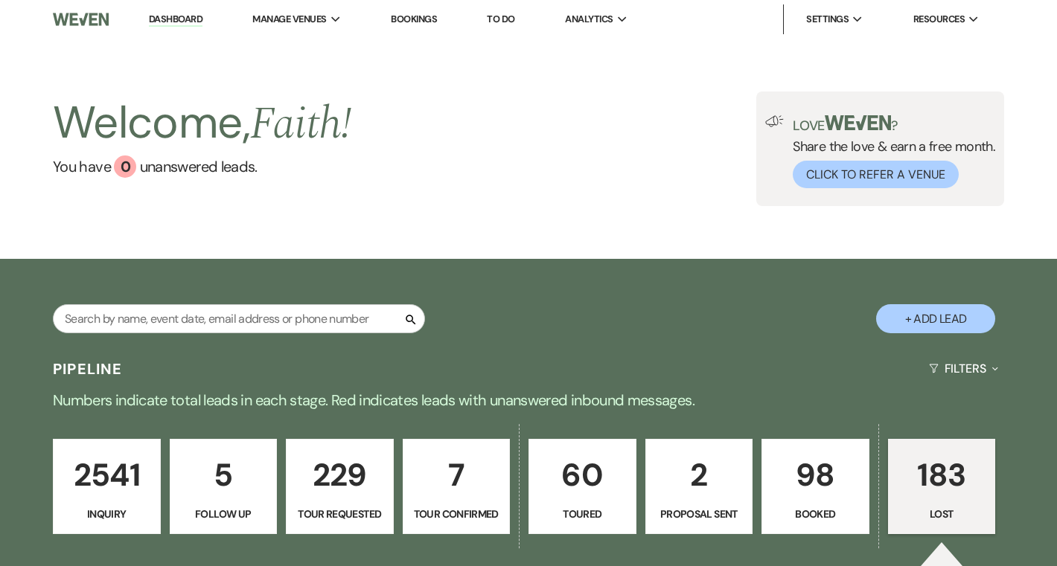
select select "6"
select select "8"
select select "1"
select select "8"
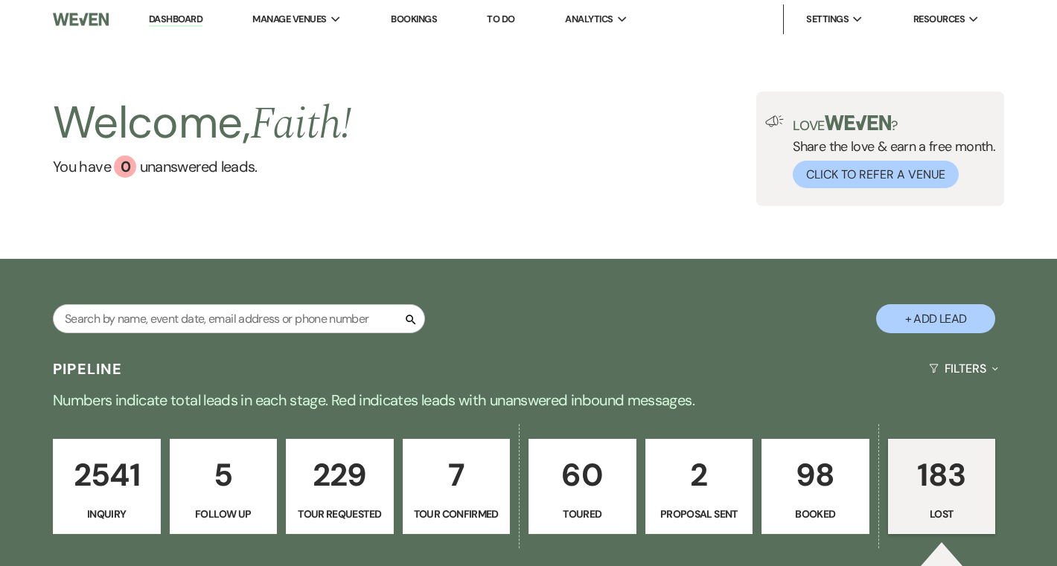
select select "8"
select select "6"
select select "8"
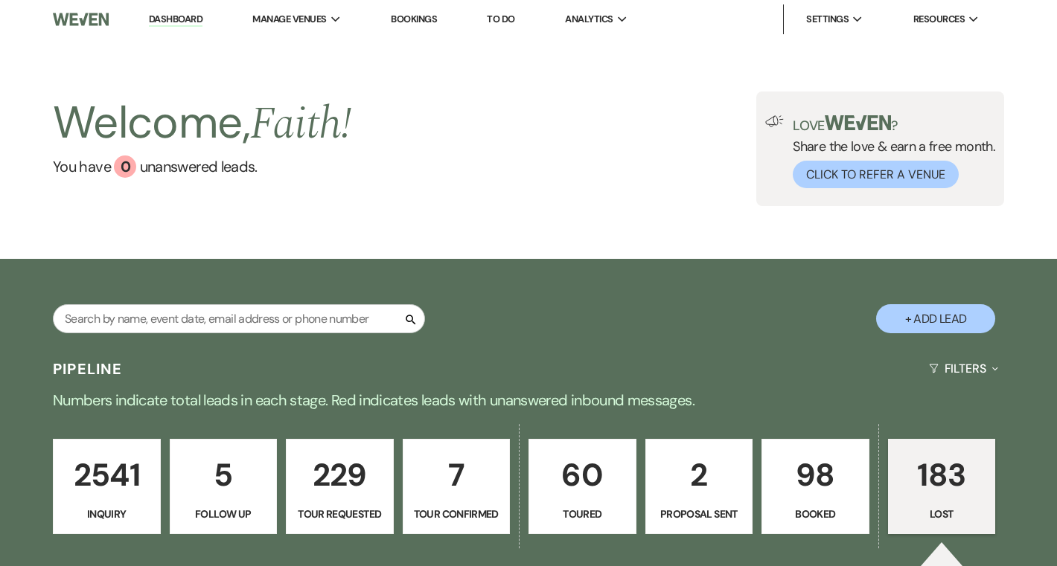
select select "7"
select select "8"
select select "10"
select select "8"
select select "5"
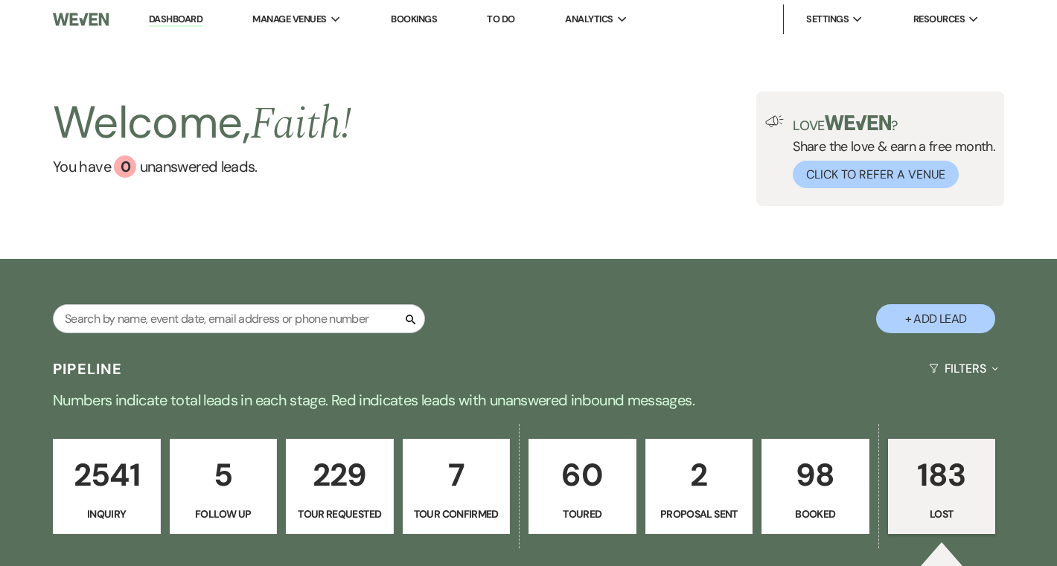
select select "8"
select select "1"
select select "8"
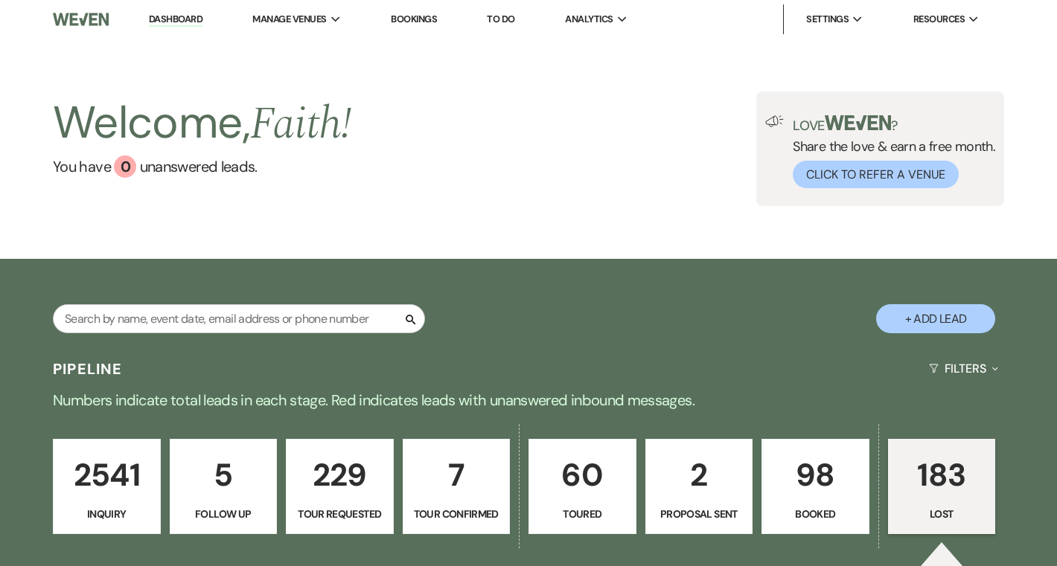
select select "8"
select select "5"
select select "8"
select select "6"
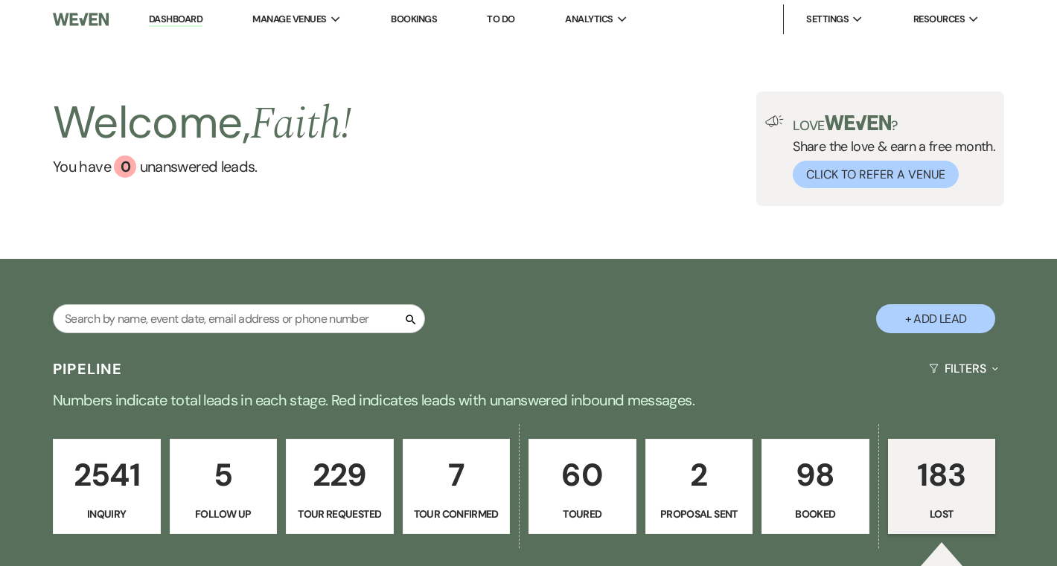
select select "8"
select select "6"
select select "8"
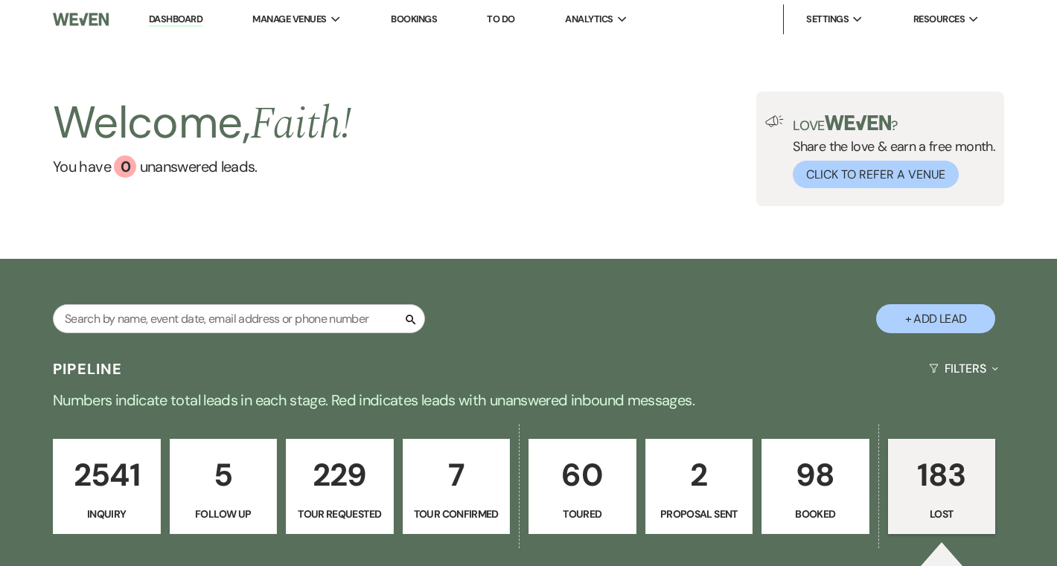
select select "10"
select select "8"
select select "5"
select select "8"
select select "1"
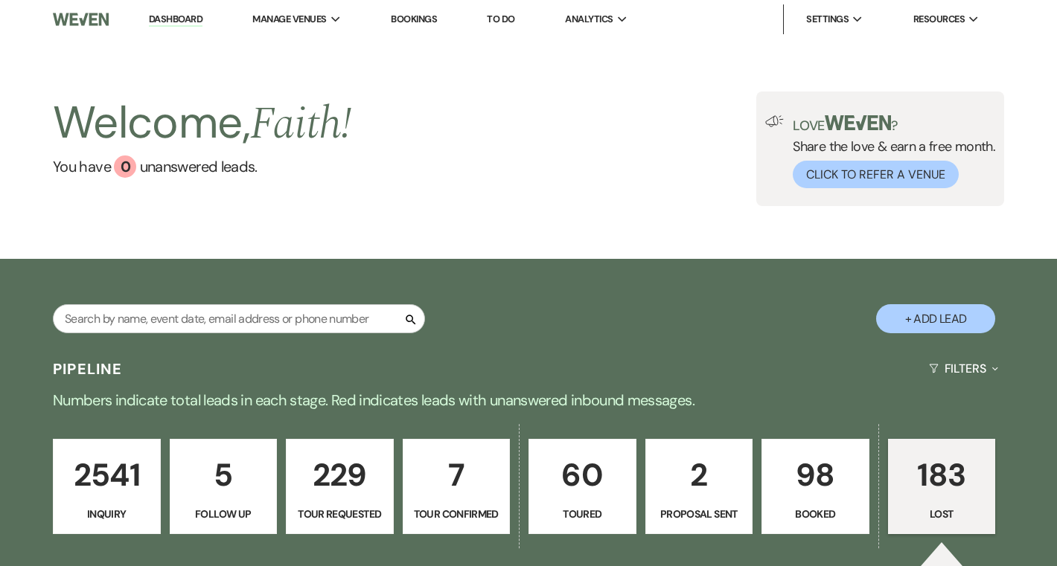
select select "8"
select select "11"
select select "8"
select select "10"
select select "8"
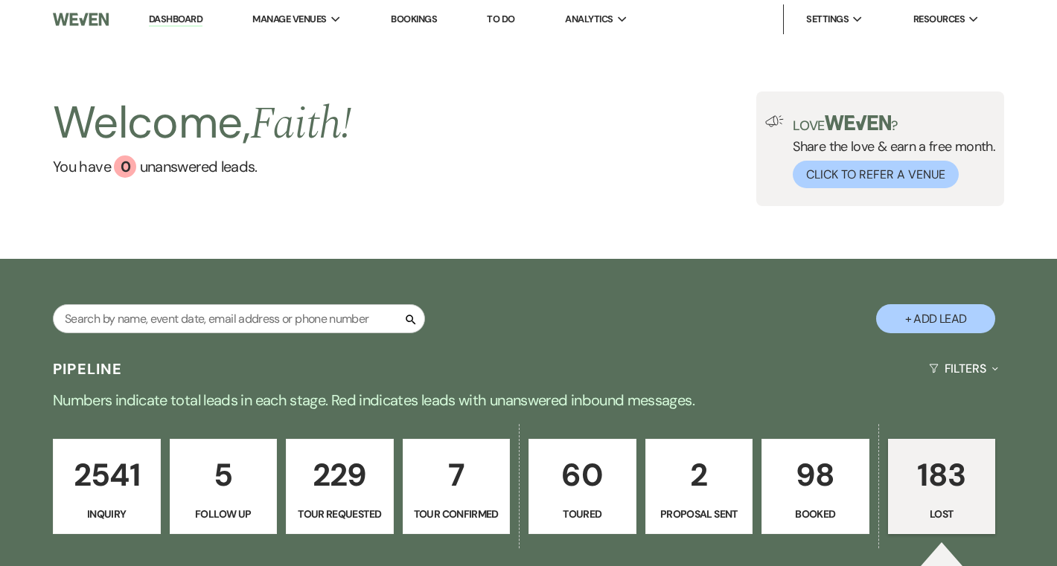
select select "5"
select select "8"
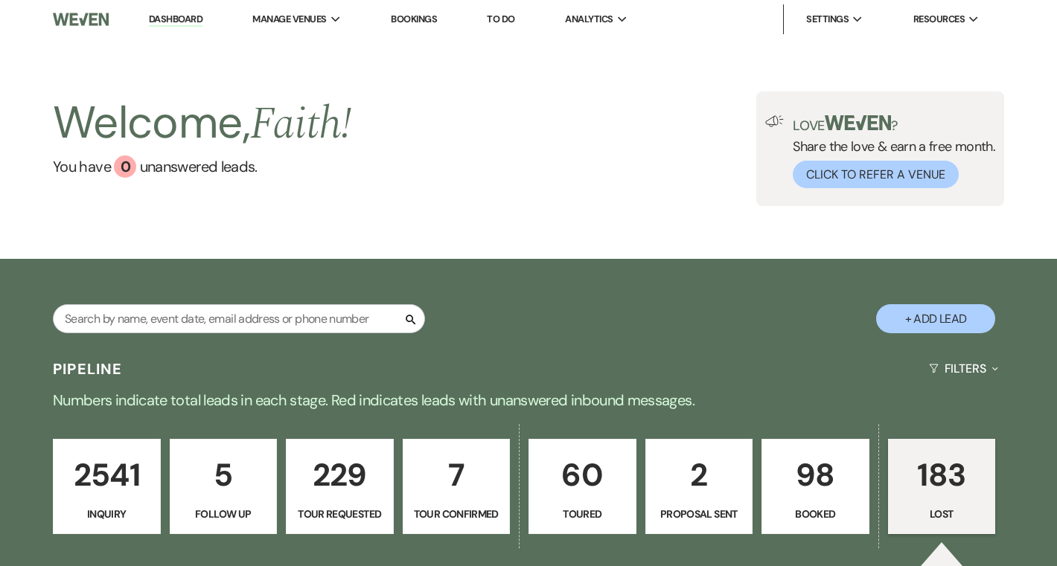
select select "8"
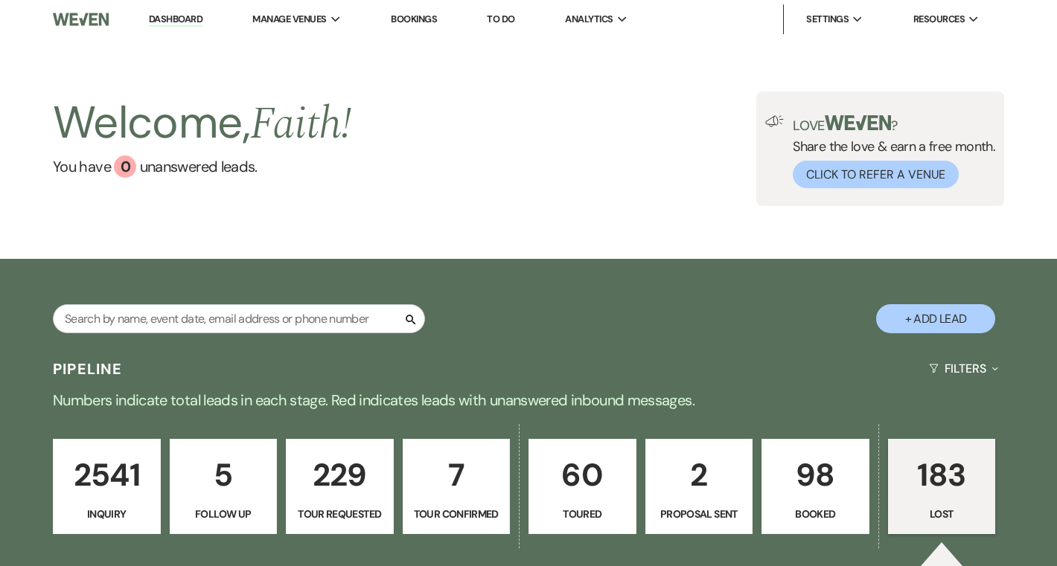
select select "8"
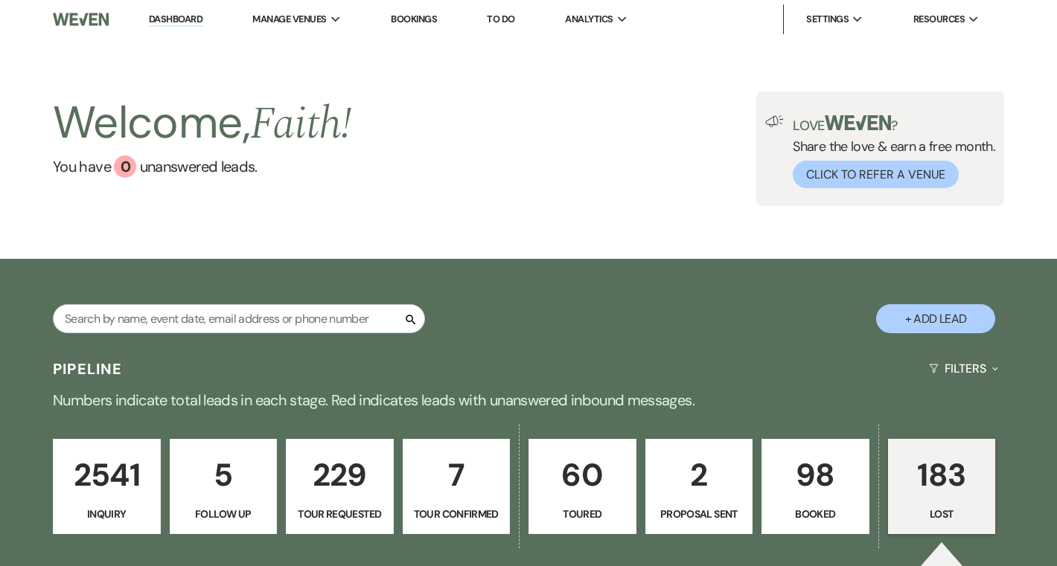
select select "8"
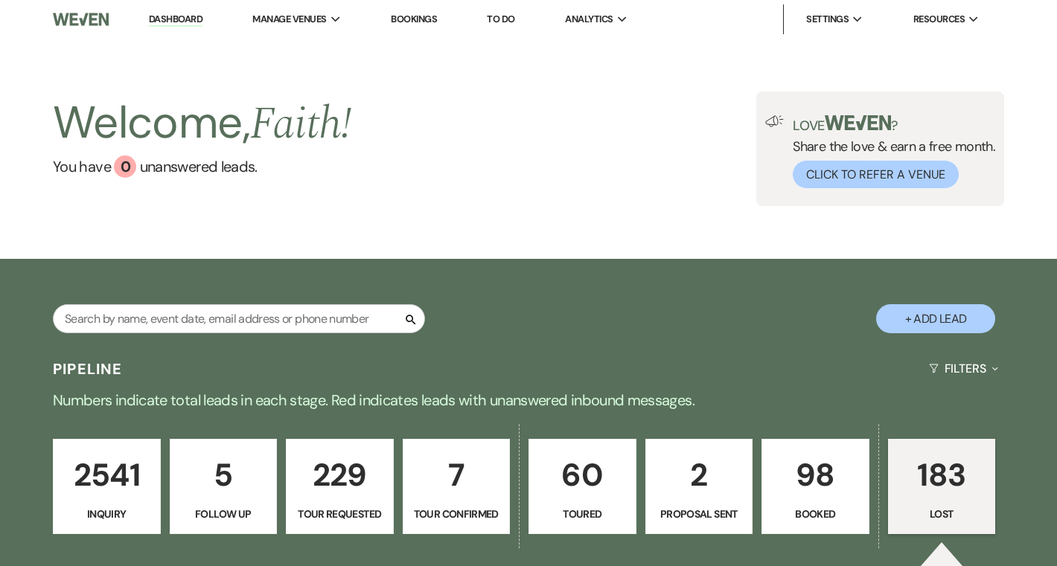
select select "8"
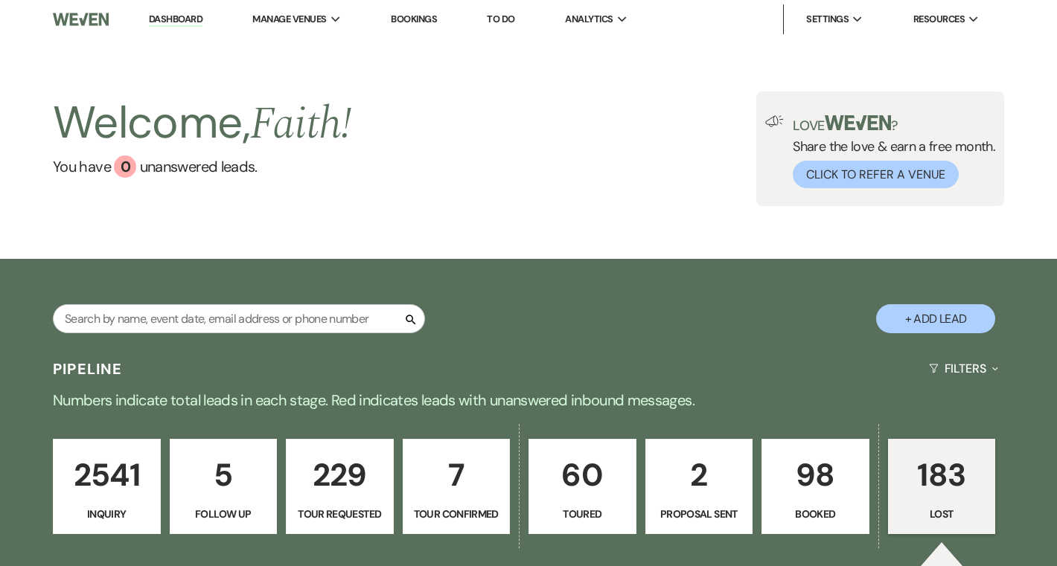
select select "8"
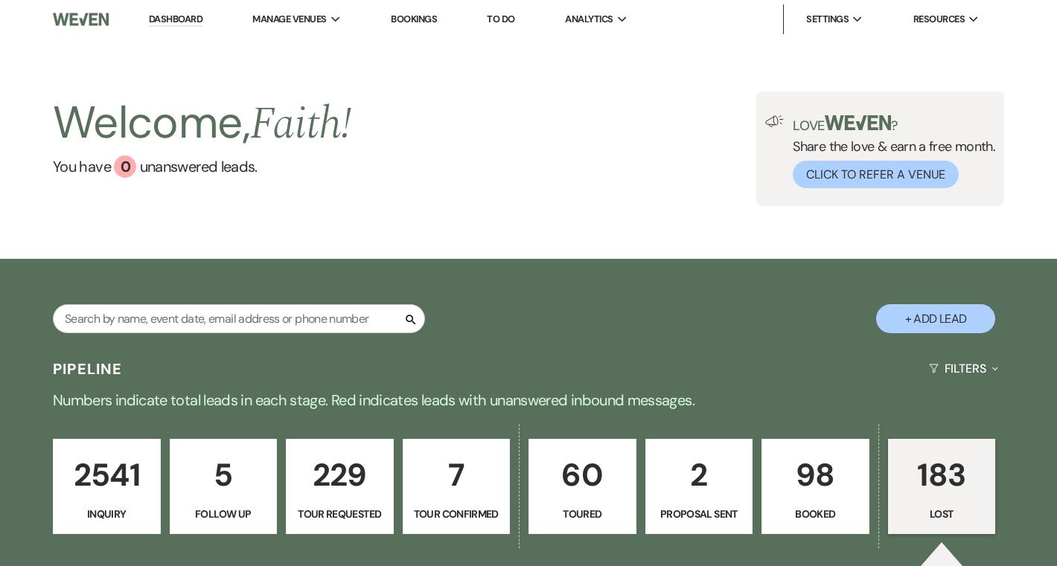
select select "8"
select select "6"
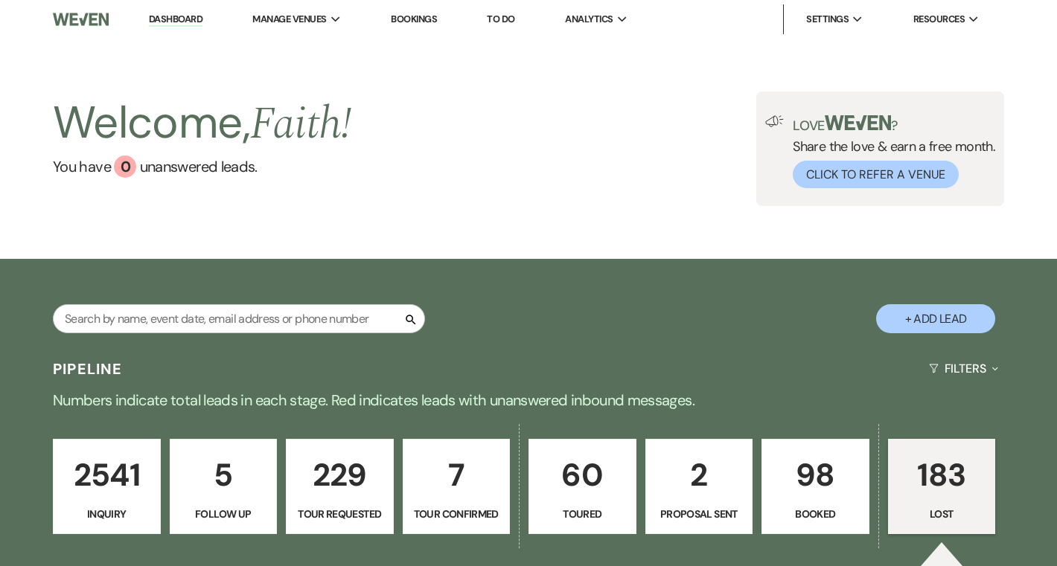
select select "8"
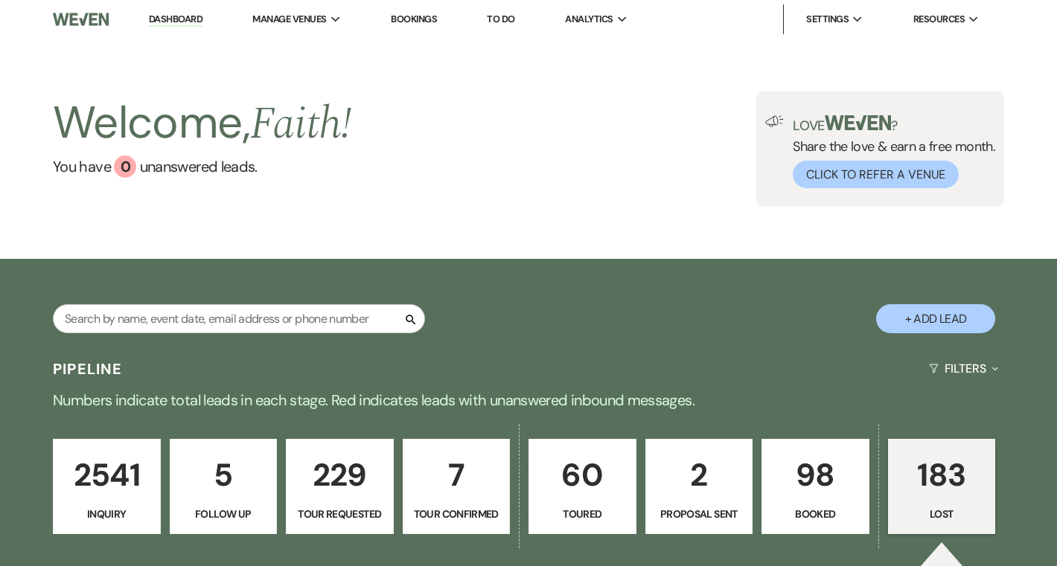
select select "11"
select select "8"
select select "11"
select select "8"
select select "5"
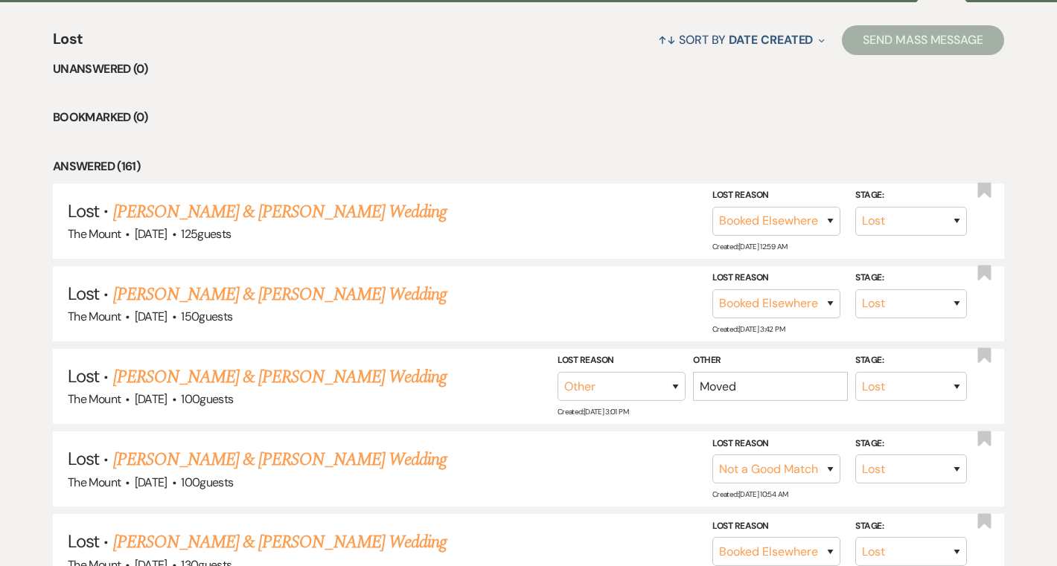
scroll to position [572, 0]
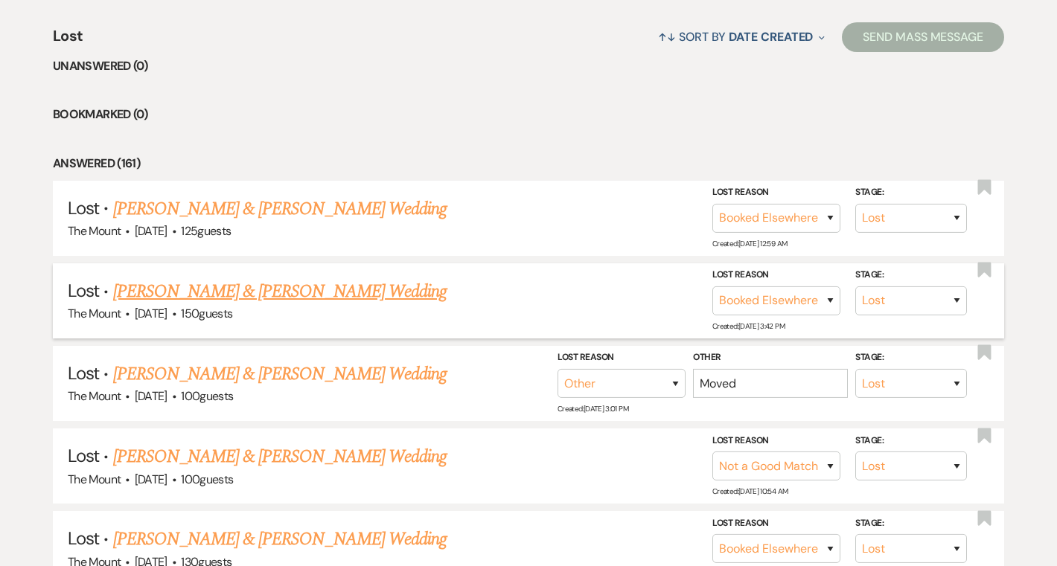
click at [318, 288] on link "[PERSON_NAME] & [PERSON_NAME] Wedding" at bounding box center [279, 291] width 333 height 27
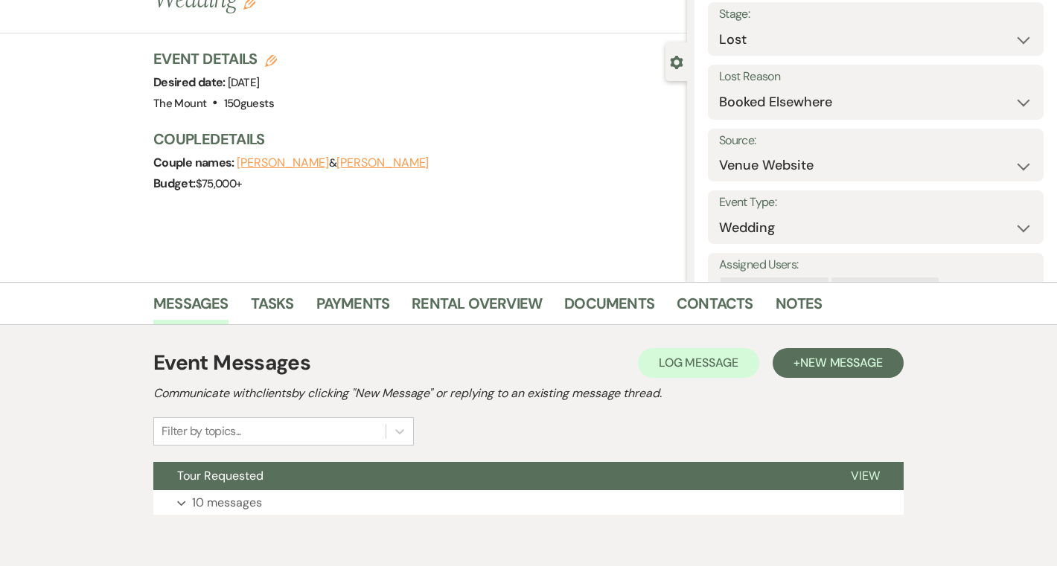
scroll to position [159, 0]
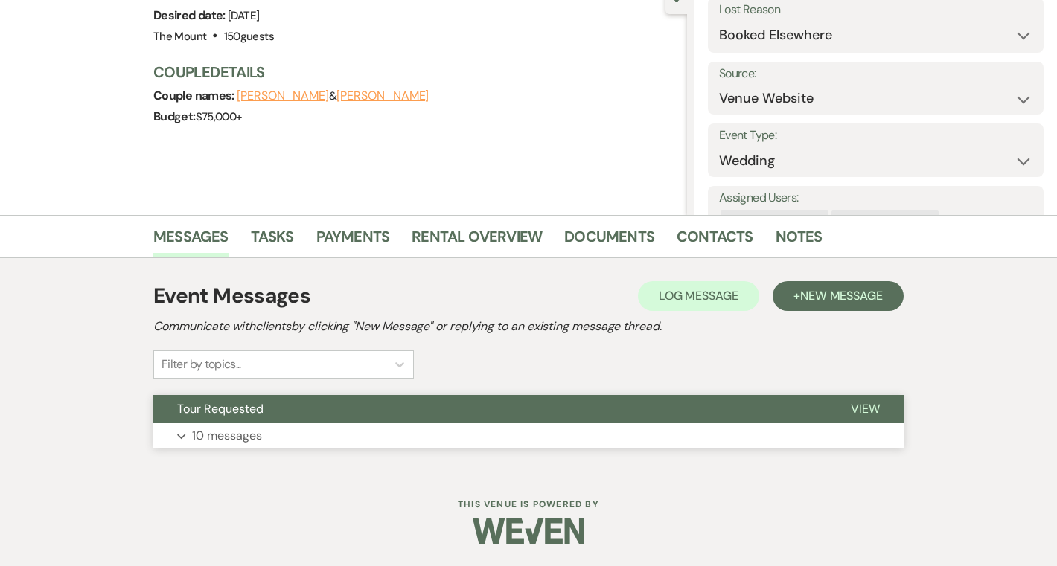
click at [237, 421] on button "Tour Requested" at bounding box center [489, 409] width 673 height 28
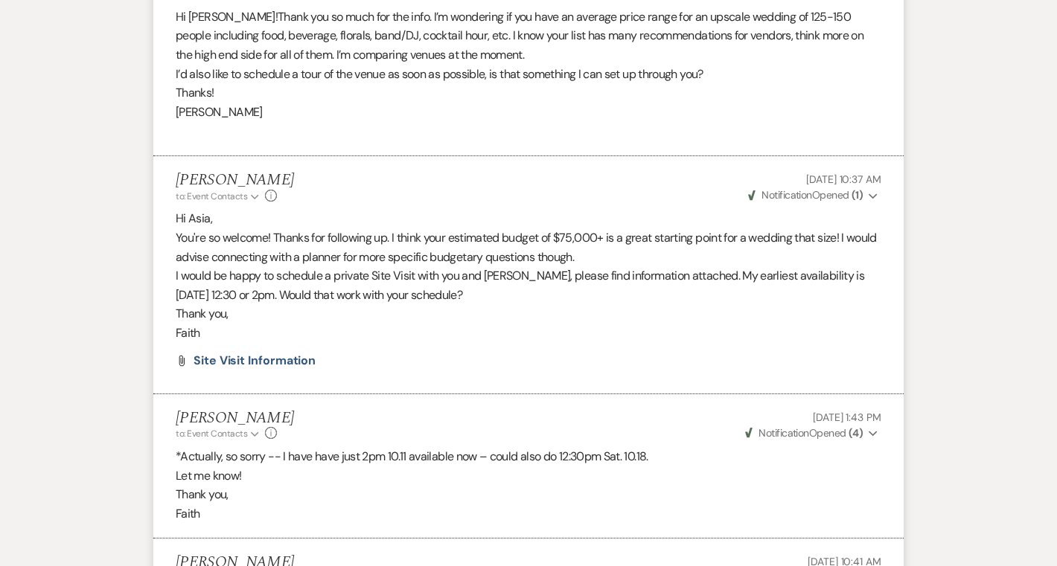
scroll to position [1638, 0]
